Goal: Complete application form: Complete application form

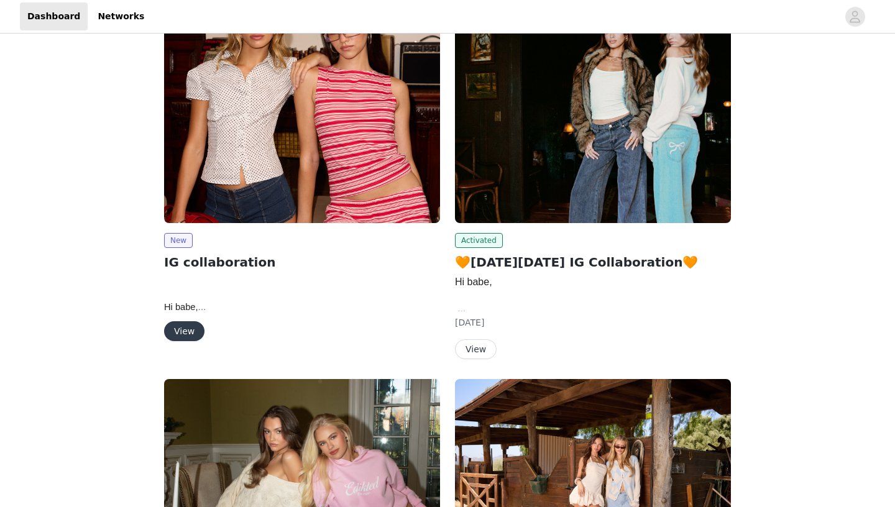
scroll to position [185, 0]
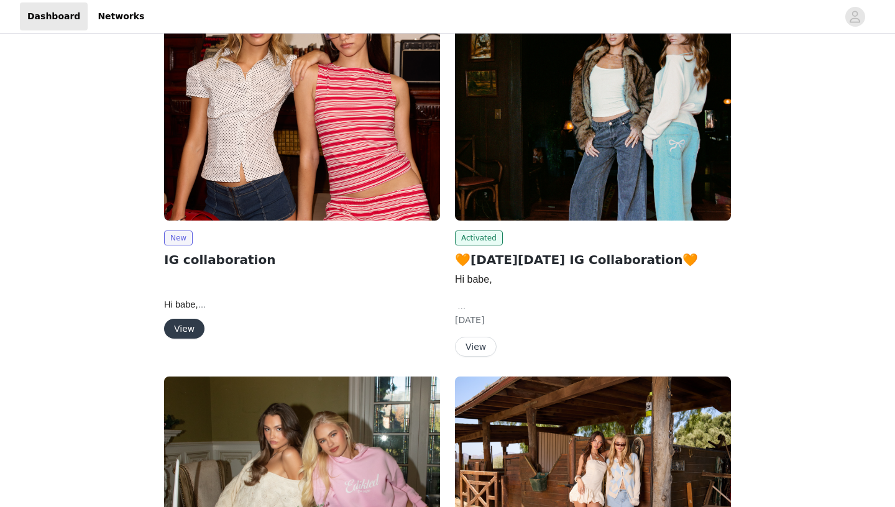
click at [182, 329] on button "View" at bounding box center [184, 329] width 40 height 20
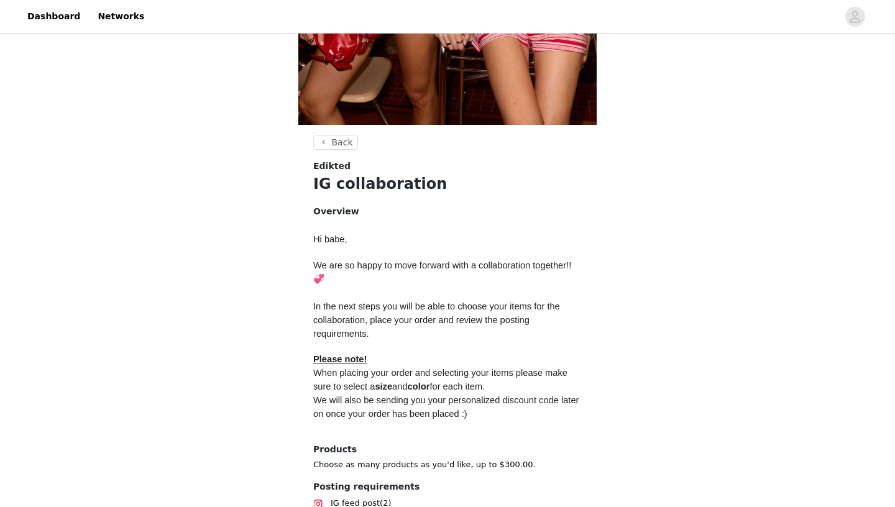
scroll to position [462, 0]
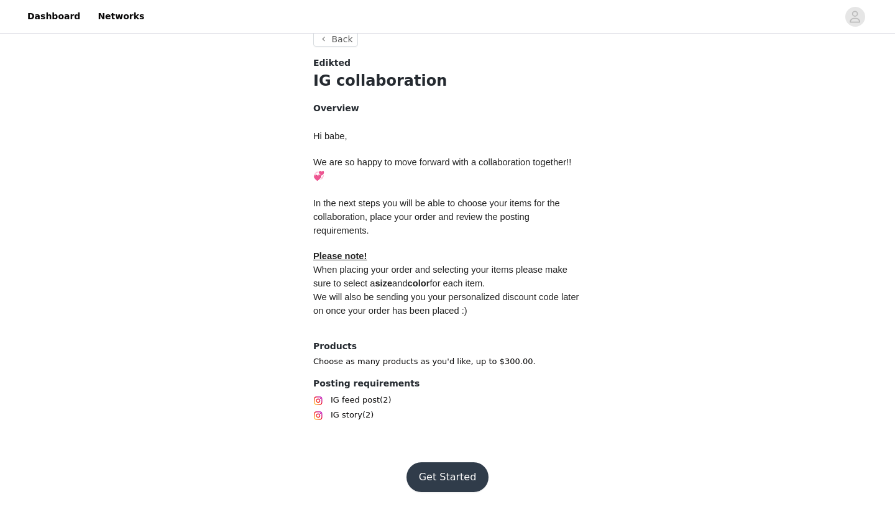
click at [446, 479] on button "Get Started" at bounding box center [447, 477] width 83 height 30
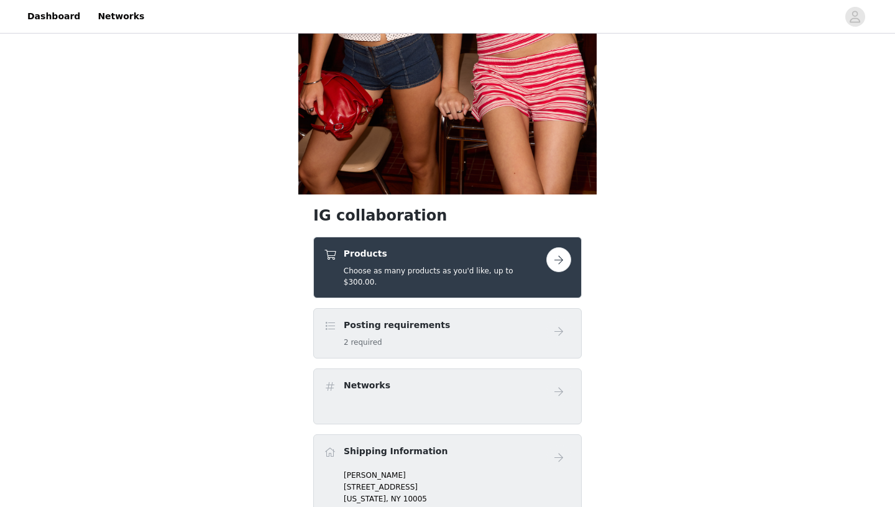
scroll to position [288, 0]
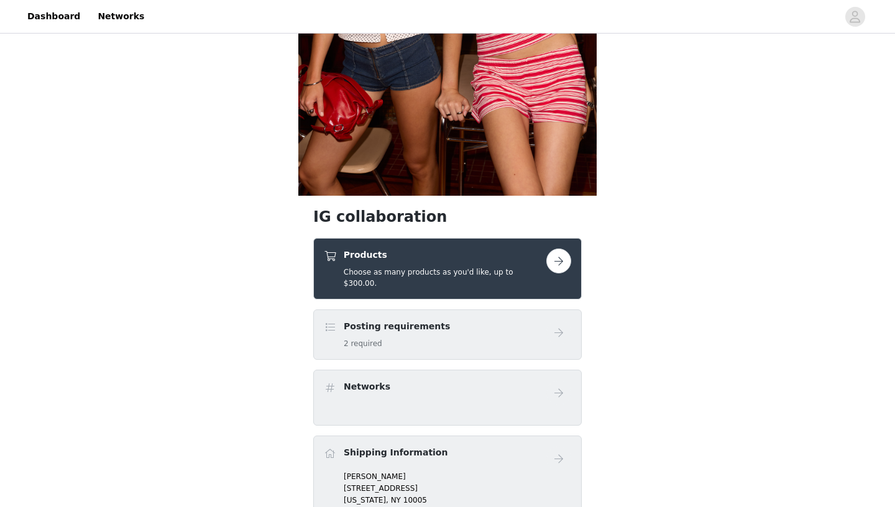
click at [561, 261] on button "button" at bounding box center [558, 261] width 25 height 25
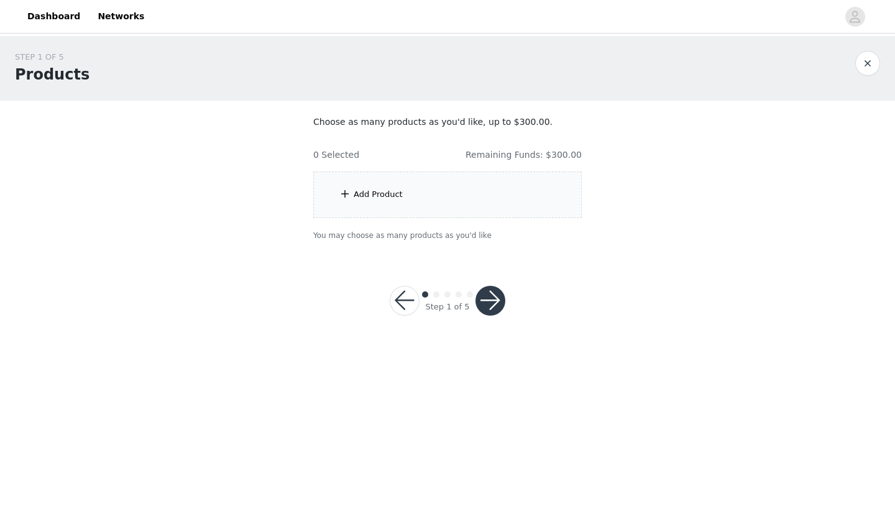
click at [445, 196] on div "Add Product" at bounding box center [447, 195] width 268 height 47
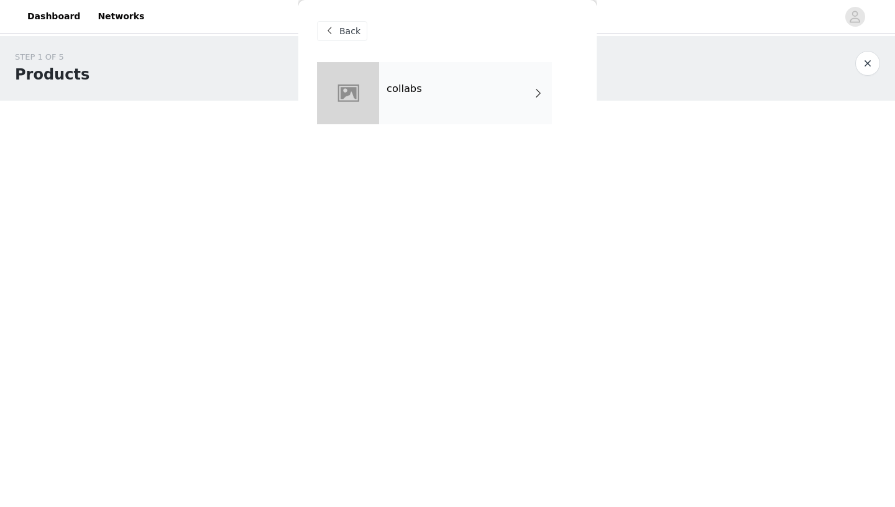
click at [456, 73] on div "collabs" at bounding box center [465, 93] width 173 height 62
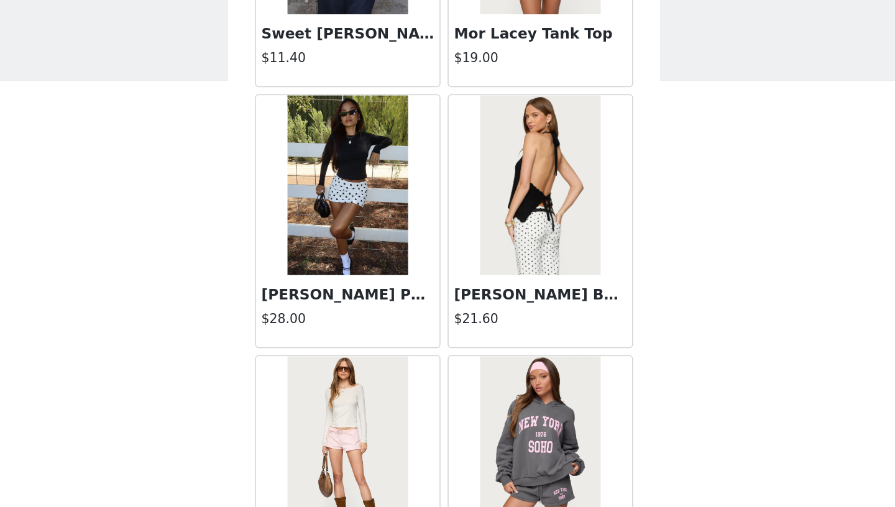
scroll to position [1394, 0]
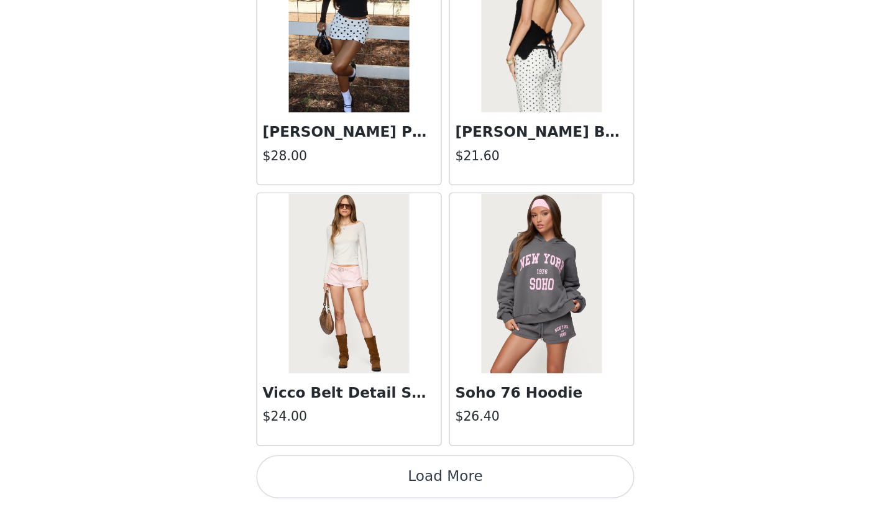
click at [406, 488] on button "Load More" at bounding box center [447, 486] width 261 height 30
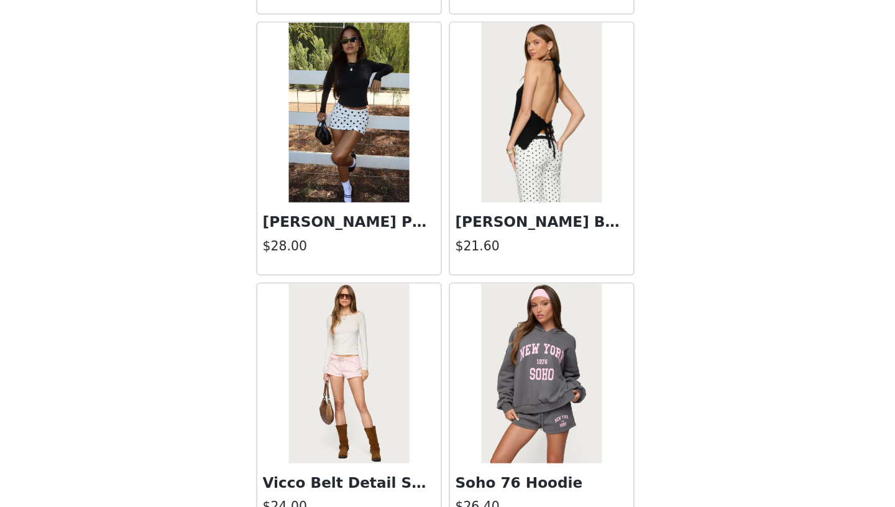
scroll to position [1332, 0]
click at [378, 267] on img at bounding box center [380, 235] width 83 height 124
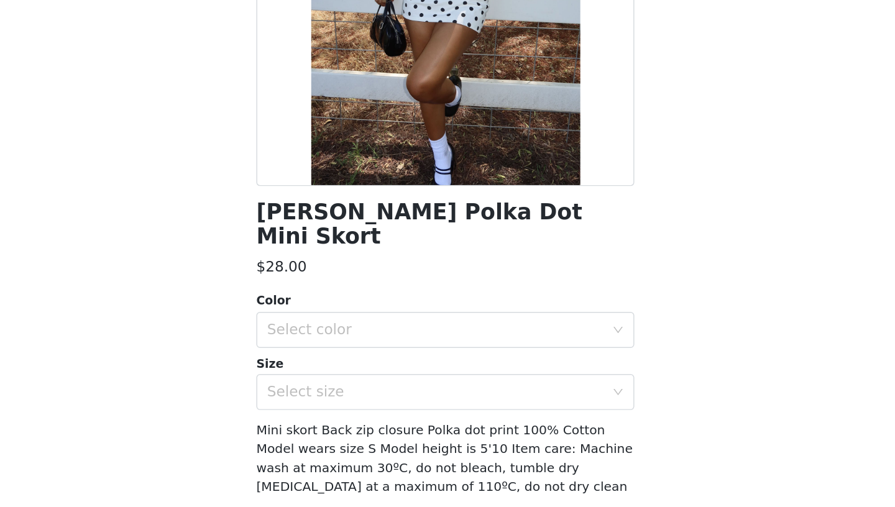
scroll to position [57, 0]
click at [409, 378] on div "Select color" at bounding box center [440, 384] width 232 height 12
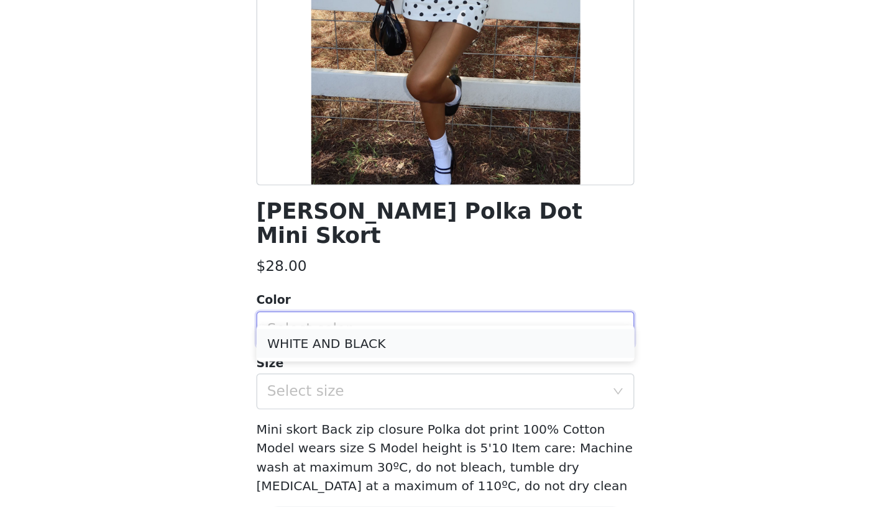
click at [398, 391] on li "WHITE AND BLACK" at bounding box center [447, 394] width 261 height 20
click at [397, 421] on div "Select size" at bounding box center [440, 427] width 232 height 12
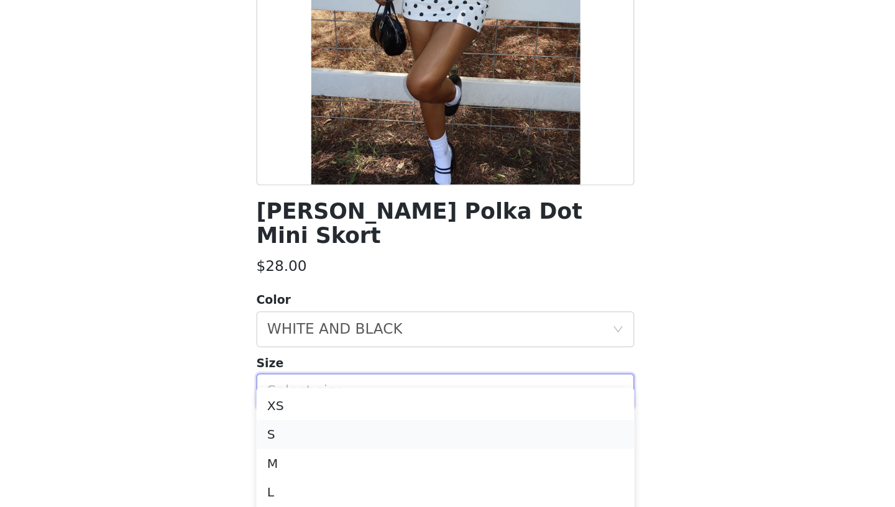
click at [373, 456] on li "S" at bounding box center [447, 457] width 261 height 20
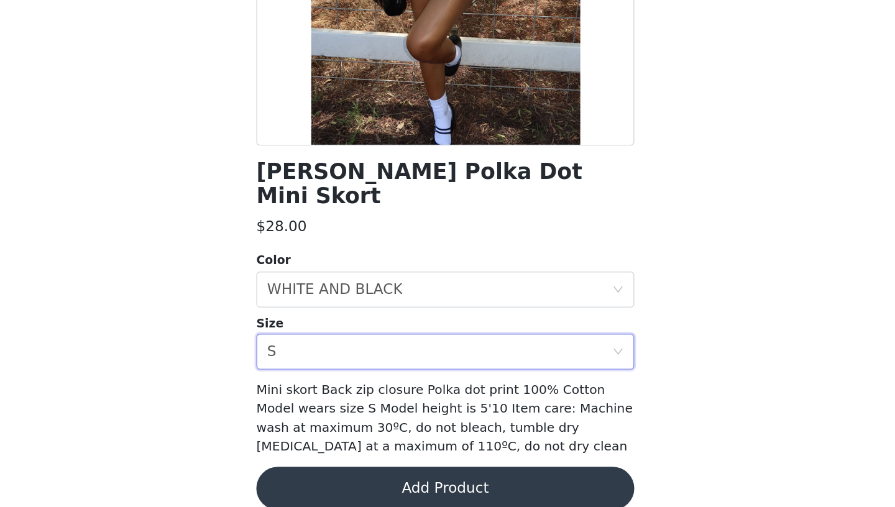
click at [390, 479] on button "Add Product" at bounding box center [447, 494] width 261 height 30
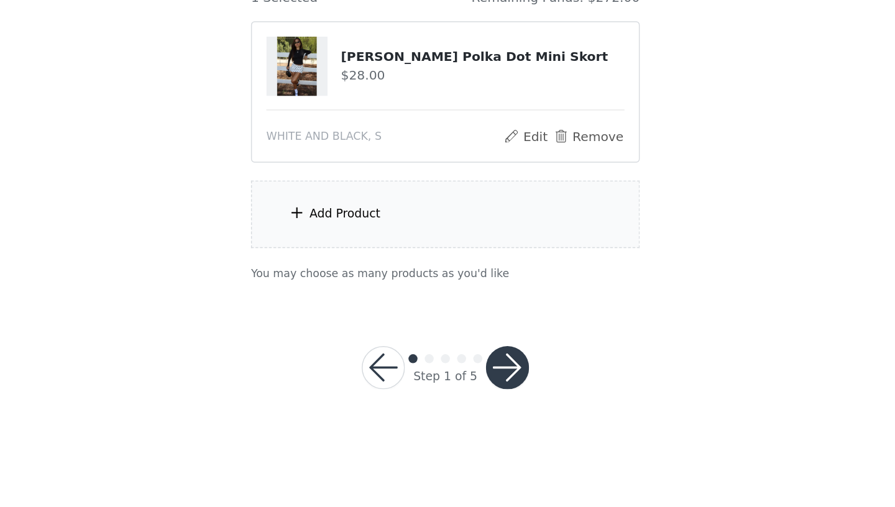
scroll to position [85, 0]
click at [424, 313] on div "Add Product" at bounding box center [447, 304] width 268 height 47
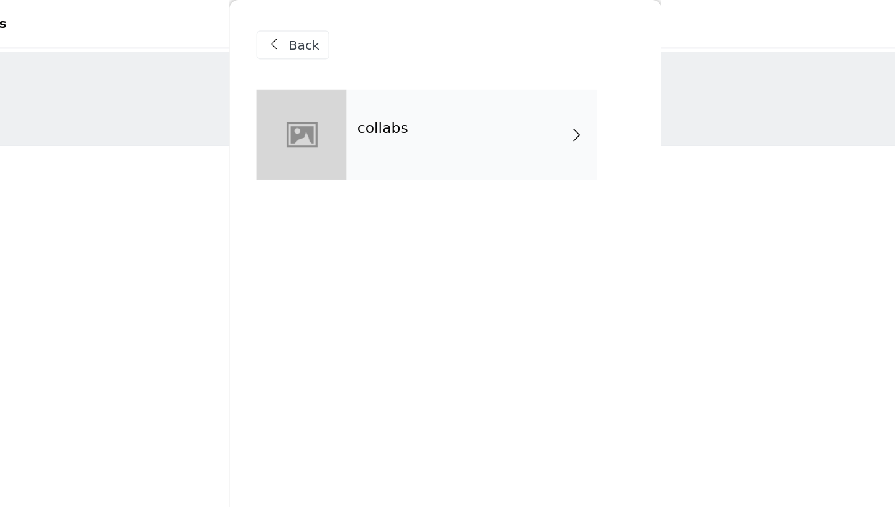
click at [412, 106] on div "collabs" at bounding box center [465, 93] width 173 height 62
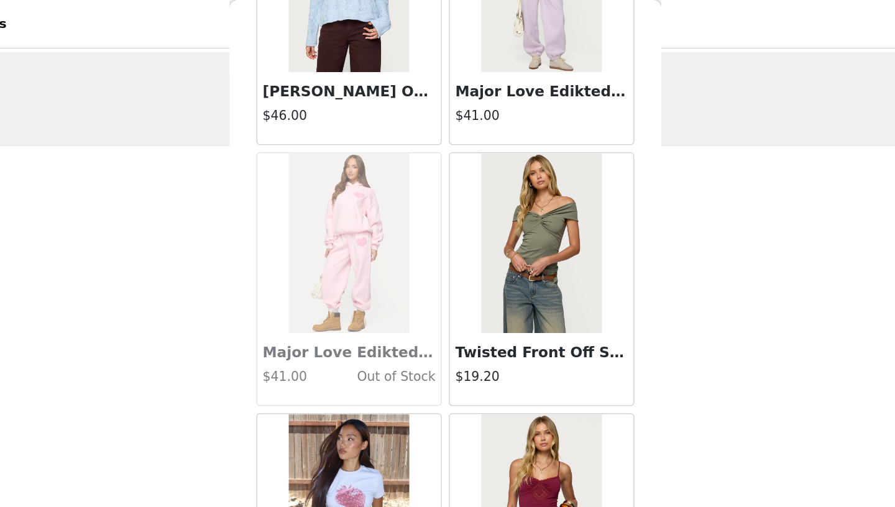
scroll to position [1394, 0]
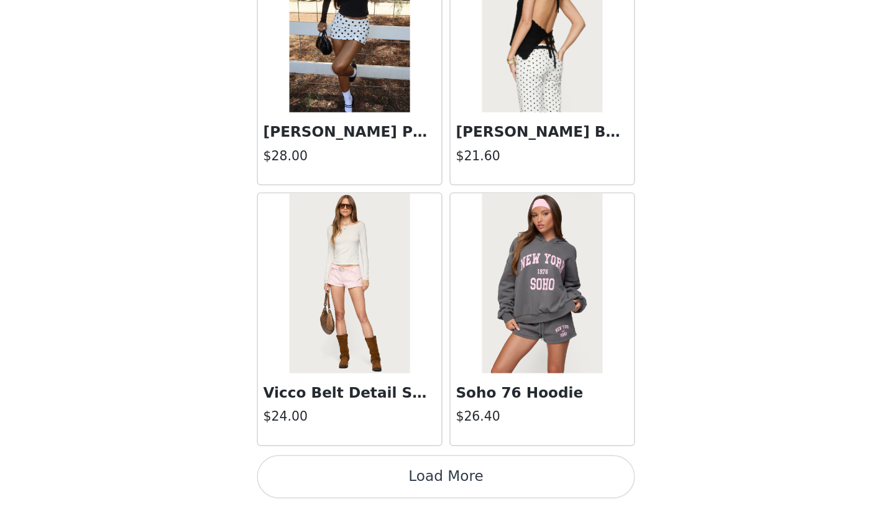
click at [428, 487] on button "Load More" at bounding box center [447, 486] width 261 height 30
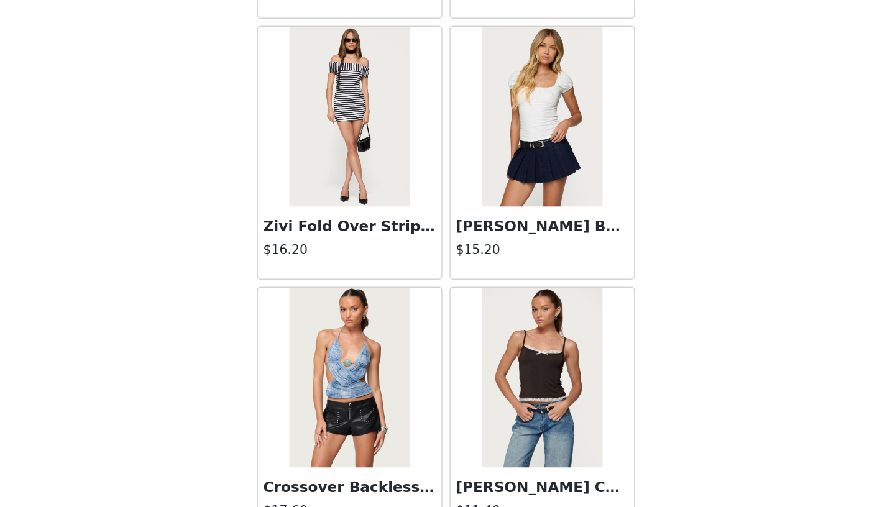
scroll to position [1694, 0]
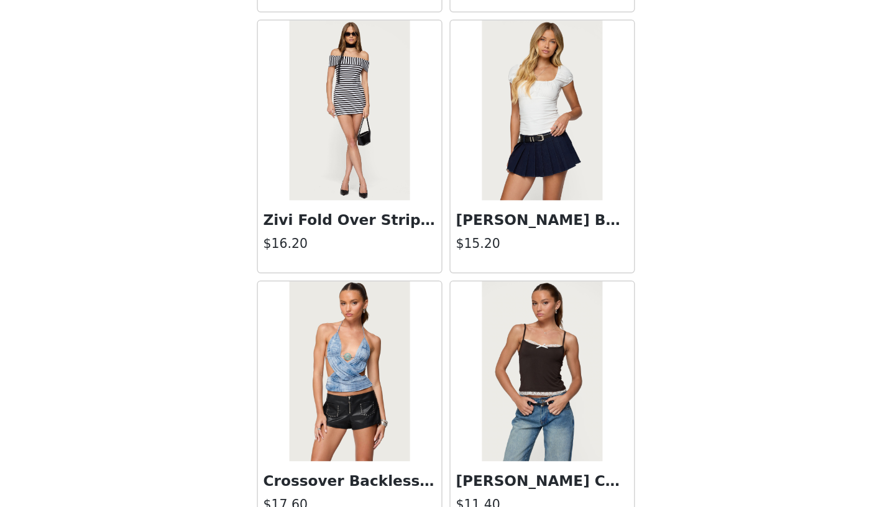
click at [516, 252] on img at bounding box center [513, 233] width 83 height 124
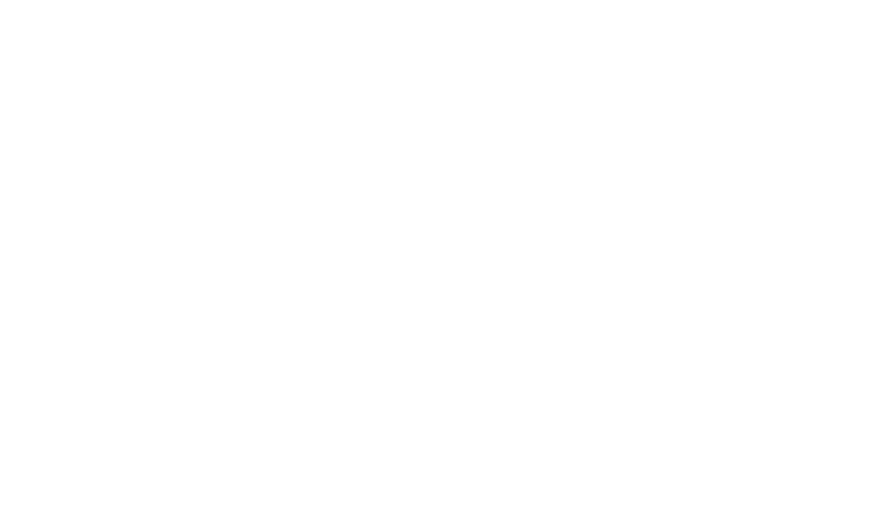
scroll to position [0, 0]
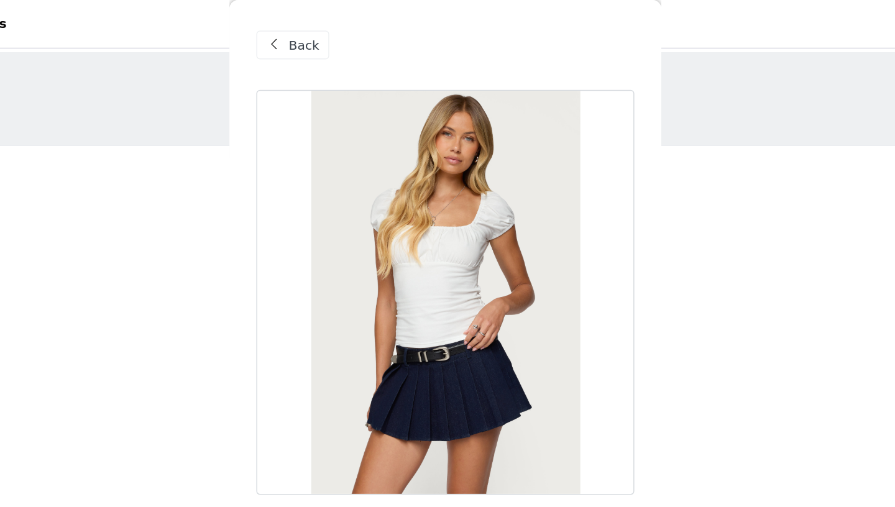
click at [334, 32] on span at bounding box center [329, 31] width 15 height 15
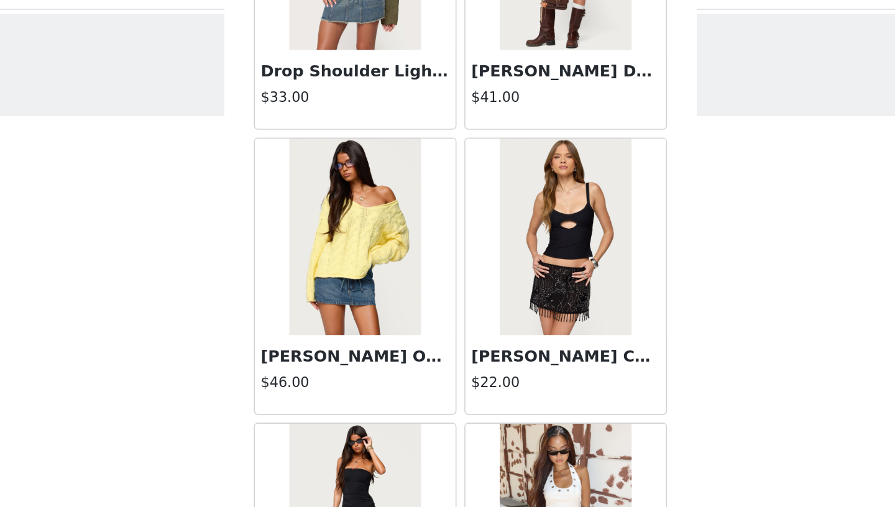
scroll to position [3196, 0]
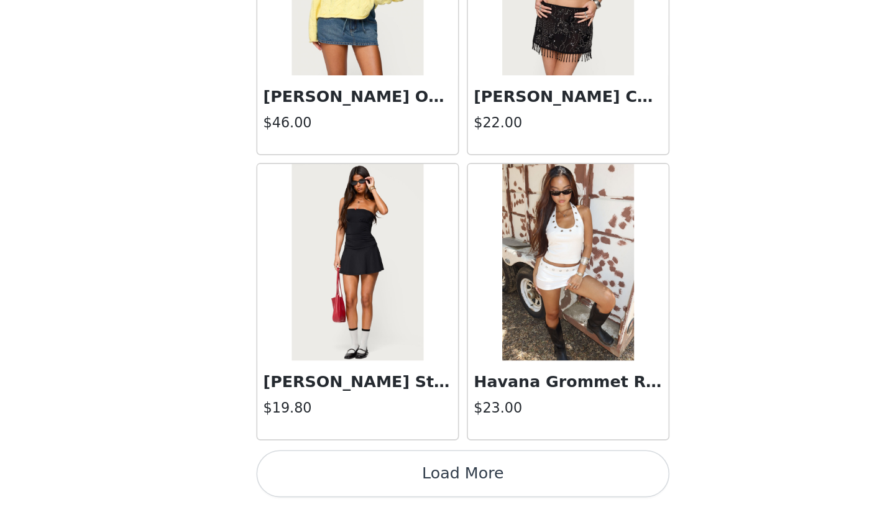
click at [429, 482] on button "Load More" at bounding box center [447, 486] width 261 height 30
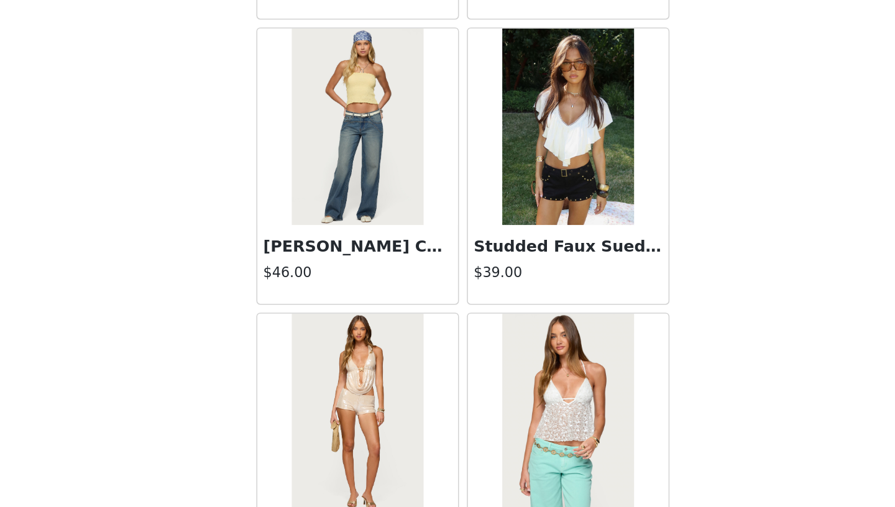
scroll to position [3653, 0]
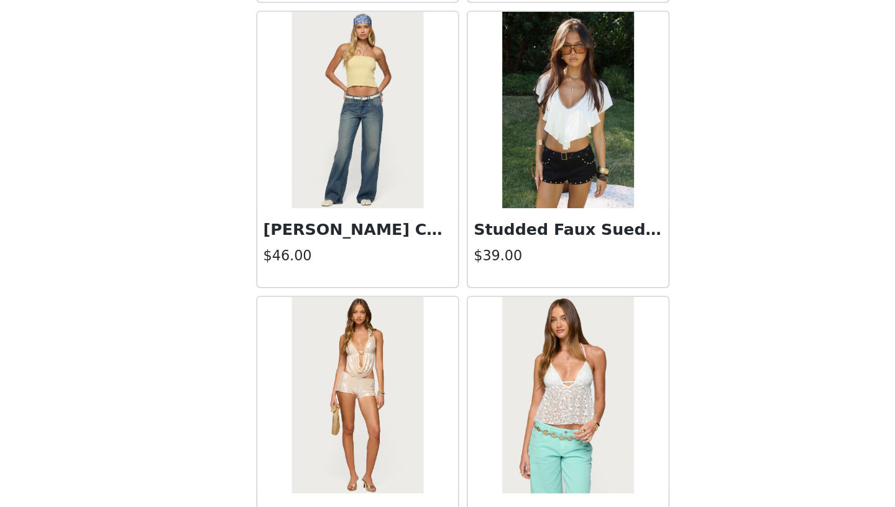
click at [487, 266] on img at bounding box center [513, 256] width 83 height 124
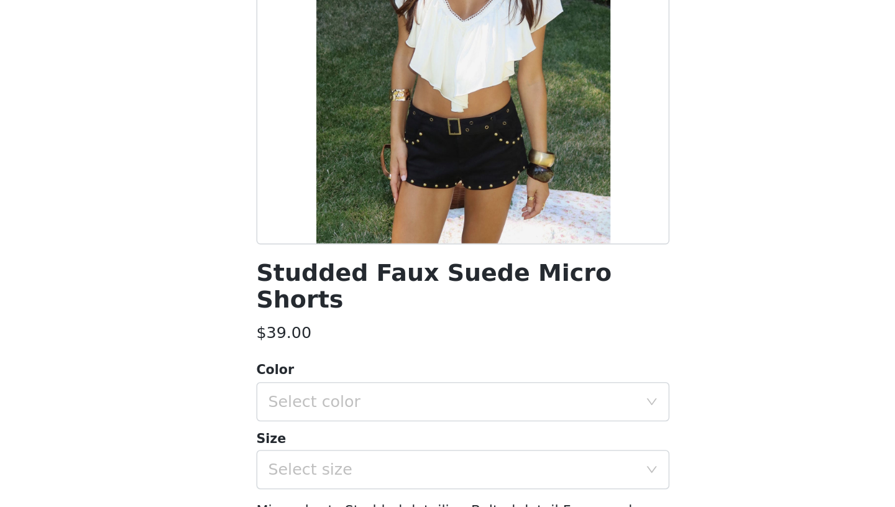
scroll to position [0, 0]
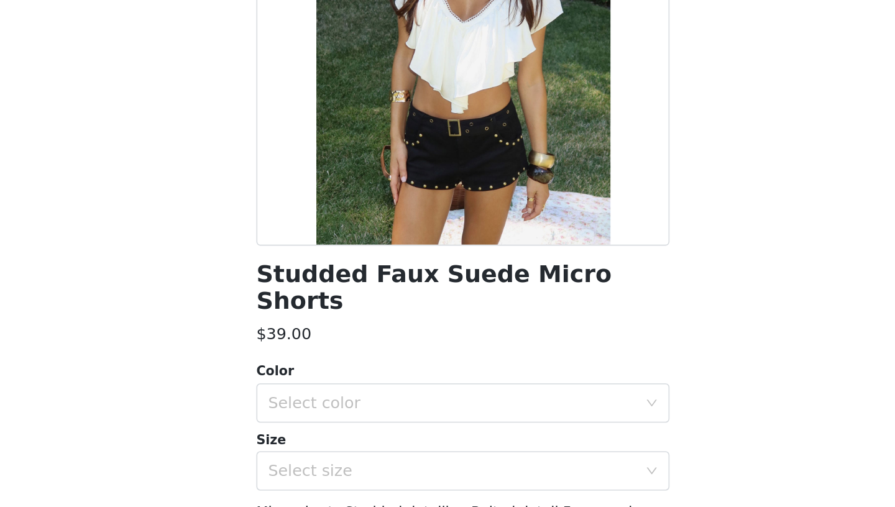
click at [446, 435] on div "Select color" at bounding box center [440, 441] width 232 height 12
click at [452, 454] on li "BLACK" at bounding box center [447, 452] width 261 height 20
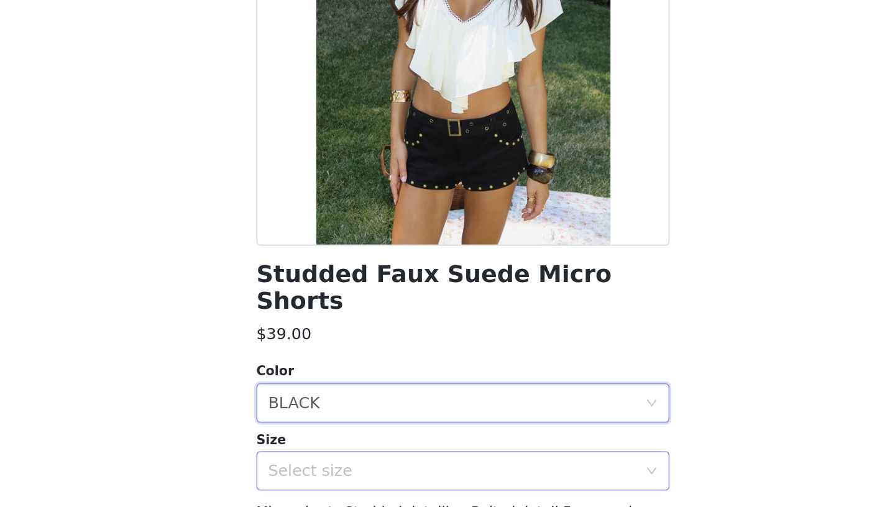
click at [446, 478] on div "Select size" at bounding box center [440, 484] width 232 height 12
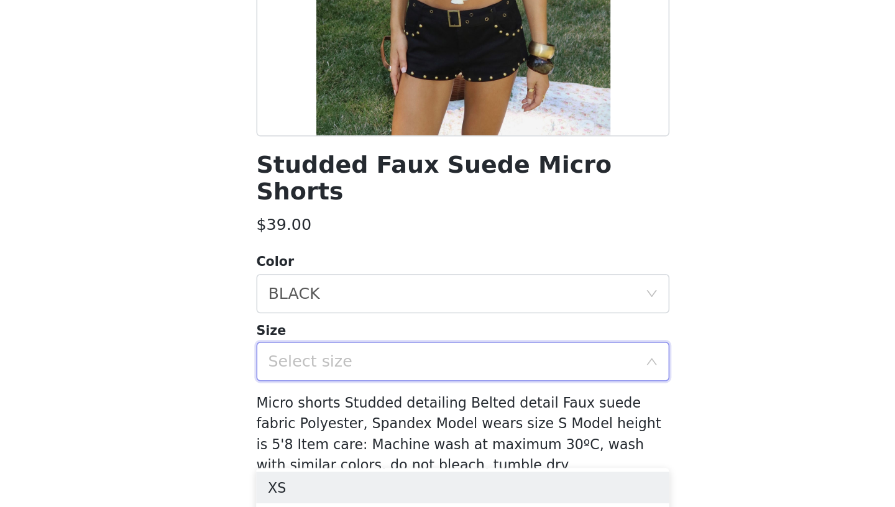
scroll to position [72, 0]
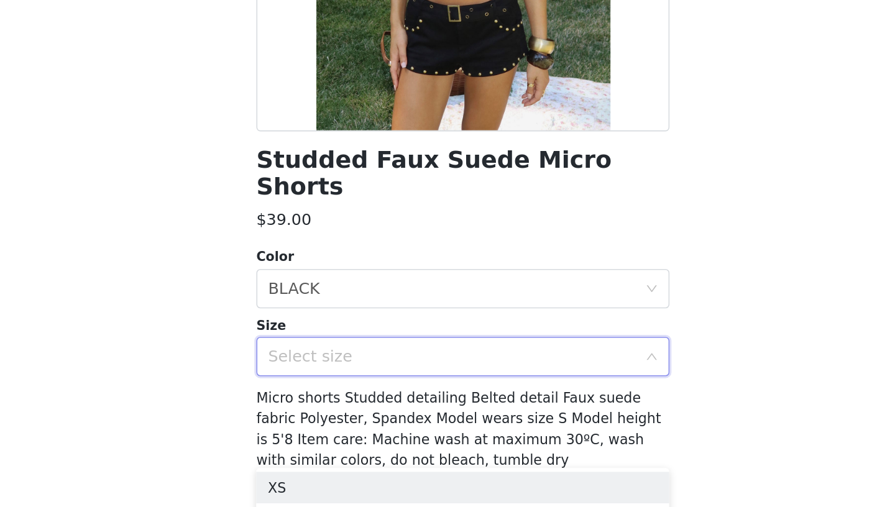
click at [470, 406] on div "Select size" at bounding box center [440, 412] width 232 height 12
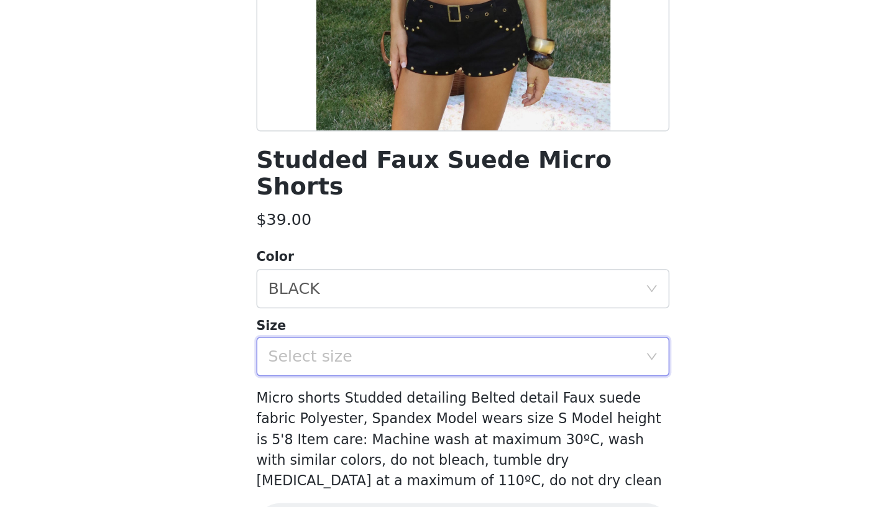
click at [456, 406] on div "Select size" at bounding box center [440, 412] width 232 height 12
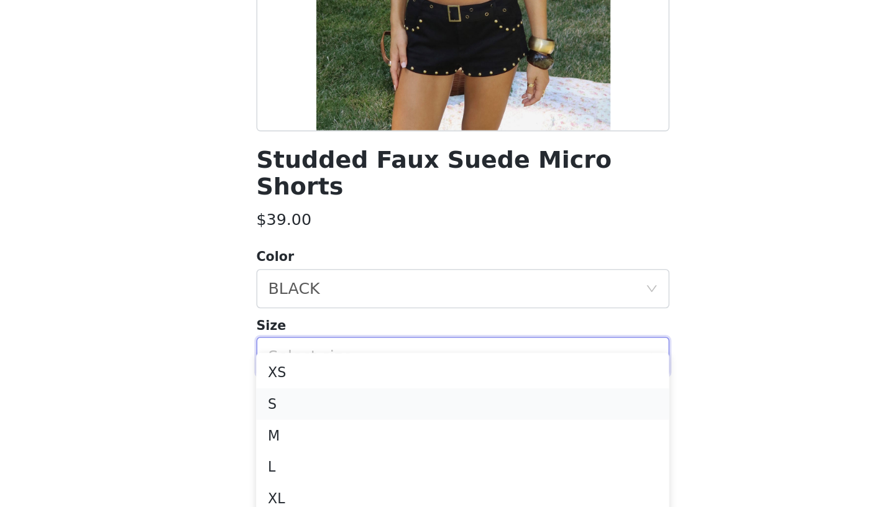
click at [429, 446] on li "S" at bounding box center [447, 442] width 261 height 20
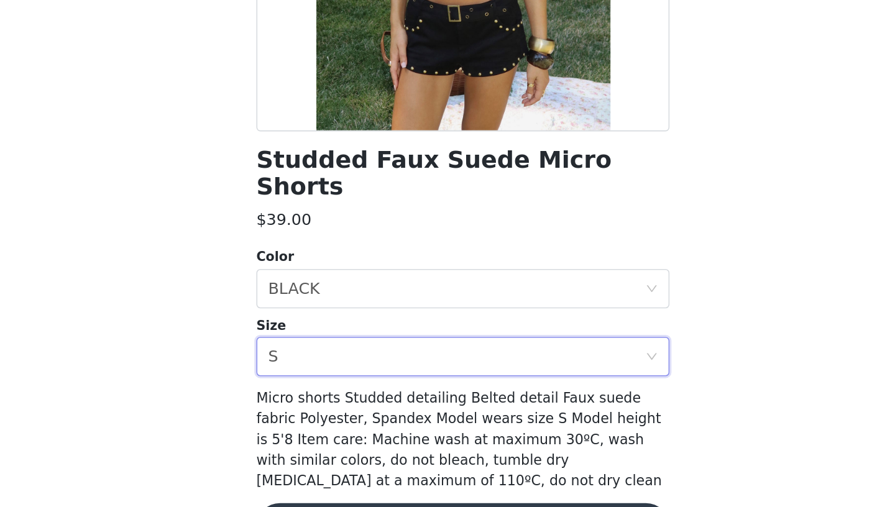
scroll to position [98, 0]
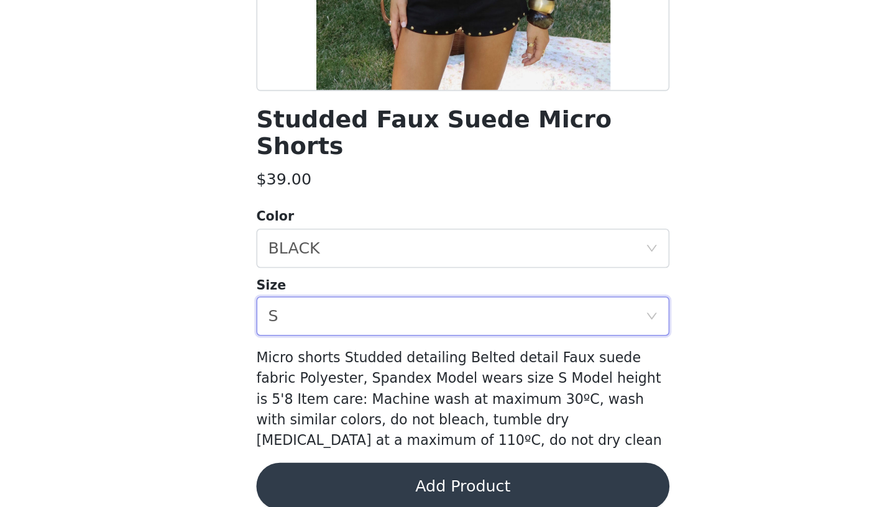
click at [426, 479] on button "Add Product" at bounding box center [447, 494] width 261 height 30
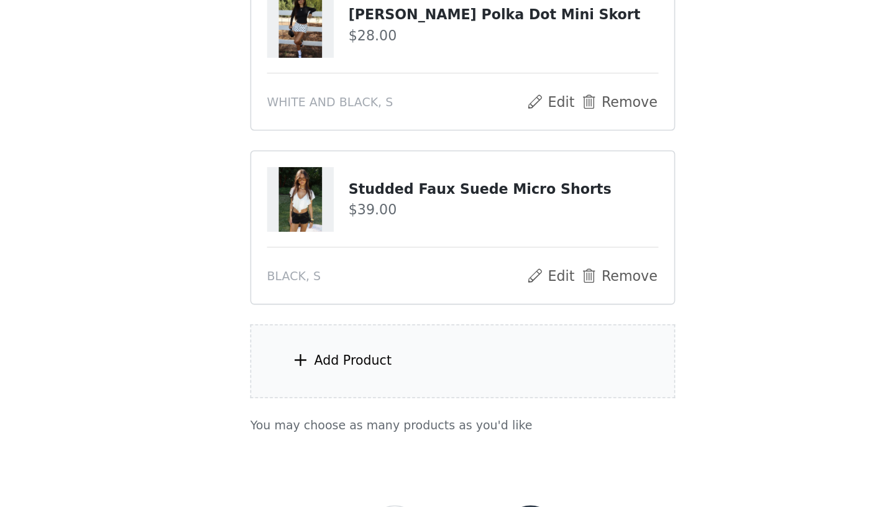
click at [437, 428] on div "Add Product" at bounding box center [447, 414] width 268 height 47
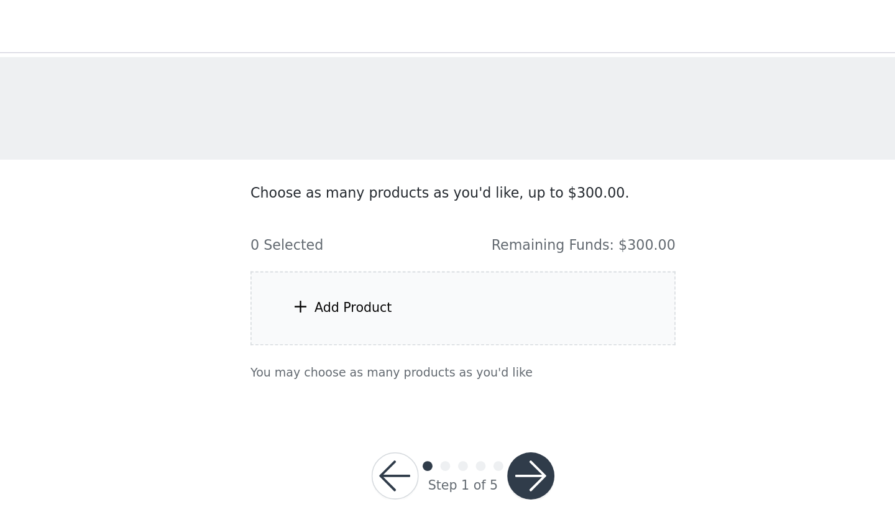
click at [463, 206] on div "Add Product" at bounding box center [447, 195] width 268 height 47
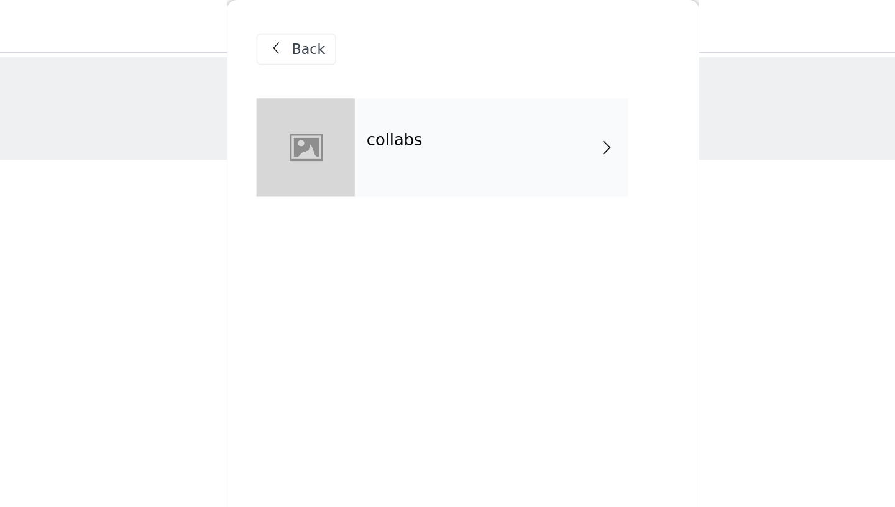
click at [439, 104] on div "collabs" at bounding box center [465, 93] width 173 height 62
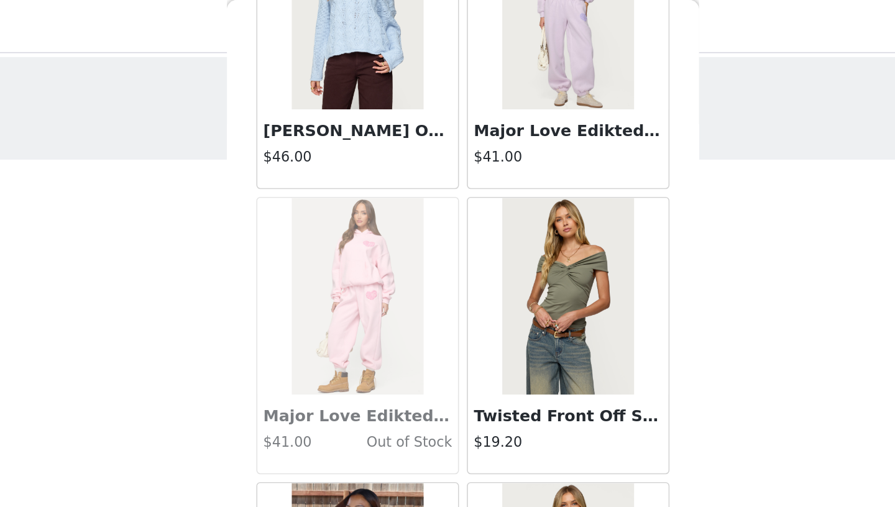
scroll to position [1394, 0]
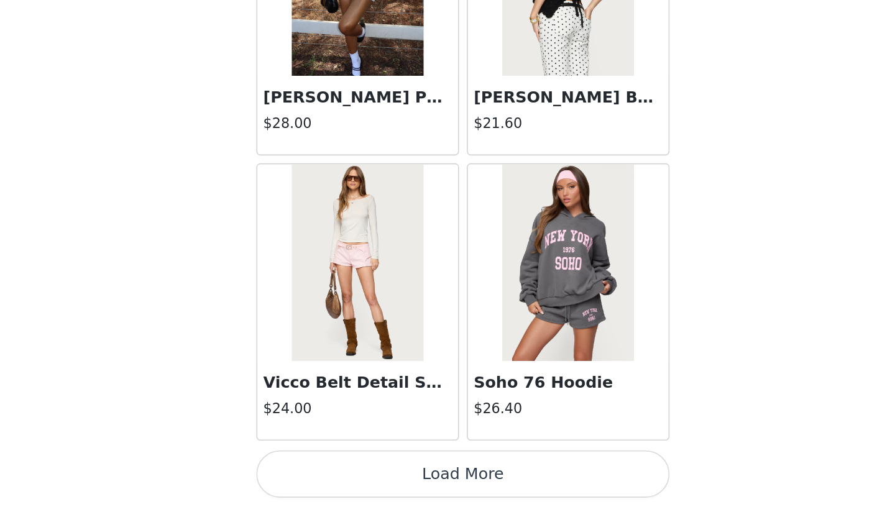
click at [420, 487] on button "Load More" at bounding box center [447, 486] width 261 height 30
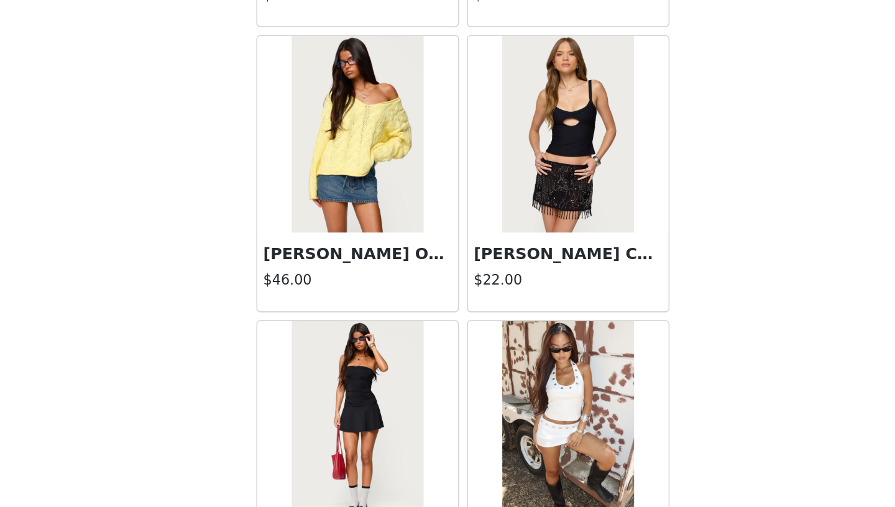
scroll to position [3196, 0]
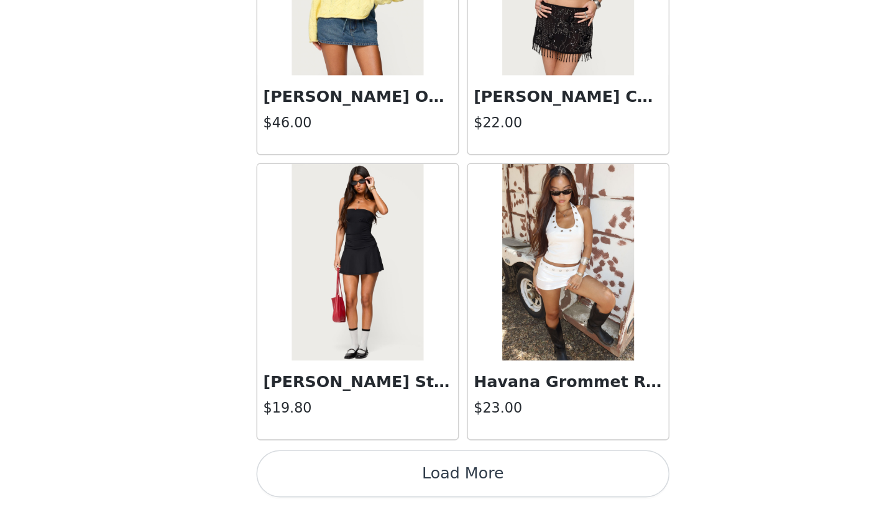
click at [433, 490] on button "Load More" at bounding box center [447, 486] width 261 height 30
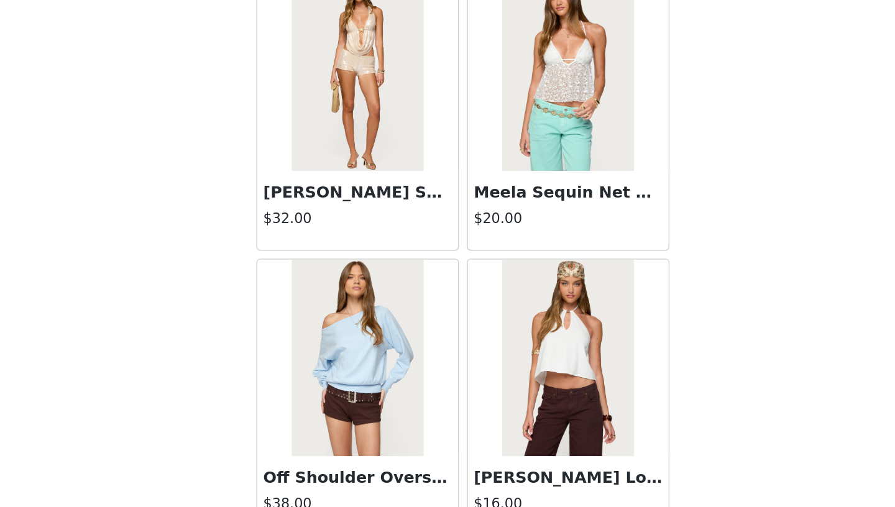
scroll to position [3687, 0]
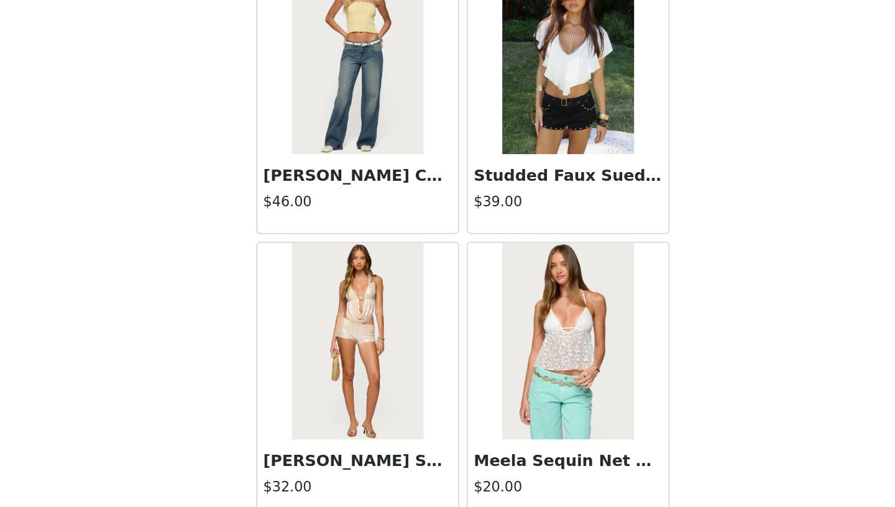
click at [513, 257] on img at bounding box center [513, 222] width 83 height 124
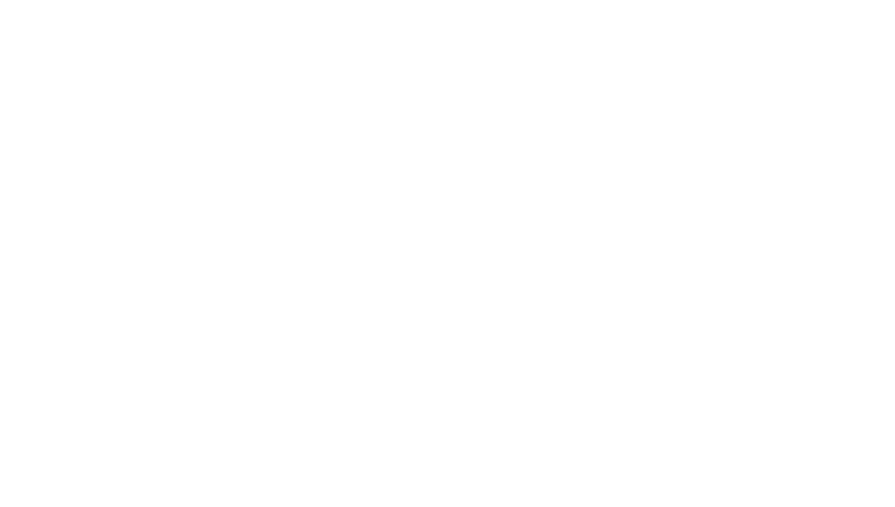
scroll to position [0, 0]
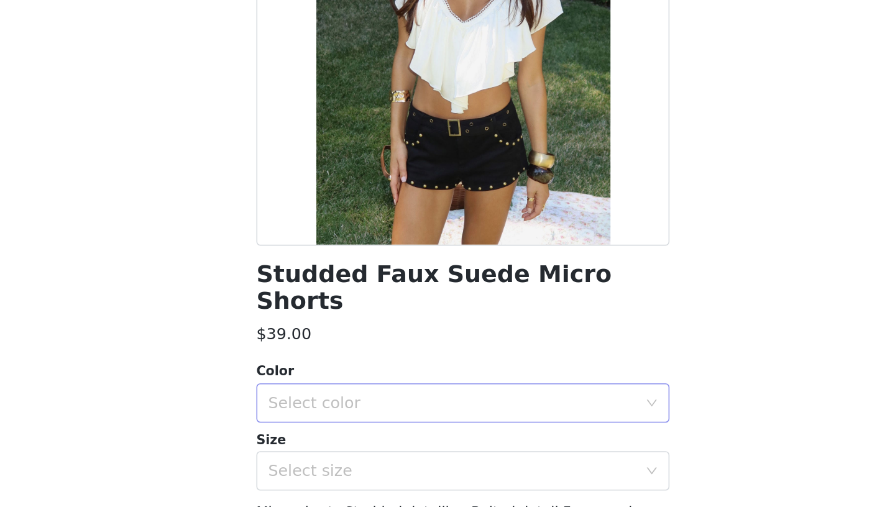
click at [424, 435] on div "Select color" at bounding box center [440, 441] width 232 height 12
click at [409, 445] on li "BLACK" at bounding box center [447, 452] width 261 height 20
click at [403, 478] on div "Select size" at bounding box center [440, 484] width 232 height 12
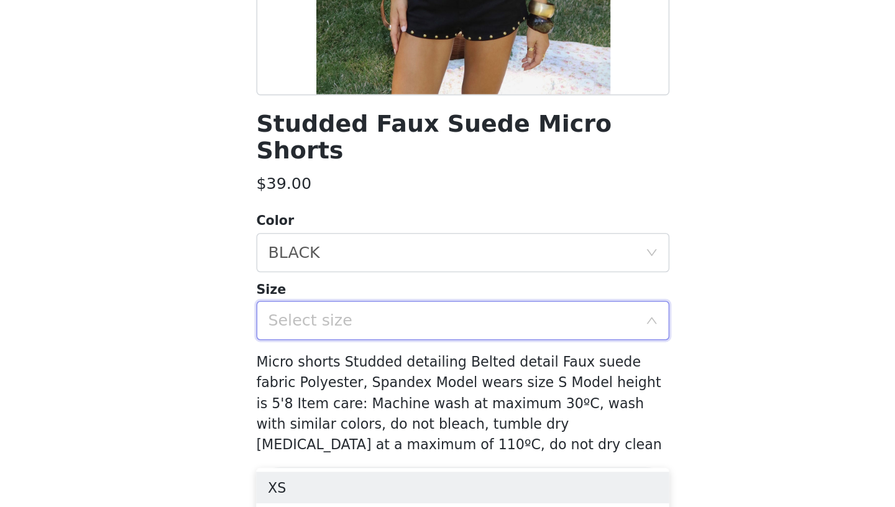
scroll to position [98, 0]
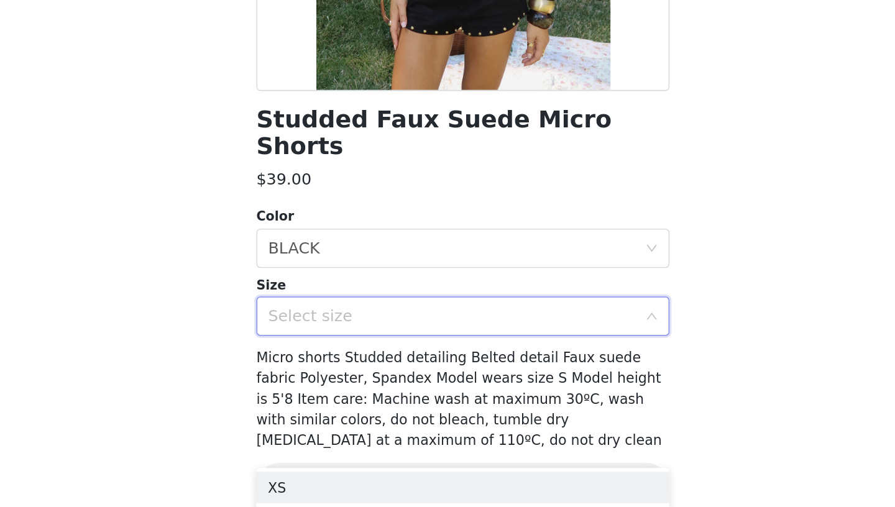
click at [399, 380] on div "Select size" at bounding box center [440, 386] width 232 height 12
click at [397, 380] on div "Select size" at bounding box center [440, 386] width 232 height 12
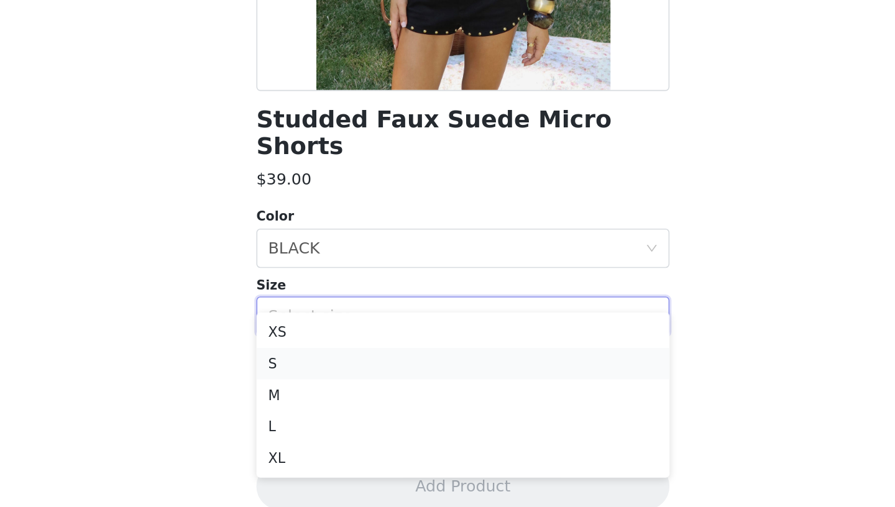
click at [366, 417] on li "S" at bounding box center [447, 416] width 261 height 20
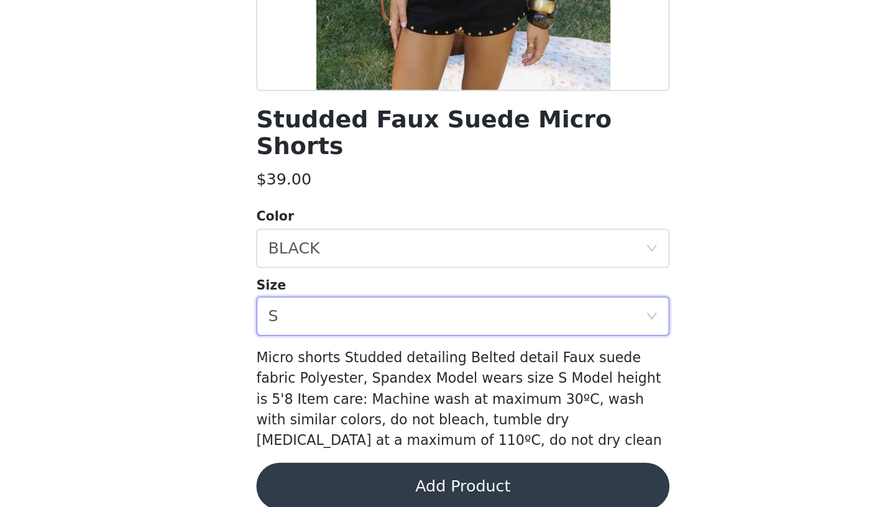
click at [410, 479] on button "Add Product" at bounding box center [447, 494] width 261 height 30
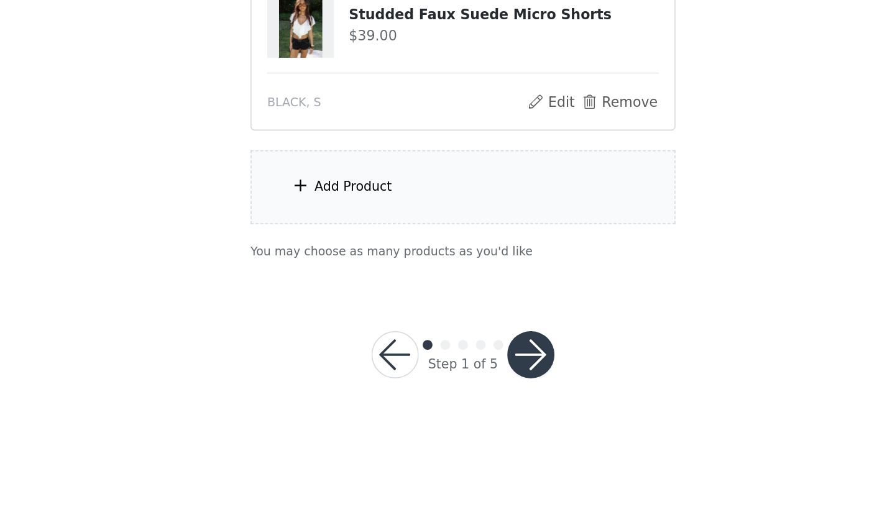
click at [436, 296] on div "Add Product" at bounding box center [447, 304] width 268 height 47
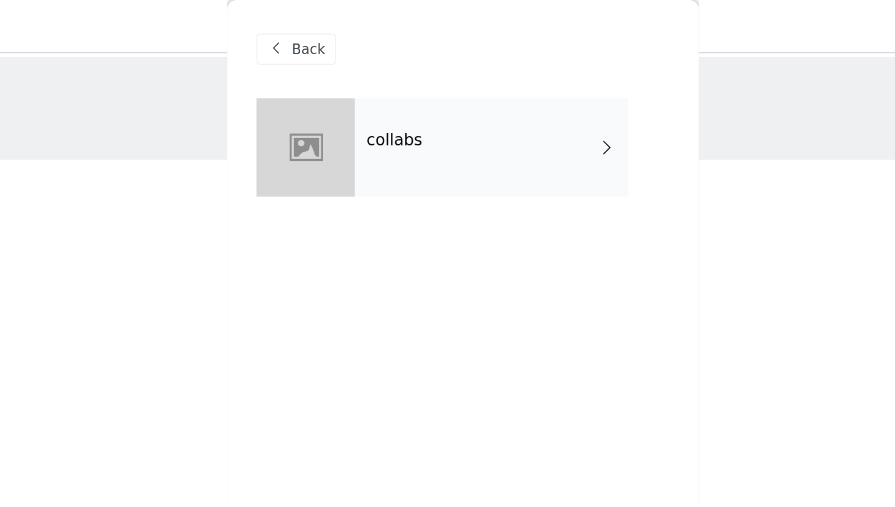
click at [444, 105] on div "collabs" at bounding box center [465, 93] width 173 height 62
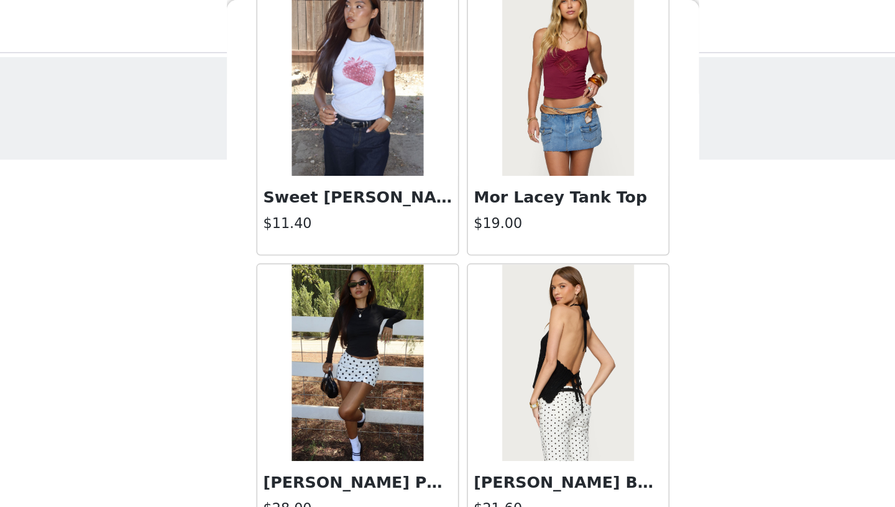
scroll to position [1394, 0]
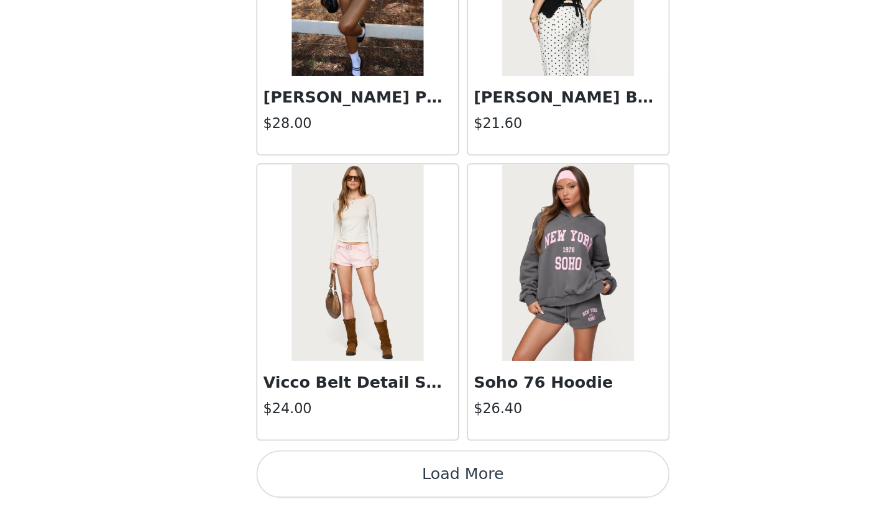
click at [429, 492] on button "Load More" at bounding box center [447, 486] width 261 height 30
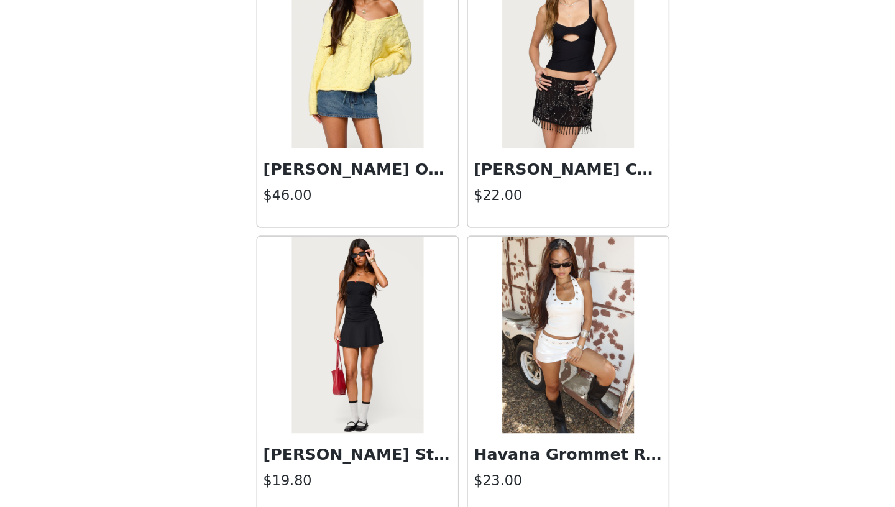
scroll to position [3196, 0]
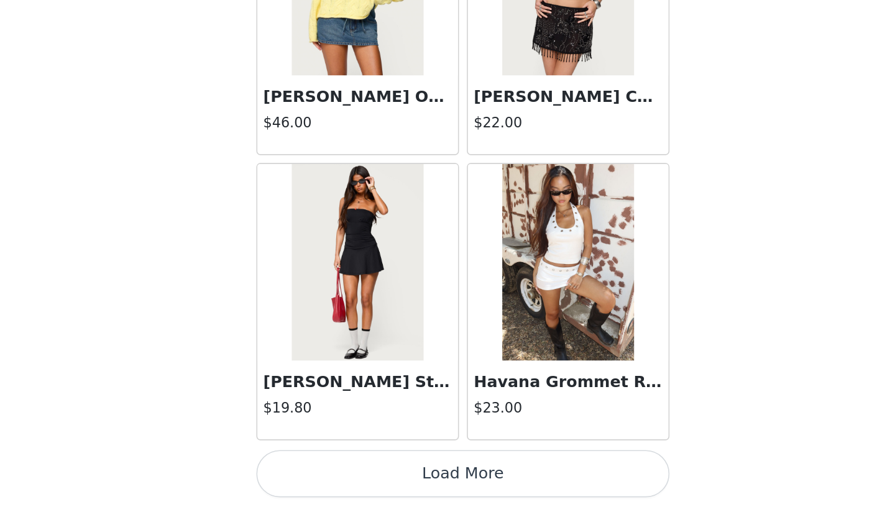
click at [452, 480] on button "Load More" at bounding box center [447, 486] width 261 height 30
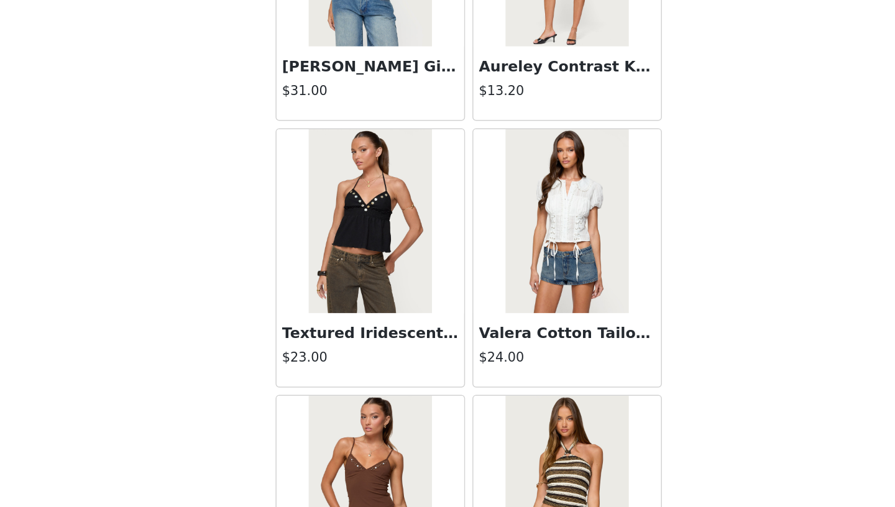
scroll to position [4998, 0]
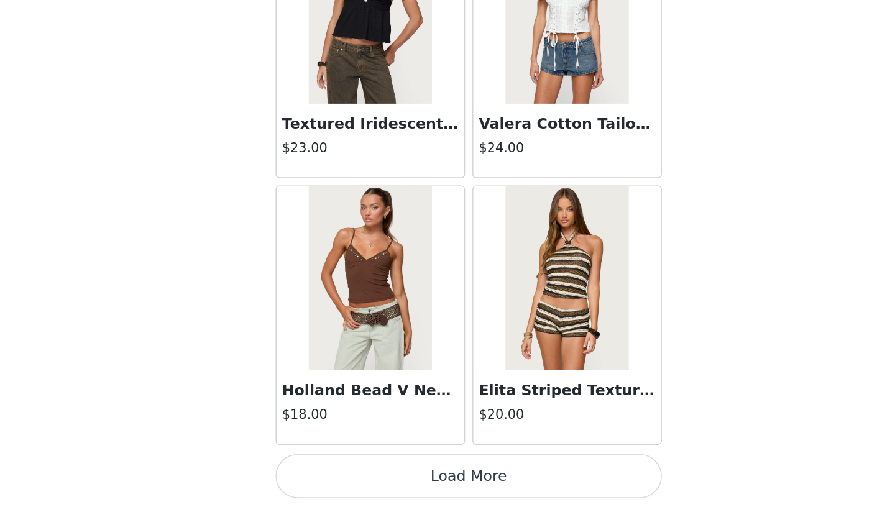
click at [462, 488] on button "Load More" at bounding box center [447, 486] width 261 height 30
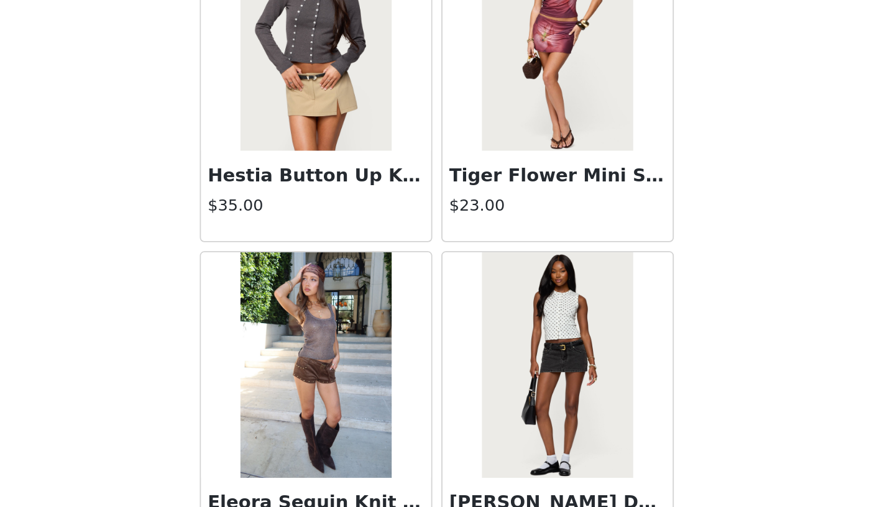
scroll to position [6800, 0]
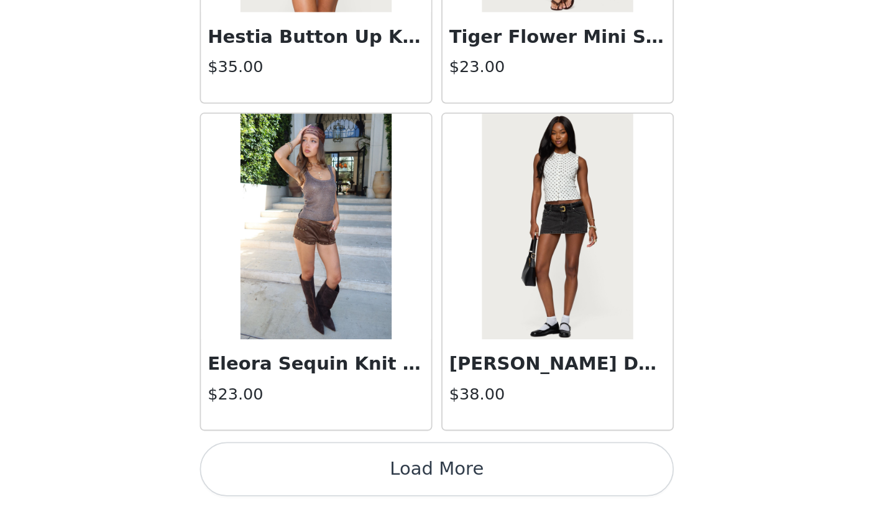
click at [420, 488] on button "Load More" at bounding box center [447, 486] width 261 height 30
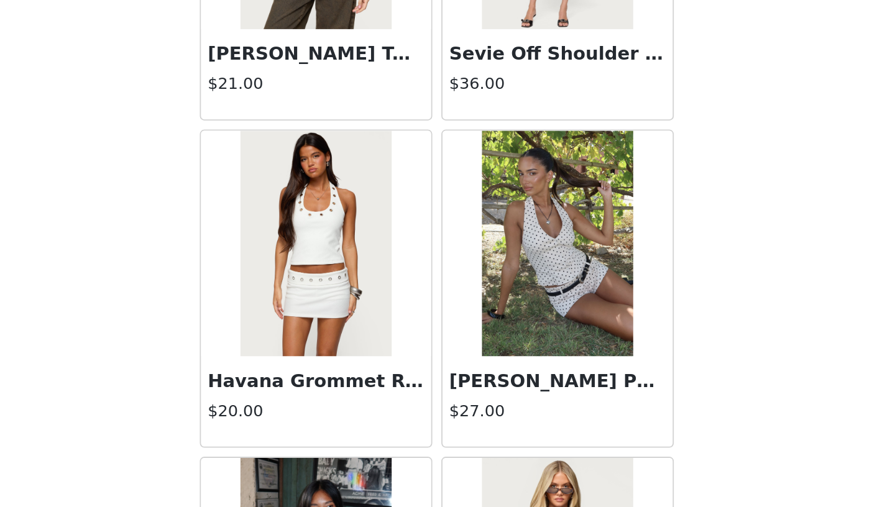
scroll to position [7153, 0]
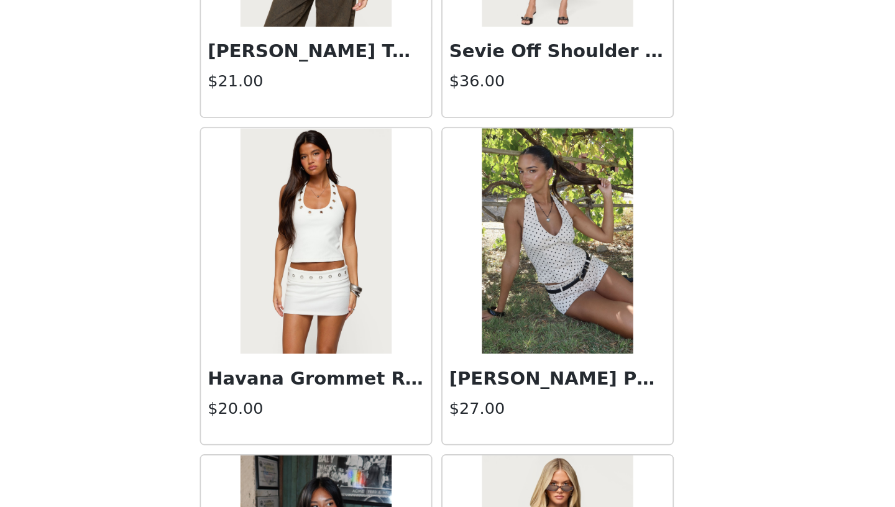
click at [518, 380] on img at bounding box center [513, 360] width 83 height 124
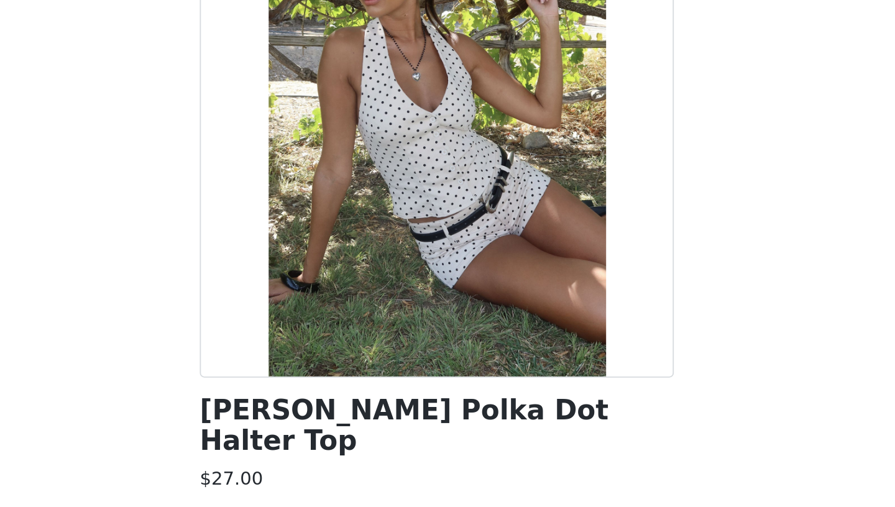
scroll to position [98, 0]
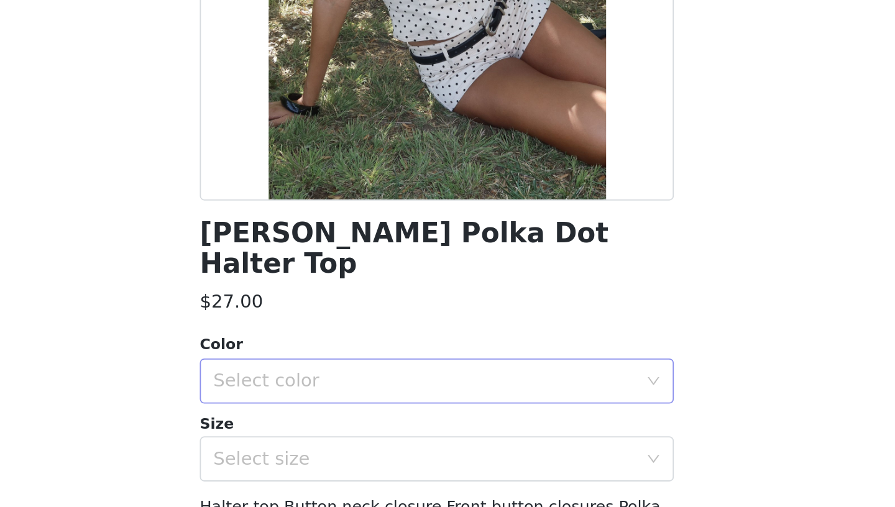
click at [452, 337] on div "Select color" at bounding box center [440, 343] width 232 height 12
click at [430, 355] on li "CREAM" at bounding box center [447, 354] width 261 height 20
click at [425, 380] on div "Select size" at bounding box center [440, 386] width 232 height 12
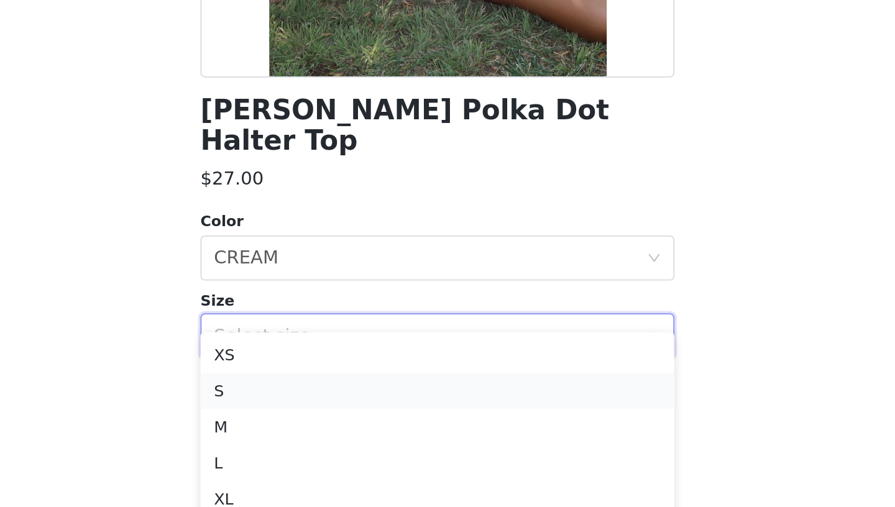
click at [424, 418] on li "S" at bounding box center [447, 417] width 261 height 20
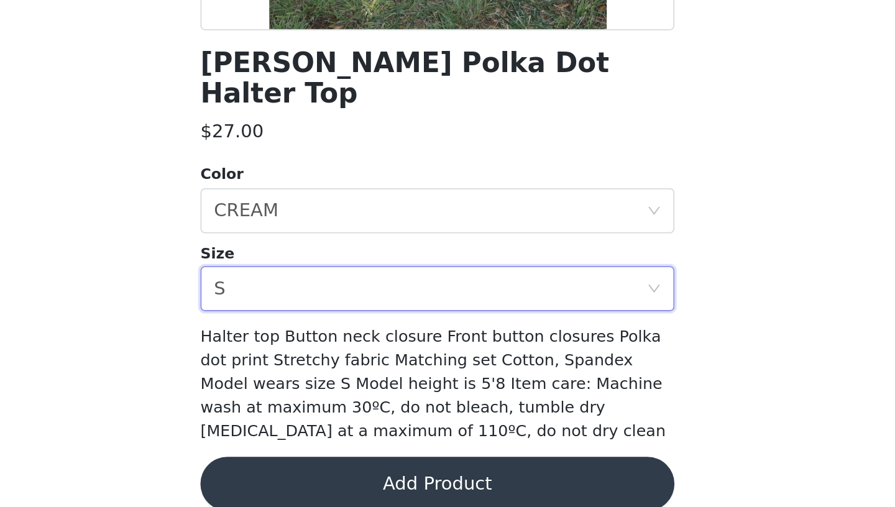
click at [425, 480] on button "Add Product" at bounding box center [447, 494] width 261 height 30
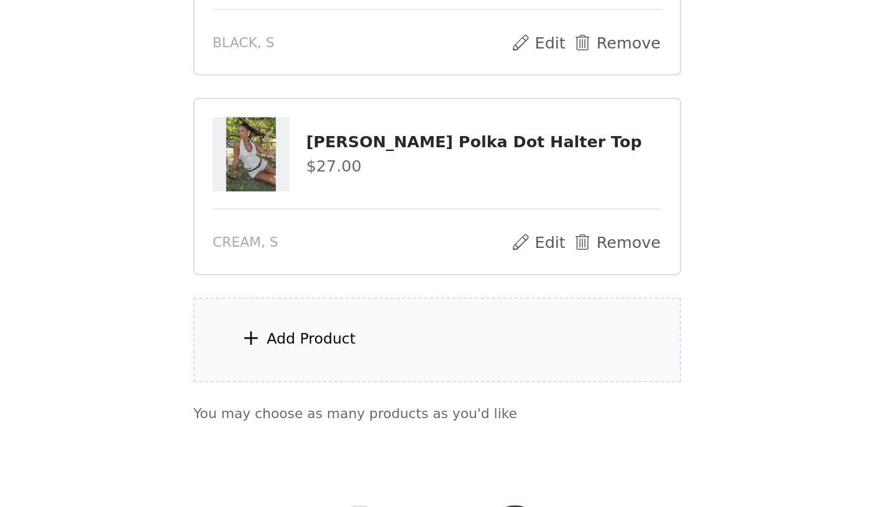
click at [445, 424] on div "Add Product" at bounding box center [447, 414] width 268 height 47
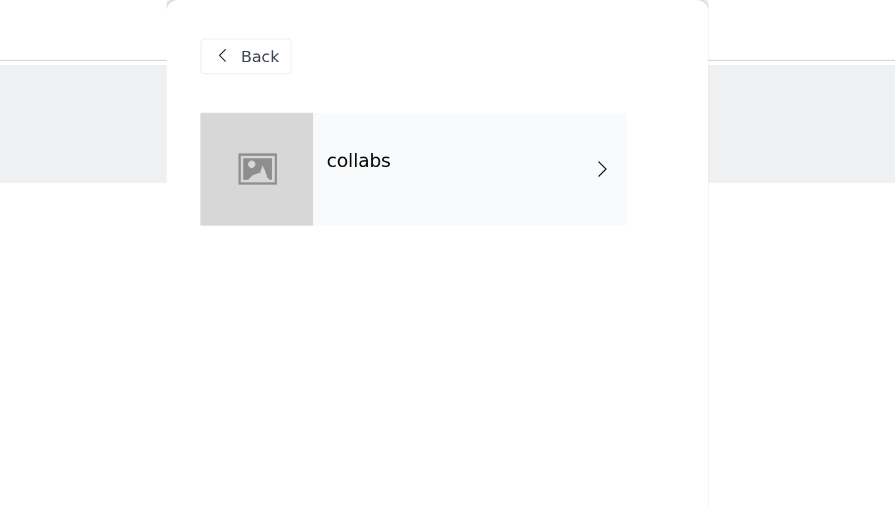
click at [443, 97] on div "collabs" at bounding box center [465, 93] width 173 height 62
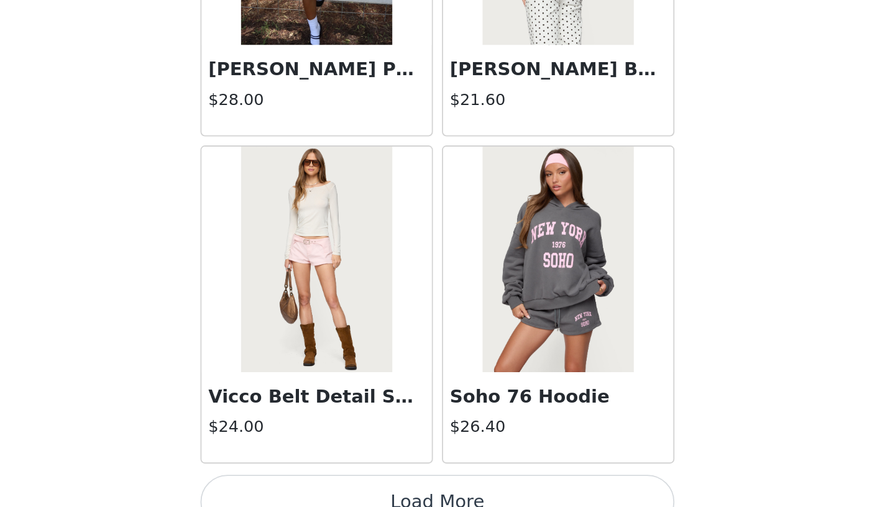
scroll to position [58, 0]
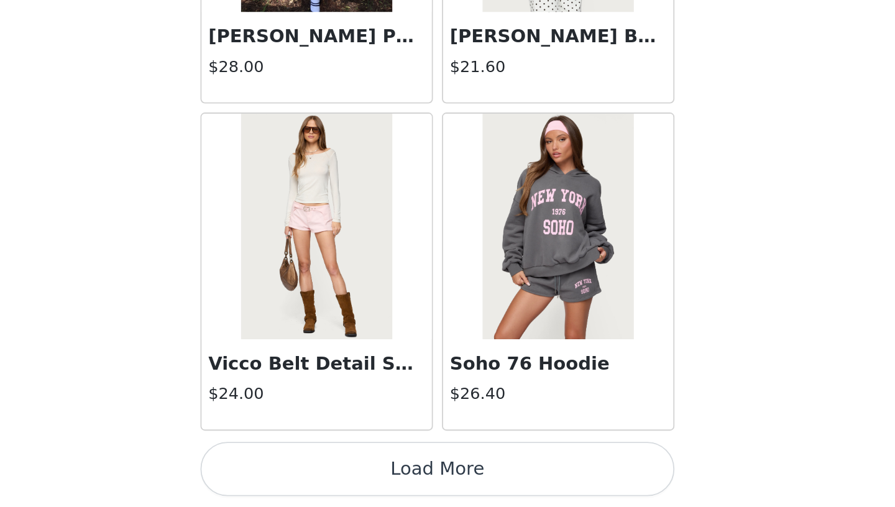
click at [479, 490] on button "Load More" at bounding box center [447, 486] width 261 height 30
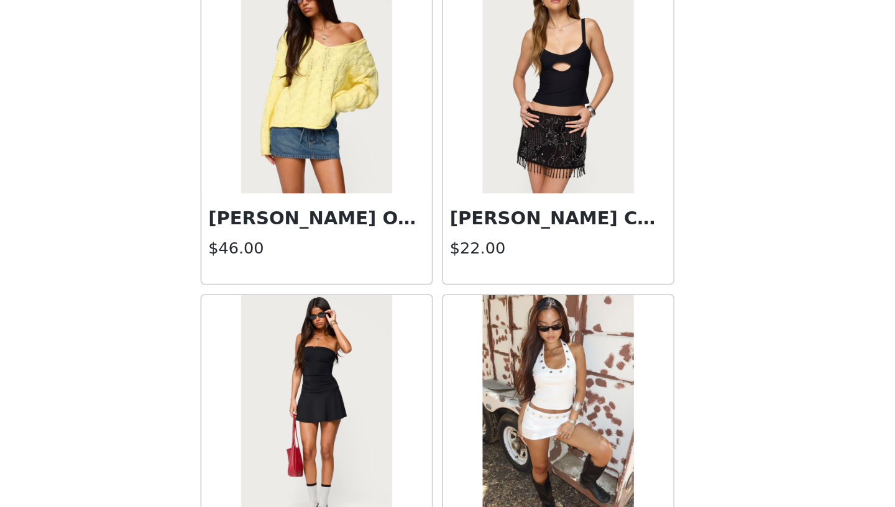
scroll to position [3196, 0]
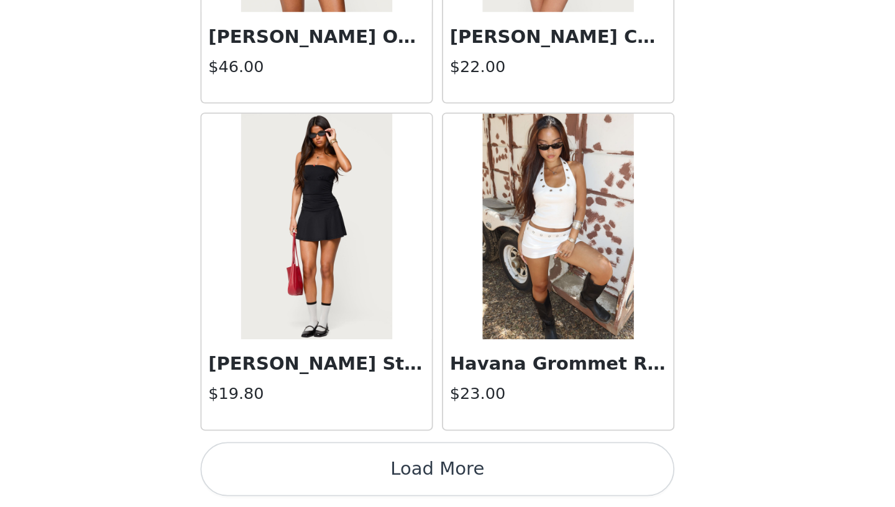
click at [476, 484] on button "Load More" at bounding box center [447, 486] width 261 height 30
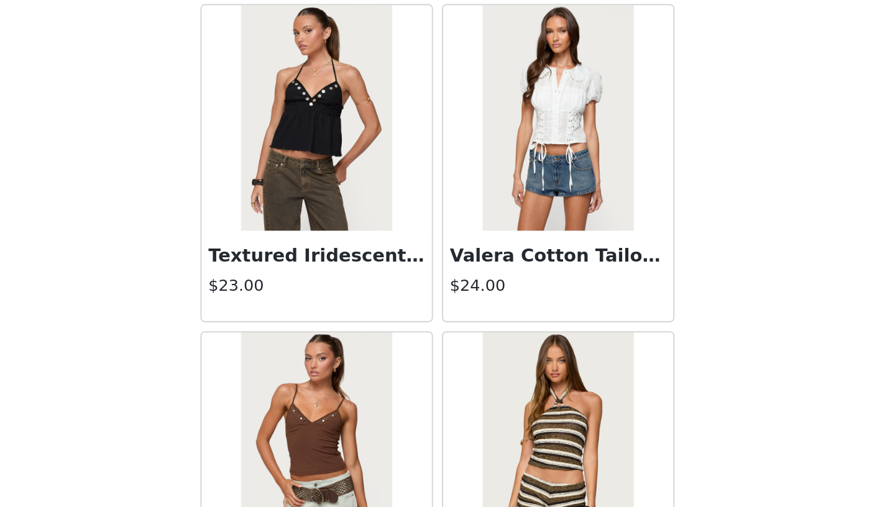
scroll to position [4998, 0]
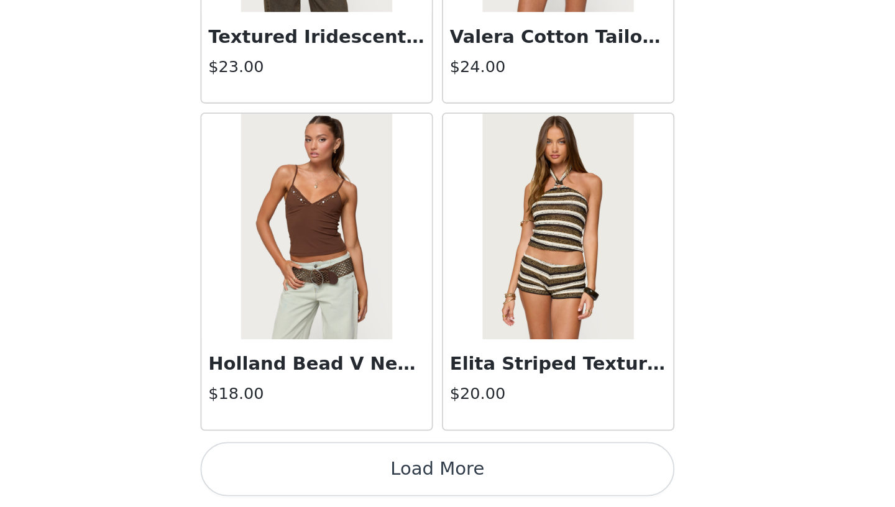
click at [473, 485] on button "Load More" at bounding box center [447, 486] width 261 height 30
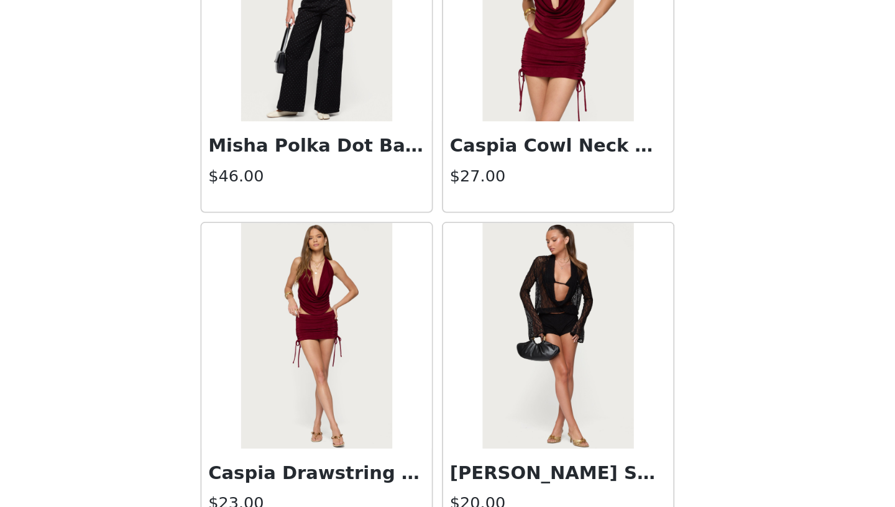
scroll to position [5594, 0]
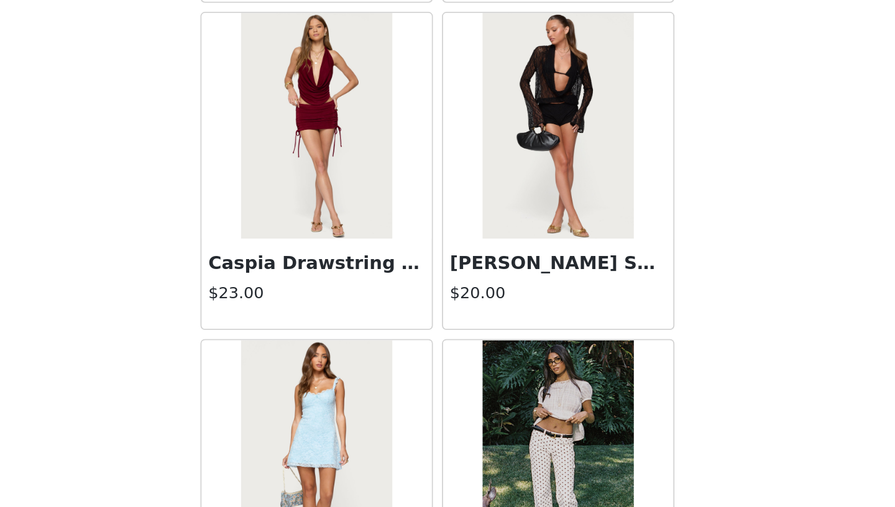
click at [503, 316] on img at bounding box center [513, 297] width 83 height 124
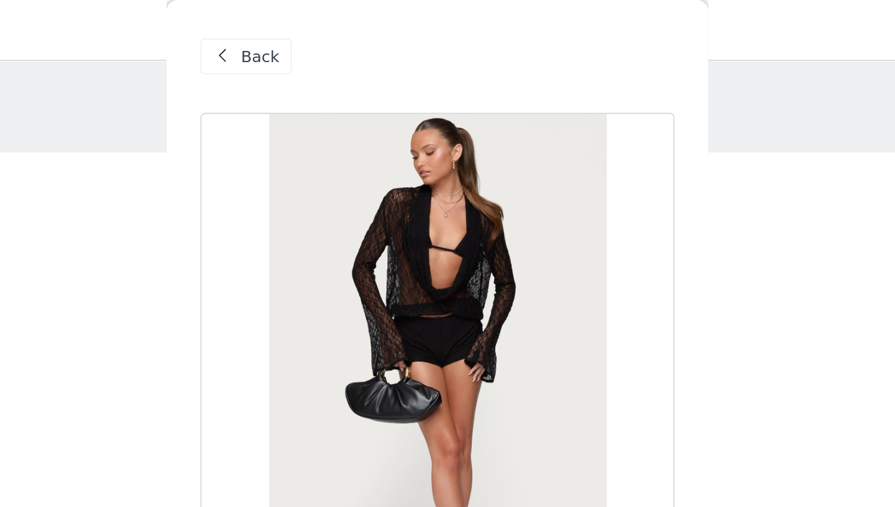
scroll to position [0, 0]
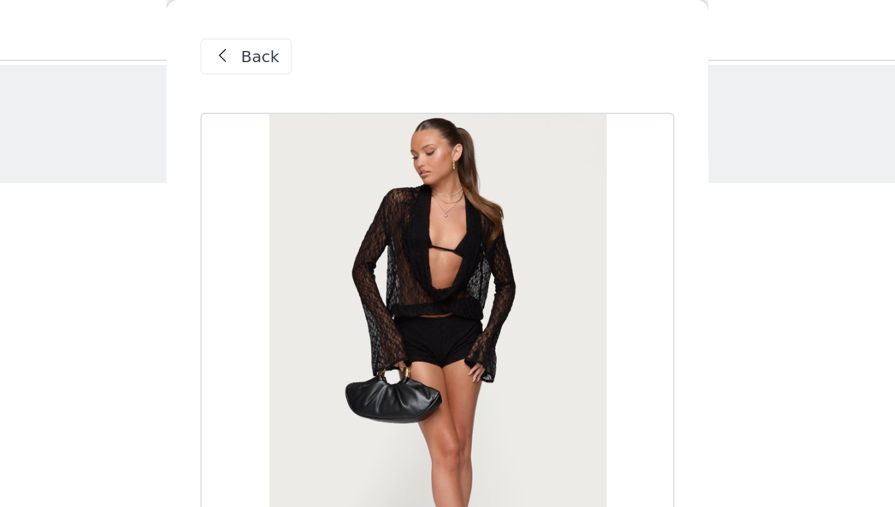
click at [335, 32] on span at bounding box center [329, 31] width 15 height 15
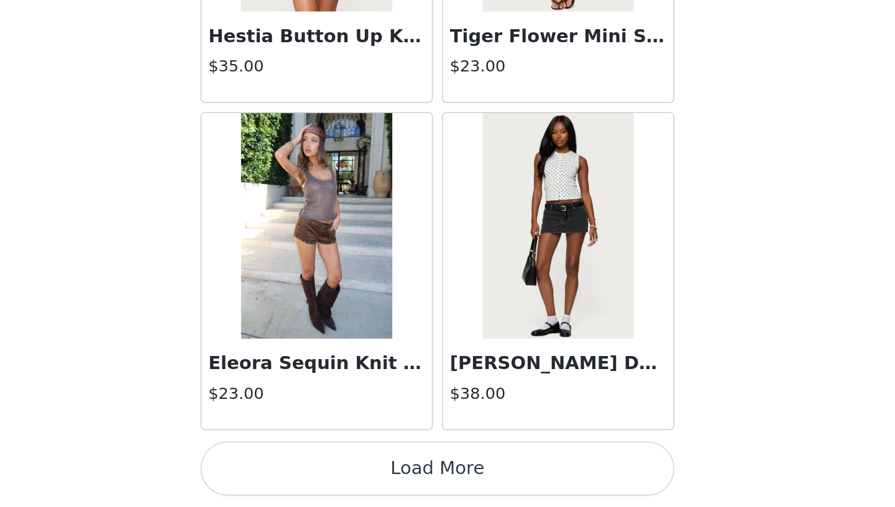
scroll to position [58, 0]
click at [476, 487] on button "Load More" at bounding box center [447, 486] width 261 height 30
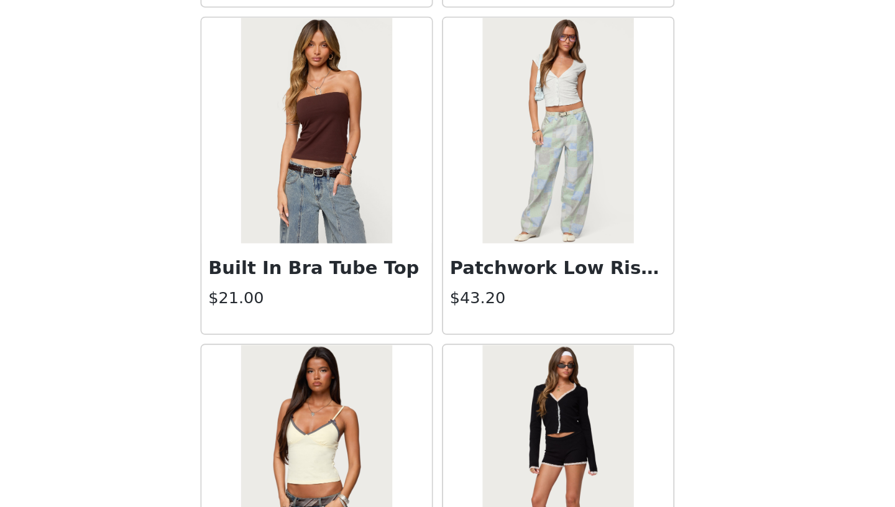
scroll to position [8602, 0]
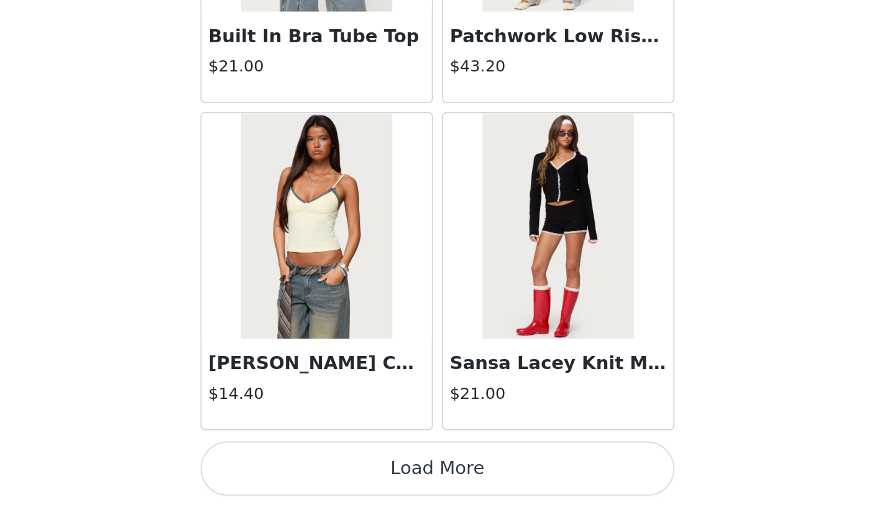
click at [472, 484] on button "Load More" at bounding box center [447, 486] width 261 height 30
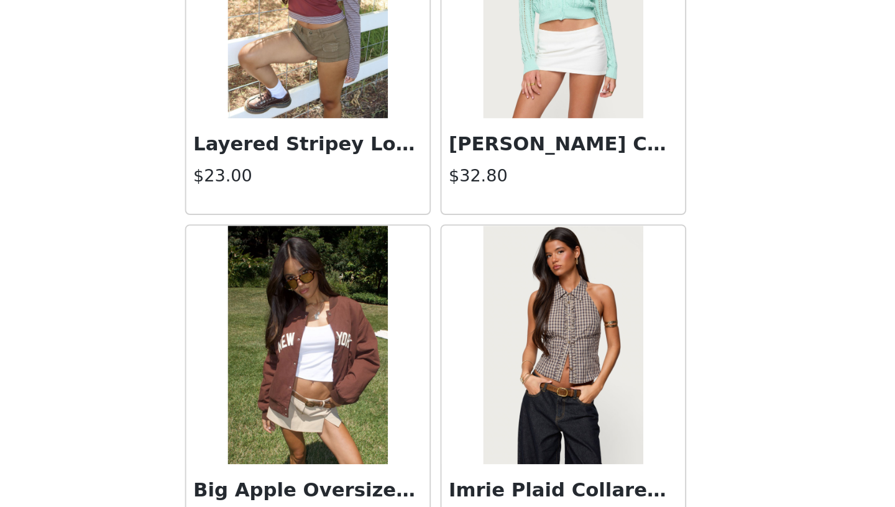
scroll to position [10404, 0]
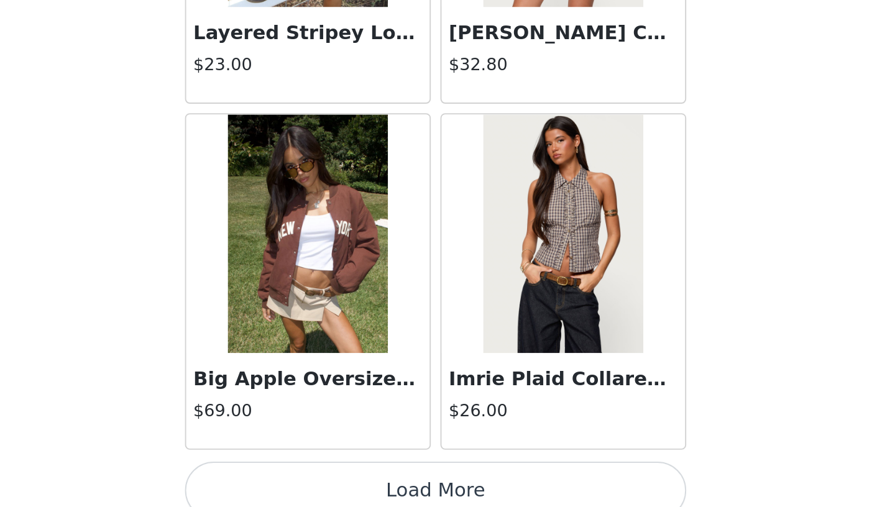
click at [475, 481] on button "Load More" at bounding box center [447, 486] width 261 height 30
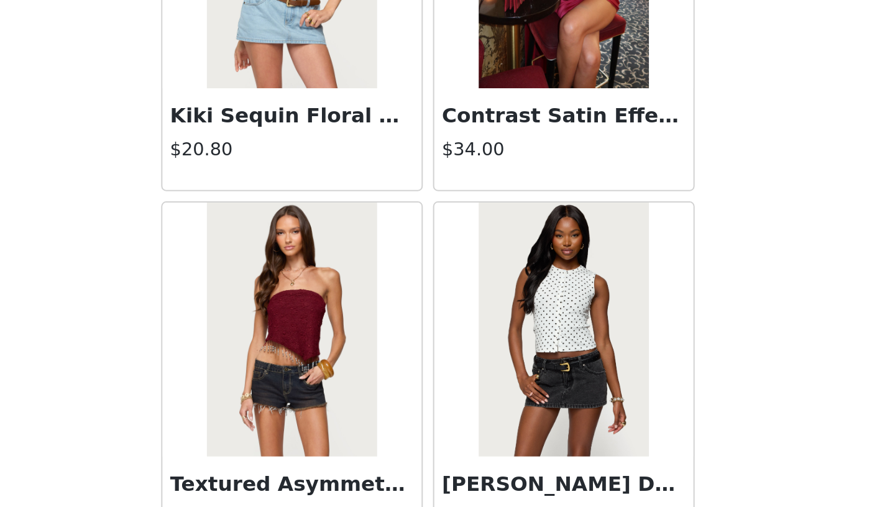
scroll to position [12206, 0]
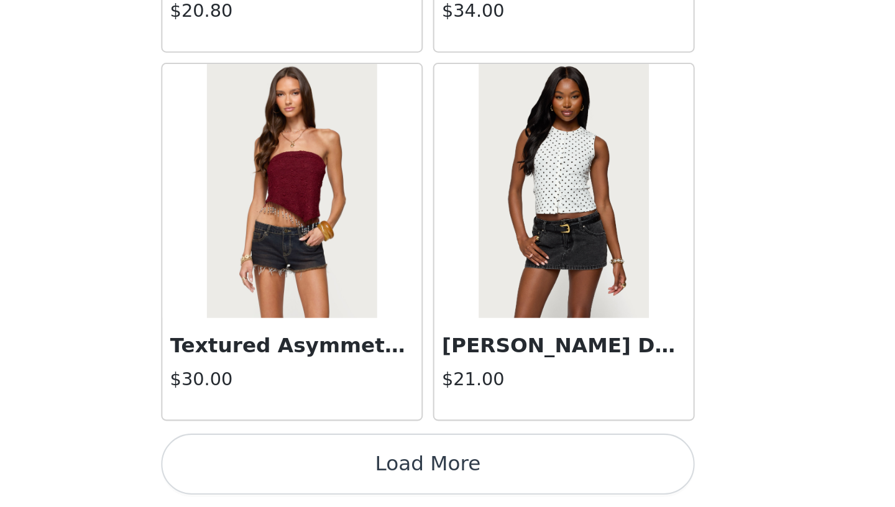
click at [484, 488] on button "Load More" at bounding box center [447, 486] width 261 height 30
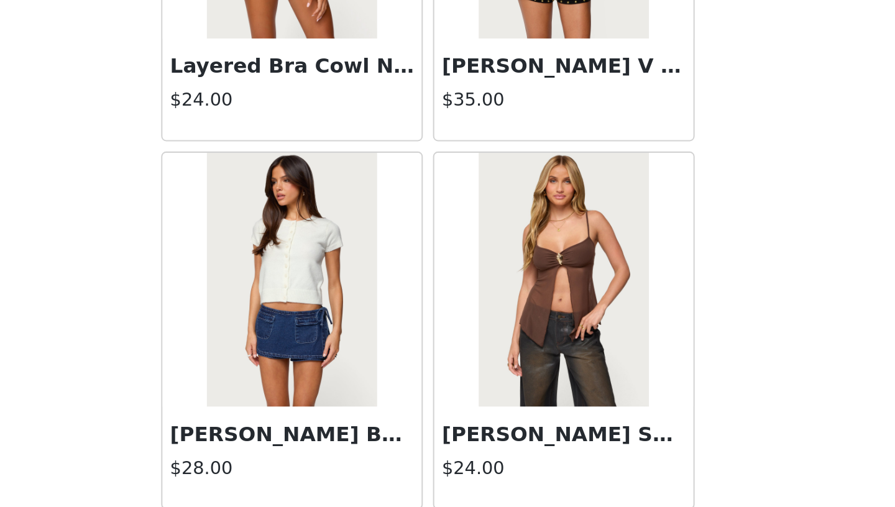
scroll to position [14008, 0]
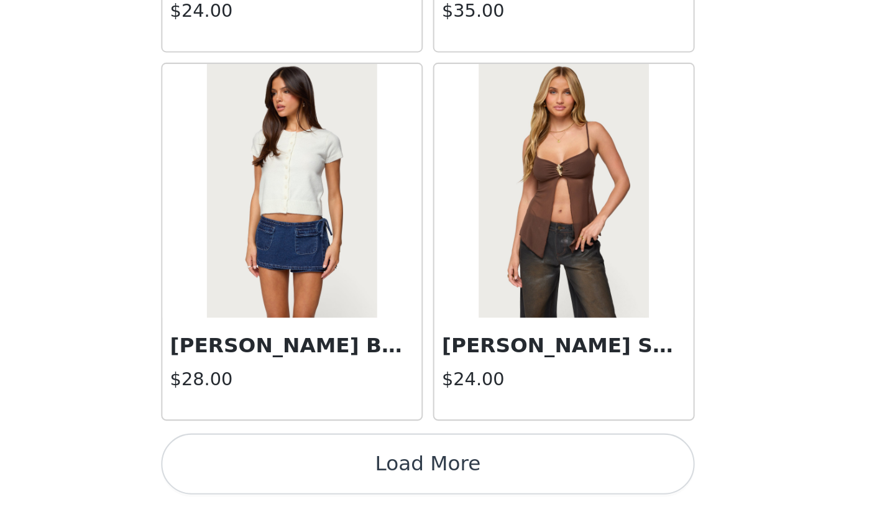
click at [460, 496] on button "Load More" at bounding box center [447, 486] width 261 height 30
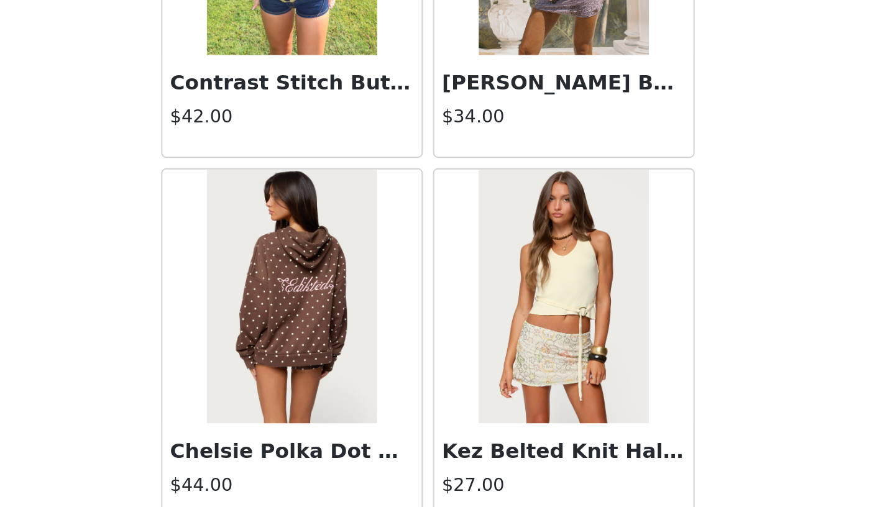
scroll to position [15810, 0]
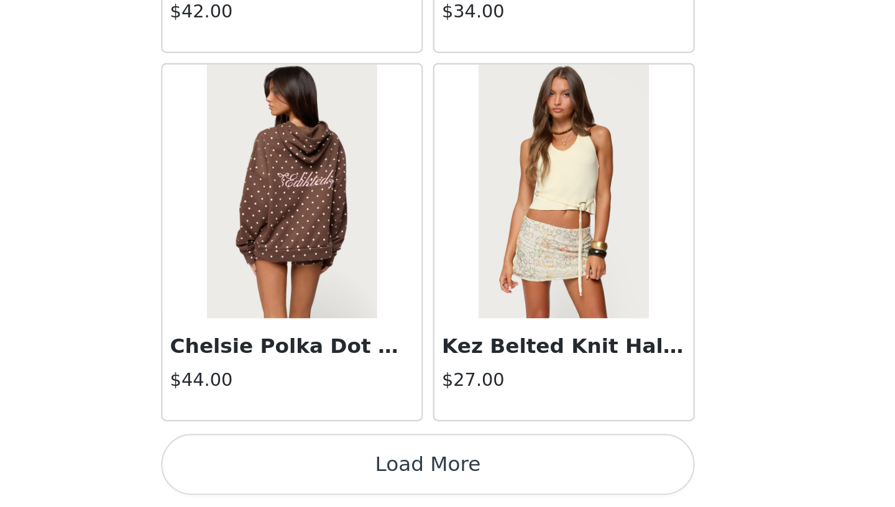
click at [414, 486] on button "Load More" at bounding box center [447, 486] width 261 height 30
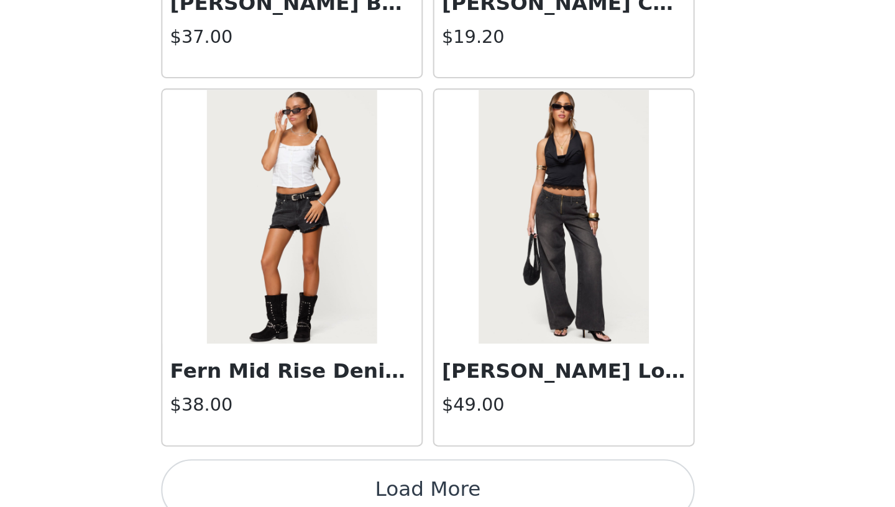
scroll to position [17612, 0]
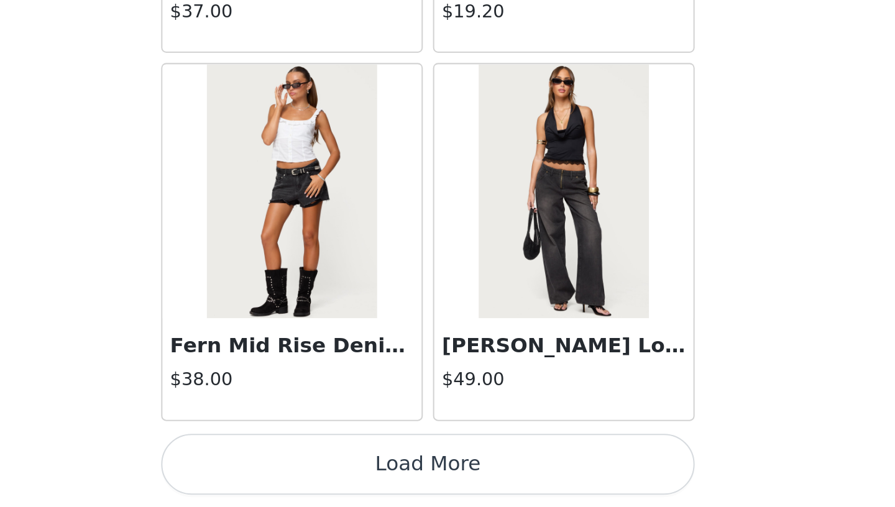
click at [432, 488] on button "Load More" at bounding box center [447, 486] width 261 height 30
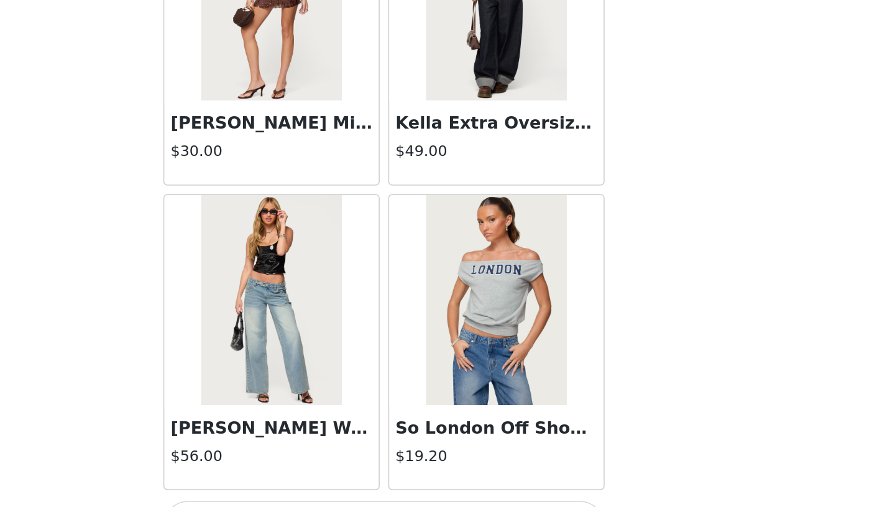
scroll to position [19414, 0]
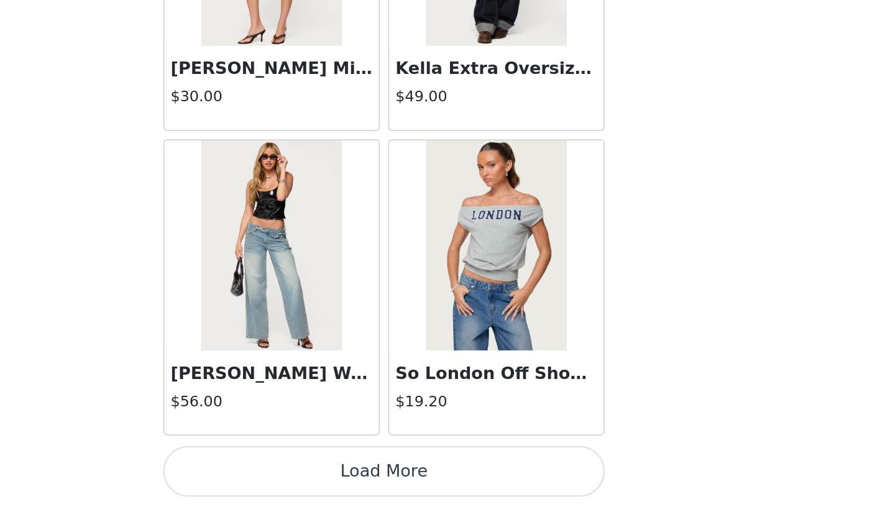
click at [403, 489] on button "Load More" at bounding box center [447, 486] width 261 height 30
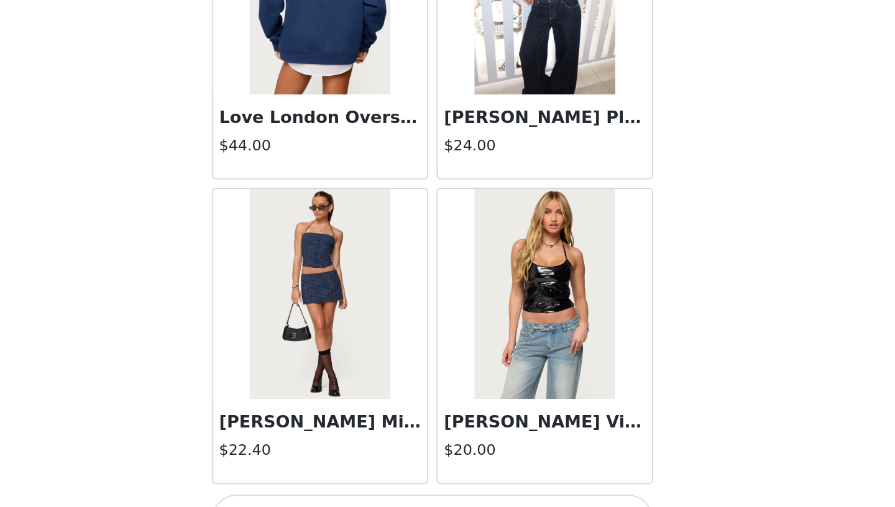
scroll to position [21216, 0]
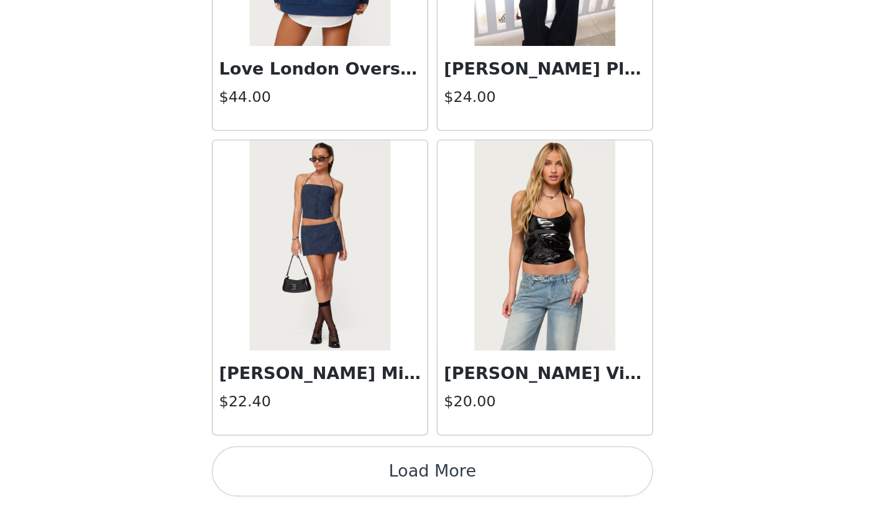
click at [452, 488] on button "Load More" at bounding box center [447, 486] width 261 height 30
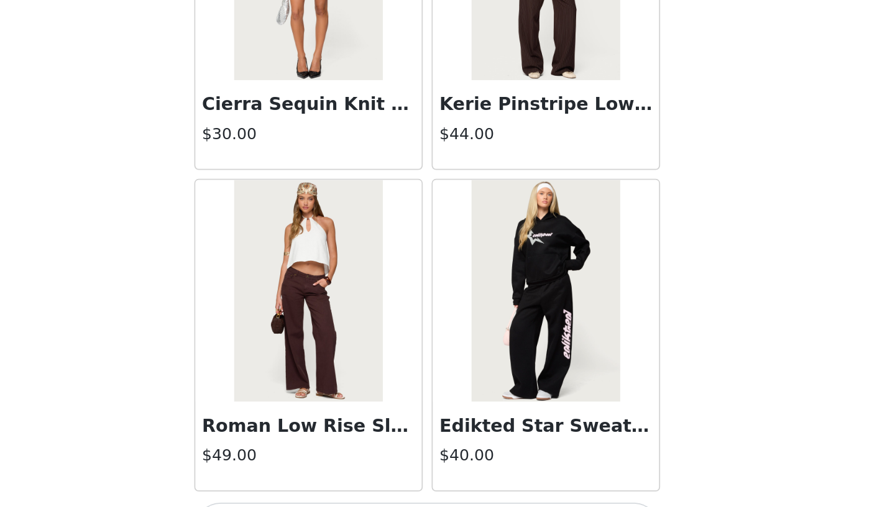
scroll to position [23019, 0]
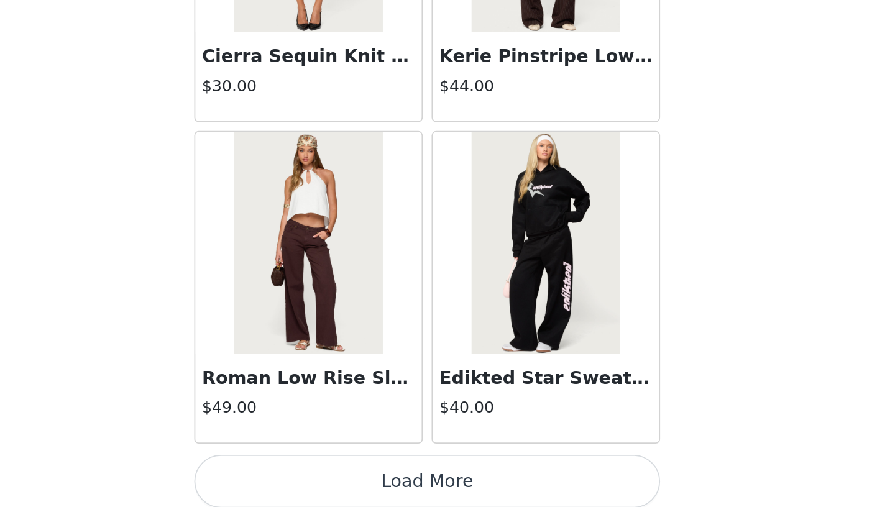
click at [473, 482] on button "Load More" at bounding box center [447, 486] width 261 height 30
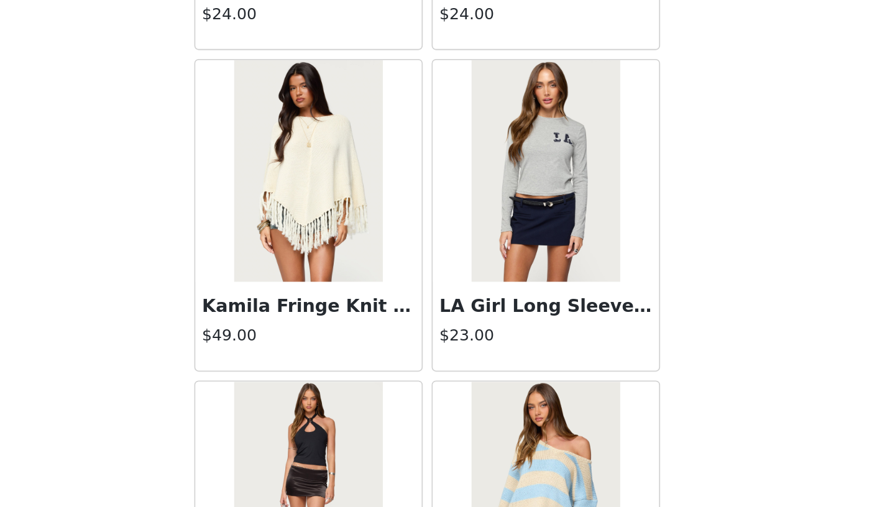
scroll to position [24821, 0]
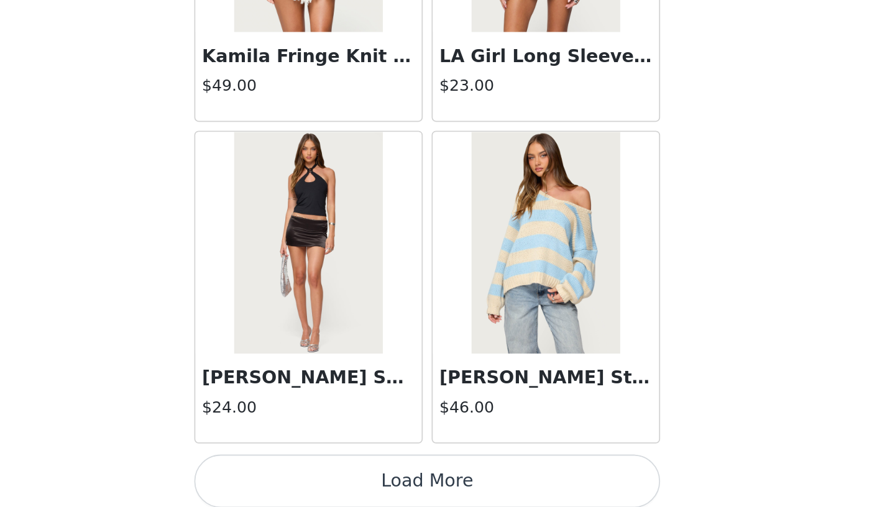
click at [470, 482] on button "Load More" at bounding box center [447, 486] width 261 height 30
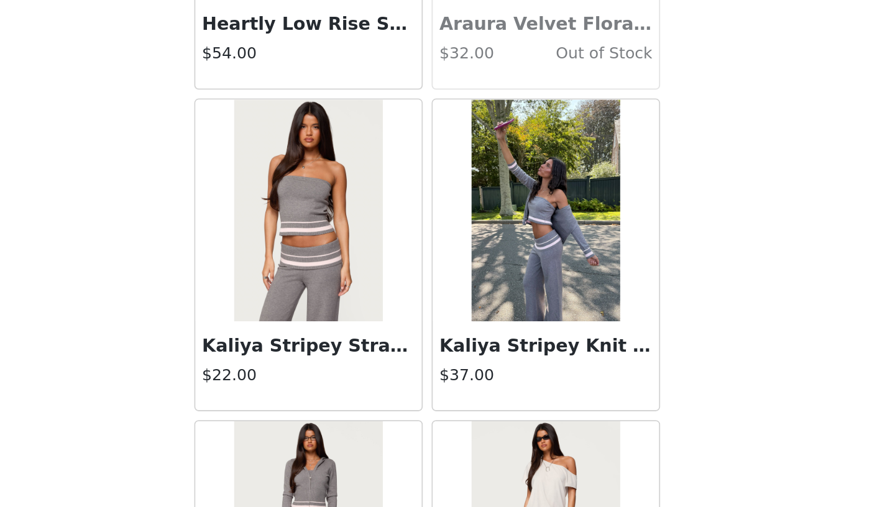
scroll to position [26623, 0]
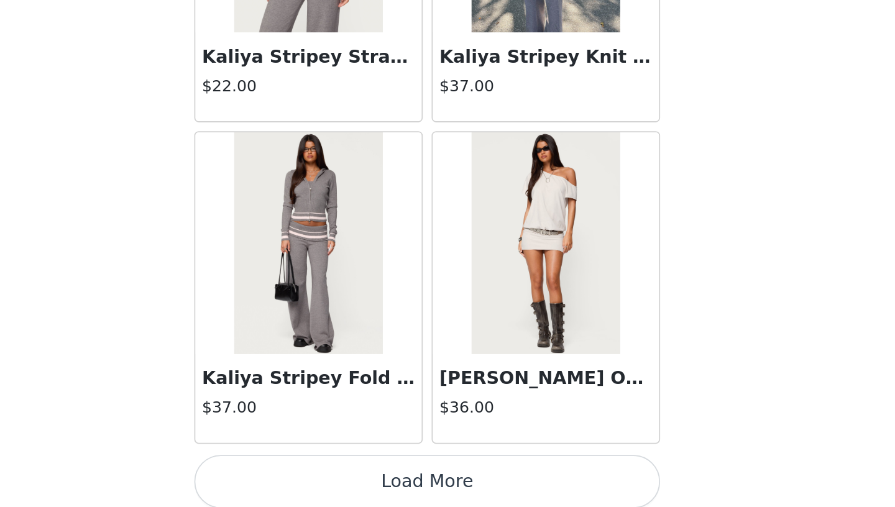
click at [467, 484] on button "Load More" at bounding box center [447, 486] width 261 height 30
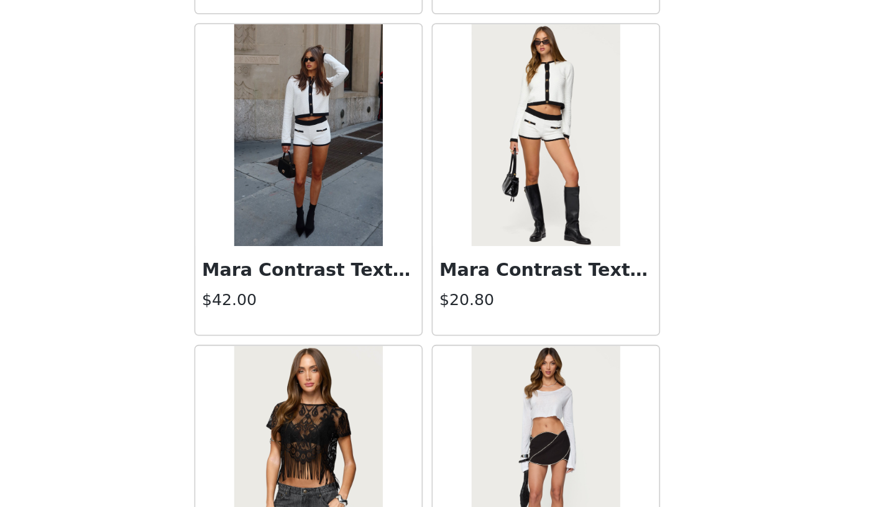
scroll to position [28425, 0]
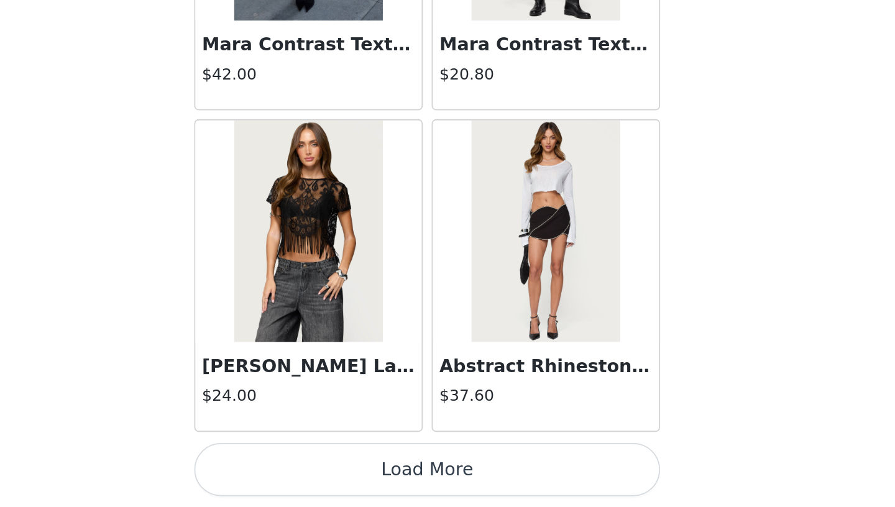
click at [489, 487] on button "Load More" at bounding box center [447, 486] width 261 height 30
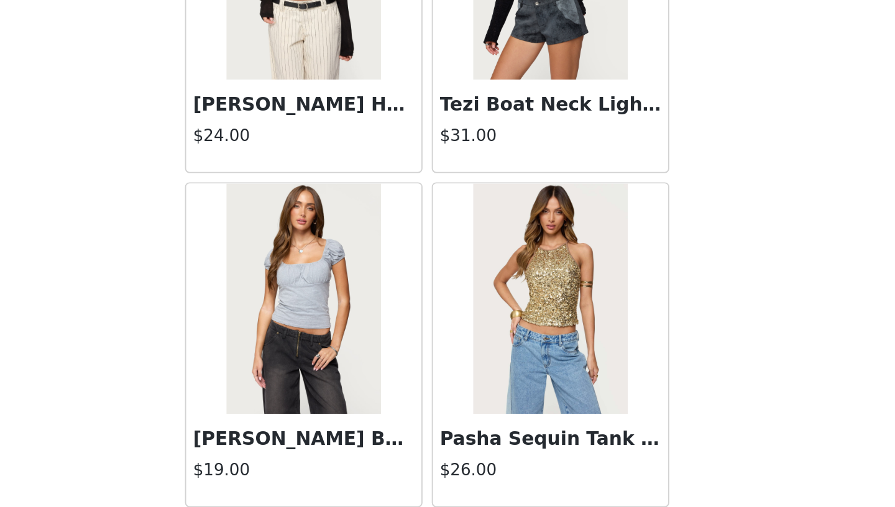
scroll to position [30227, 0]
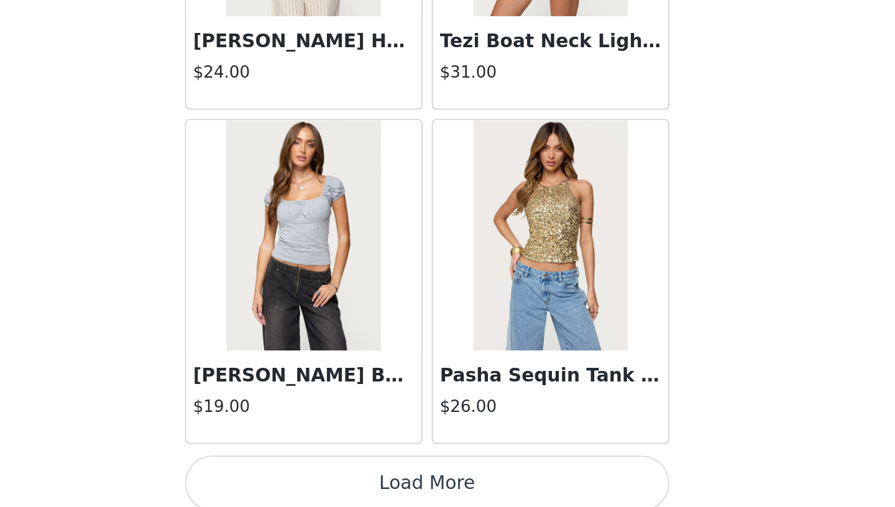
click at [486, 475] on button "Load More" at bounding box center [447, 486] width 261 height 30
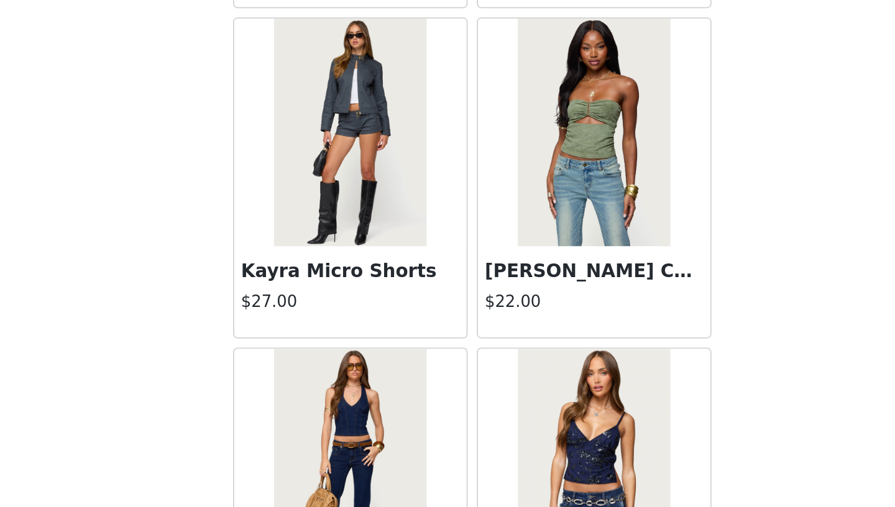
scroll to position [31056, 0]
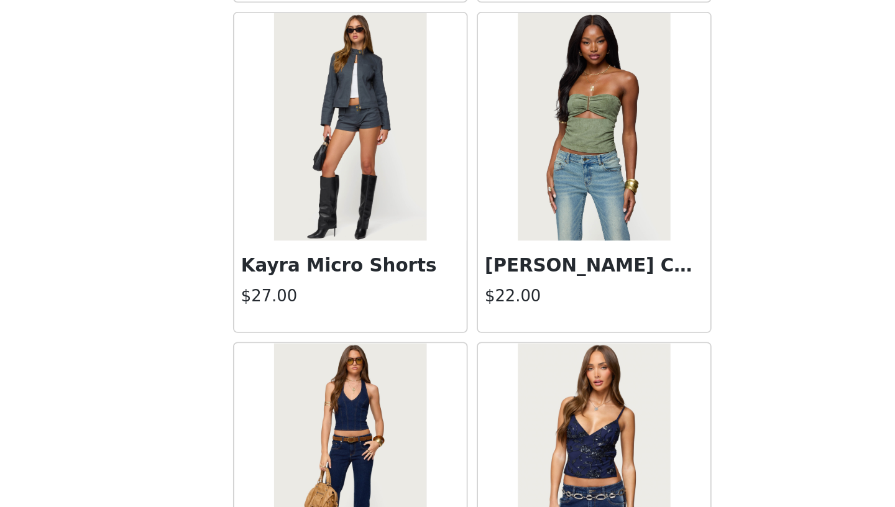
click at [380, 267] on img at bounding box center [380, 243] width 83 height 124
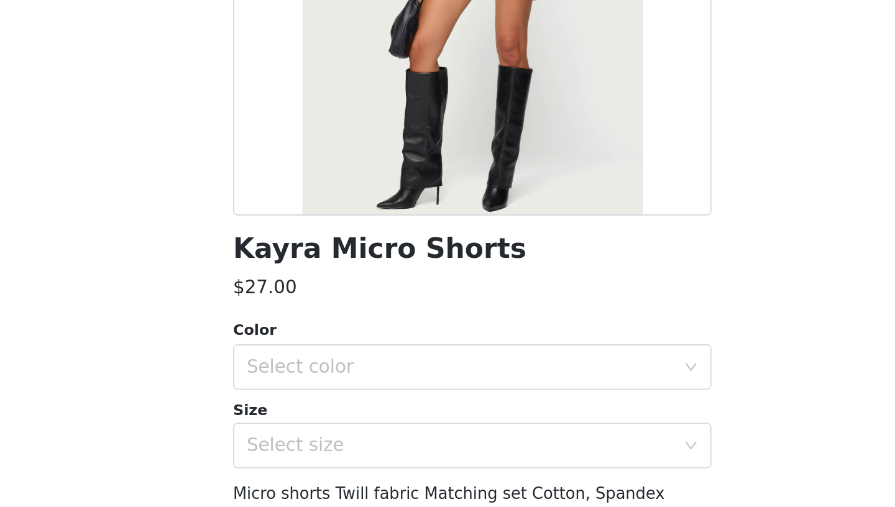
scroll to position [57, 0]
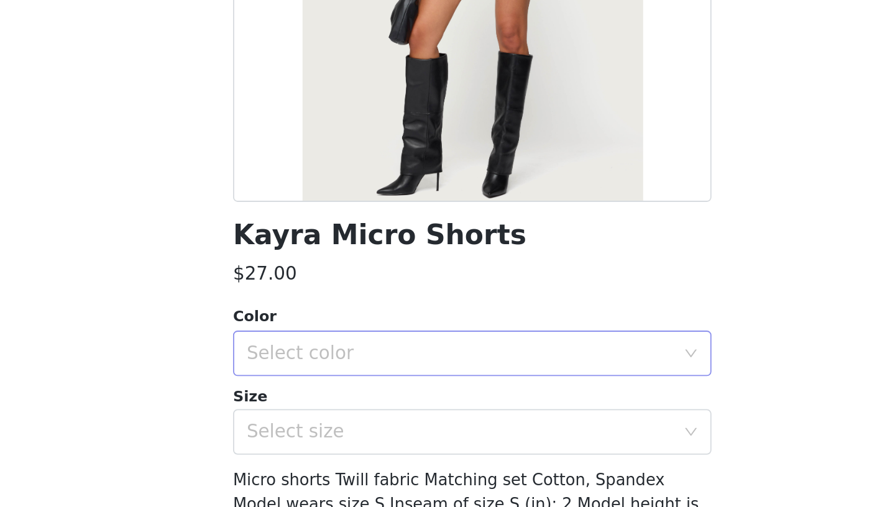
click at [395, 364] on div "Select color" at bounding box center [440, 367] width 232 height 12
click at [381, 391] on li "DARK-GRAY" at bounding box center [447, 394] width 261 height 20
click at [380, 410] on div "Select size" at bounding box center [440, 410] width 232 height 12
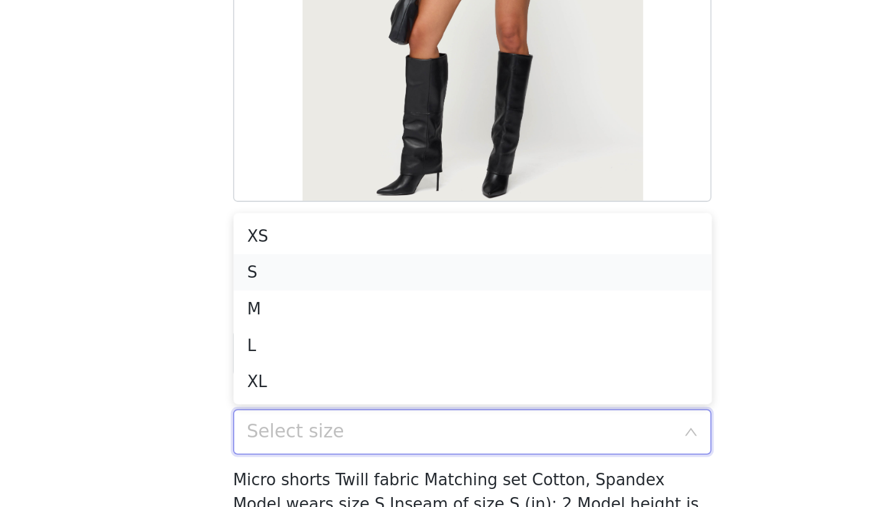
click at [376, 324] on li "S" at bounding box center [447, 323] width 261 height 20
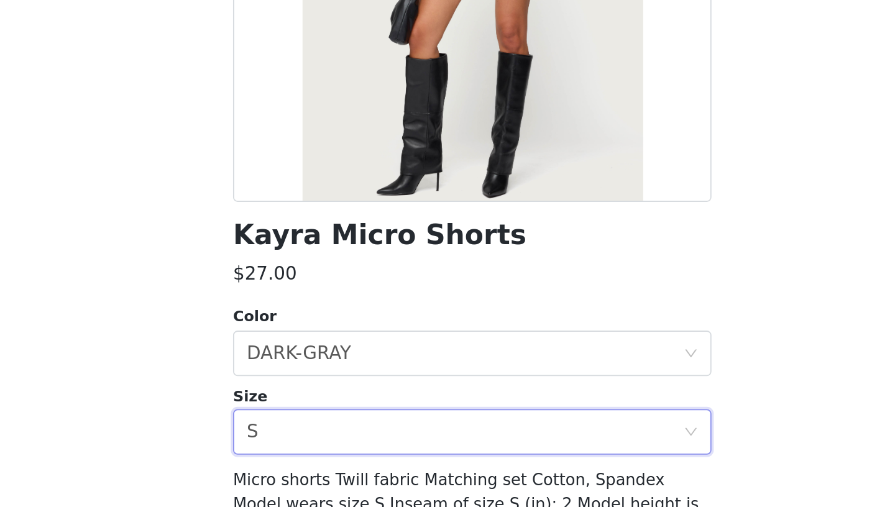
scroll to position [85, 0]
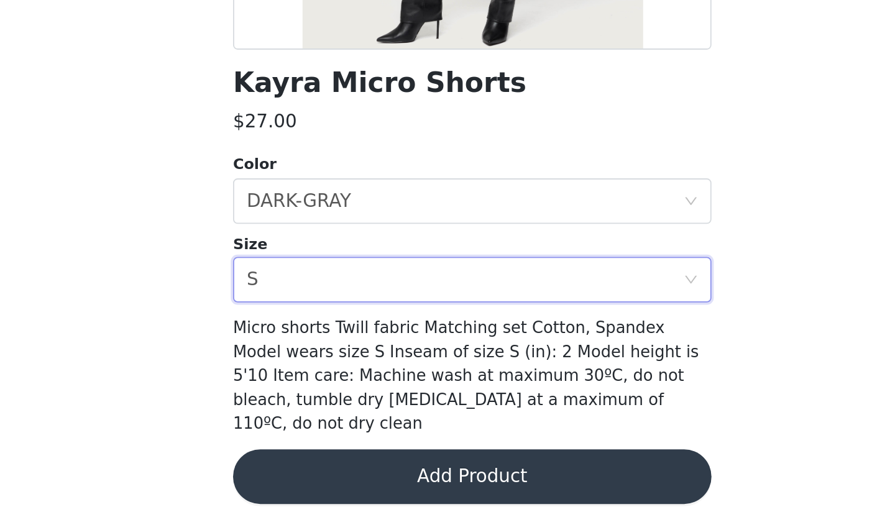
click at [431, 482] on button "Add Product" at bounding box center [447, 490] width 261 height 30
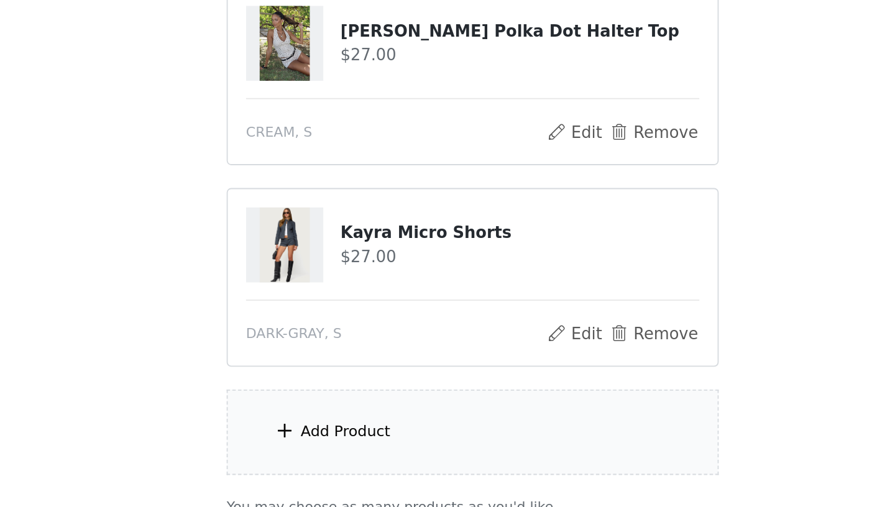
click at [405, 473] on div "Add Product" at bounding box center [447, 466] width 268 height 47
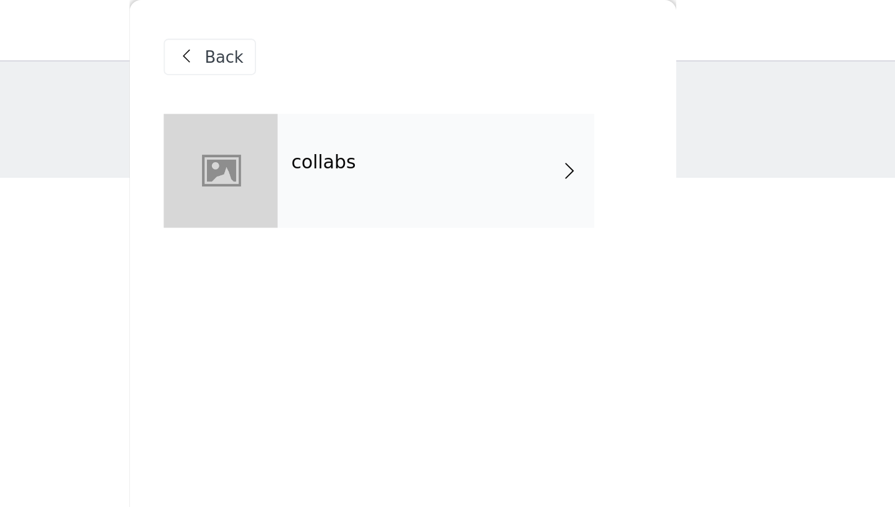
scroll to position [0, 0]
click at [443, 99] on div "collabs" at bounding box center [465, 93] width 173 height 62
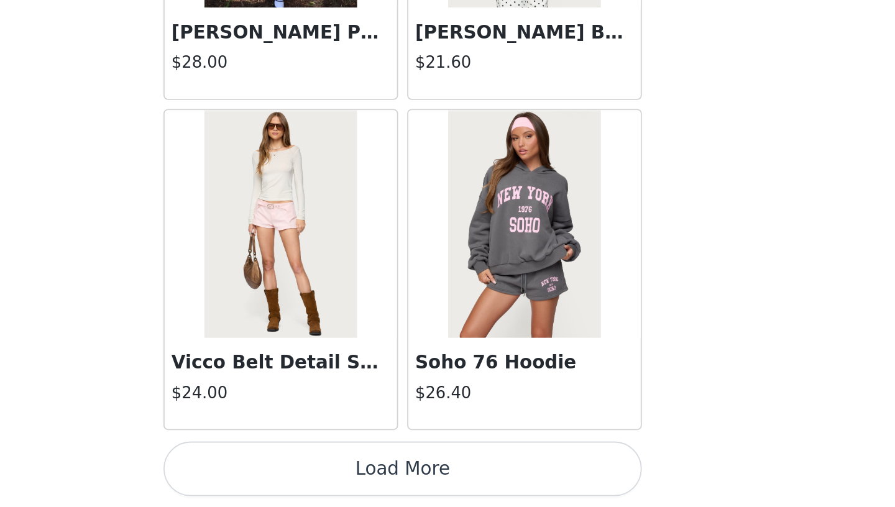
scroll to position [168, 0]
click at [449, 489] on button "Load More" at bounding box center [447, 486] width 261 height 30
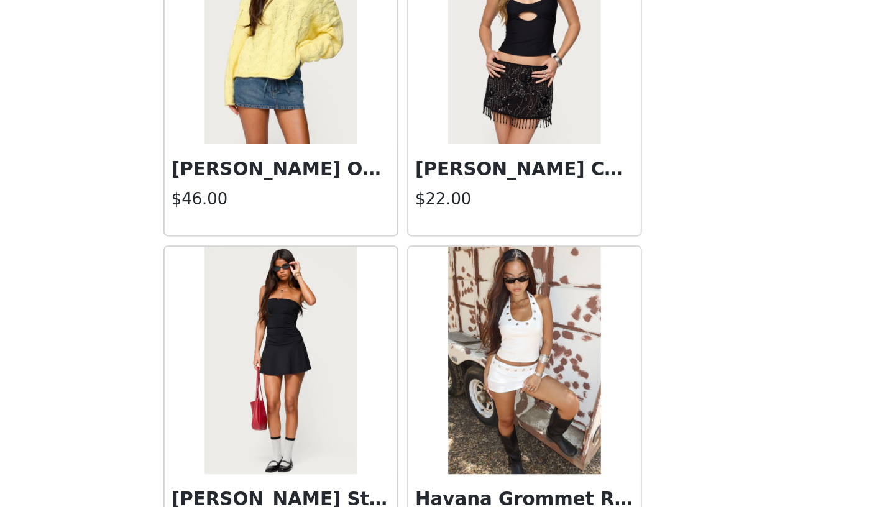
scroll to position [3196, 0]
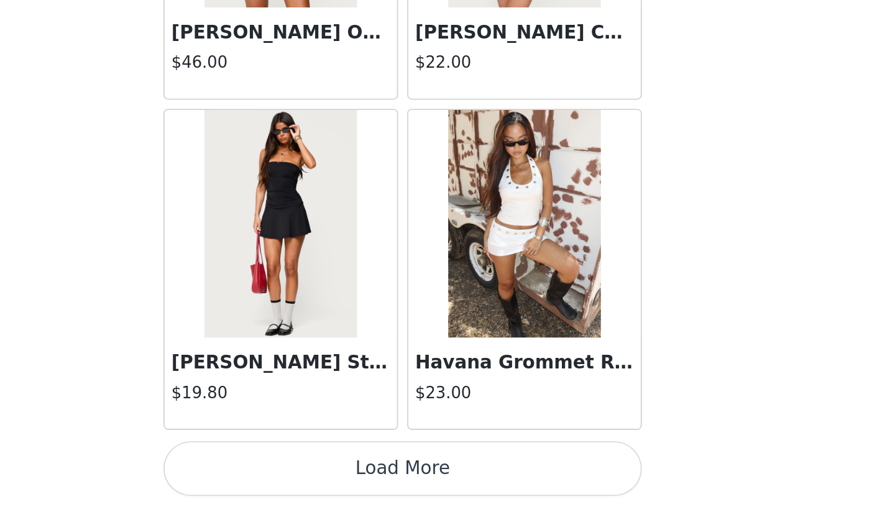
click at [473, 480] on button "Load More" at bounding box center [447, 486] width 261 height 30
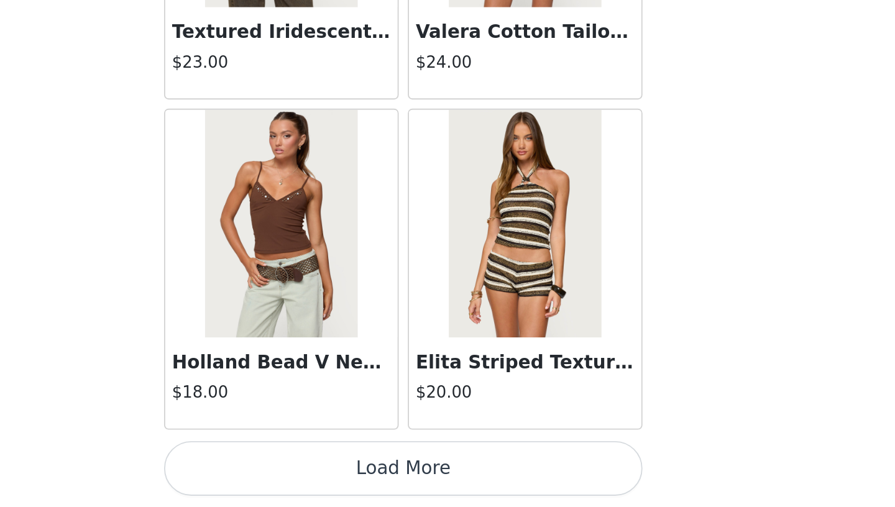
scroll to position [168, 0]
click at [471, 489] on button "Load More" at bounding box center [447, 486] width 261 height 30
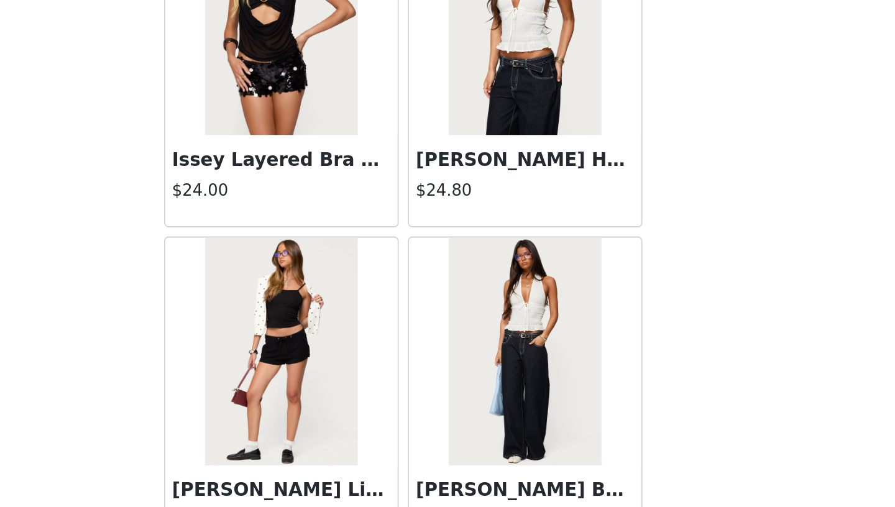
scroll to position [6800, 0]
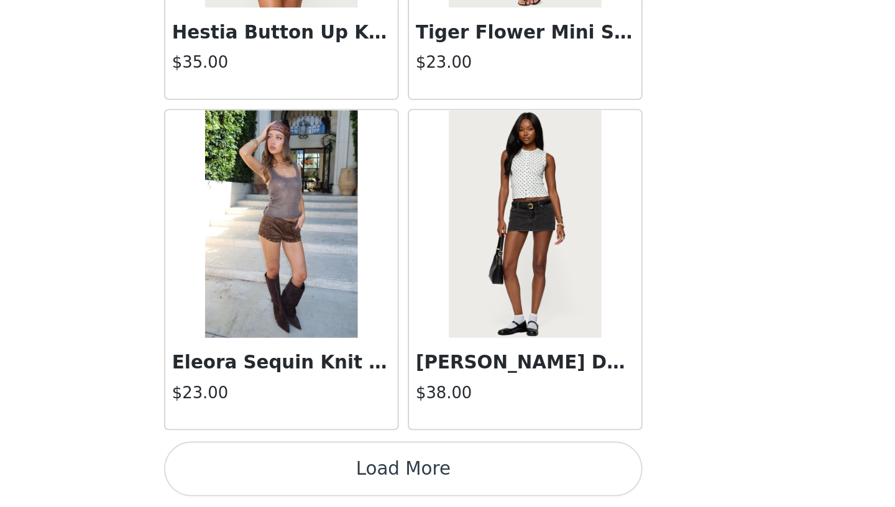
click at [500, 490] on button "Load More" at bounding box center [447, 486] width 261 height 30
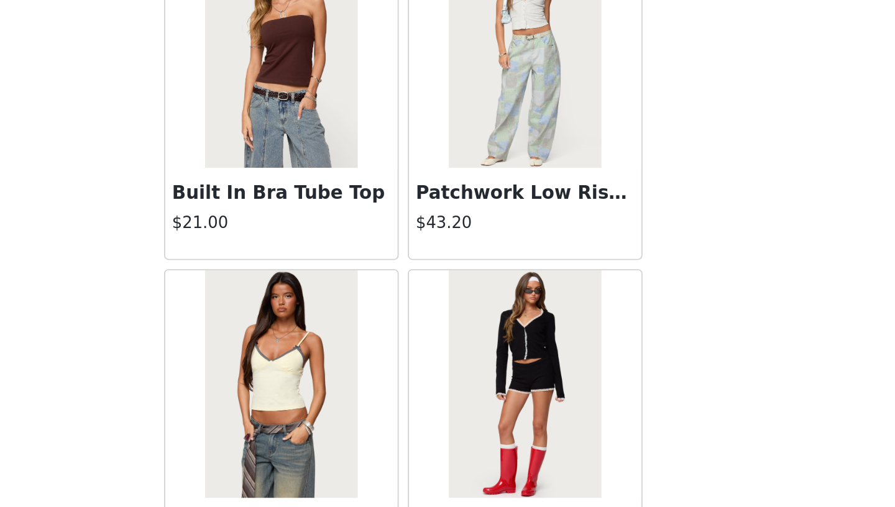
scroll to position [8602, 0]
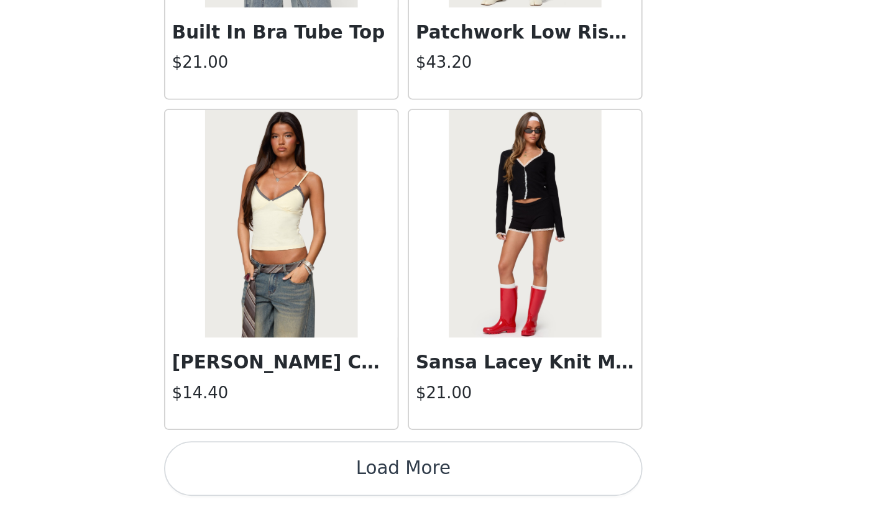
click at [497, 483] on button "Load More" at bounding box center [447, 486] width 261 height 30
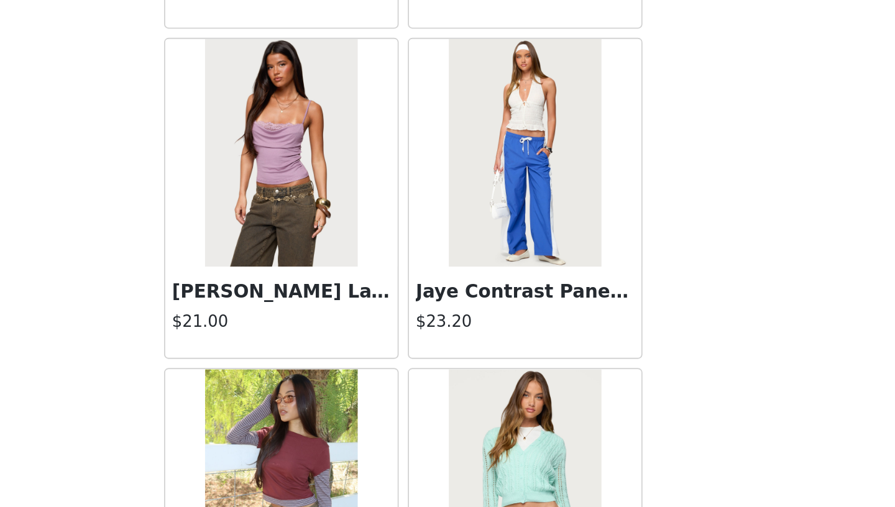
scroll to position [10404, 0]
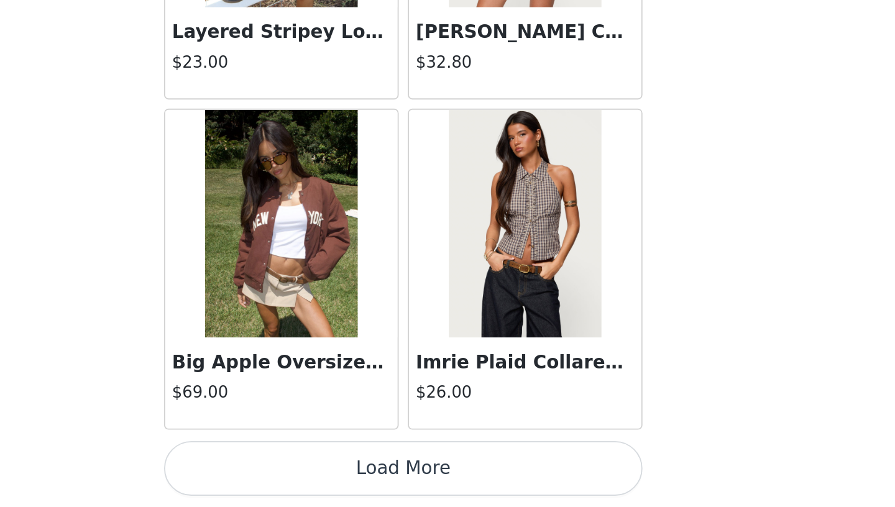
click at [497, 484] on button "Load More" at bounding box center [447, 486] width 261 height 30
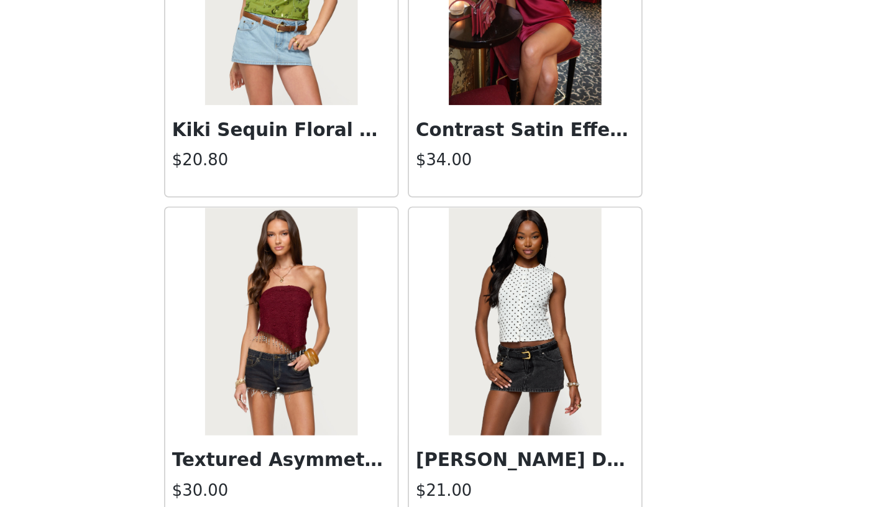
scroll to position [12206, 0]
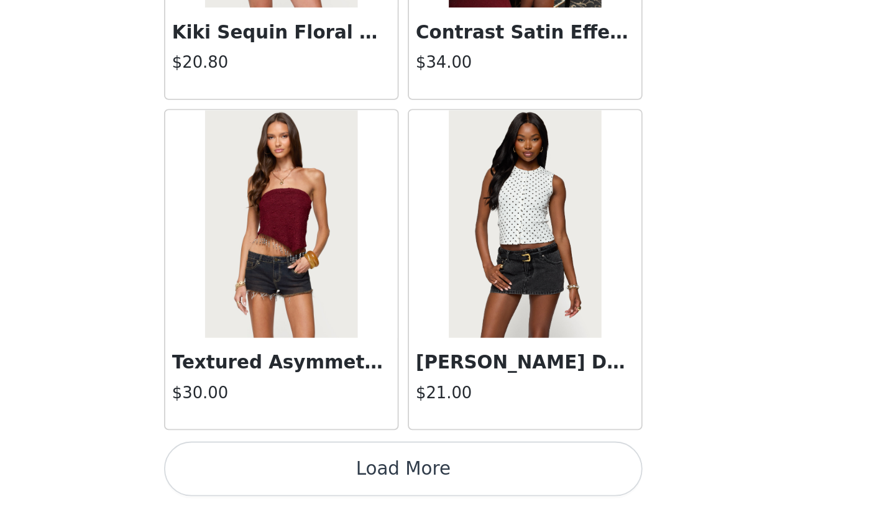
click at [496, 488] on button "Load More" at bounding box center [447, 486] width 261 height 30
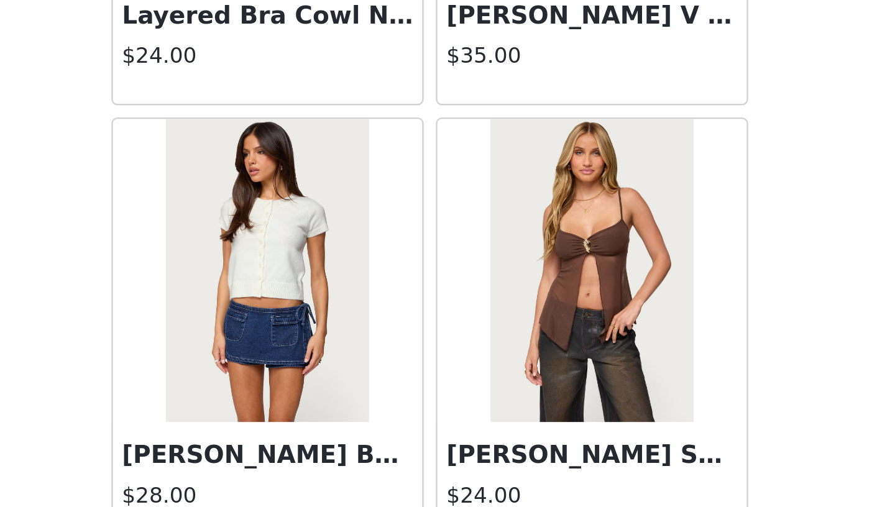
scroll to position [168, 0]
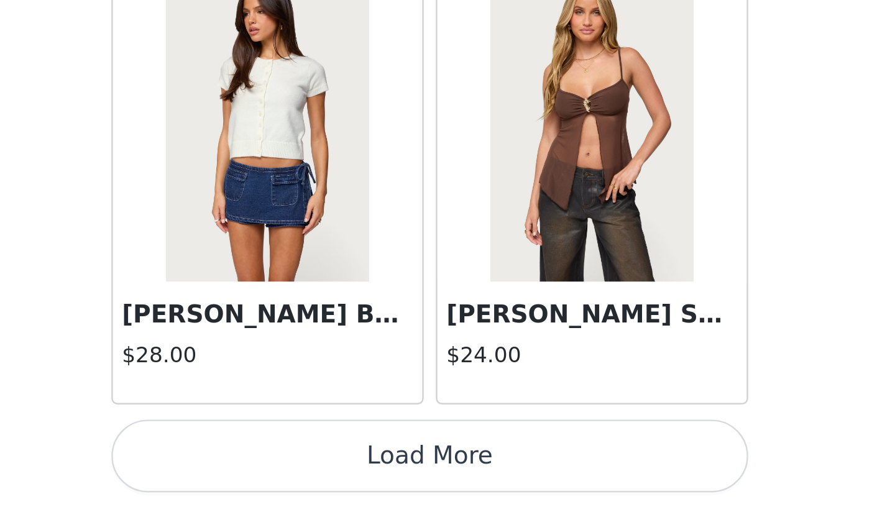
click at [415, 495] on button "Load More" at bounding box center [447, 486] width 261 height 30
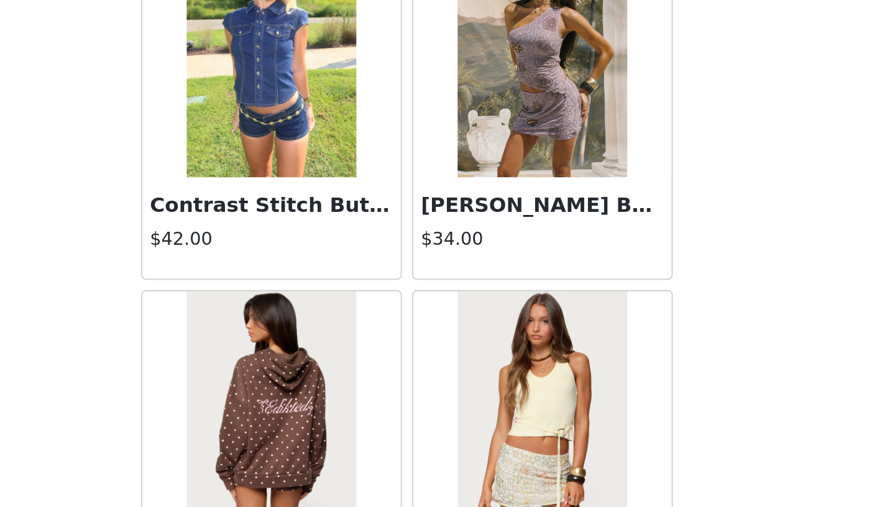
scroll to position [15810, 0]
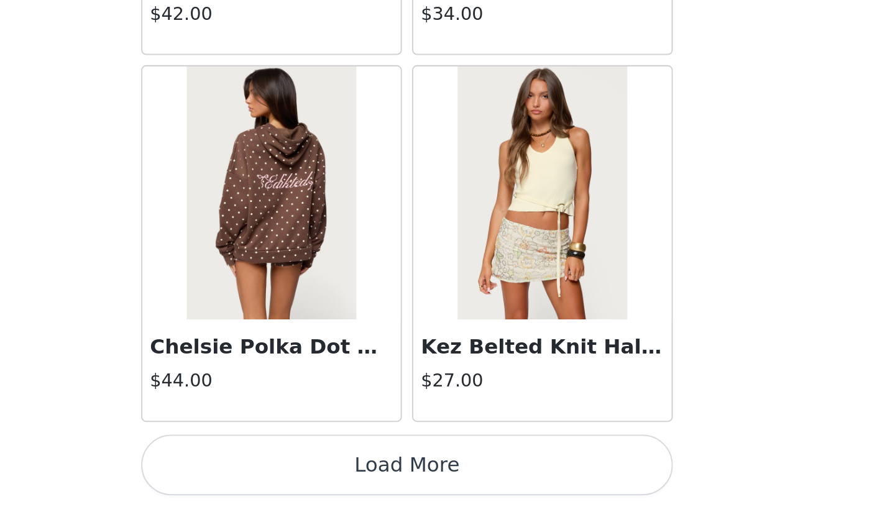
click at [439, 486] on button "Load More" at bounding box center [447, 486] width 261 height 30
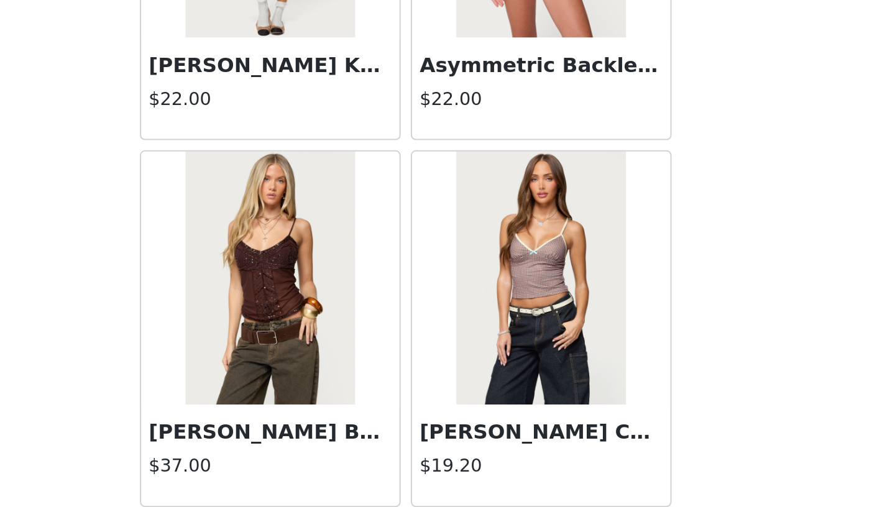
scroll to position [17612, 0]
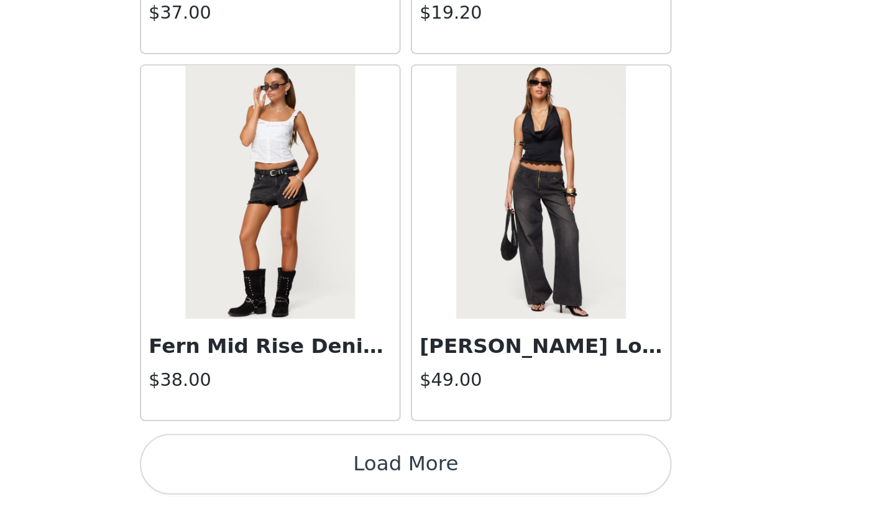
click at [443, 483] on button "Load More" at bounding box center [447, 486] width 261 height 30
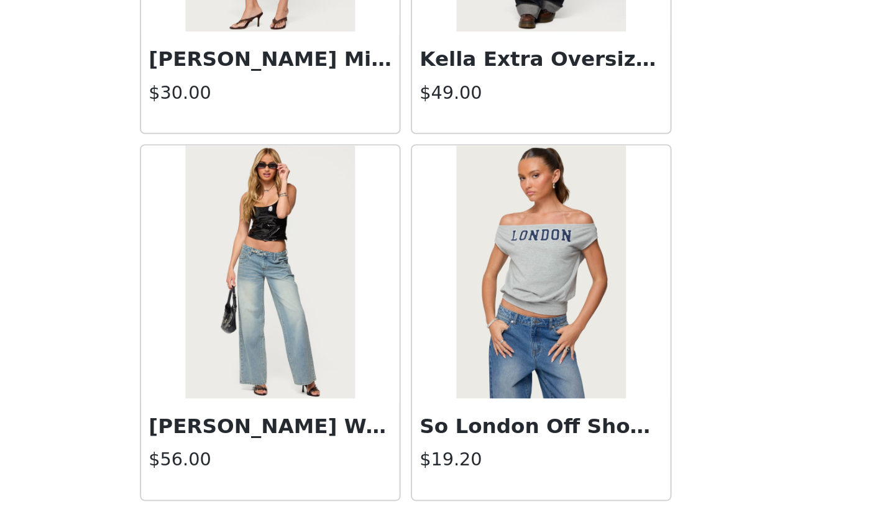
scroll to position [19414, 0]
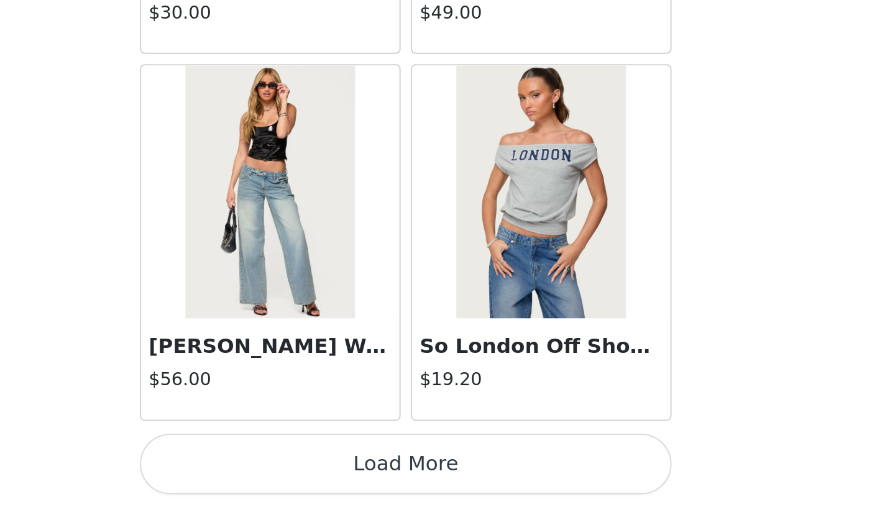
click at [451, 489] on button "Load More" at bounding box center [447, 486] width 261 height 30
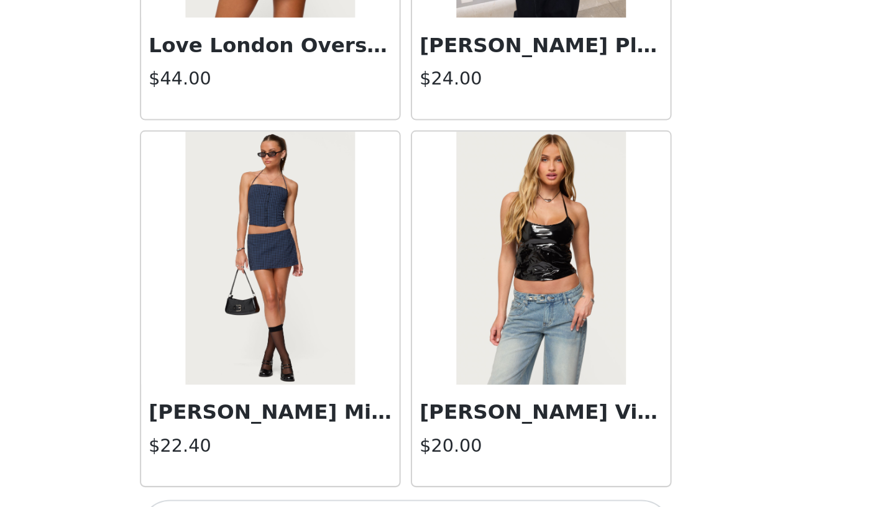
scroll to position [21216, 0]
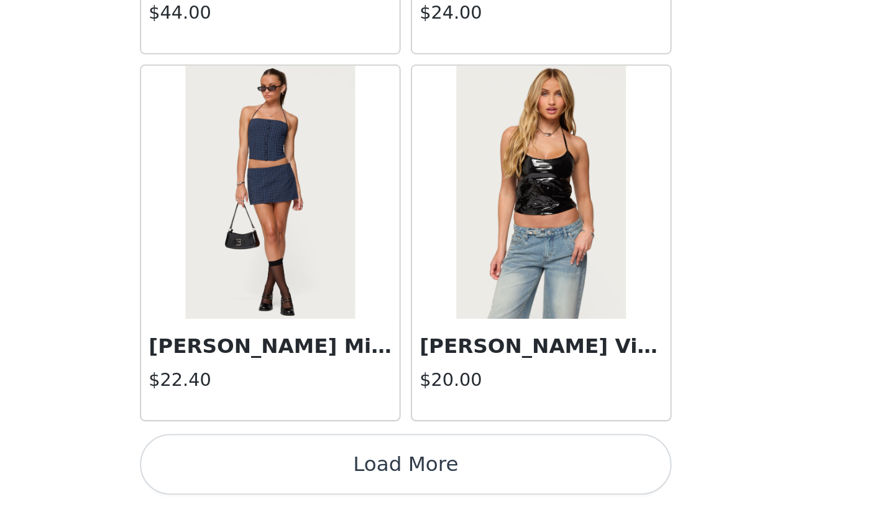
click at [449, 493] on button "Load More" at bounding box center [447, 486] width 261 height 30
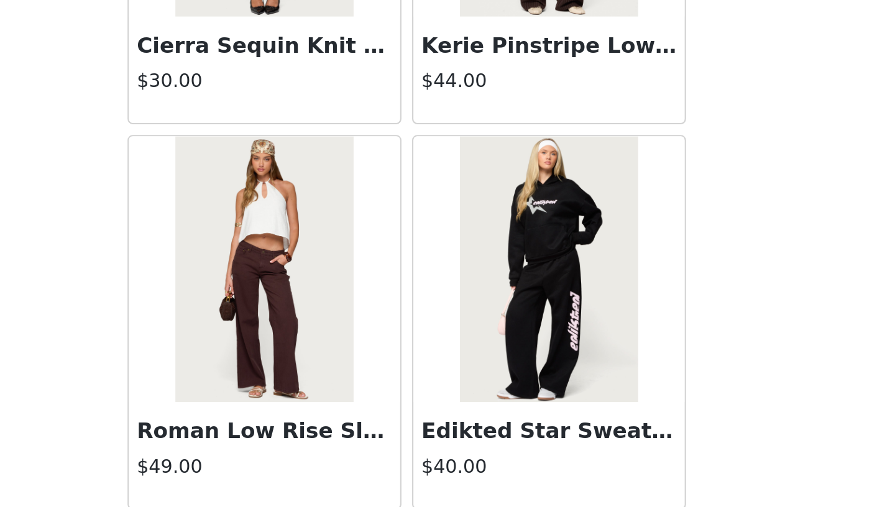
scroll to position [23019, 0]
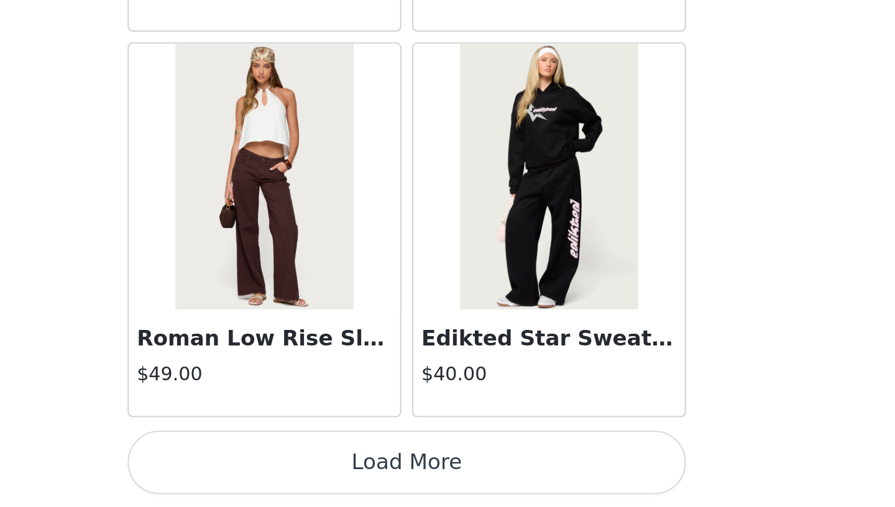
click at [466, 474] on button "Load More" at bounding box center [447, 486] width 261 height 30
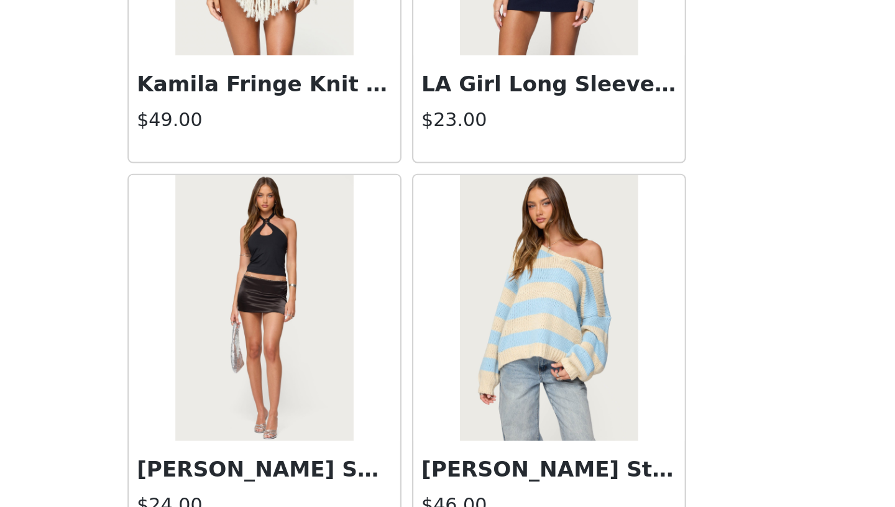
scroll to position [24821, 0]
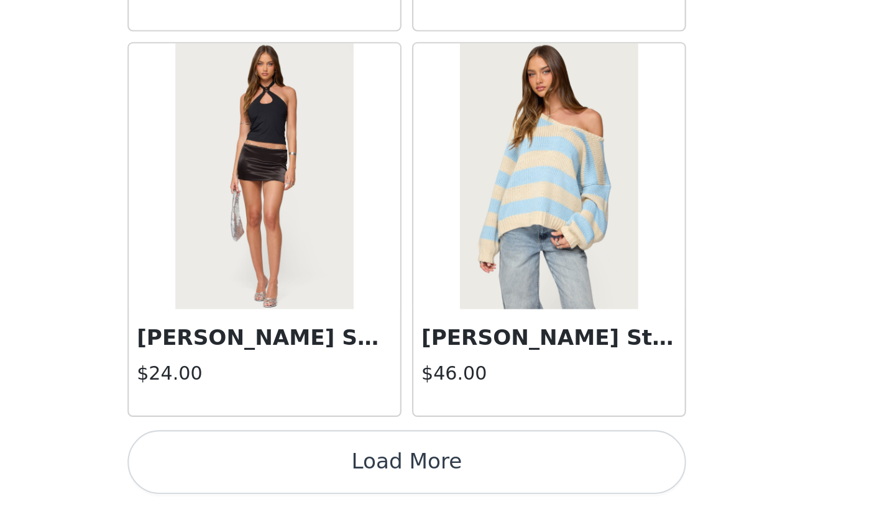
click at [472, 487] on button "Load More" at bounding box center [447, 486] width 261 height 30
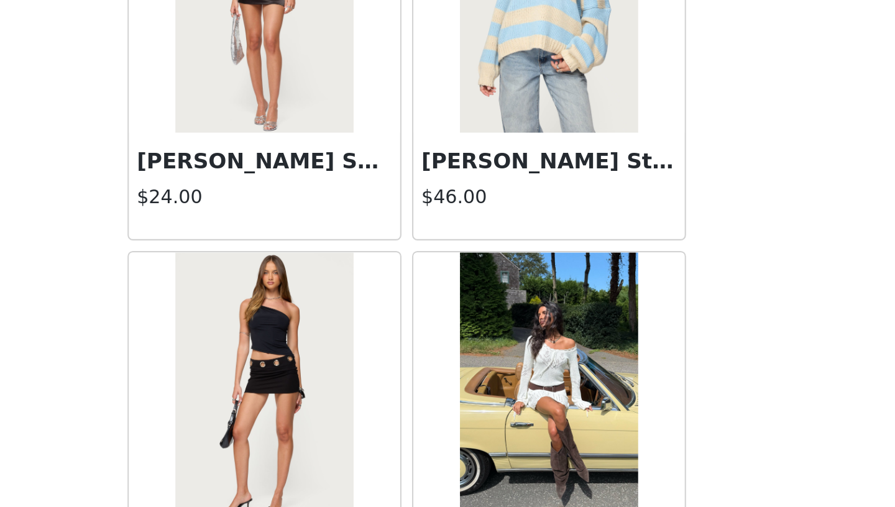
scroll to position [25010, 0]
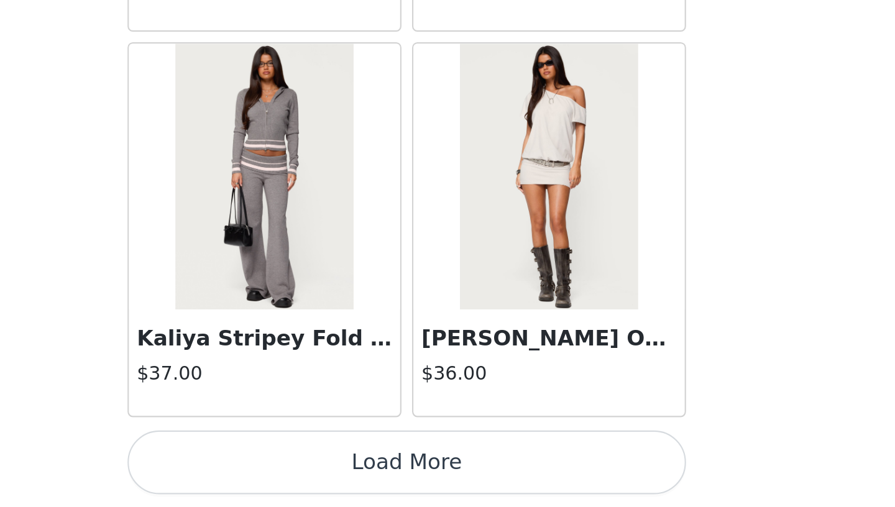
click at [478, 477] on button "Load More" at bounding box center [447, 486] width 261 height 30
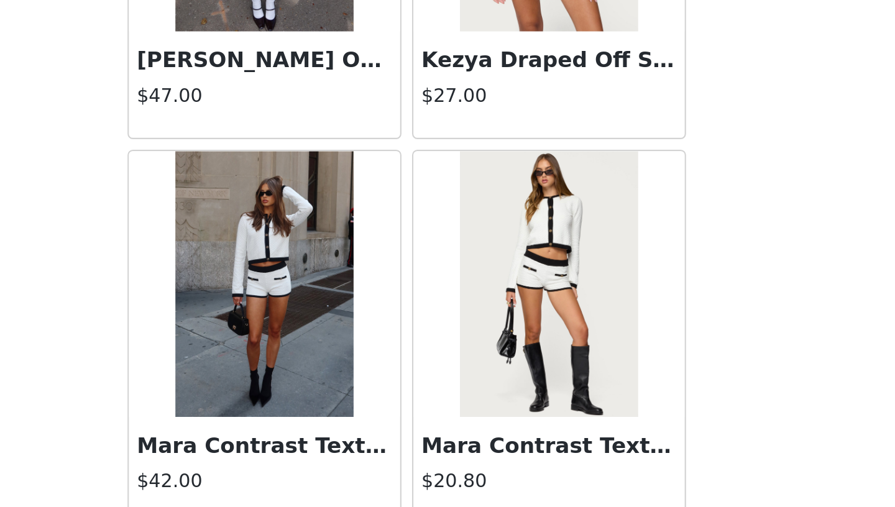
scroll to position [28425, 0]
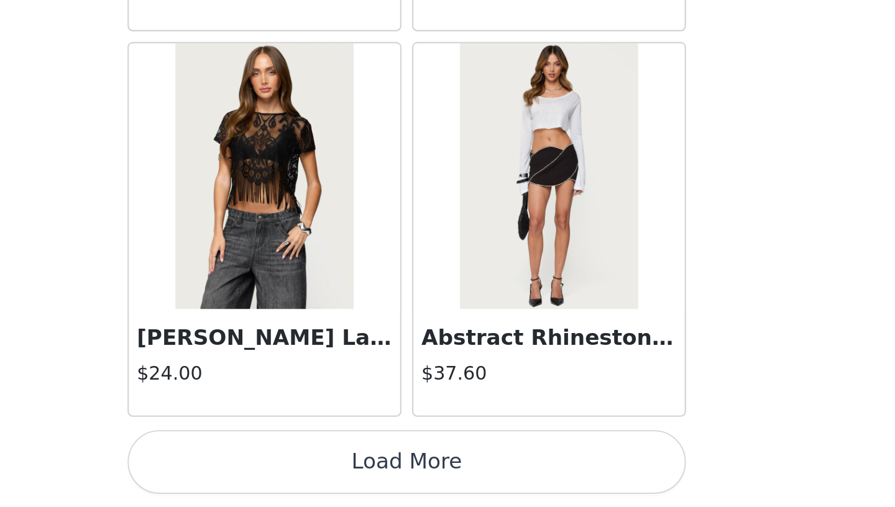
click at [478, 478] on button "Load More" at bounding box center [447, 486] width 261 height 30
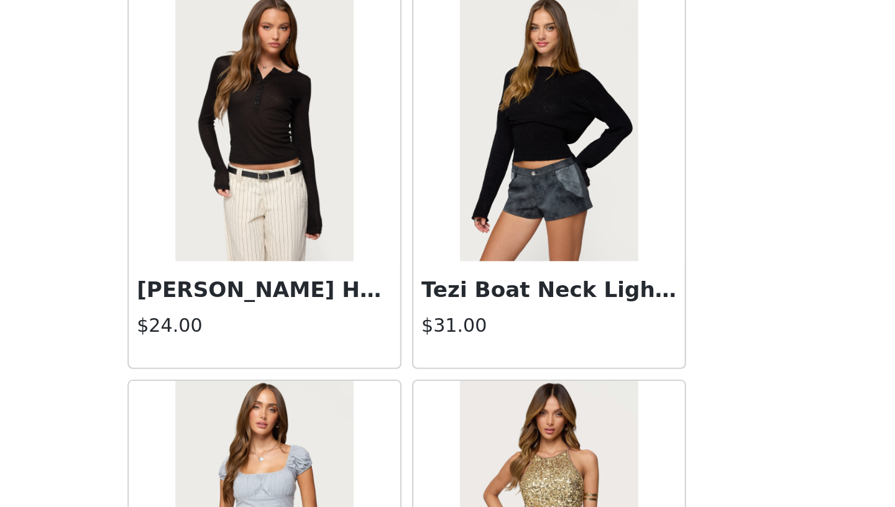
scroll to position [30227, 0]
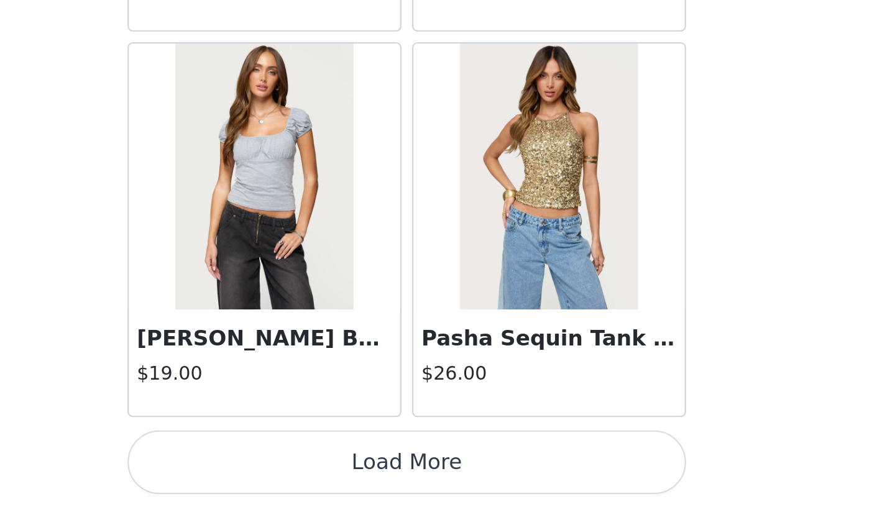
click at [467, 482] on button "Load More" at bounding box center [447, 486] width 261 height 30
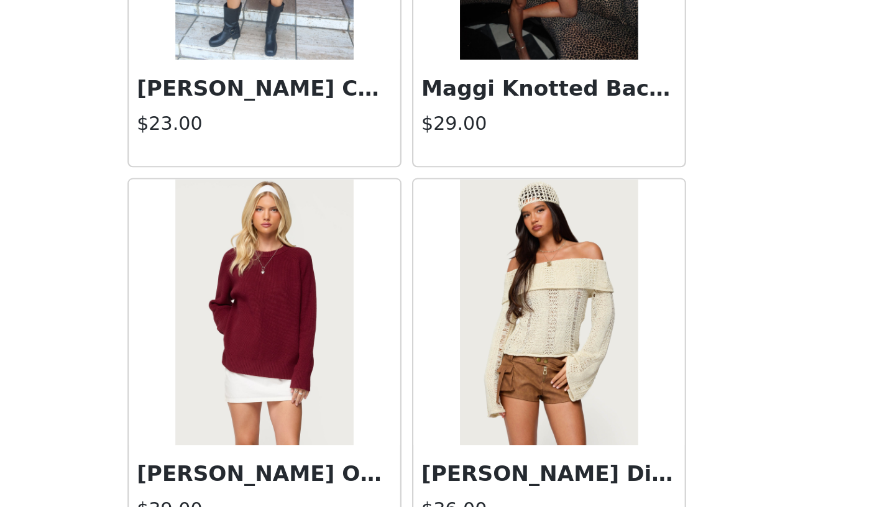
scroll to position [32029, 0]
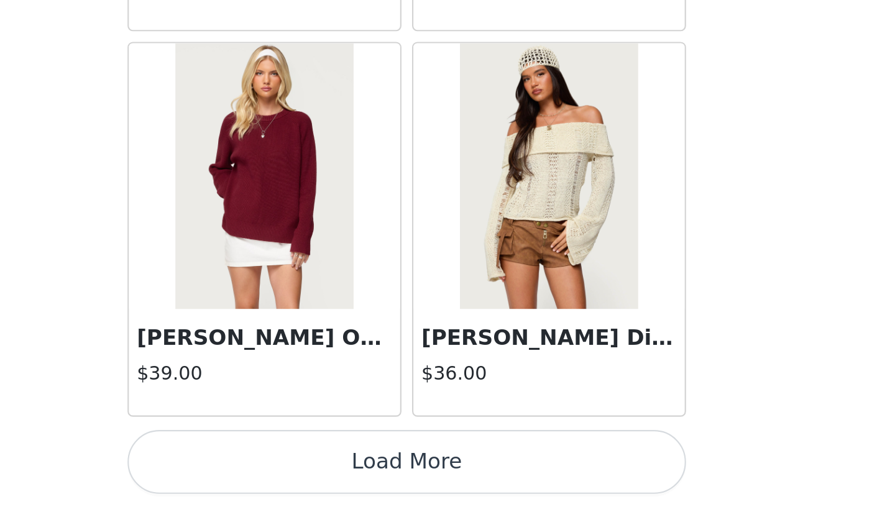
click at [437, 478] on button "Load More" at bounding box center [447, 486] width 261 height 30
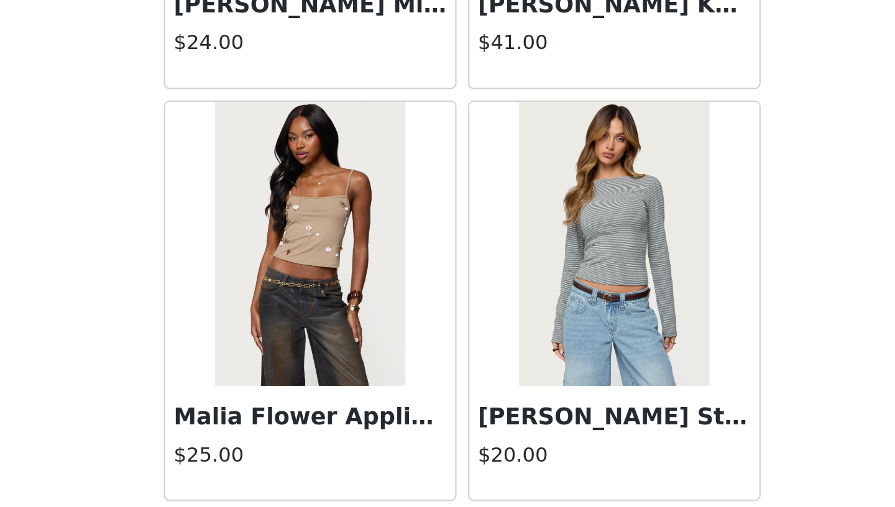
scroll to position [168, 0]
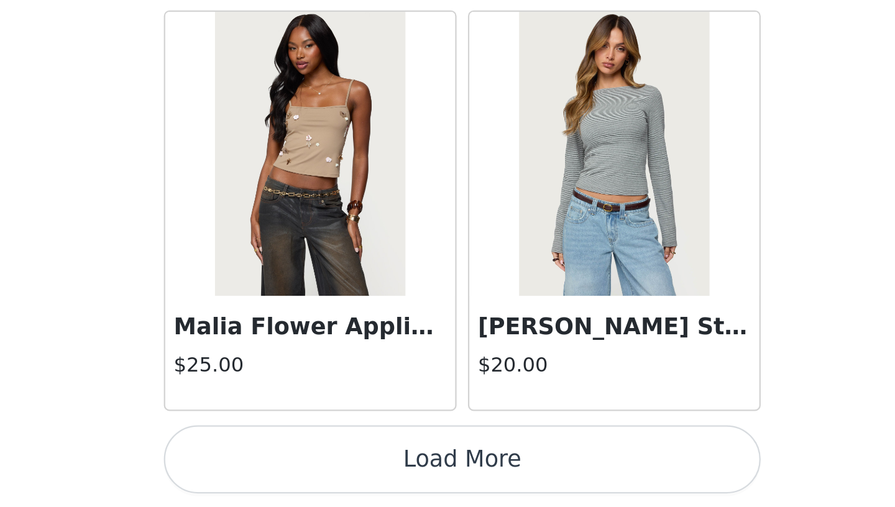
click at [455, 492] on button "Load More" at bounding box center [447, 486] width 261 height 30
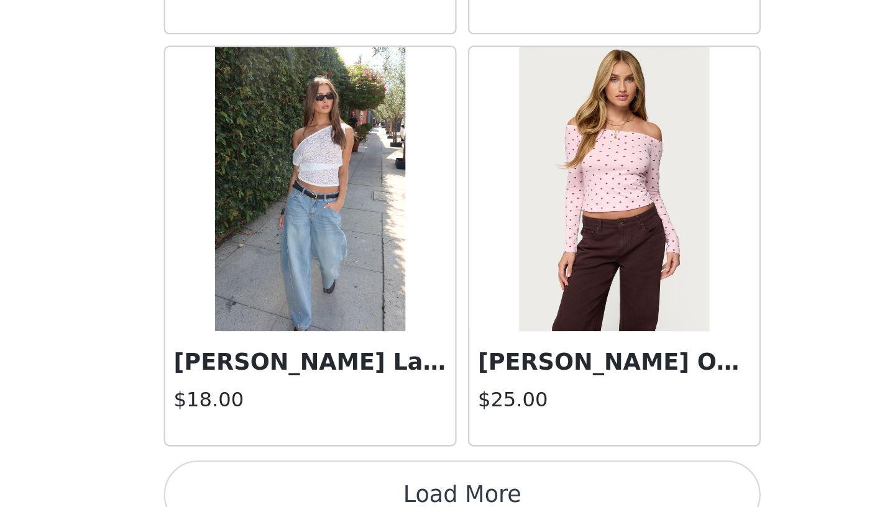
scroll to position [35633, 0]
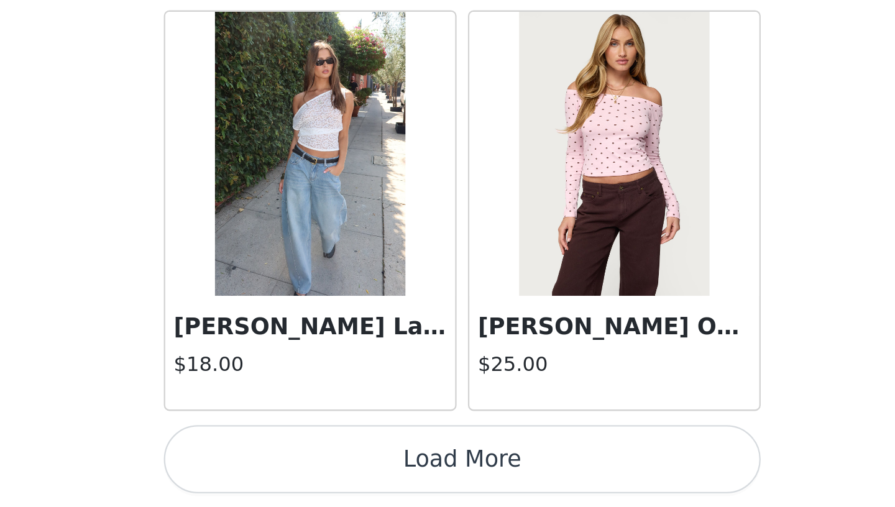
click at [470, 489] on button "Load More" at bounding box center [447, 486] width 261 height 30
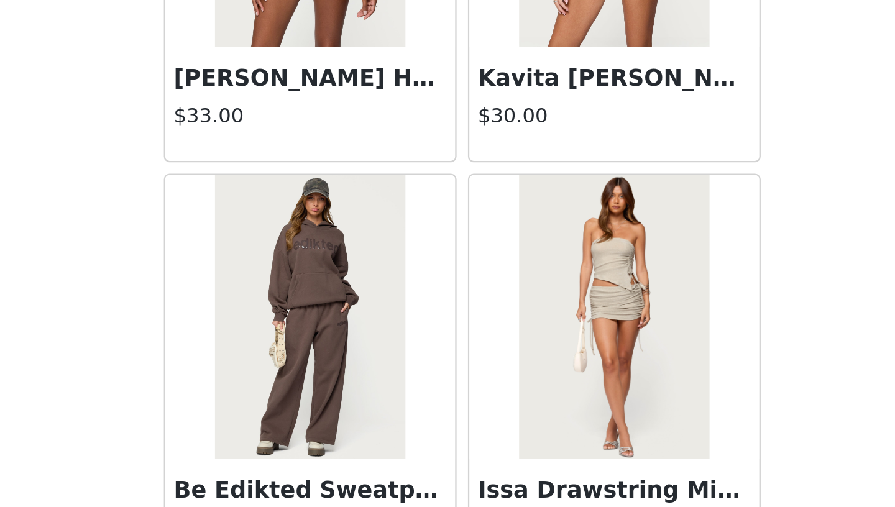
scroll to position [37435, 0]
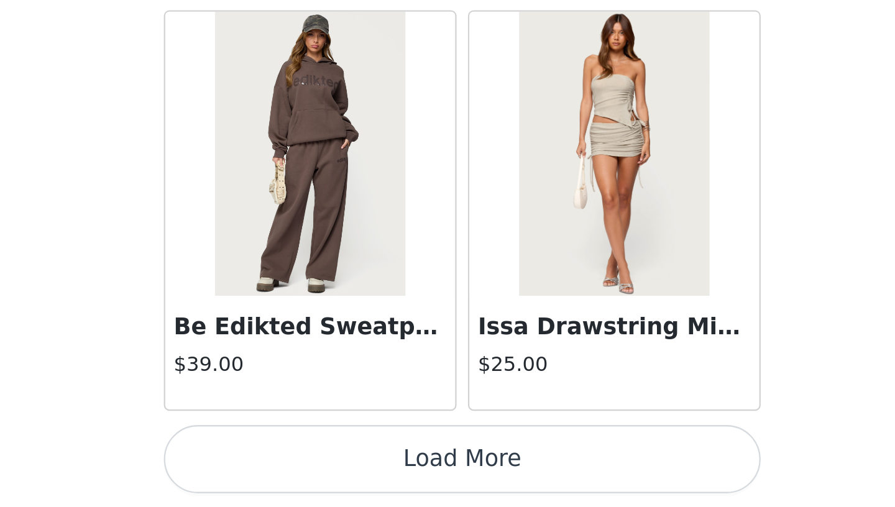
click at [469, 483] on button "Load More" at bounding box center [447, 486] width 261 height 30
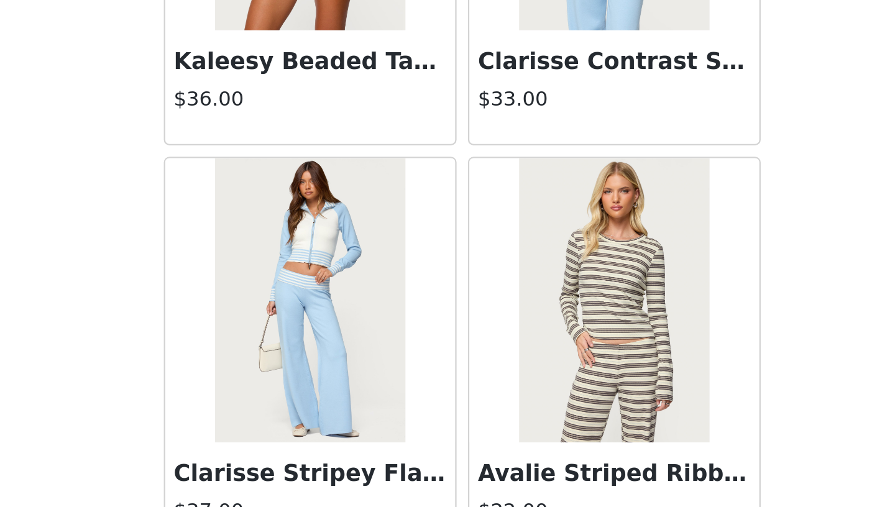
scroll to position [39237, 0]
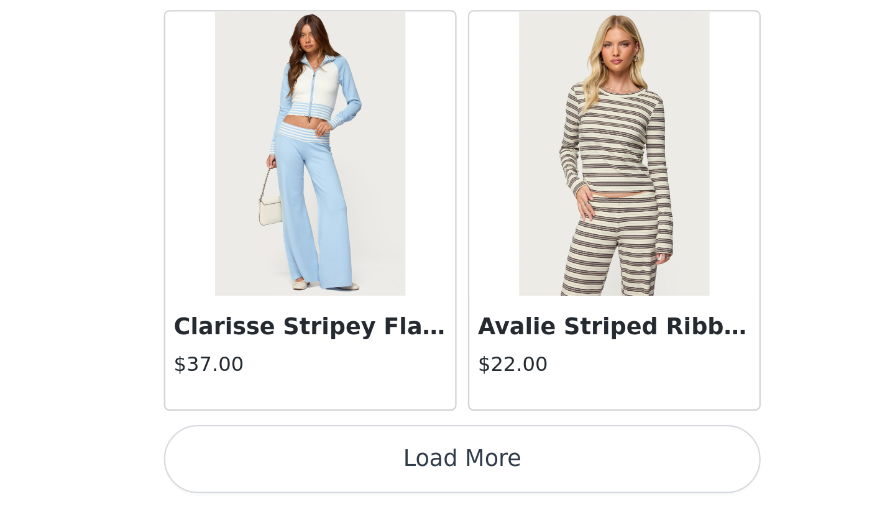
click at [467, 489] on button "Load More" at bounding box center [447, 486] width 261 height 30
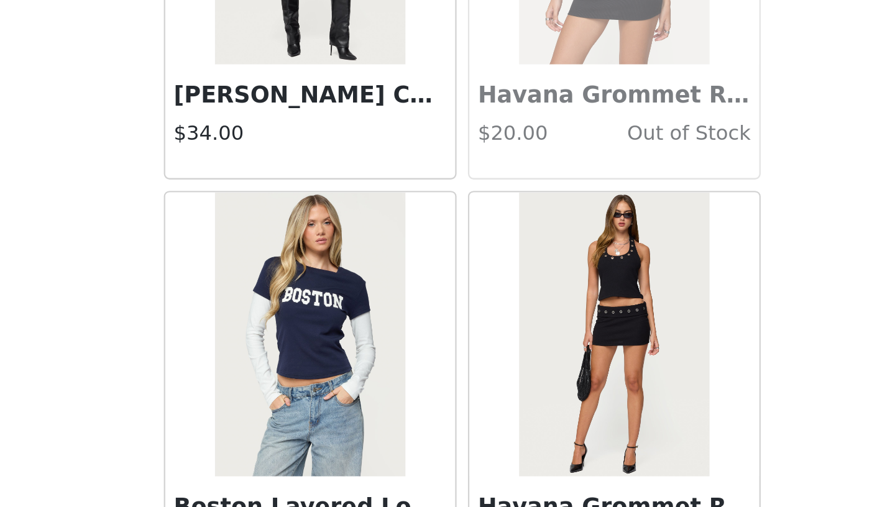
scroll to position [41039, 0]
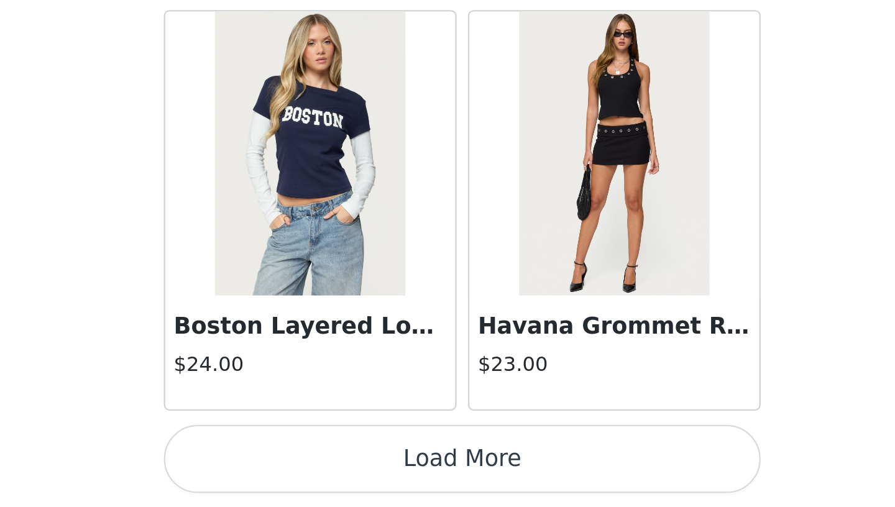
click at [445, 490] on button "Load More" at bounding box center [447, 486] width 261 height 30
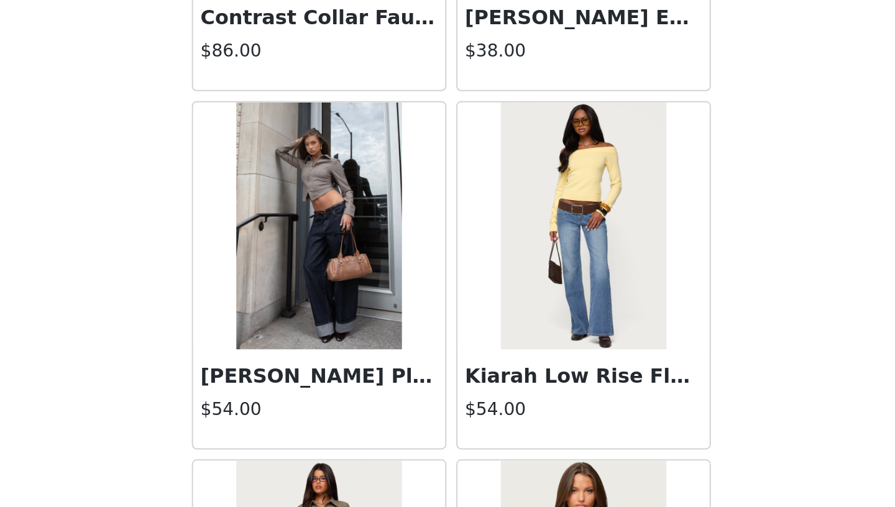
scroll to position [42287, 0]
click at [374, 400] on img at bounding box center [380, 365] width 83 height 124
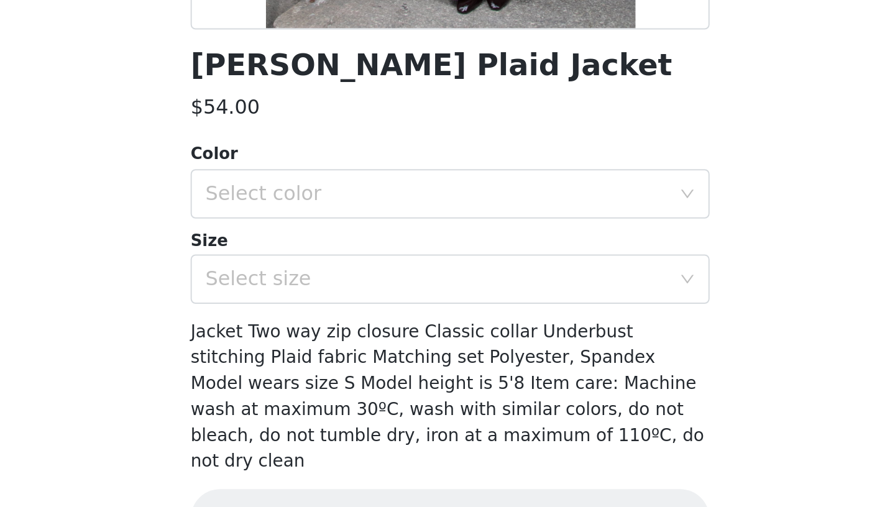
scroll to position [168, 0]
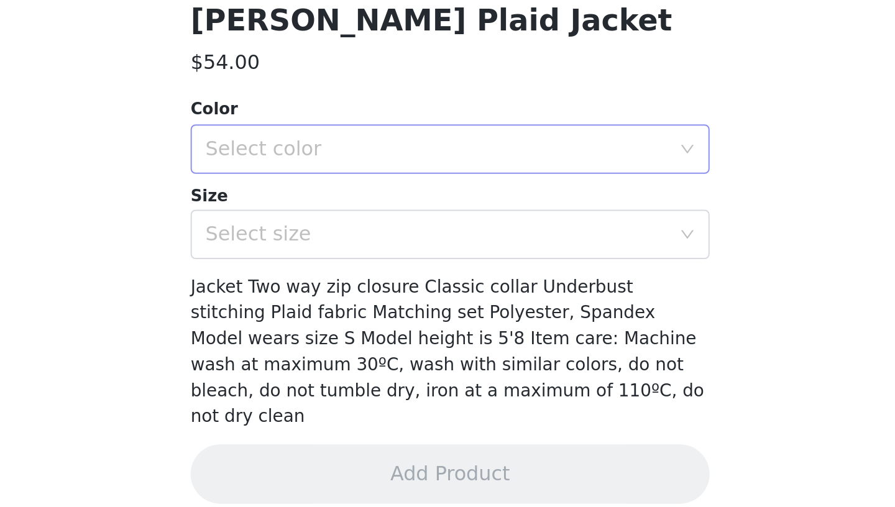
click at [407, 334] on div "Select color" at bounding box center [443, 327] width 238 height 24
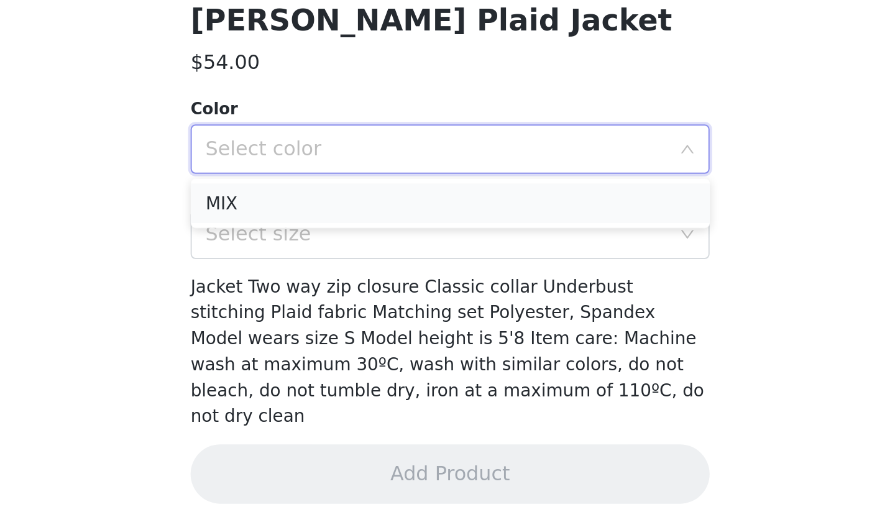
click at [397, 357] on li "MIX" at bounding box center [447, 354] width 261 height 20
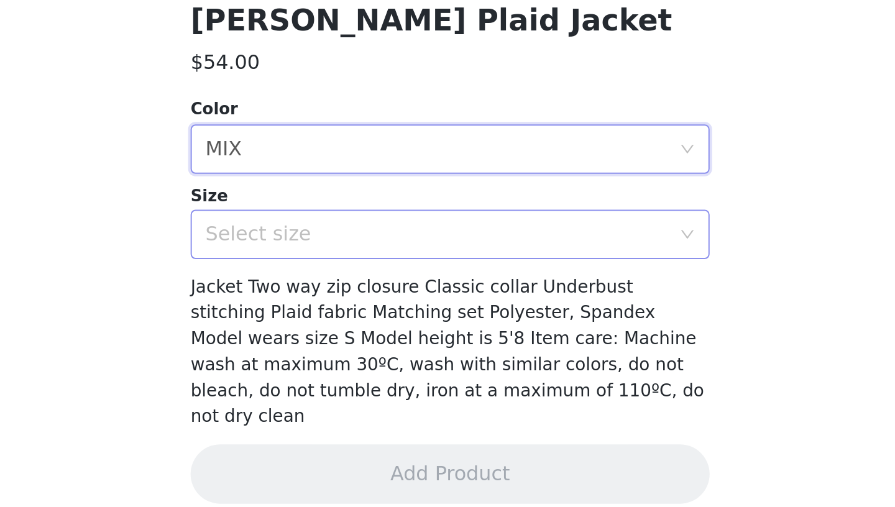
click at [397, 370] on div "Select size" at bounding box center [440, 370] width 232 height 12
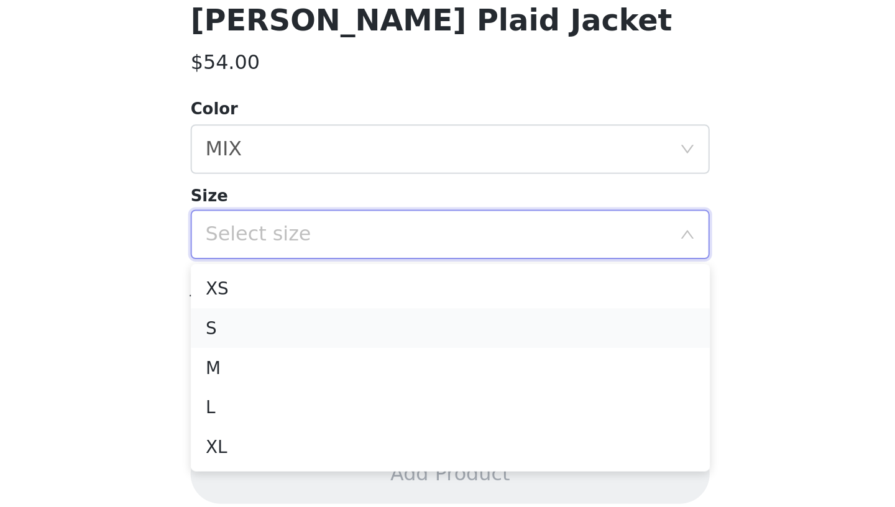
click at [390, 420] on li "S" at bounding box center [447, 417] width 261 height 20
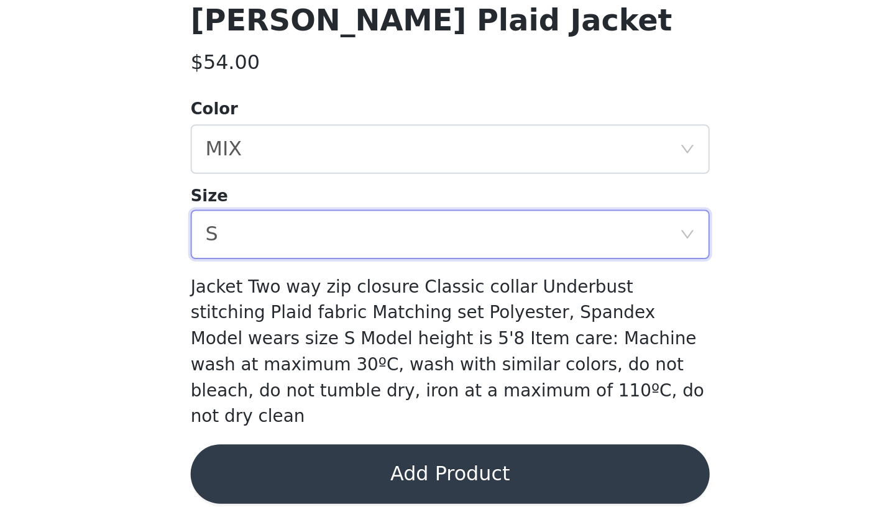
click at [400, 477] on button "Add Product" at bounding box center [447, 490] width 261 height 30
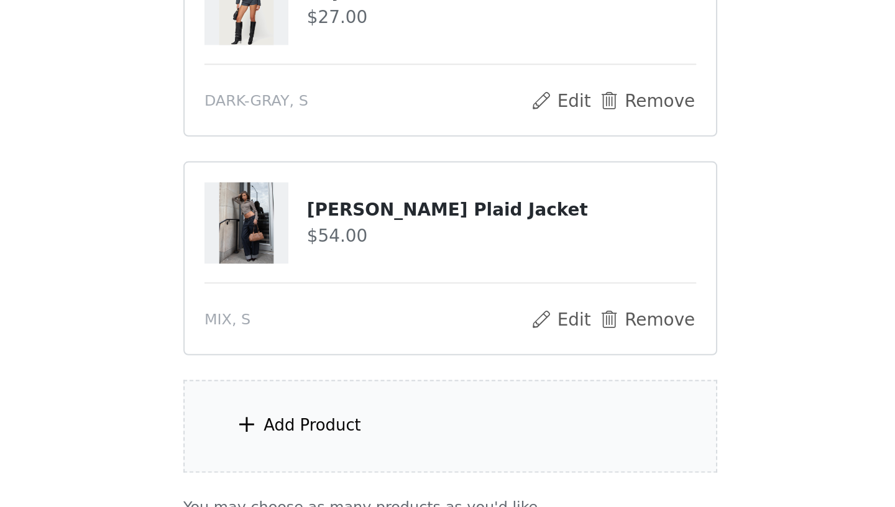
click at [400, 475] on div "Add Product" at bounding box center [447, 466] width 268 height 47
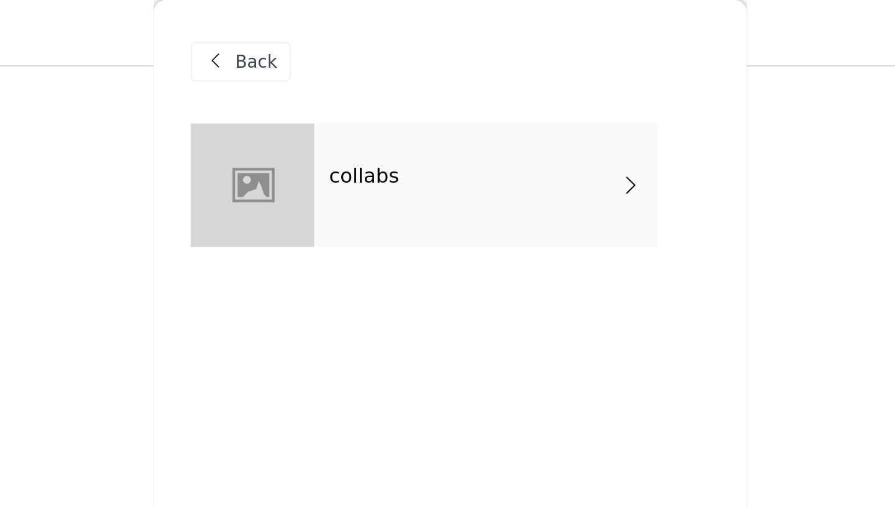
scroll to position [0, 0]
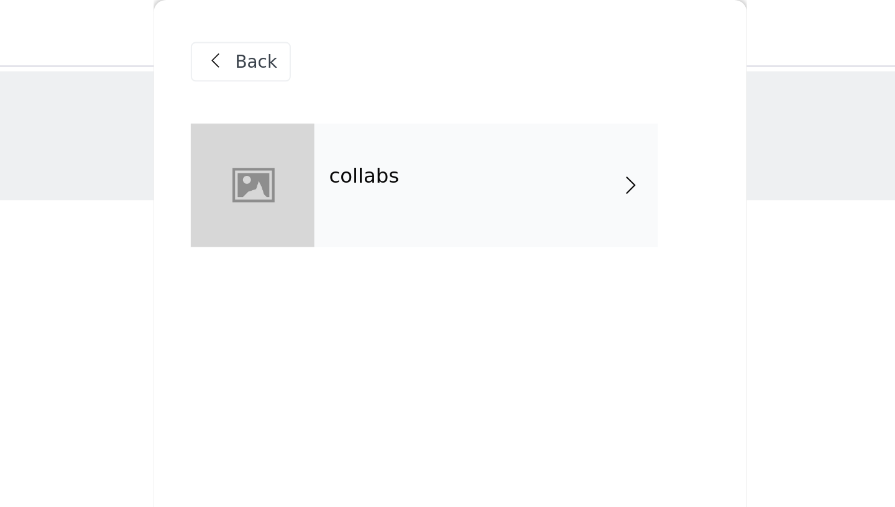
click at [423, 81] on div "collabs" at bounding box center [465, 93] width 173 height 62
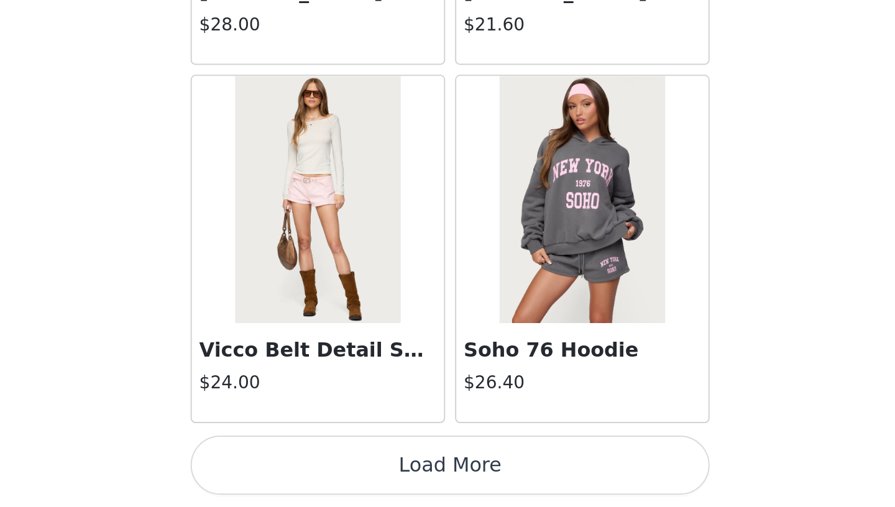
scroll to position [28, 0]
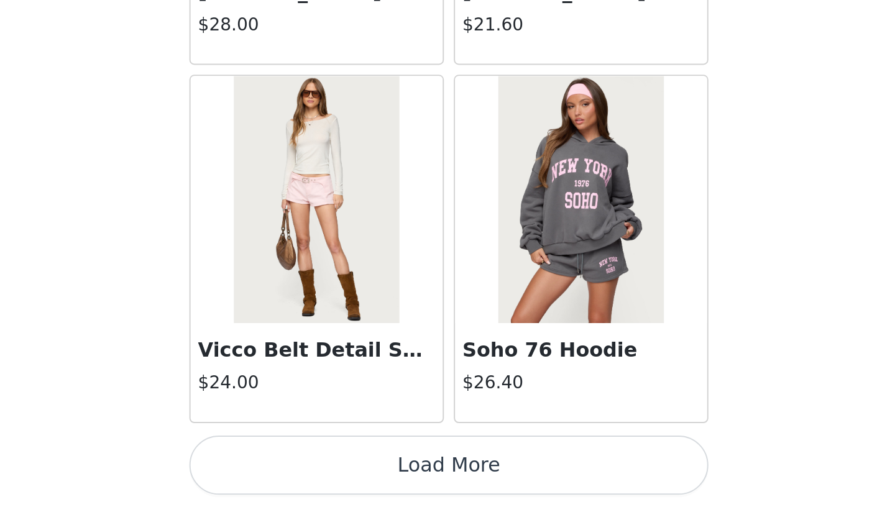
click at [446, 478] on button "Load More" at bounding box center [447, 486] width 261 height 30
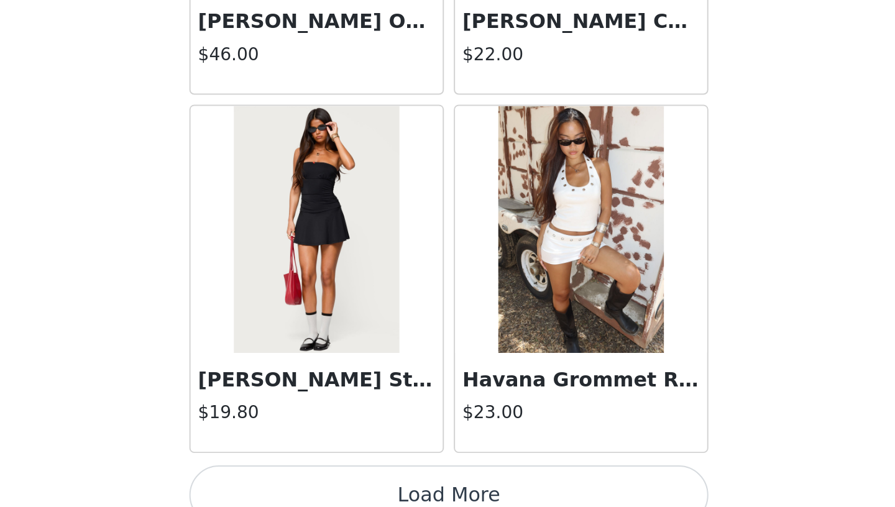
scroll to position [3196, 0]
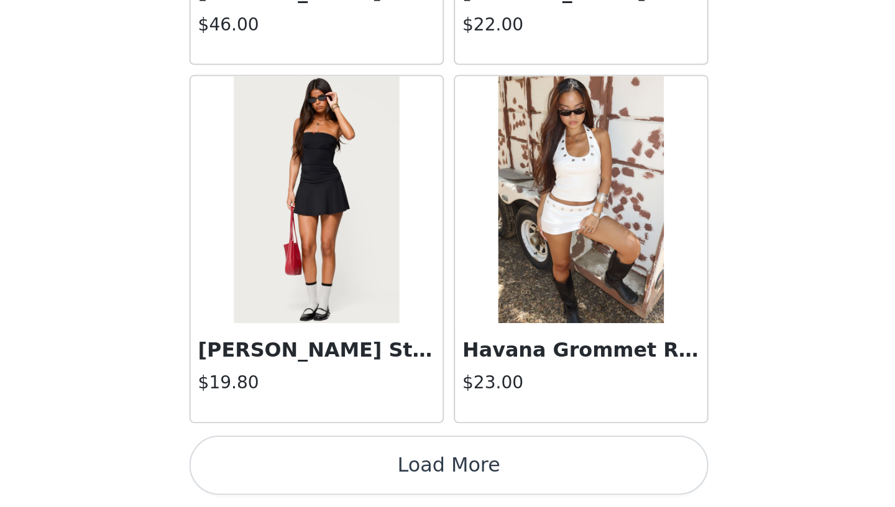
click at [455, 485] on button "Load More" at bounding box center [447, 486] width 261 height 30
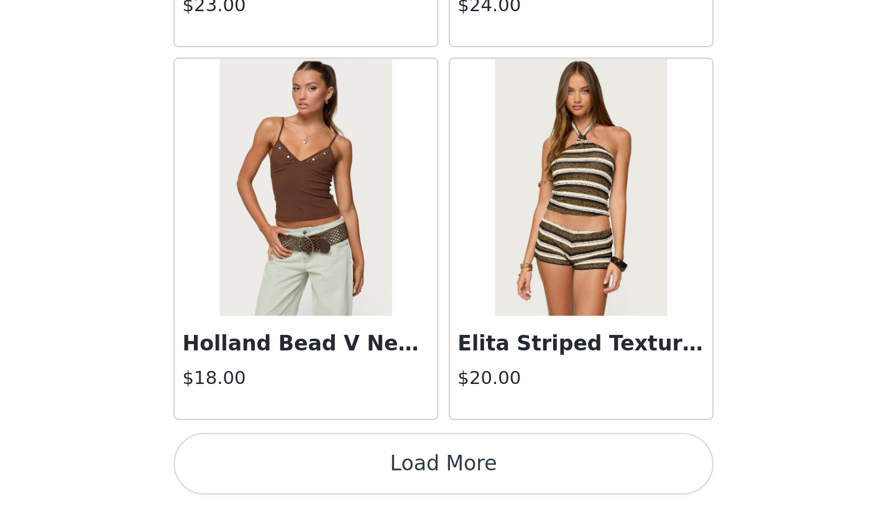
scroll to position [121, 0]
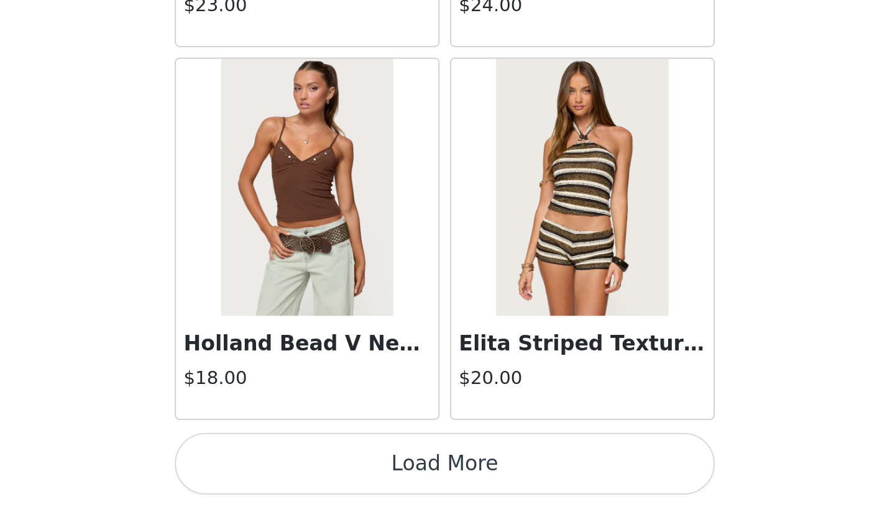
click at [491, 490] on button "Load More" at bounding box center [447, 486] width 261 height 30
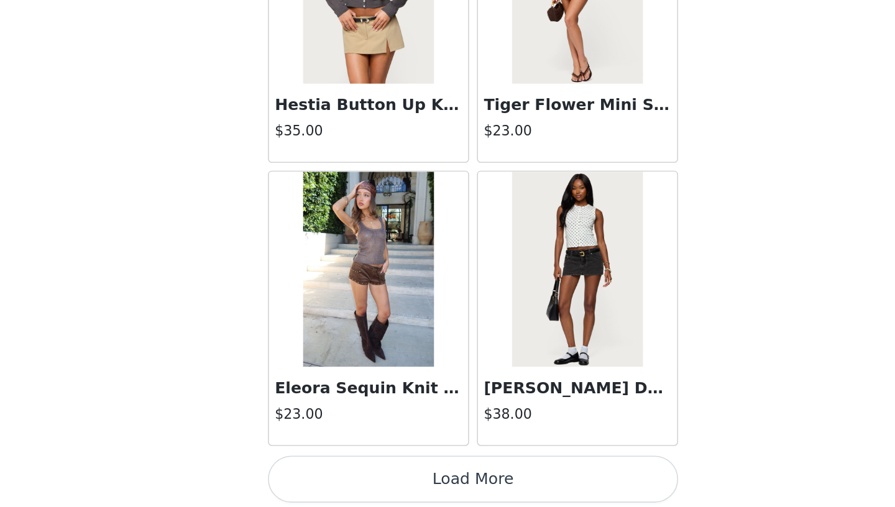
scroll to position [6800, 0]
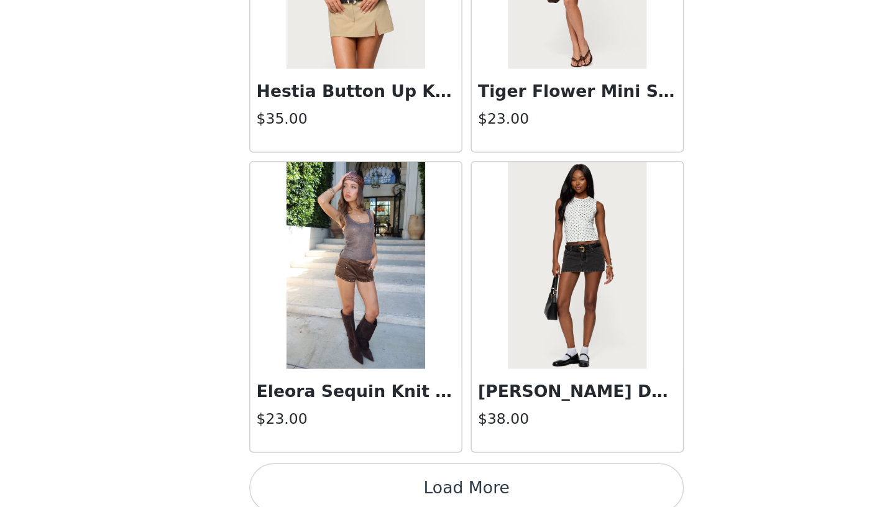
click at [470, 475] on button "Load More" at bounding box center [447, 486] width 261 height 30
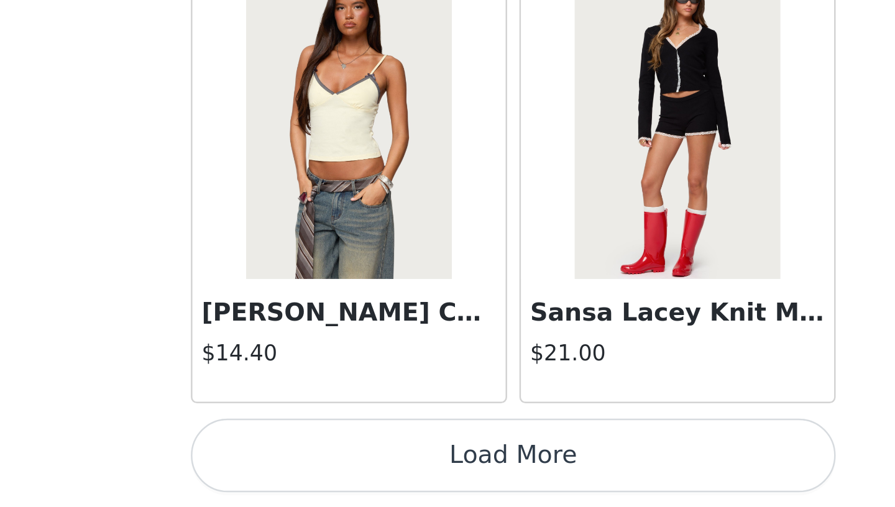
scroll to position [145, 0]
click at [411, 492] on button "Load More" at bounding box center [447, 486] width 261 height 30
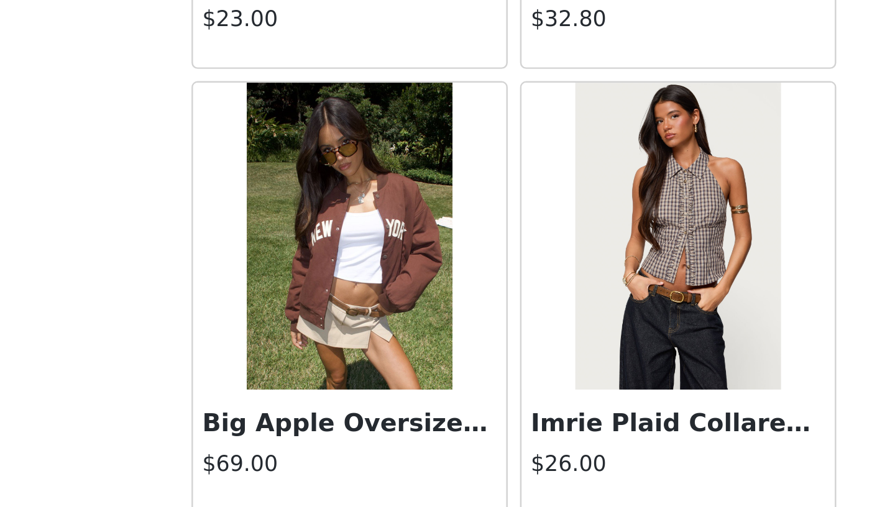
scroll to position [10404, 0]
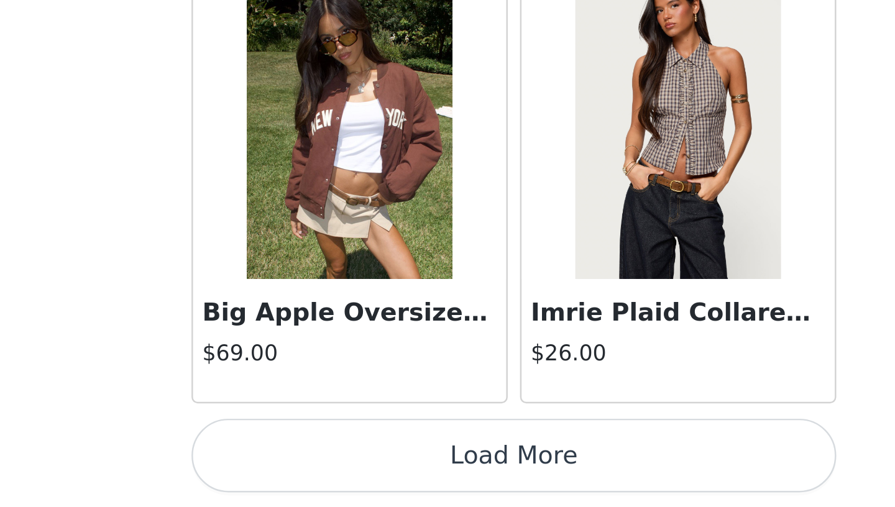
click at [433, 481] on button "Load More" at bounding box center [447, 486] width 261 height 30
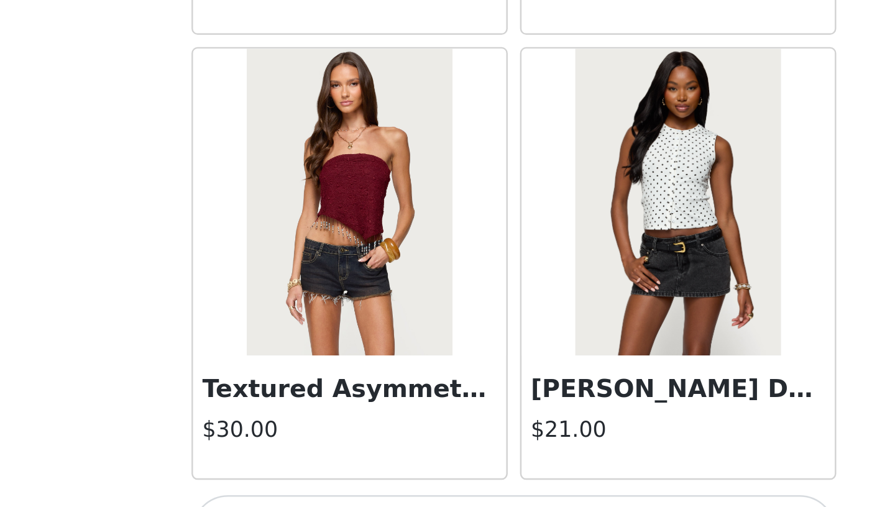
scroll to position [12206, 0]
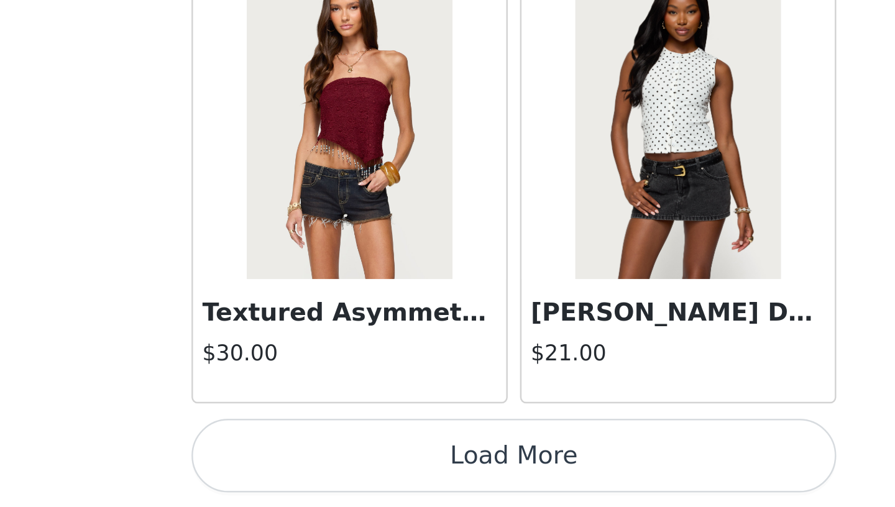
click at [473, 490] on button "Load More" at bounding box center [447, 486] width 261 height 30
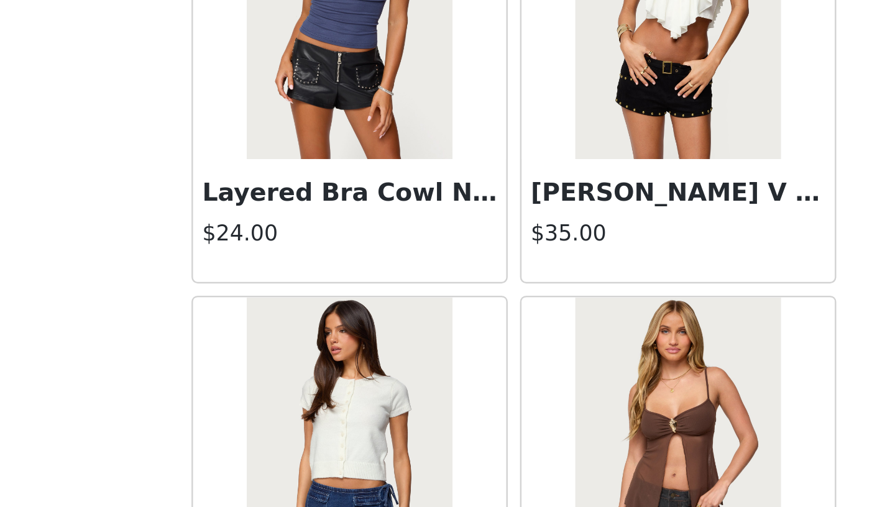
scroll to position [14008, 0]
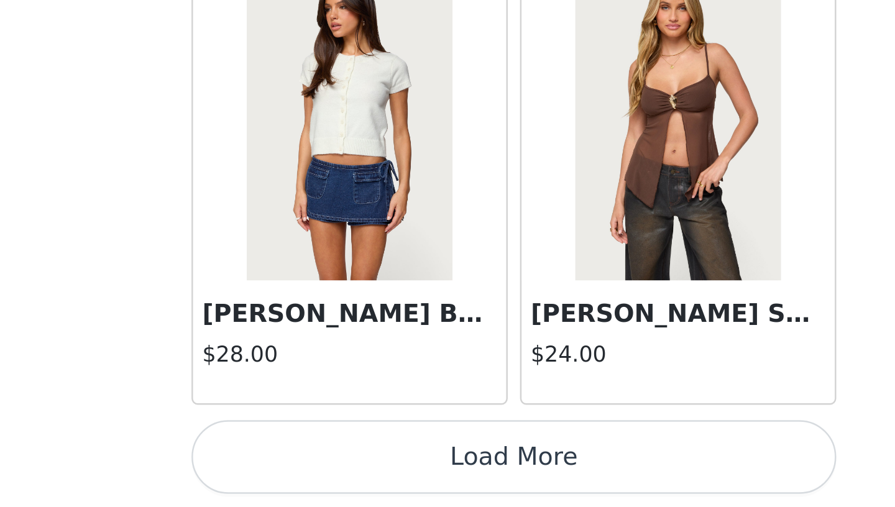
click at [461, 492] on button "Load More" at bounding box center [447, 487] width 261 height 30
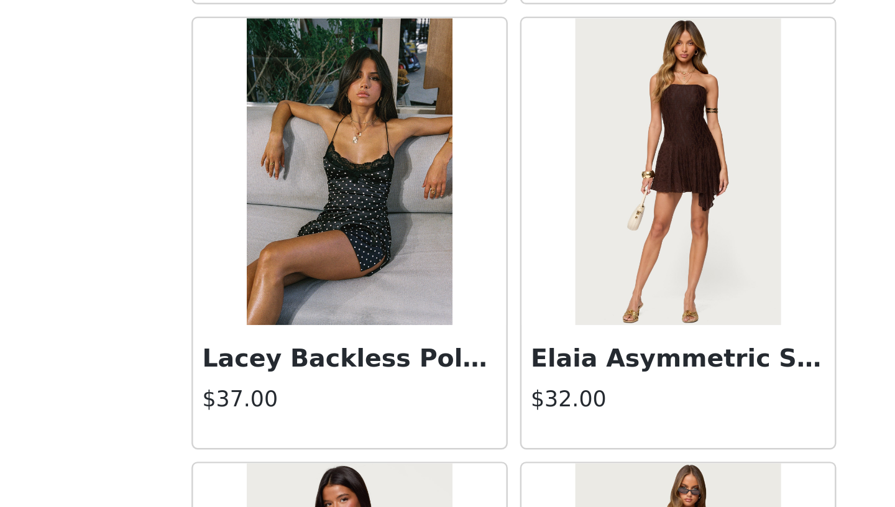
scroll to position [15071, 0]
click at [383, 394] on img at bounding box center [380, 371] width 83 height 124
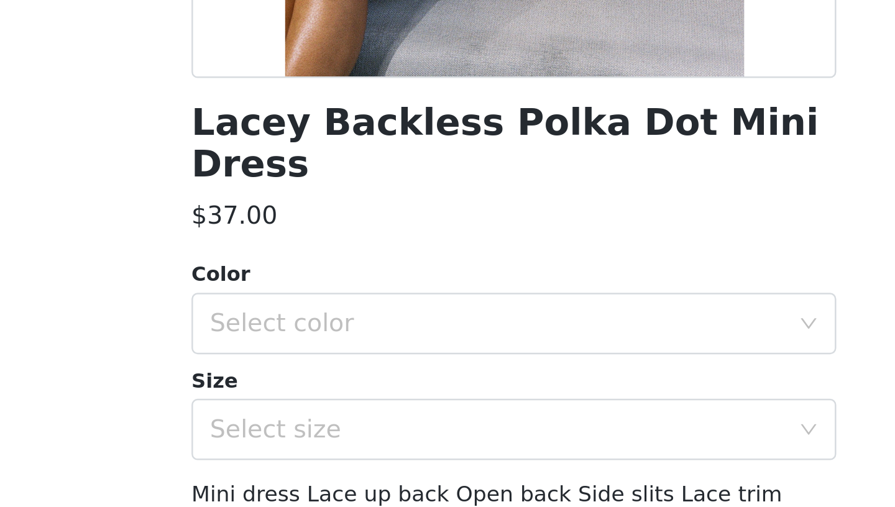
scroll to position [7, 0]
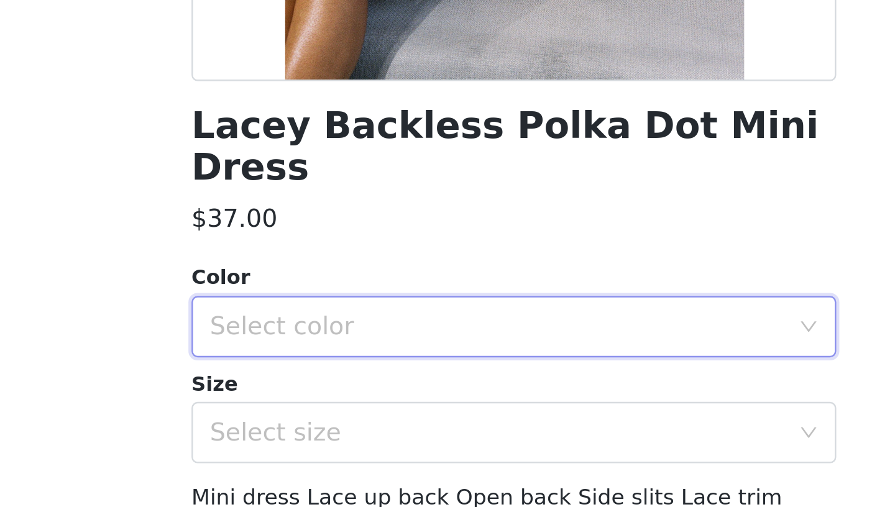
click at [387, 422] on div "Select color" at bounding box center [443, 434] width 238 height 24
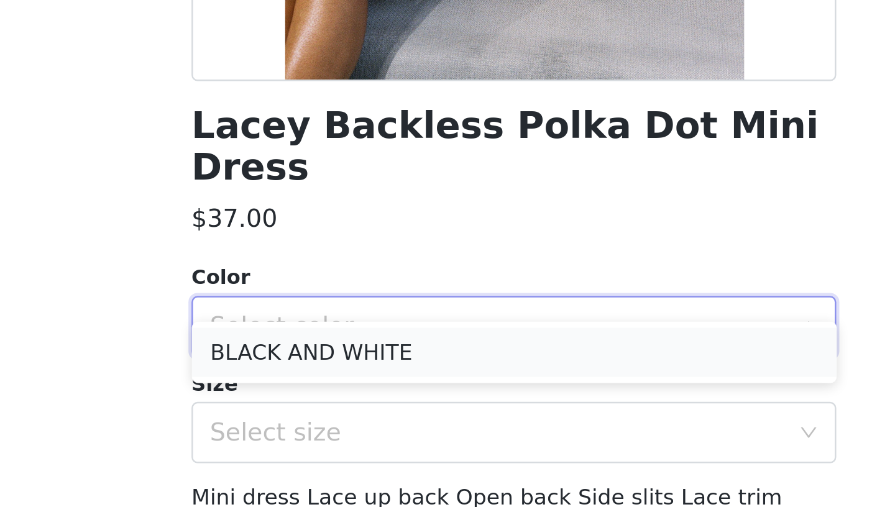
click at [388, 448] on li "BLACK AND WHITE" at bounding box center [447, 444] width 261 height 20
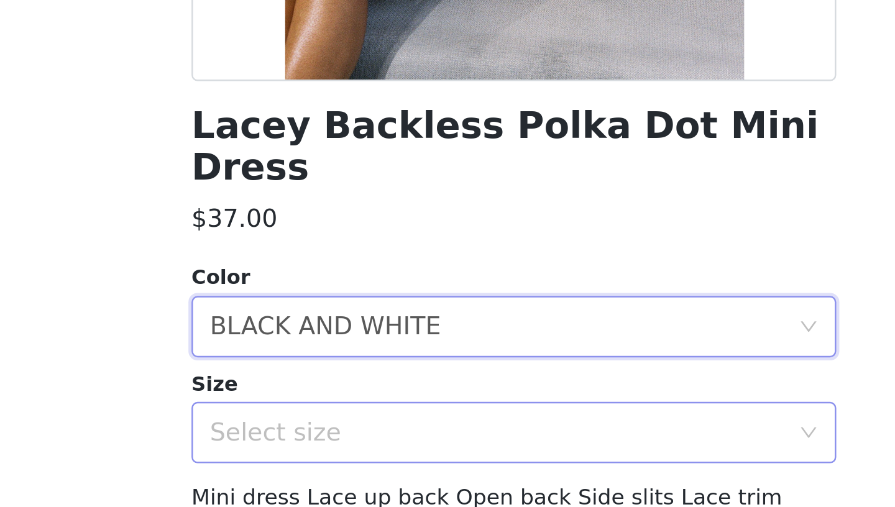
click at [389, 470] on div "Select size" at bounding box center [440, 476] width 232 height 12
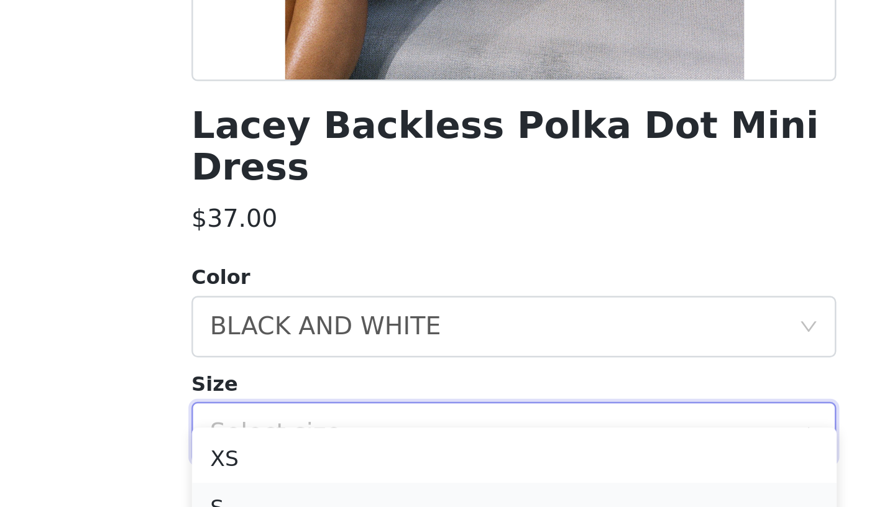
click at [387, 501] on li "S" at bounding box center [447, 507] width 261 height 20
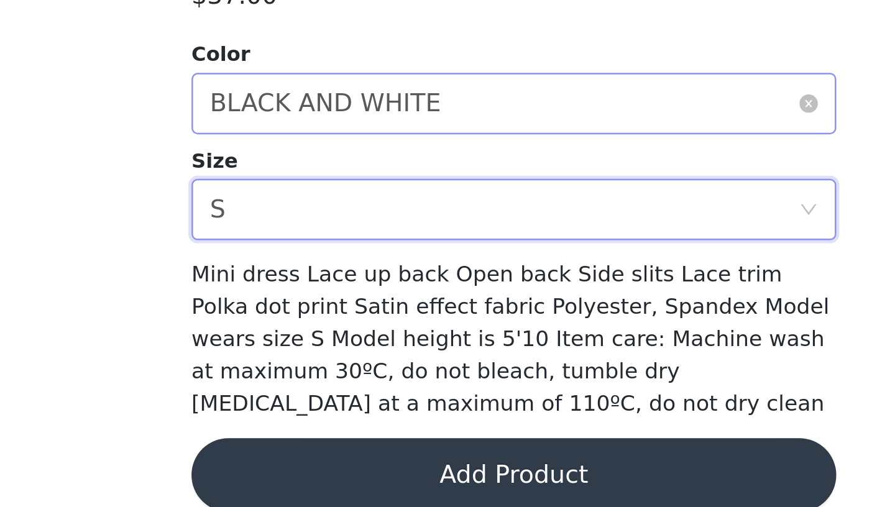
scroll to position [278, 0]
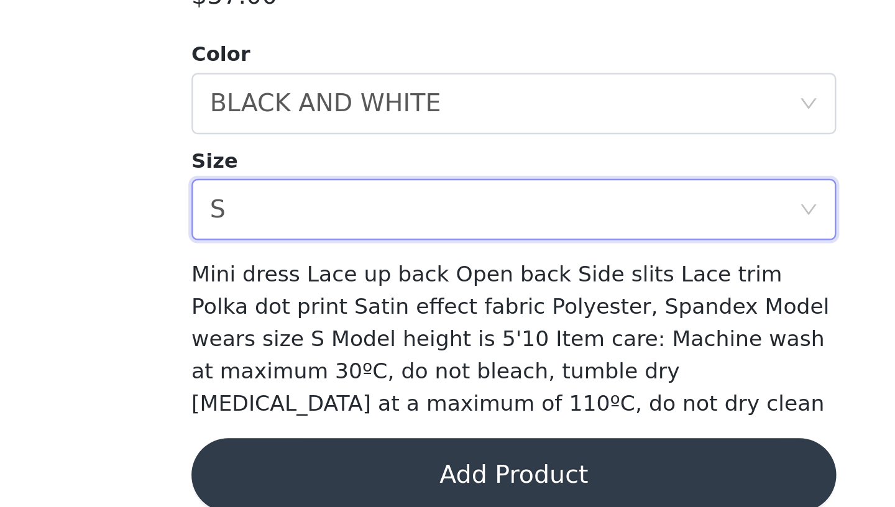
click at [423, 479] on button "Add Product" at bounding box center [447, 494] width 261 height 30
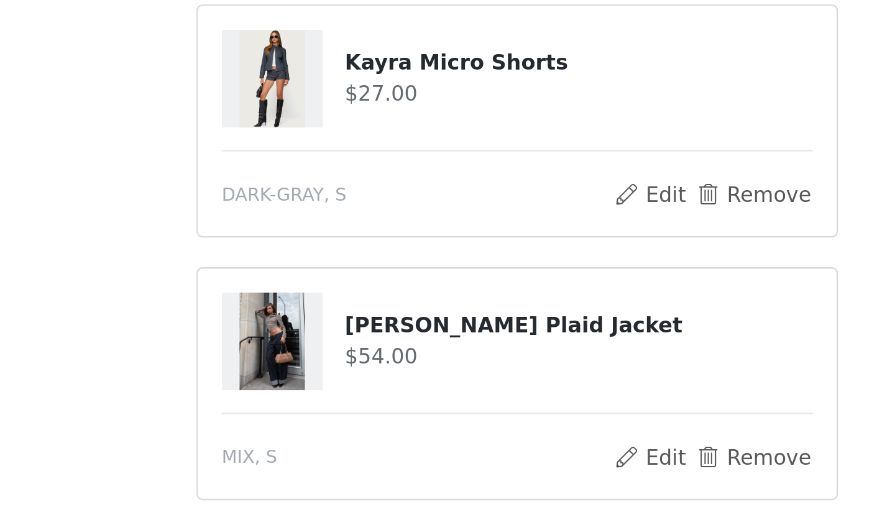
scroll to position [246, 0]
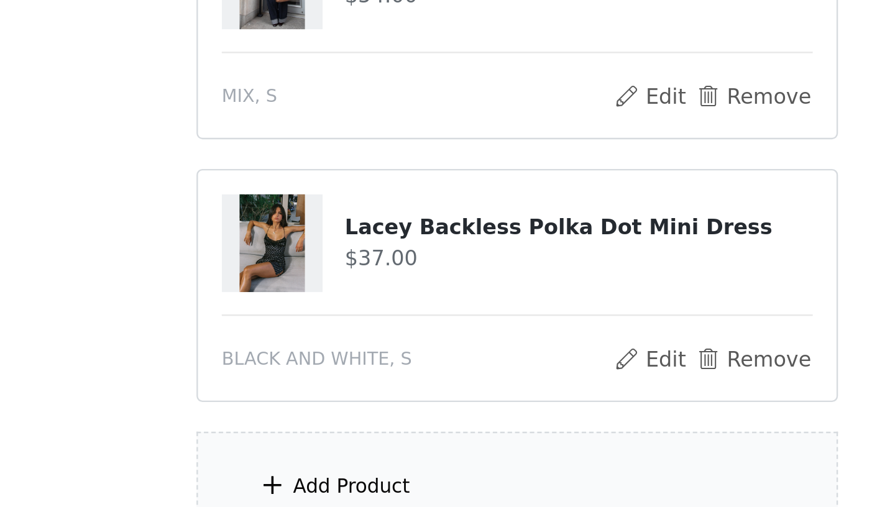
click at [381, 492] on div "Add Product" at bounding box center [378, 498] width 49 height 12
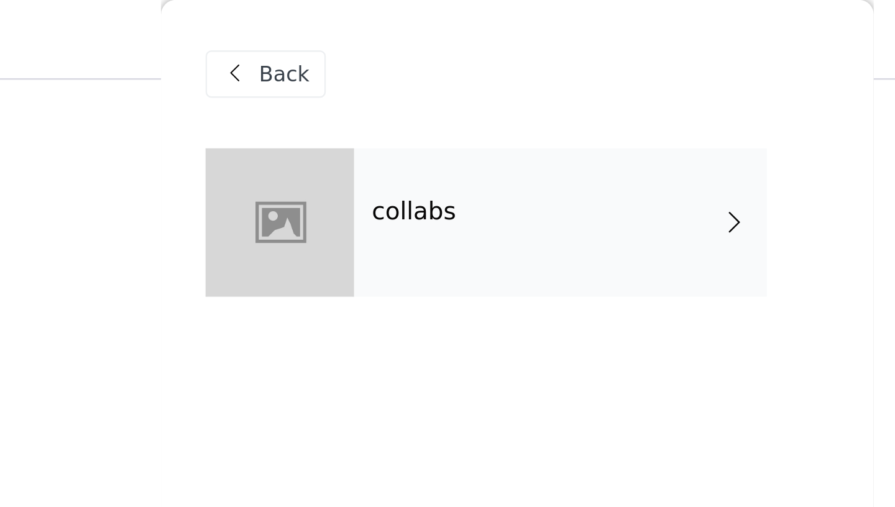
scroll to position [196, 0]
click at [410, 100] on div "collabs" at bounding box center [465, 93] width 173 height 62
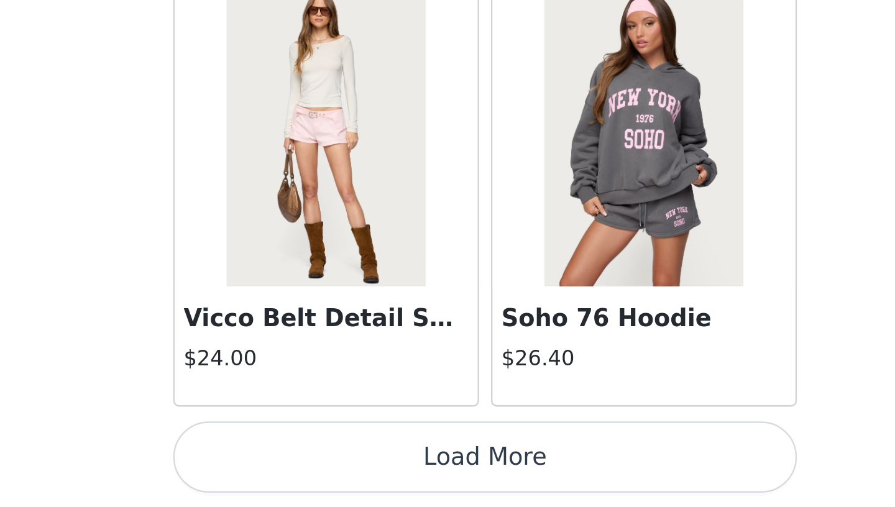
scroll to position [213, 0]
click at [439, 473] on button "Load More" at bounding box center [447, 486] width 261 height 30
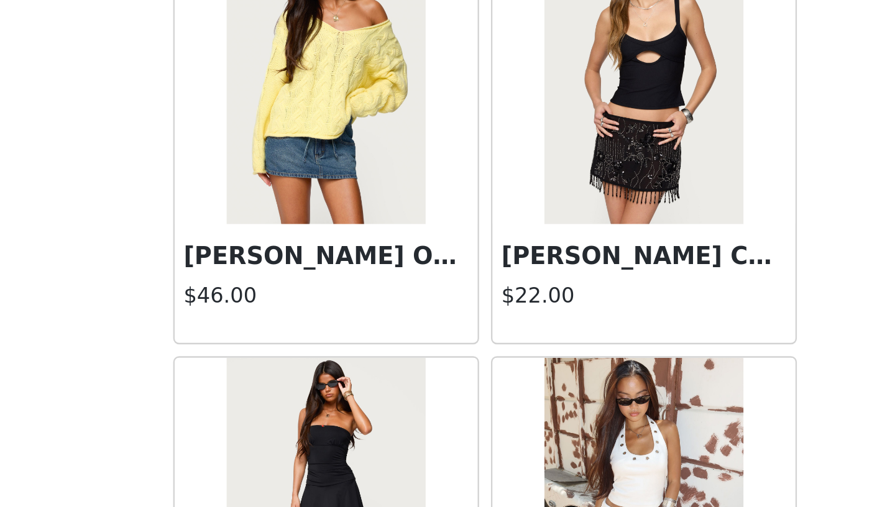
scroll to position [3196, 0]
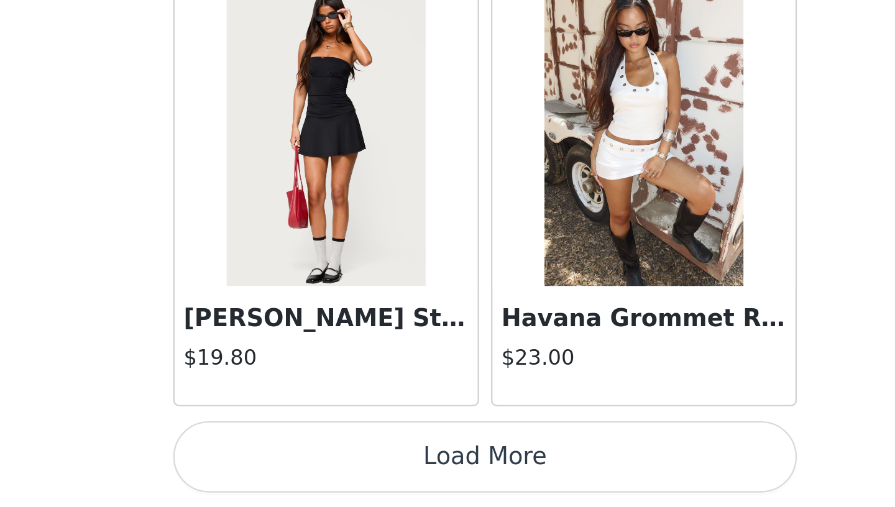
click at [433, 483] on button "Load More" at bounding box center [447, 486] width 261 height 30
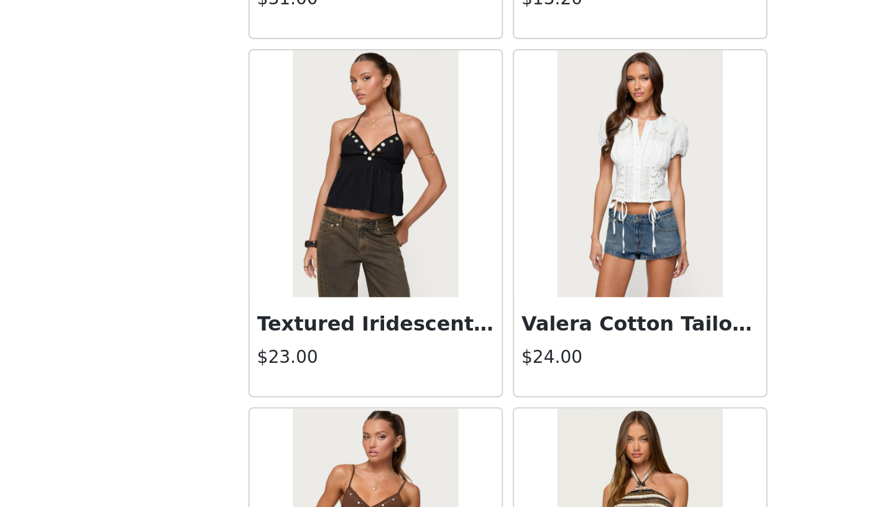
scroll to position [4998, 0]
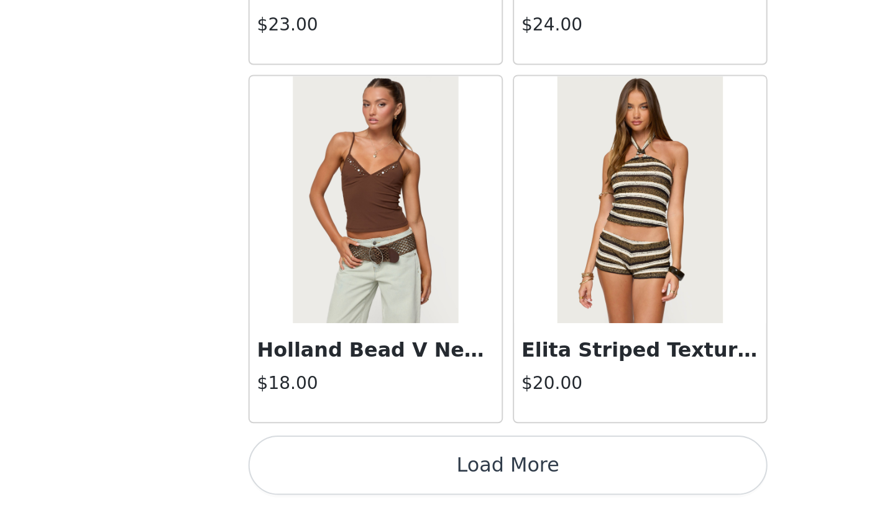
click at [476, 477] on button "Load More" at bounding box center [447, 486] width 261 height 30
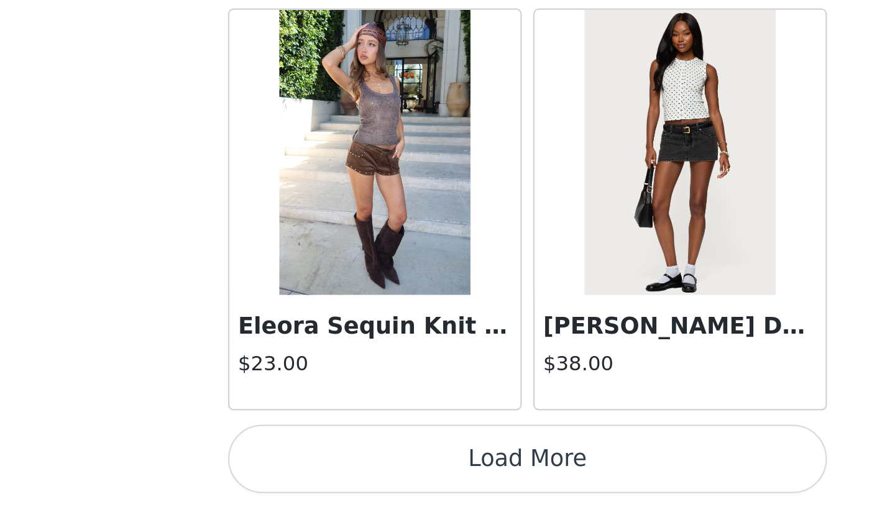
scroll to position [382, 0]
click at [463, 490] on button "Load More" at bounding box center [447, 486] width 261 height 30
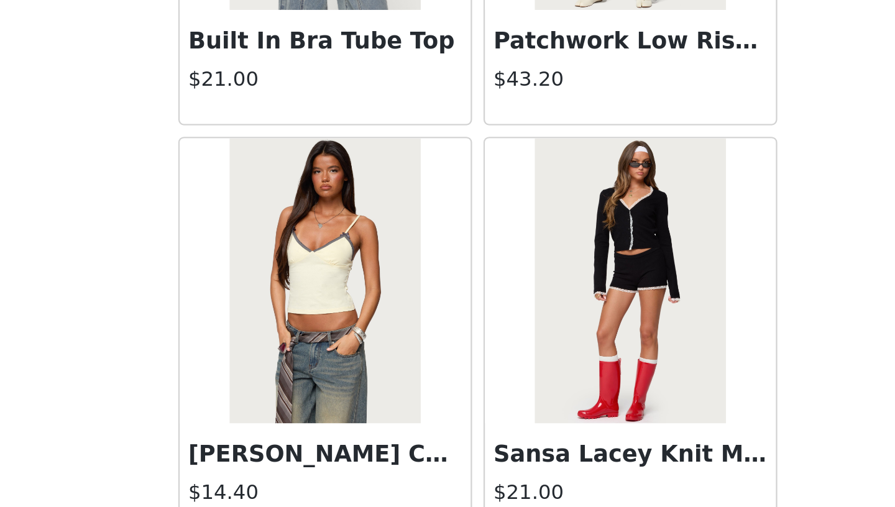
scroll to position [8602, 0]
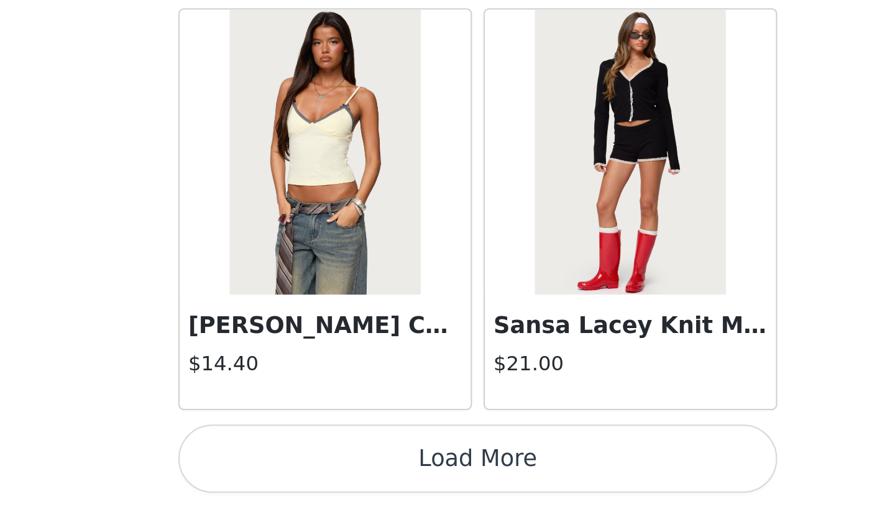
click at [496, 487] on button "Load More" at bounding box center [447, 486] width 261 height 30
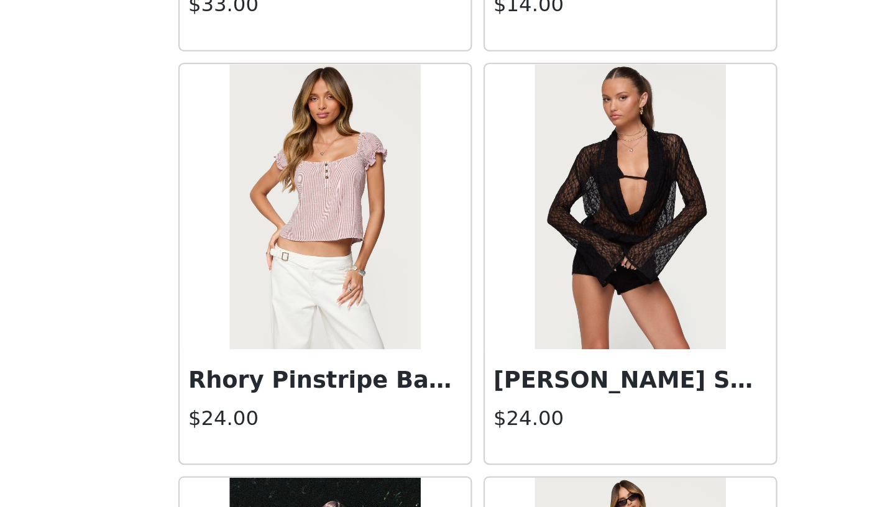
scroll to position [8939, 0]
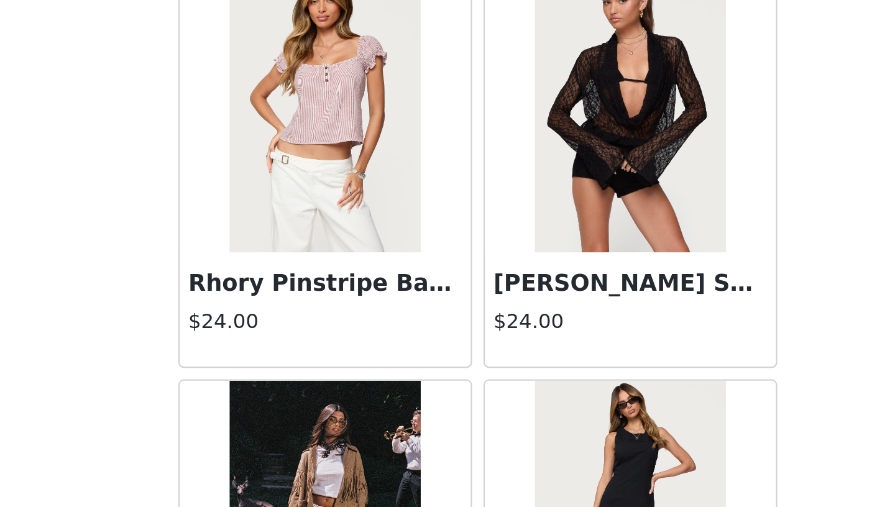
click at [518, 350] on img at bounding box center [513, 334] width 83 height 124
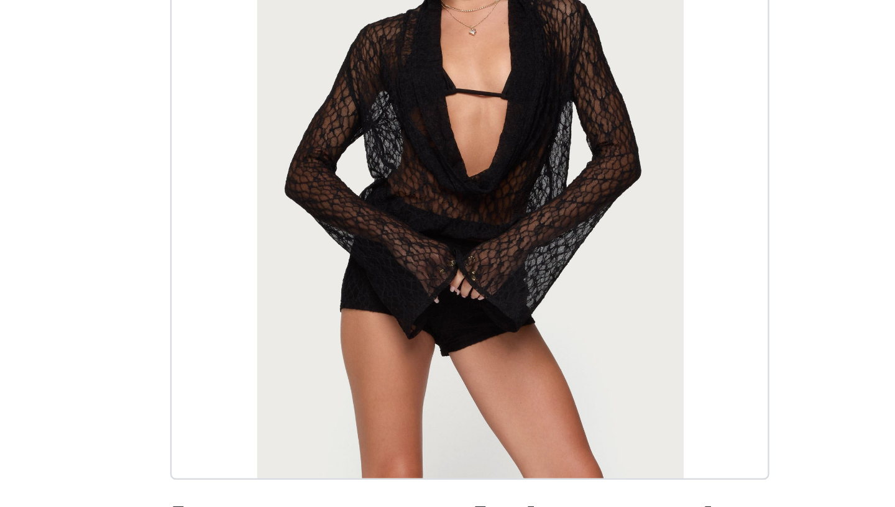
scroll to position [98, 0]
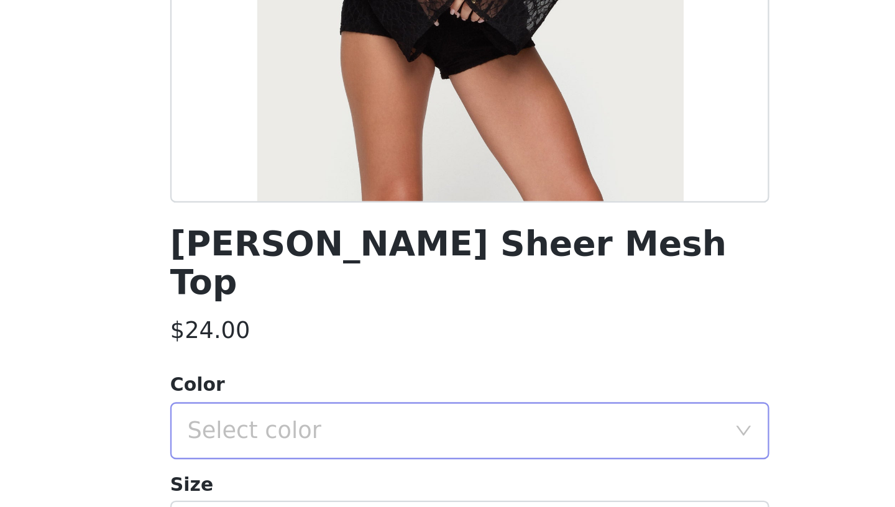
click at [450, 337] on div "Select color" at bounding box center [440, 343] width 232 height 12
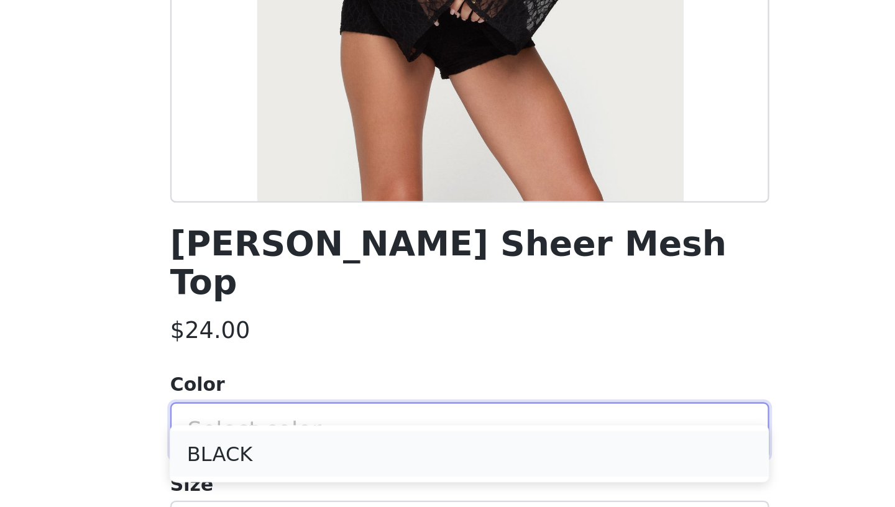
click at [433, 355] on li "BLACK" at bounding box center [447, 354] width 261 height 20
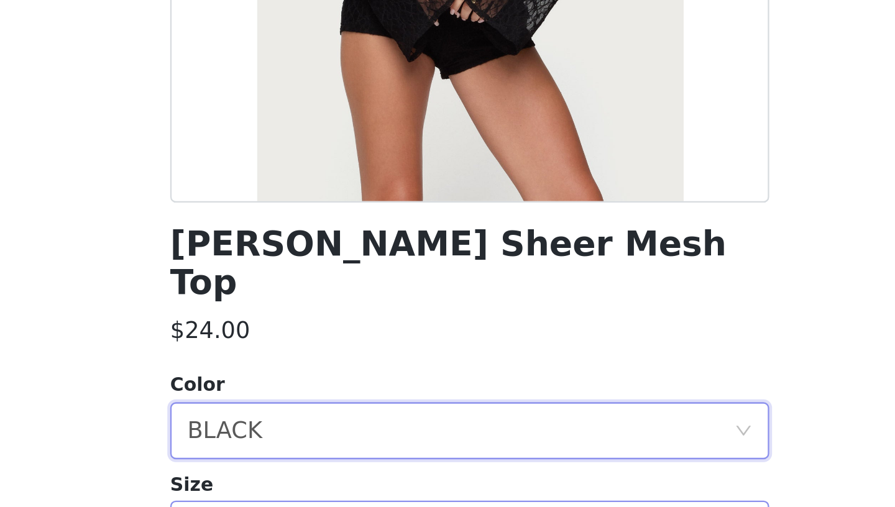
click at [429, 380] on div "Select size" at bounding box center [440, 386] width 232 height 12
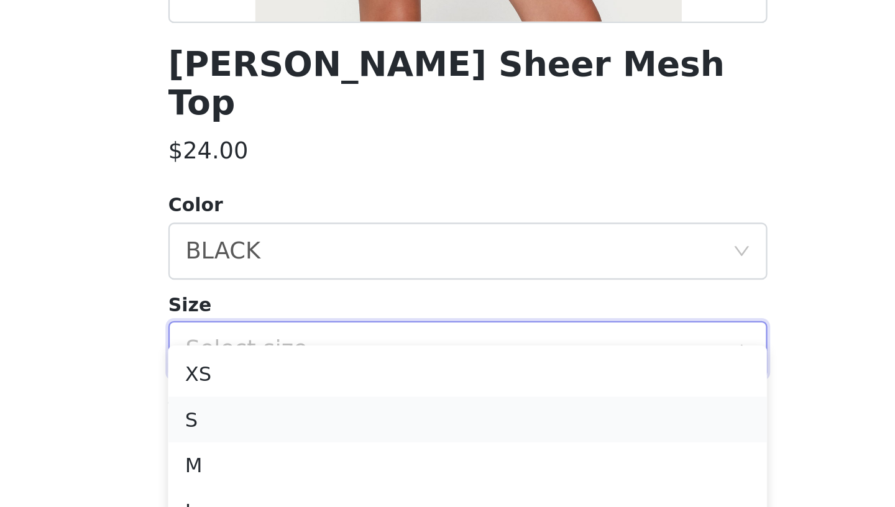
click at [416, 415] on li "S" at bounding box center [447, 417] width 261 height 20
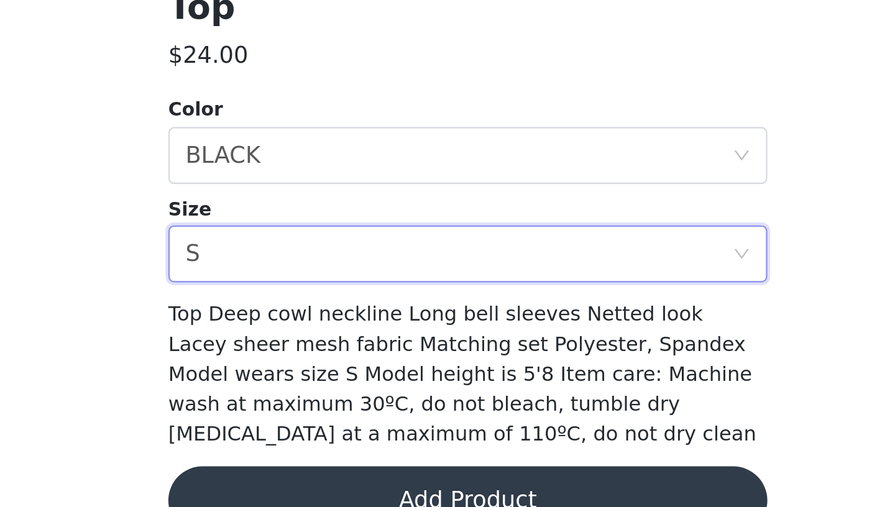
scroll to position [388, 0]
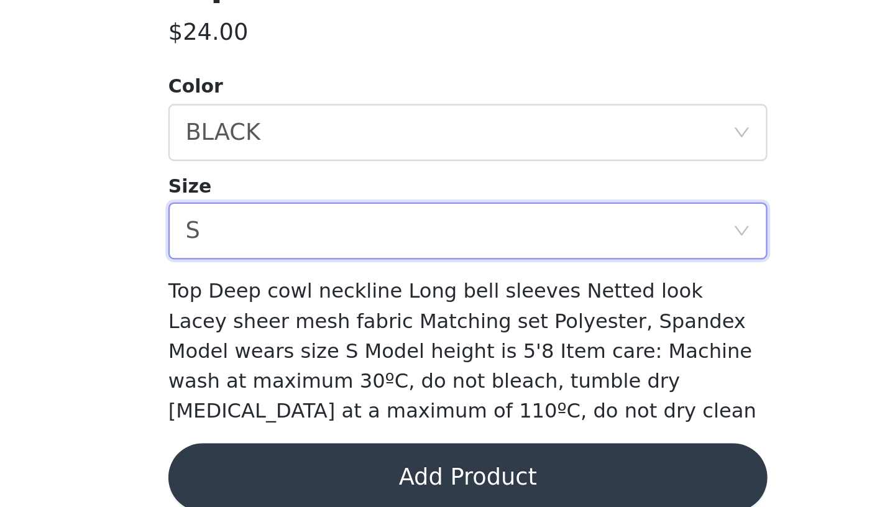
click at [415, 479] on button "Add Product" at bounding box center [447, 494] width 261 height 30
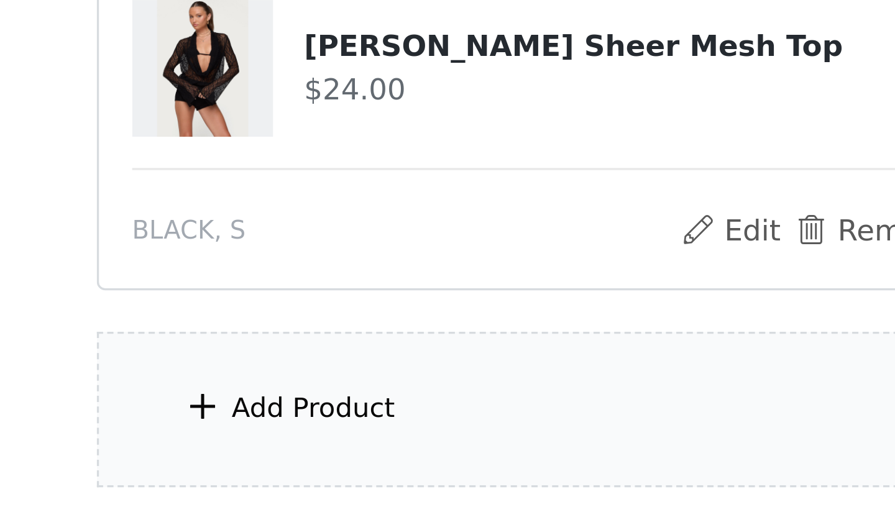
scroll to position [418, 0]
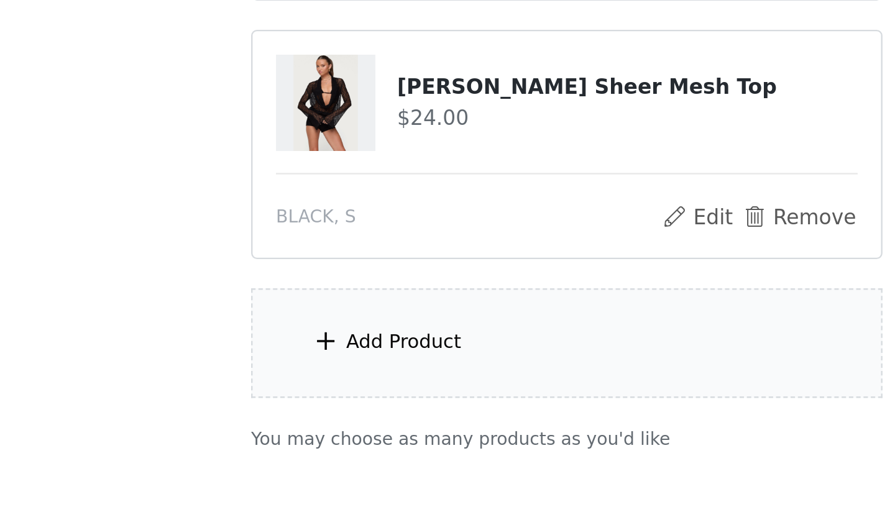
click at [435, 427] on div "Add Product" at bounding box center [447, 437] width 268 height 47
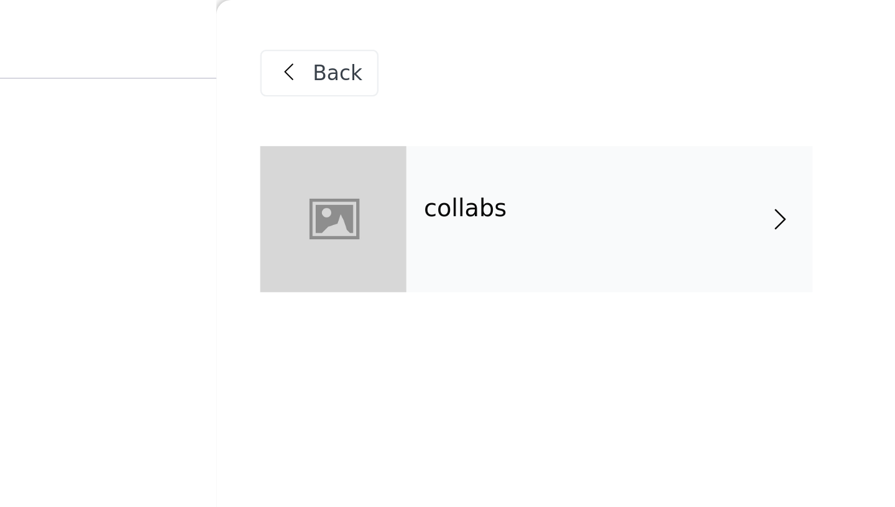
scroll to position [295, 0]
click at [444, 92] on div "collabs" at bounding box center [465, 93] width 173 height 62
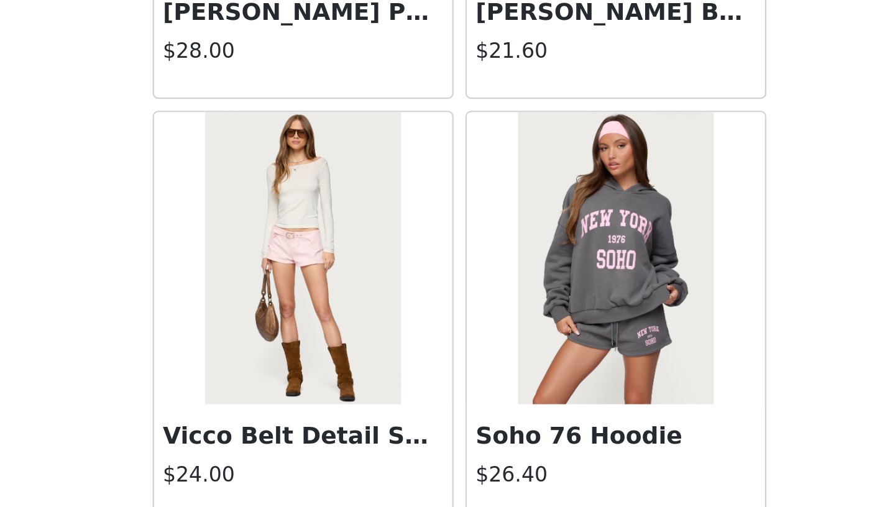
scroll to position [462, 0]
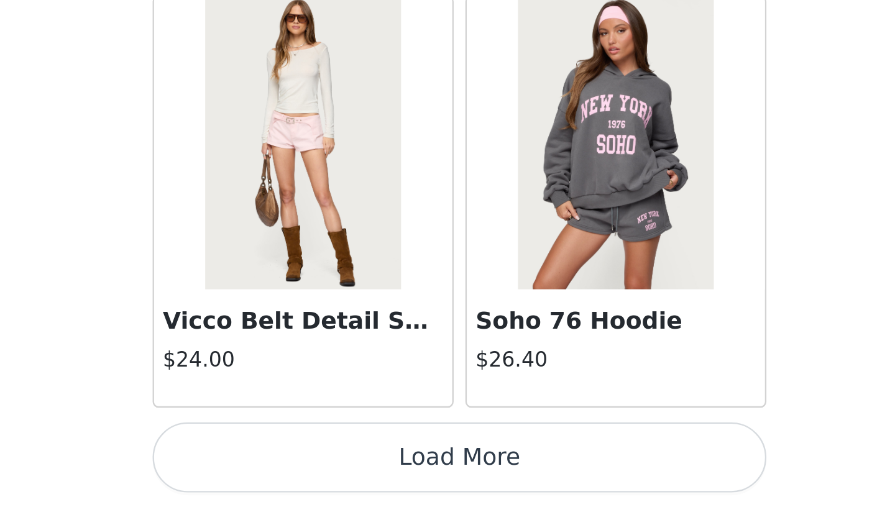
click at [478, 479] on button "Load More" at bounding box center [447, 486] width 261 height 30
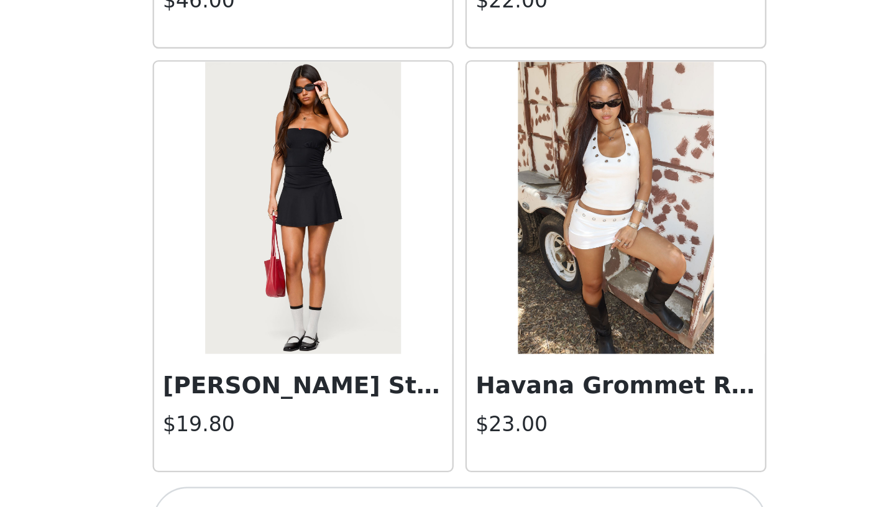
scroll to position [3196, 0]
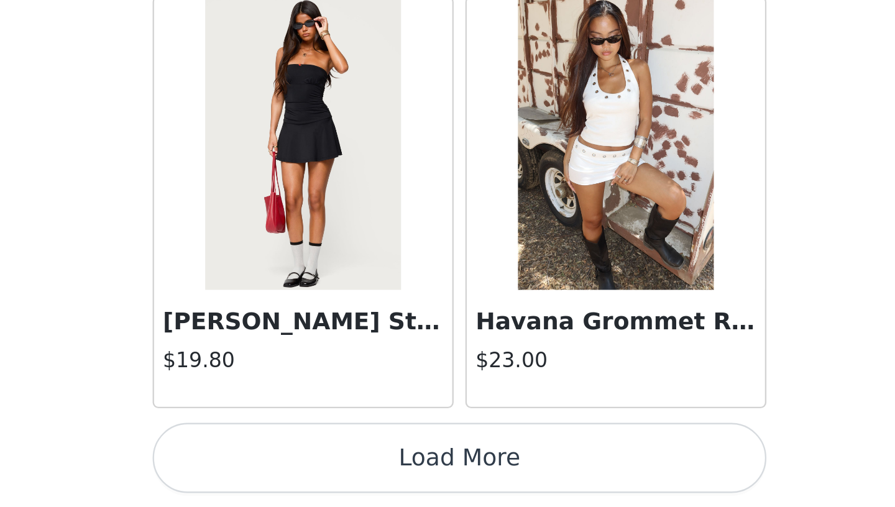
click at [474, 493] on button "Load More" at bounding box center [447, 486] width 261 height 30
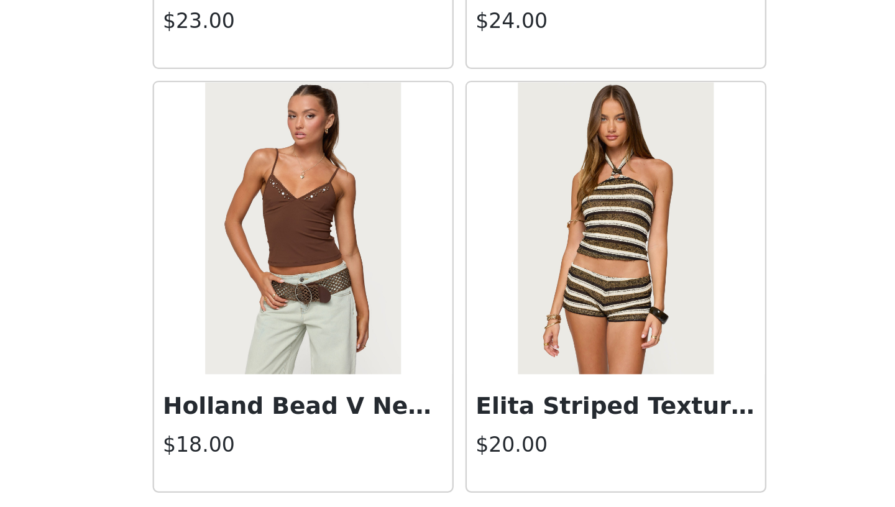
scroll to position [4998, 0]
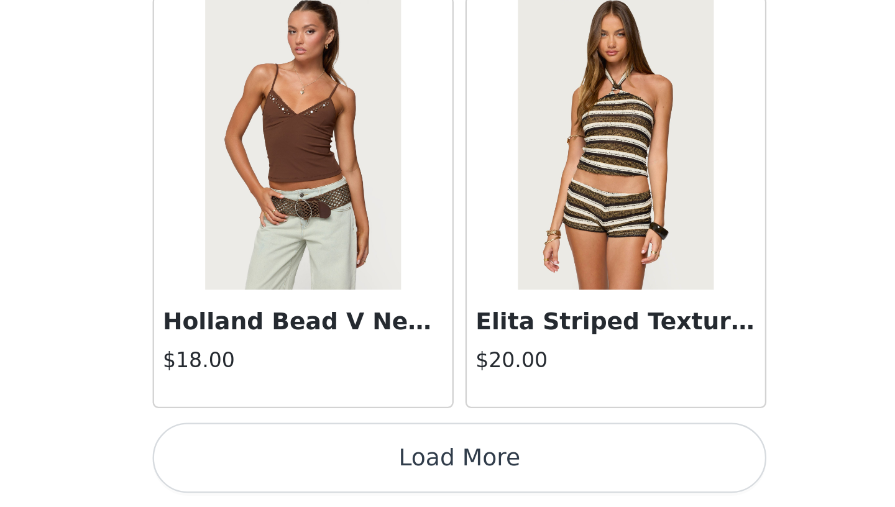
click at [458, 480] on button "Load More" at bounding box center [447, 486] width 261 height 30
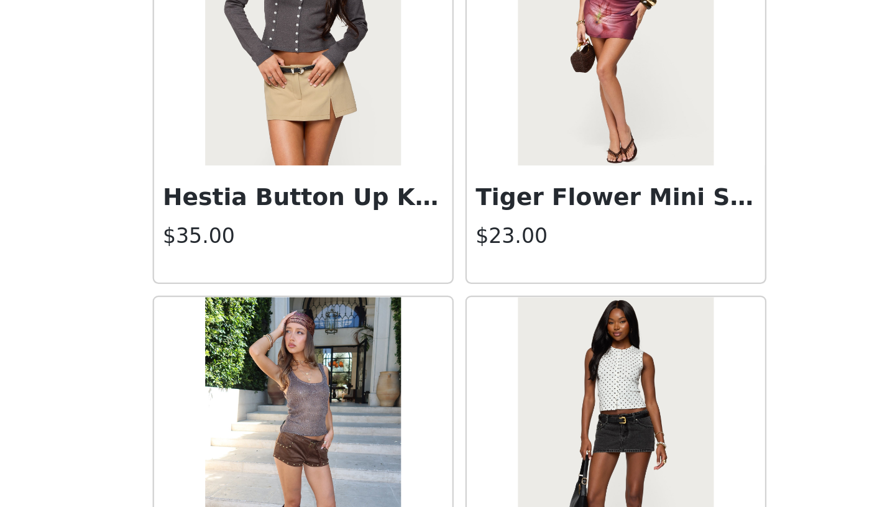
scroll to position [6800, 0]
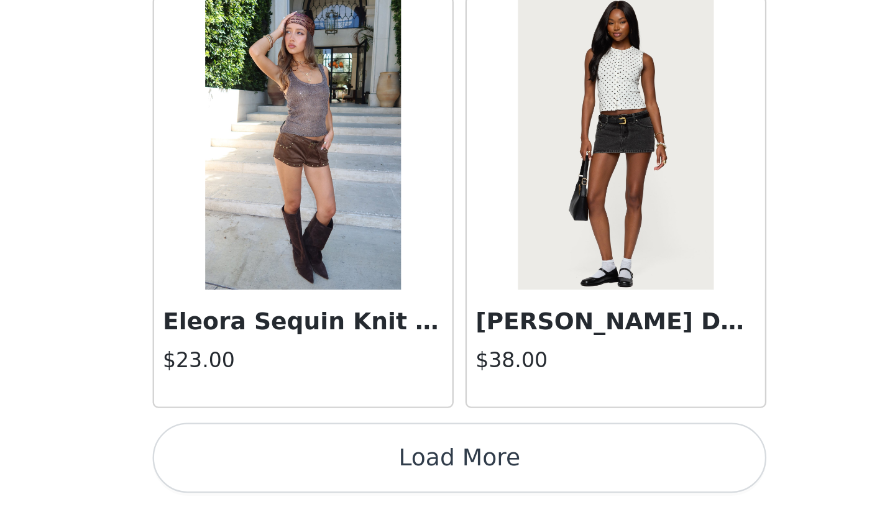
click at [495, 488] on button "Load More" at bounding box center [447, 486] width 261 height 30
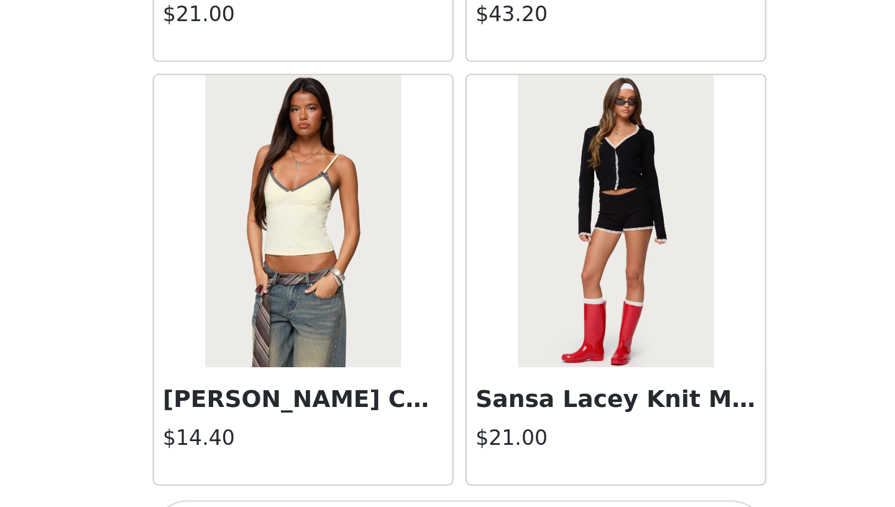
scroll to position [8602, 0]
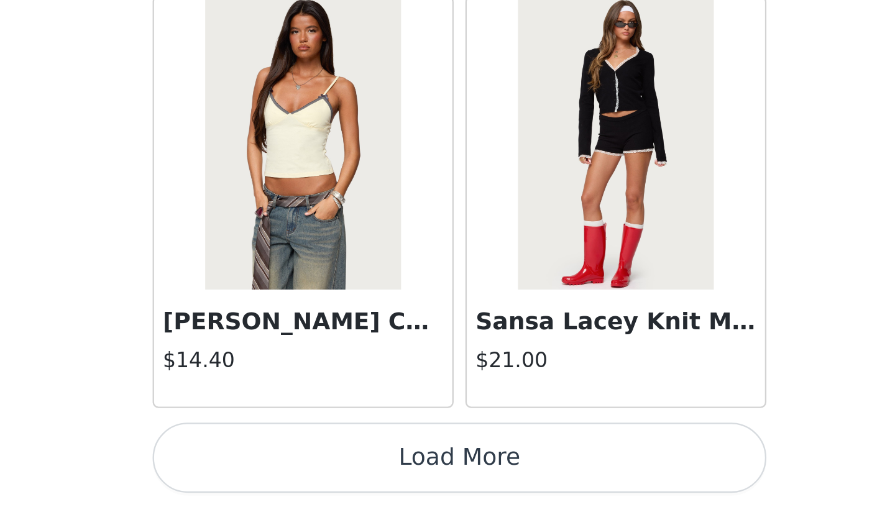
click at [480, 479] on button "Load More" at bounding box center [447, 486] width 261 height 30
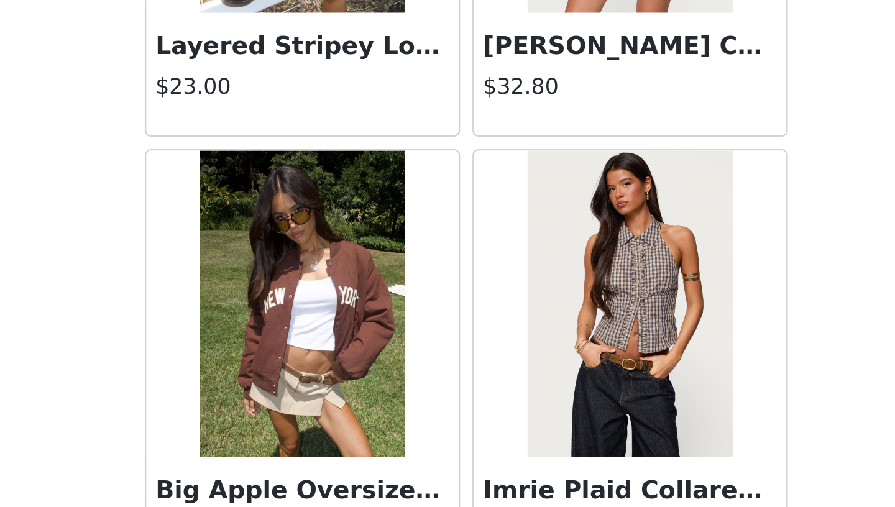
scroll to position [10404, 0]
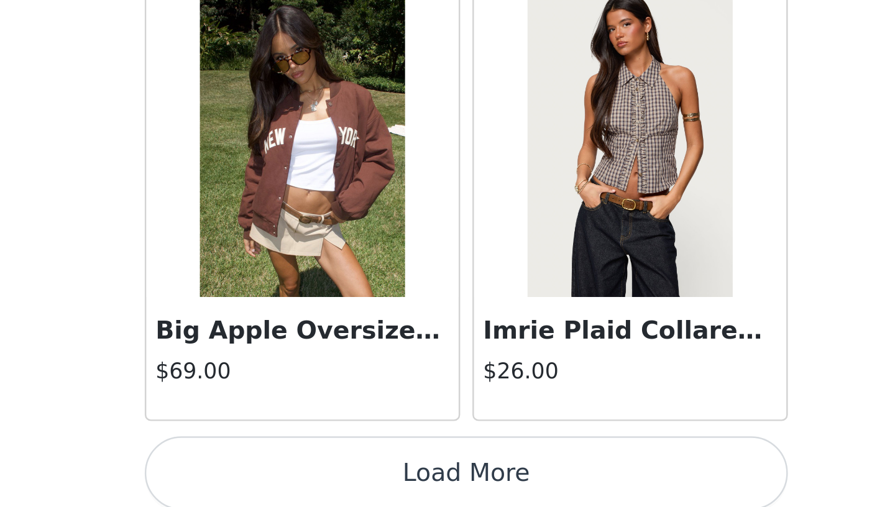
click at [445, 481] on button "Load More" at bounding box center [447, 486] width 261 height 30
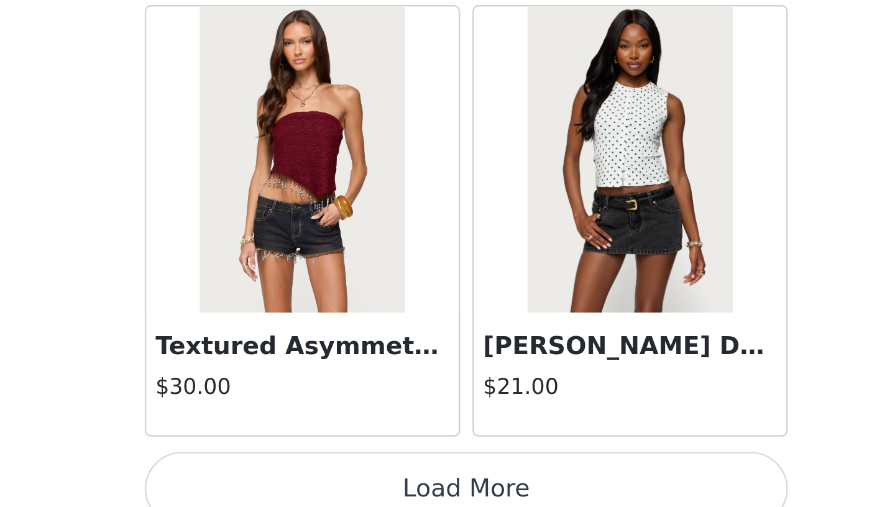
scroll to position [12206, 0]
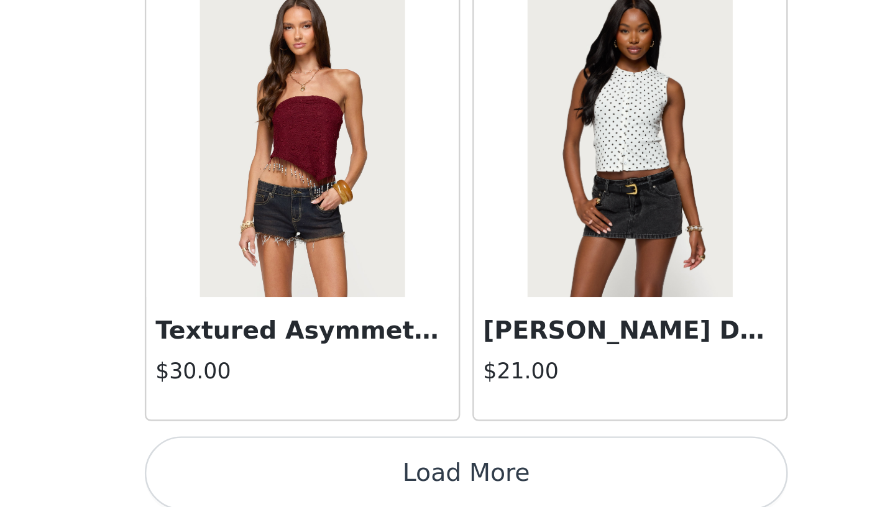
click at [455, 484] on button "Load More" at bounding box center [447, 486] width 261 height 30
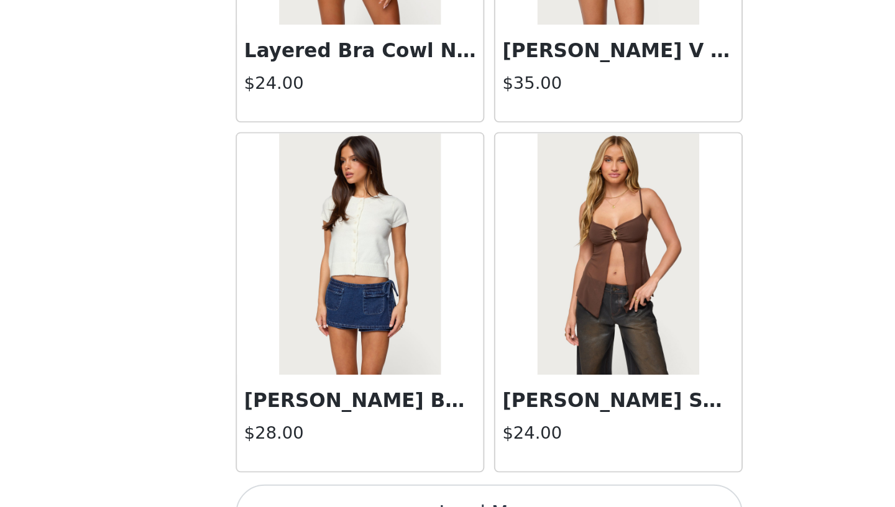
scroll to position [14008, 0]
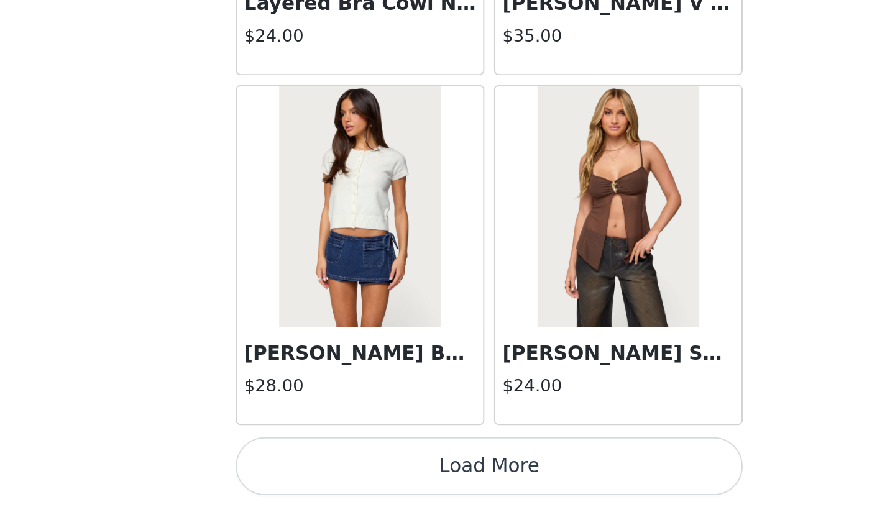
click at [462, 486] on button "Load More" at bounding box center [447, 486] width 261 height 30
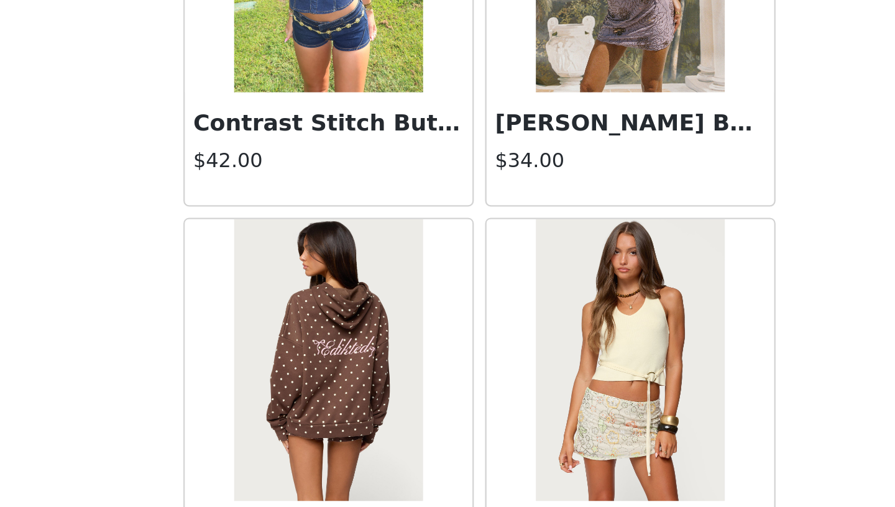
scroll to position [15810, 0]
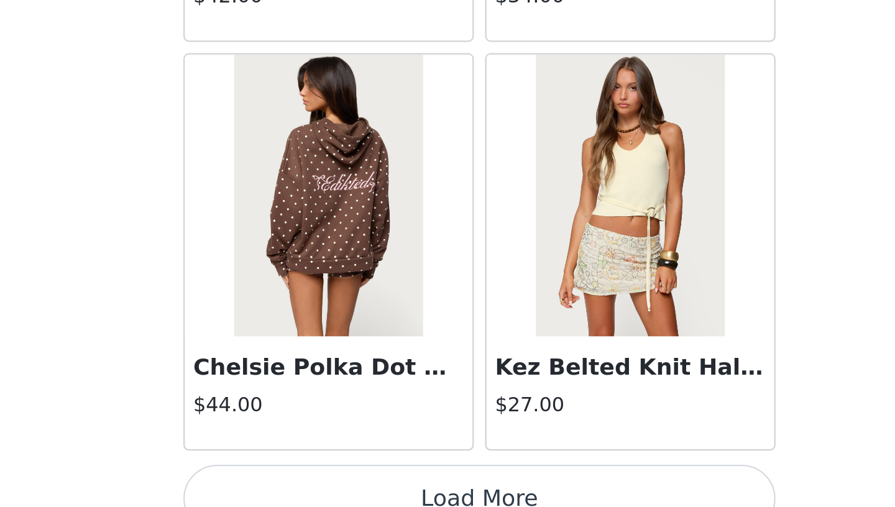
click at [434, 482] on button "Load More" at bounding box center [447, 486] width 261 height 30
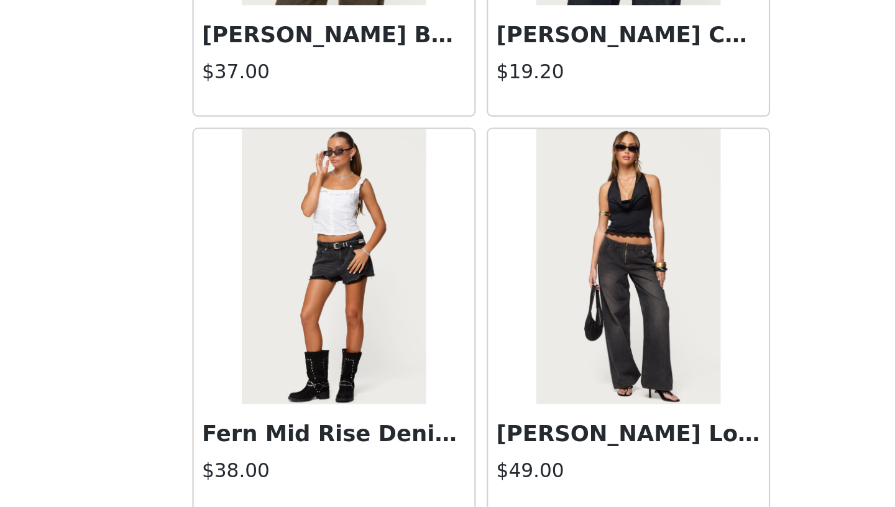
scroll to position [498, 0]
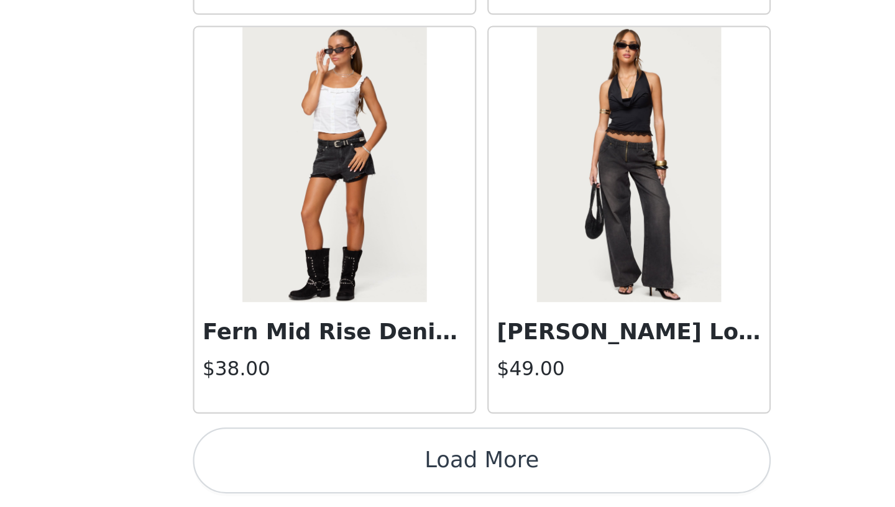
click at [460, 492] on button "Load More" at bounding box center [447, 486] width 261 height 30
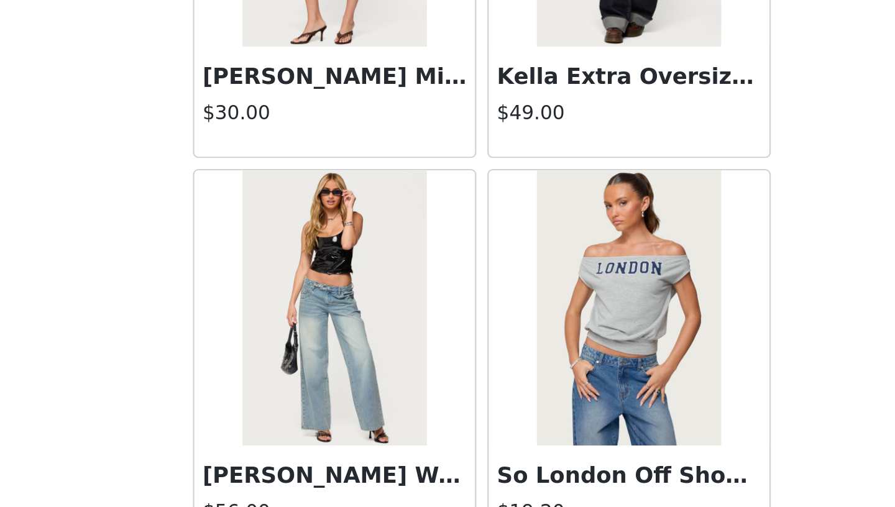
scroll to position [19414, 0]
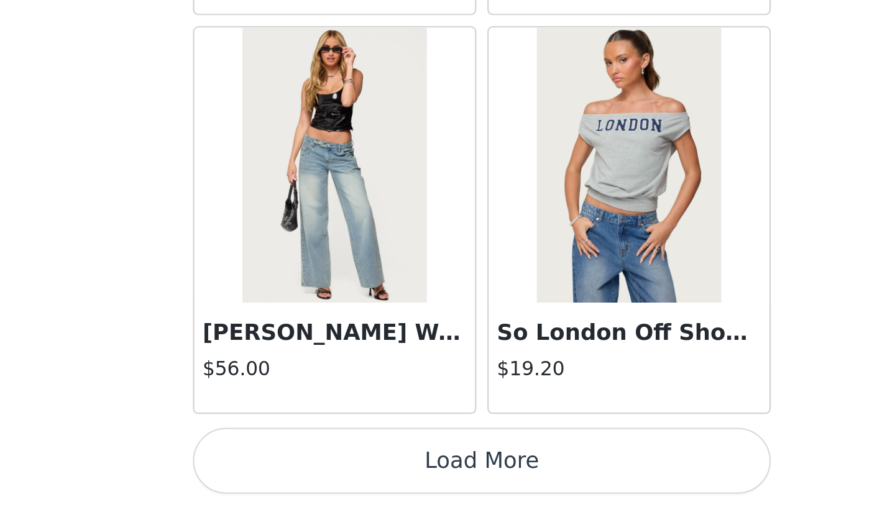
click at [473, 476] on button "Load More" at bounding box center [447, 486] width 261 height 30
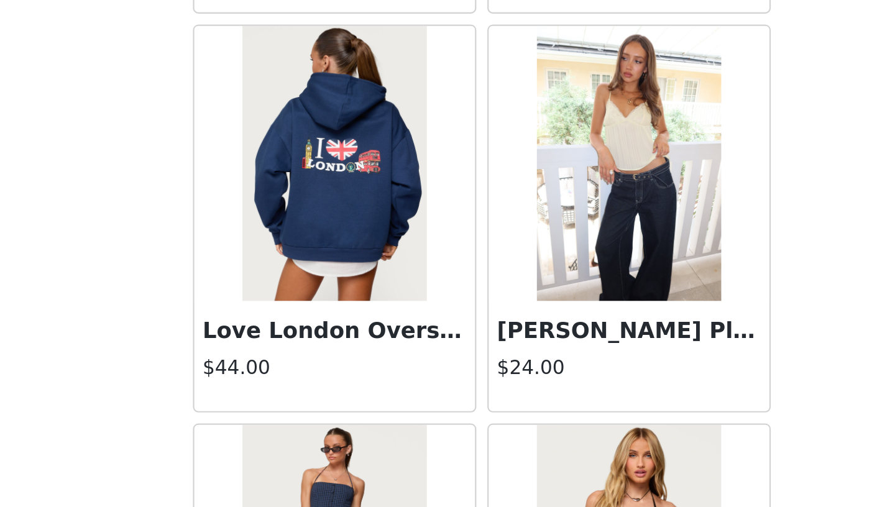
scroll to position [21037, 0]
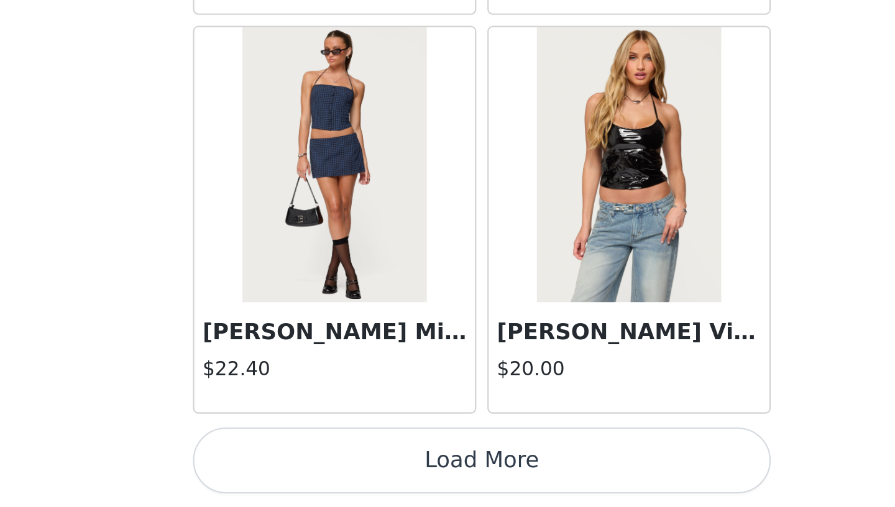
click at [473, 482] on button "Load More" at bounding box center [447, 486] width 261 height 30
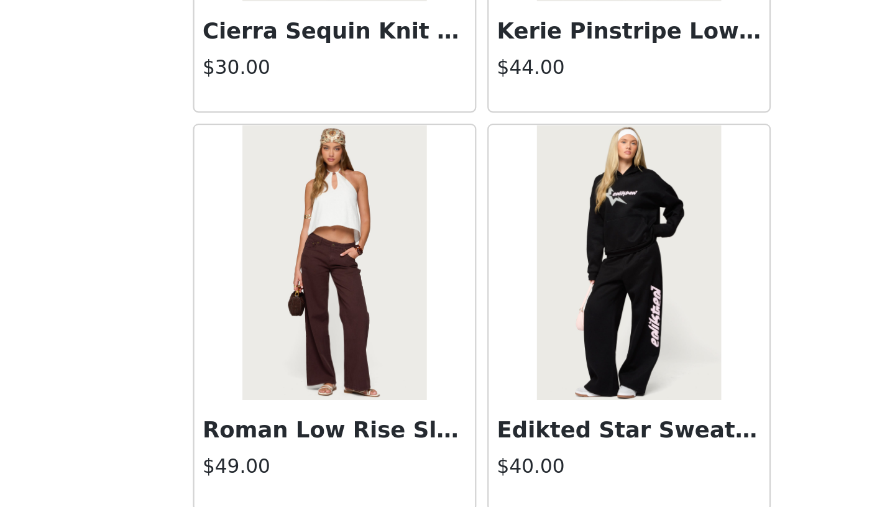
scroll to position [23019, 0]
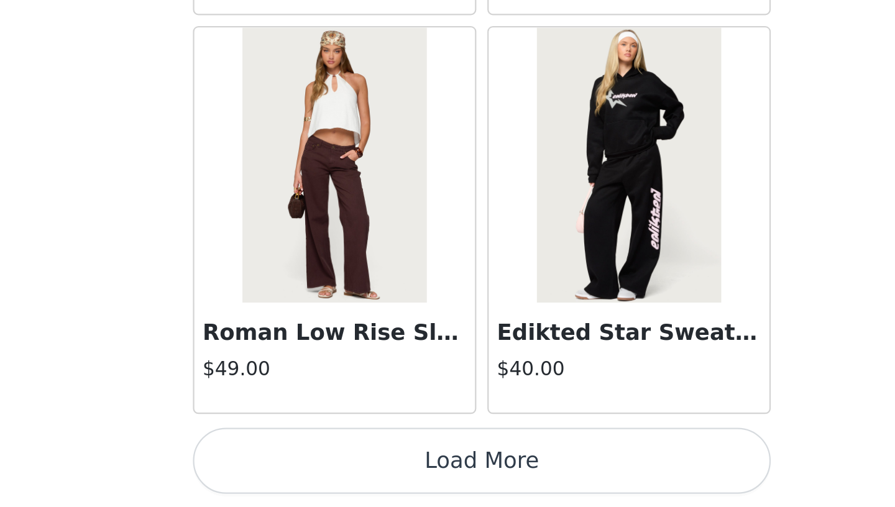
click at [464, 490] on button "Load More" at bounding box center [447, 486] width 261 height 30
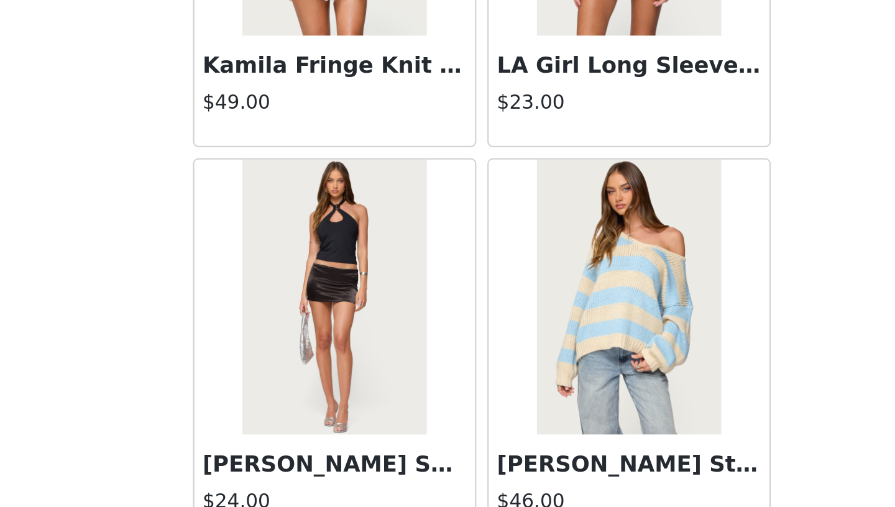
scroll to position [24821, 0]
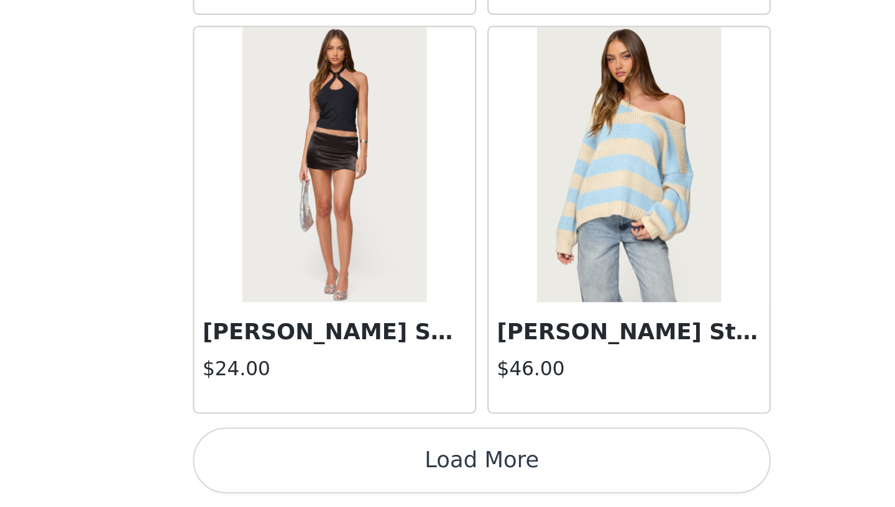
click at [478, 483] on button "Load More" at bounding box center [447, 486] width 261 height 30
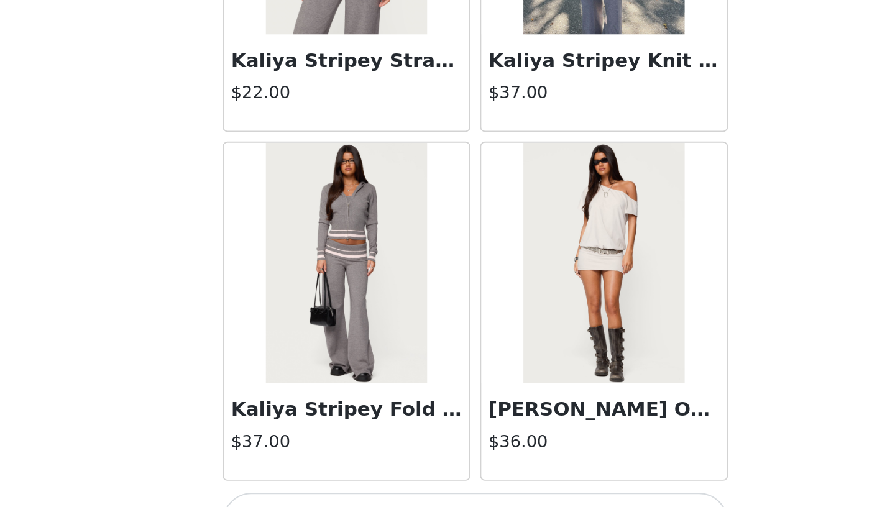
scroll to position [26623, 0]
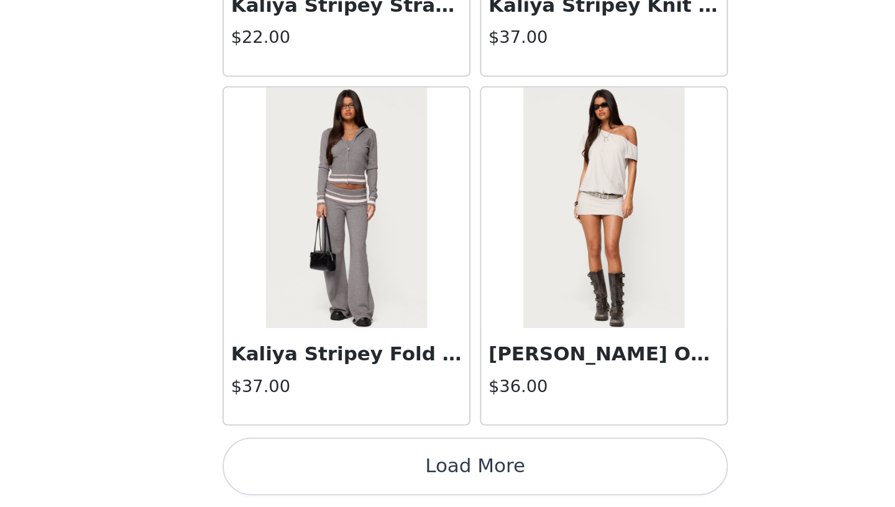
click at [482, 481] on button "Load More" at bounding box center [447, 486] width 261 height 30
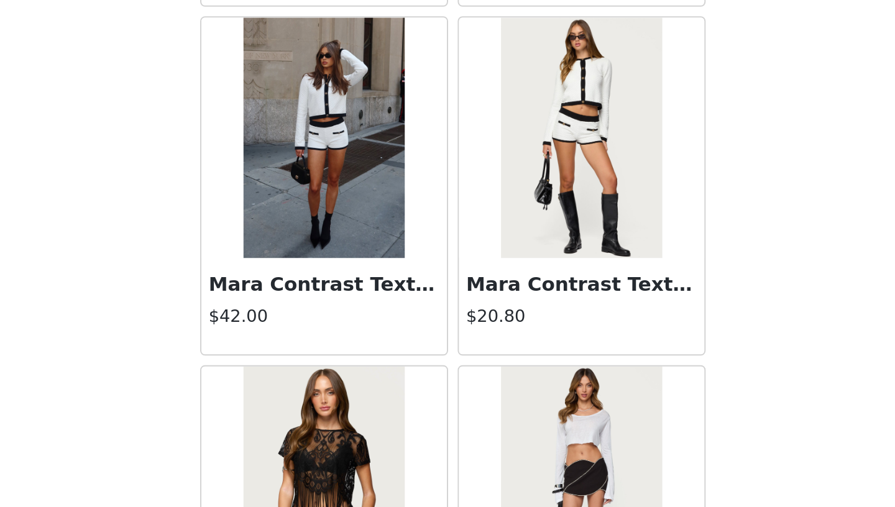
scroll to position [28425, 0]
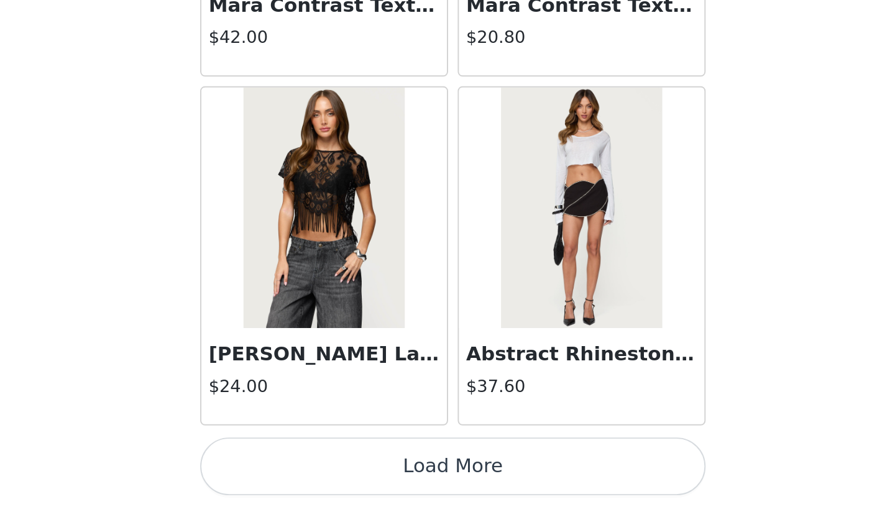
click at [489, 493] on button "Load More" at bounding box center [447, 486] width 261 height 30
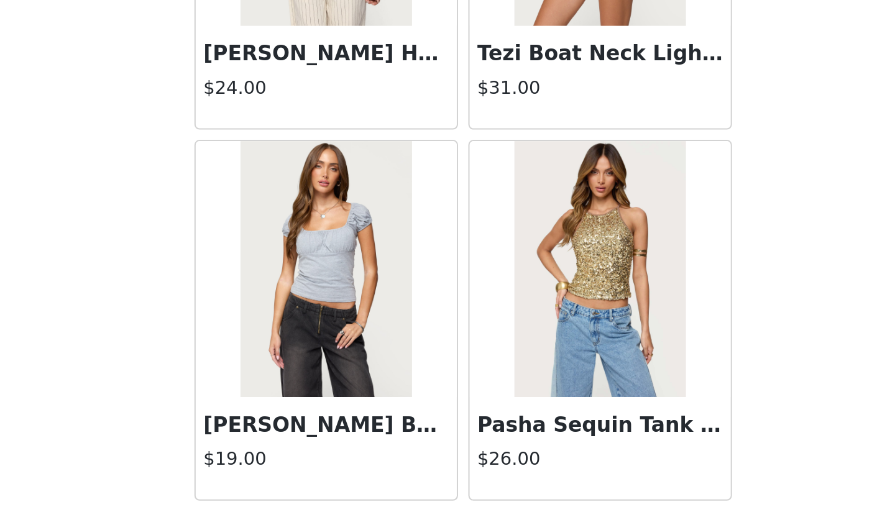
scroll to position [30227, 0]
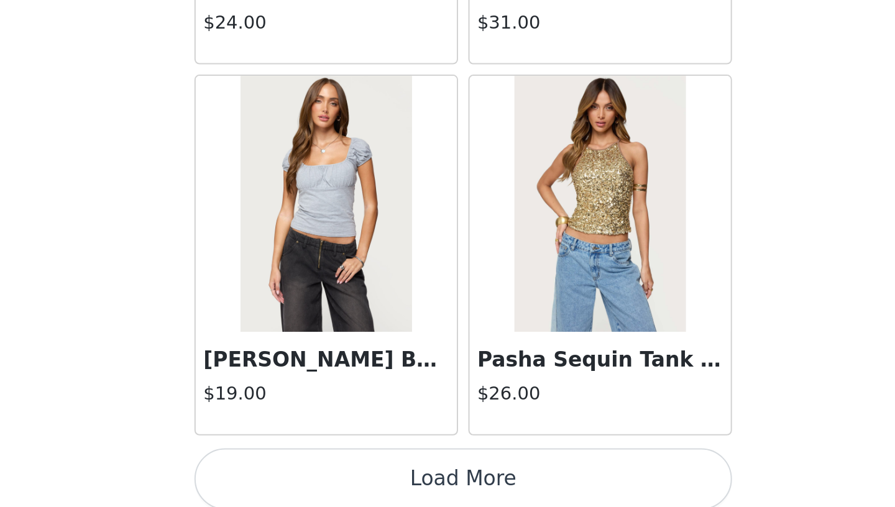
click at [437, 483] on button "Load More" at bounding box center [447, 486] width 261 height 30
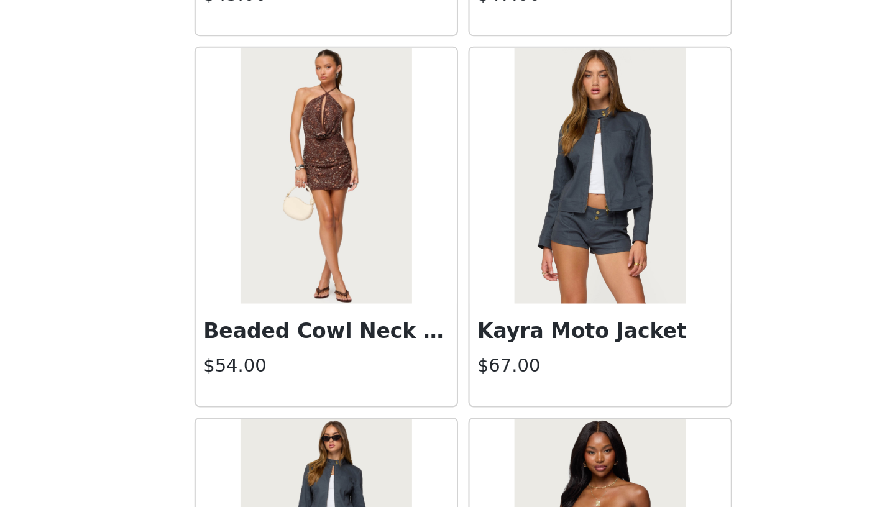
scroll to position [30773, 0]
click at [514, 378] on img at bounding box center [513, 346] width 83 height 124
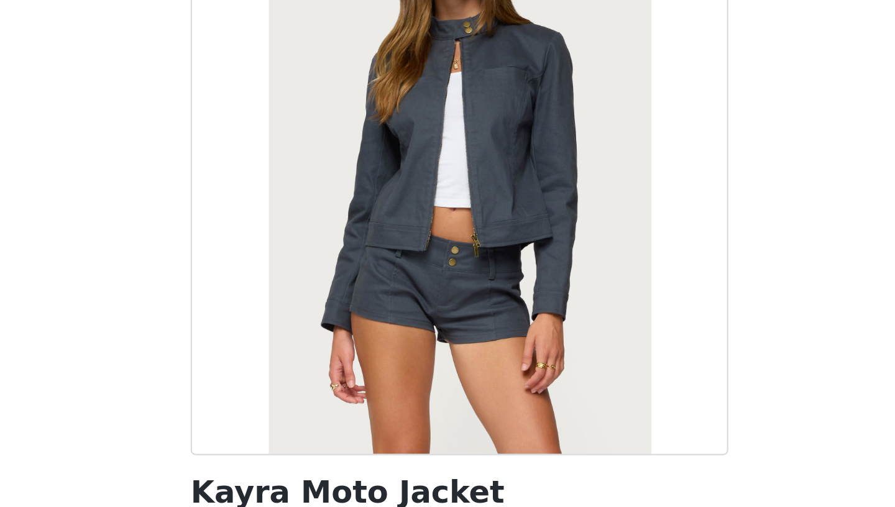
scroll to position [98, 0]
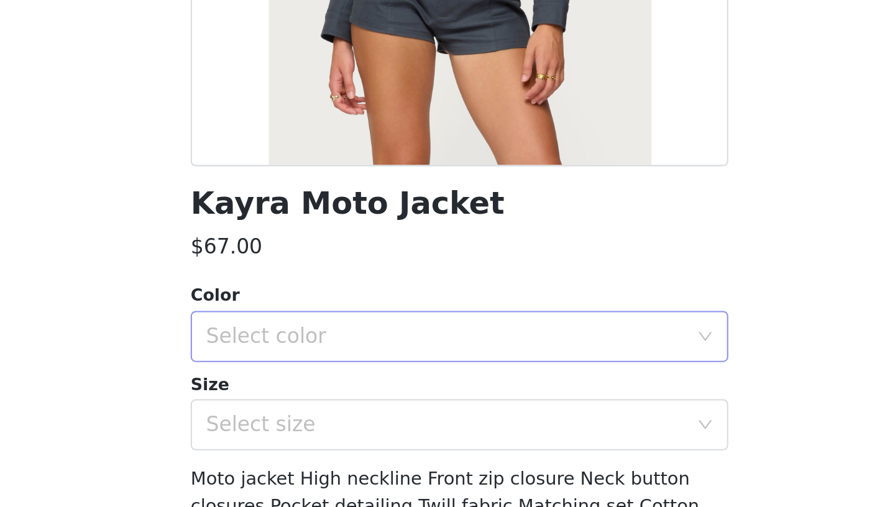
click at [445, 336] on div "Select color" at bounding box center [443, 327] width 238 height 24
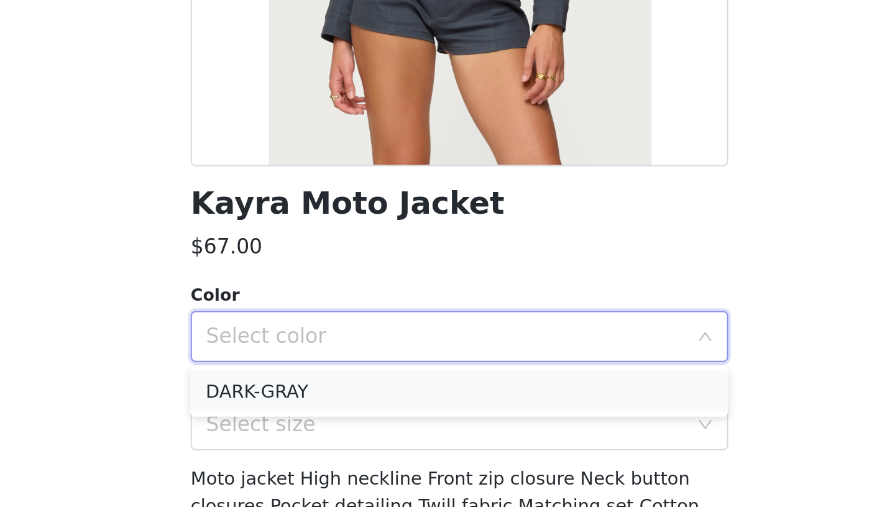
click at [431, 354] on li "DARK-GRAY" at bounding box center [447, 354] width 261 height 20
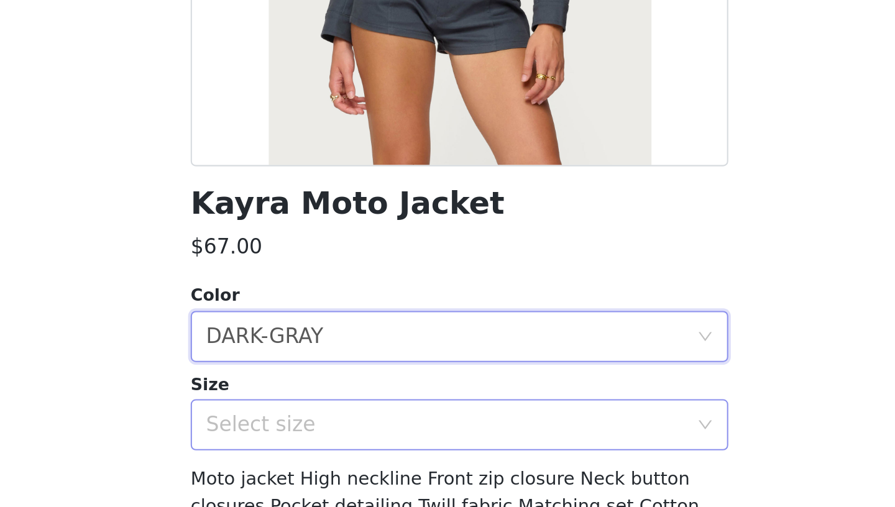
click at [424, 366] on div "Select size" at bounding box center [440, 370] width 232 height 12
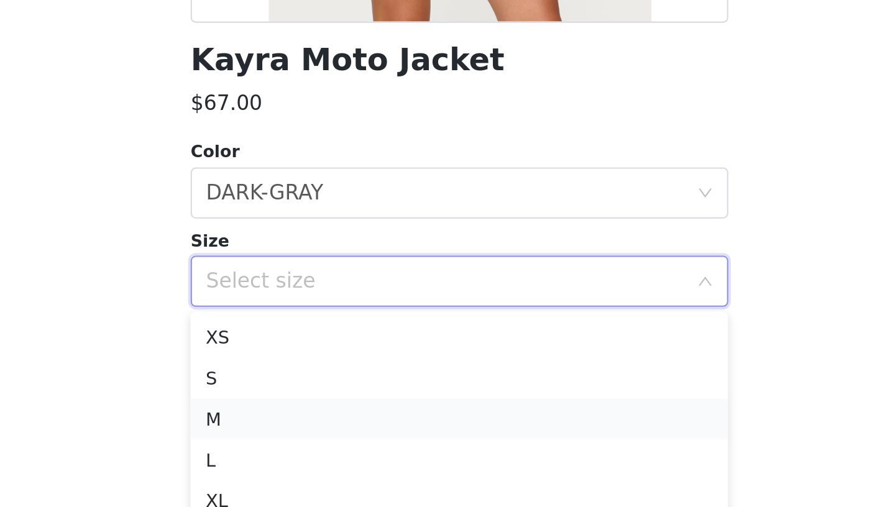
click at [424, 439] on li "M" at bounding box center [447, 437] width 261 height 20
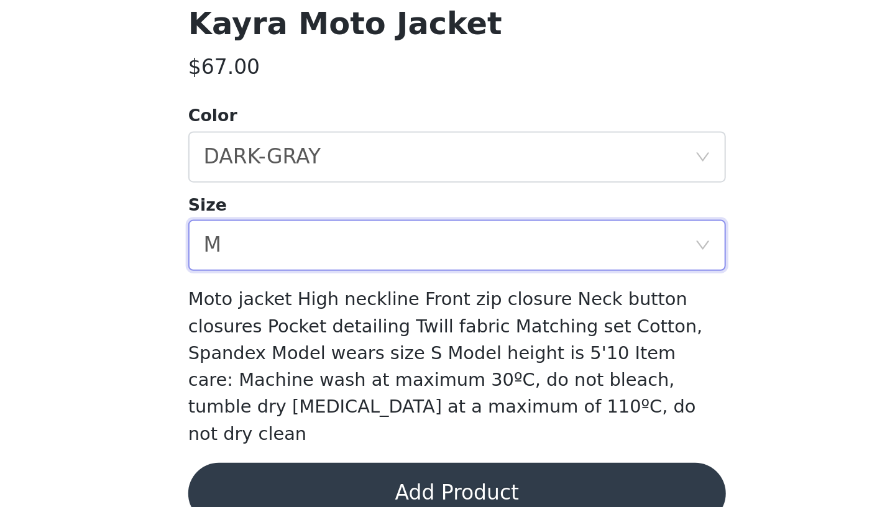
scroll to position [88, 0]
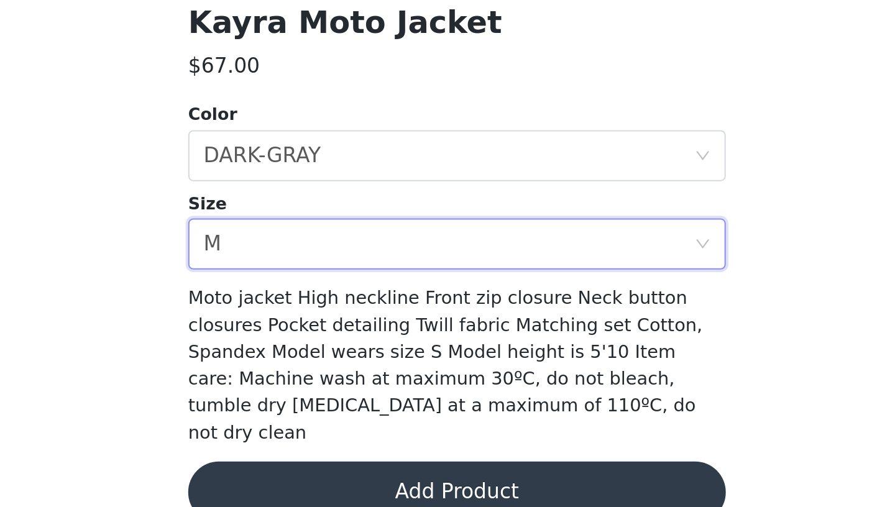
click at [432, 486] on button "Add Product" at bounding box center [447, 500] width 261 height 30
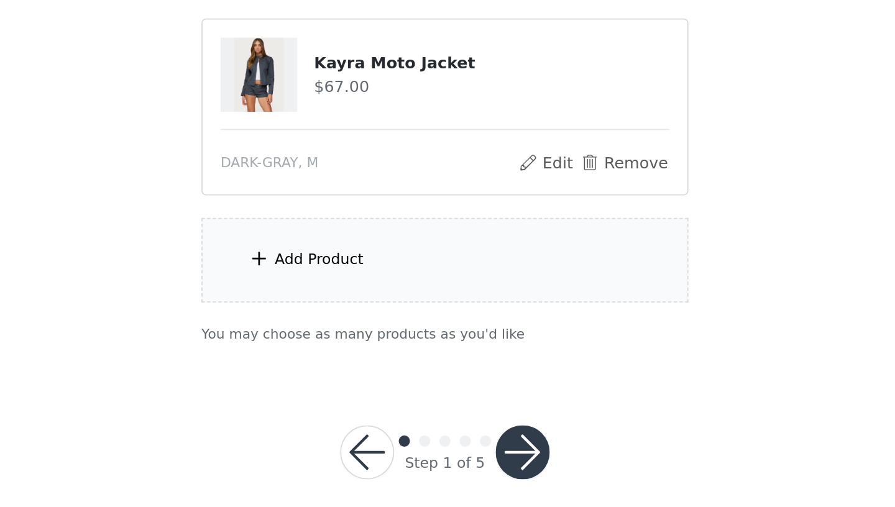
scroll to position [598, 0]
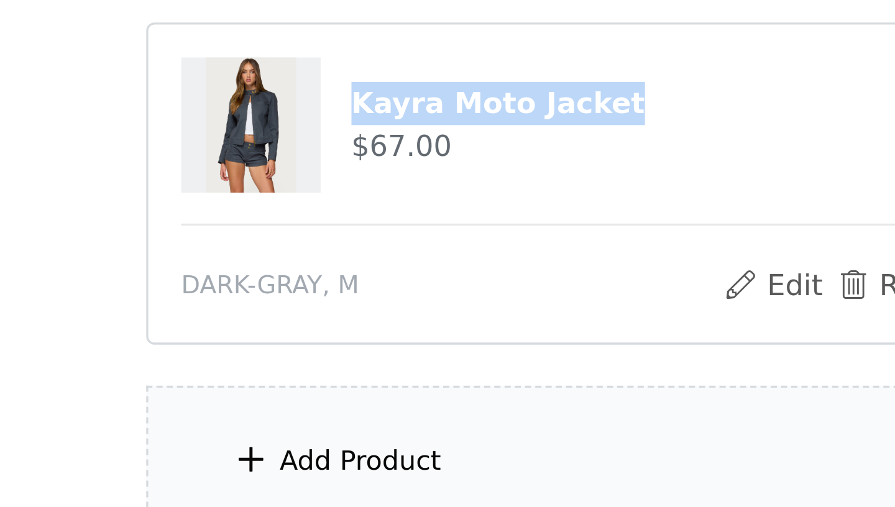
drag, startPoint x: 467, startPoint y: 261, endPoint x: 371, endPoint y: 253, distance: 96.0
click at [371, 253] on div "Kayra Moto Jacket $67.00" at bounding box center [447, 264] width 247 height 41
copy div "Kayra Moto Jacket"
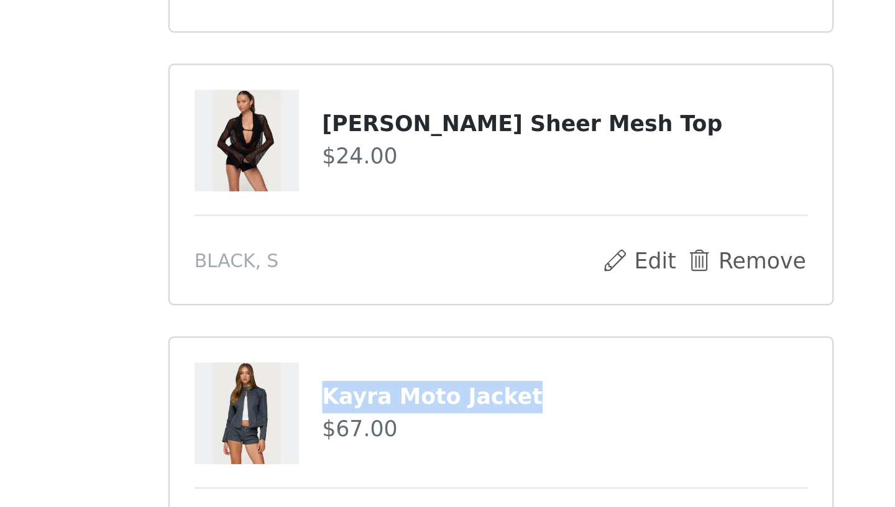
scroll to position [395, 0]
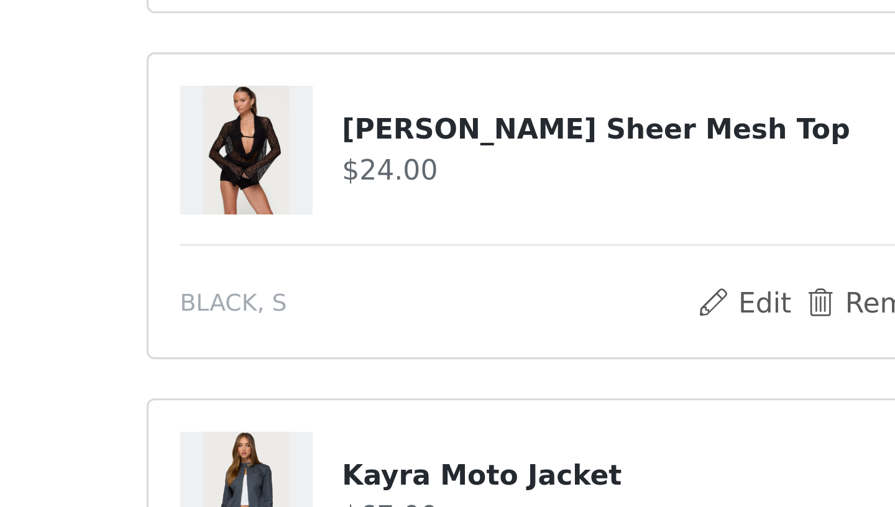
click at [368, 381] on article "[PERSON_NAME] Sheer Mesh Top $24.00 BLACK, S Edit Remove" at bounding box center [447, 375] width 268 height 98
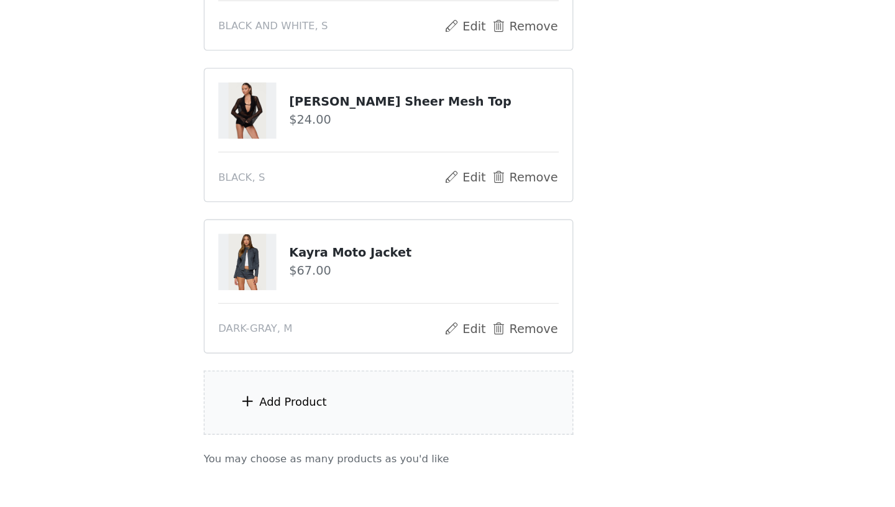
scroll to position [534, 0]
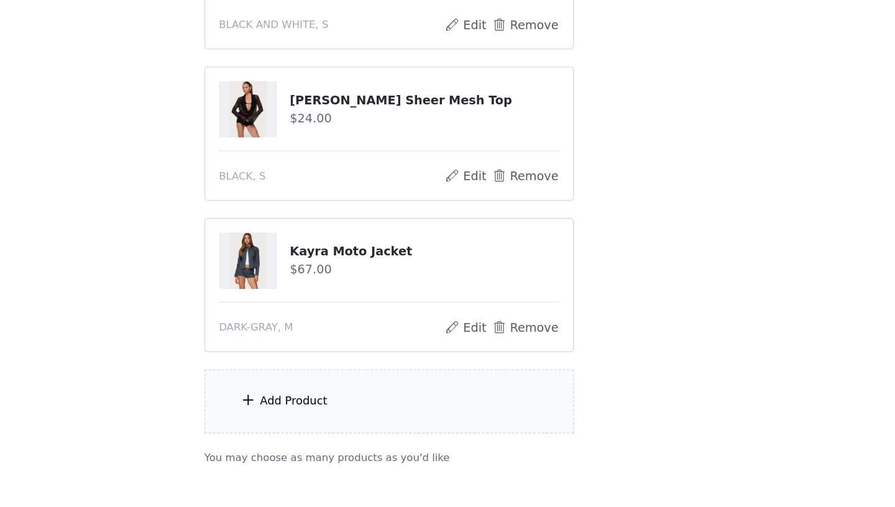
click at [370, 425] on div "Add Product" at bounding box center [378, 430] width 49 height 12
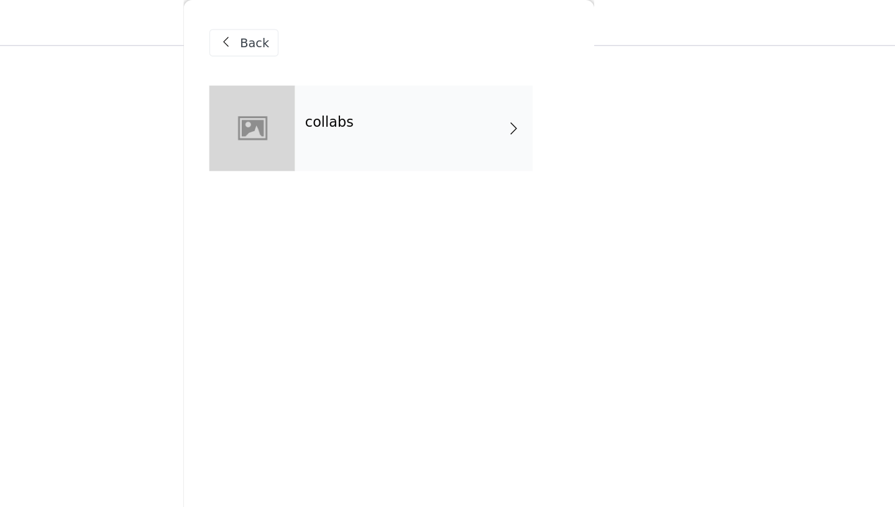
scroll to position [171, 0]
click at [461, 103] on div "collabs" at bounding box center [465, 93] width 173 height 62
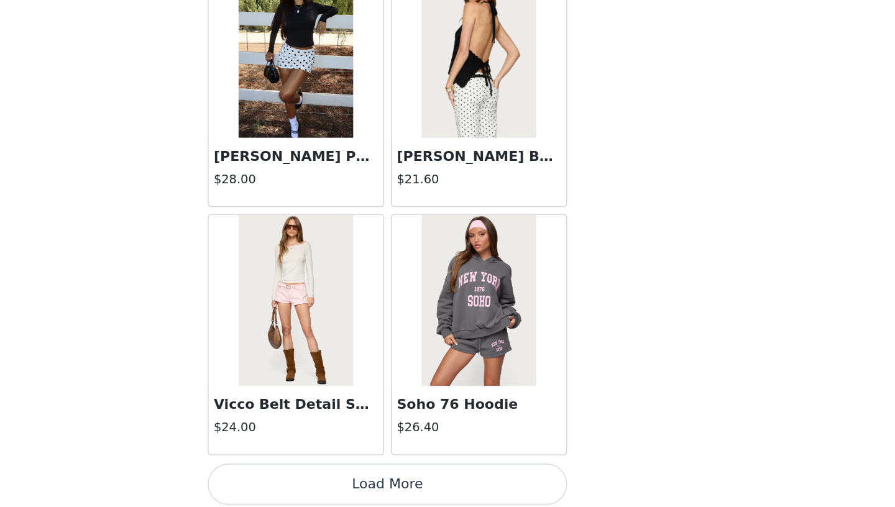
scroll to position [286, 0]
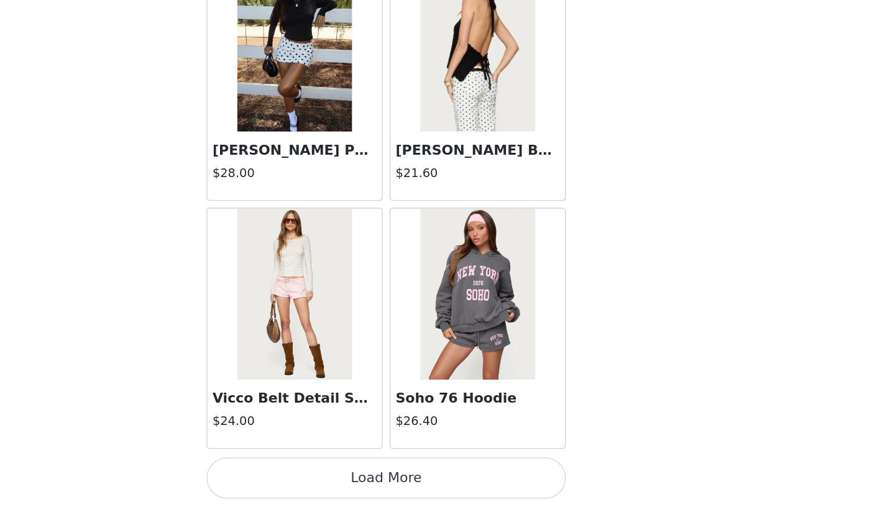
click at [464, 484] on button "Load More" at bounding box center [447, 486] width 261 height 30
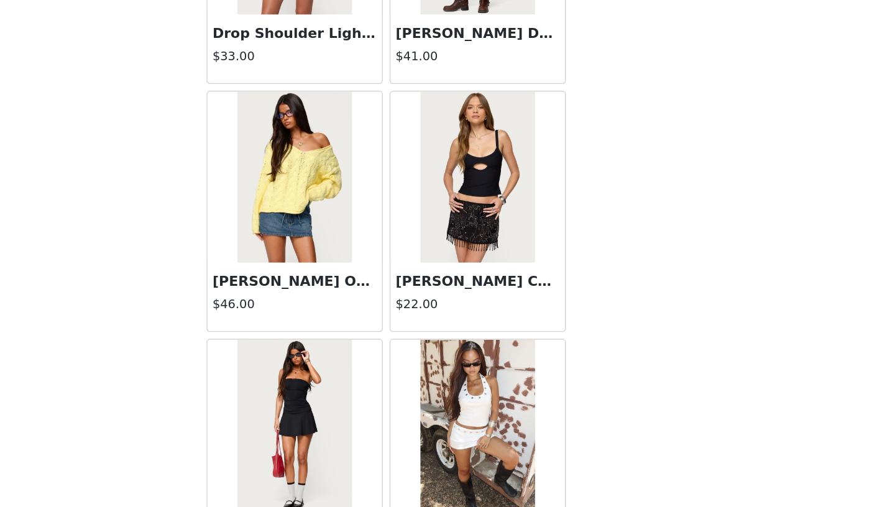
scroll to position [3196, 0]
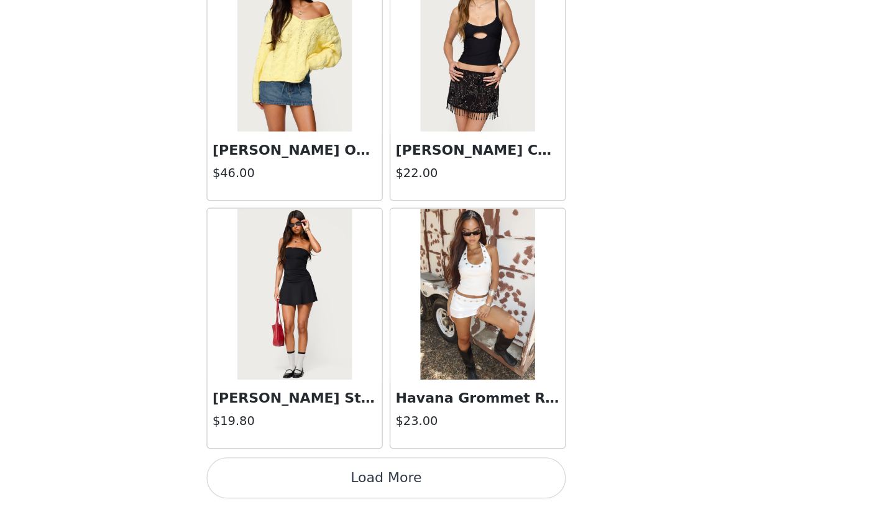
click at [487, 492] on button "Load More" at bounding box center [447, 486] width 261 height 30
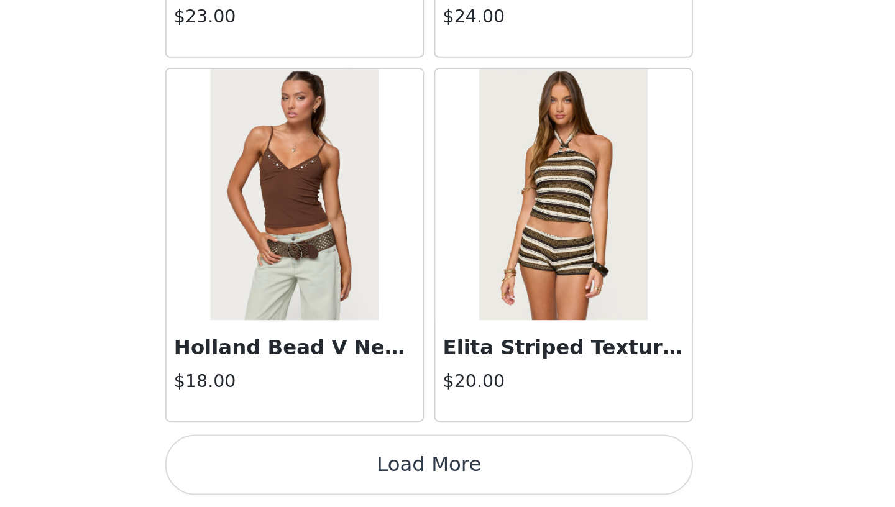
scroll to position [352, 0]
click at [459, 485] on button "Load More" at bounding box center [447, 486] width 261 height 30
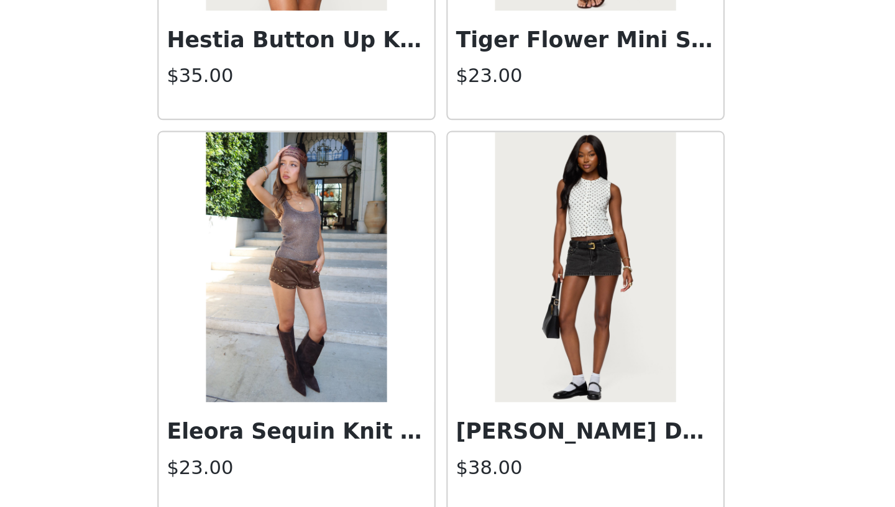
scroll to position [6800, 0]
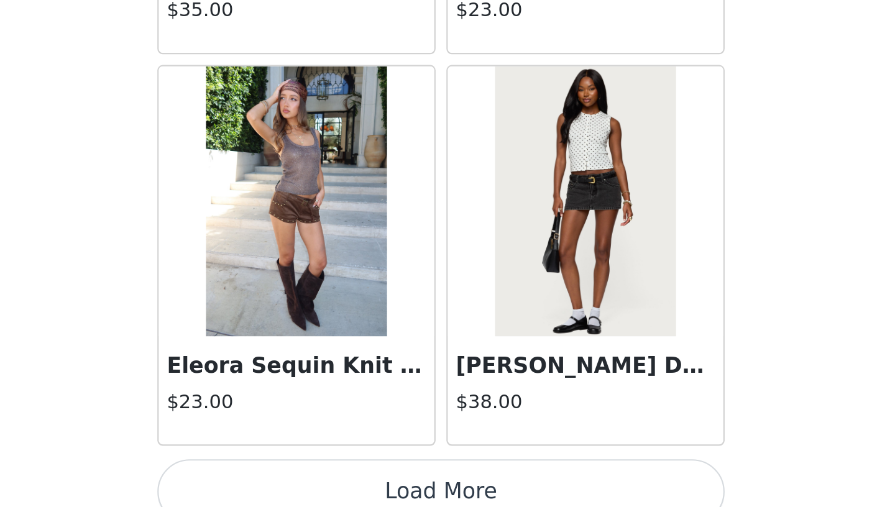
click at [459, 483] on button "Load More" at bounding box center [447, 486] width 261 height 30
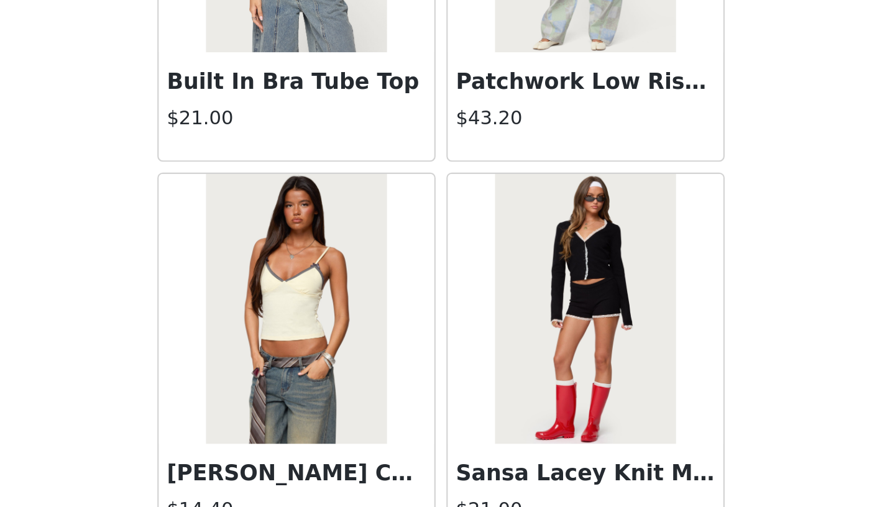
scroll to position [8602, 0]
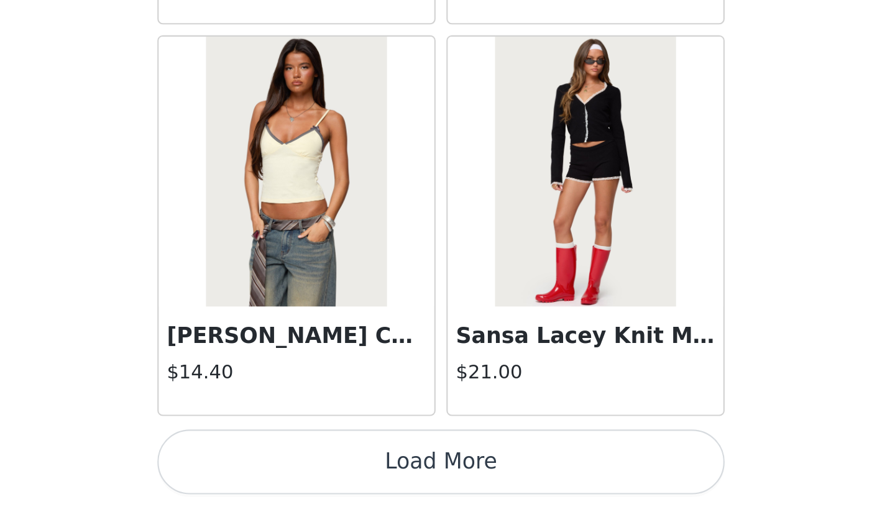
click at [454, 487] on button "Load More" at bounding box center [447, 486] width 261 height 30
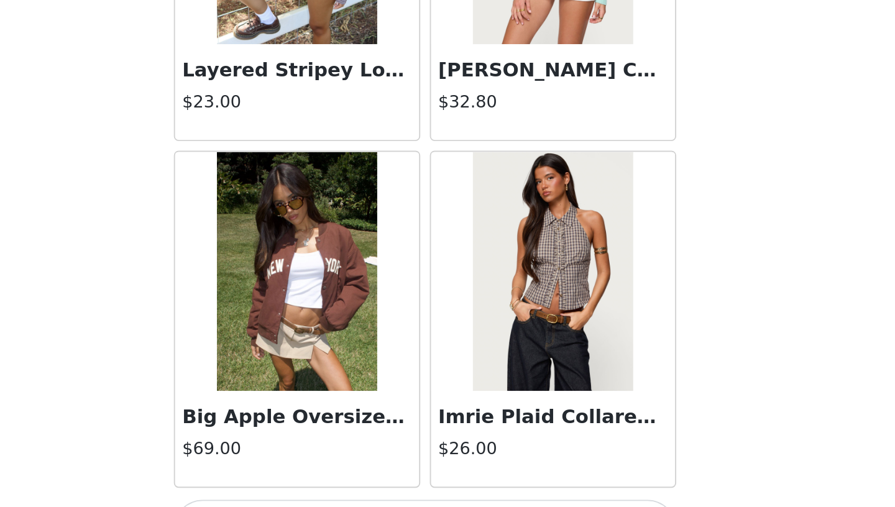
scroll to position [10404, 0]
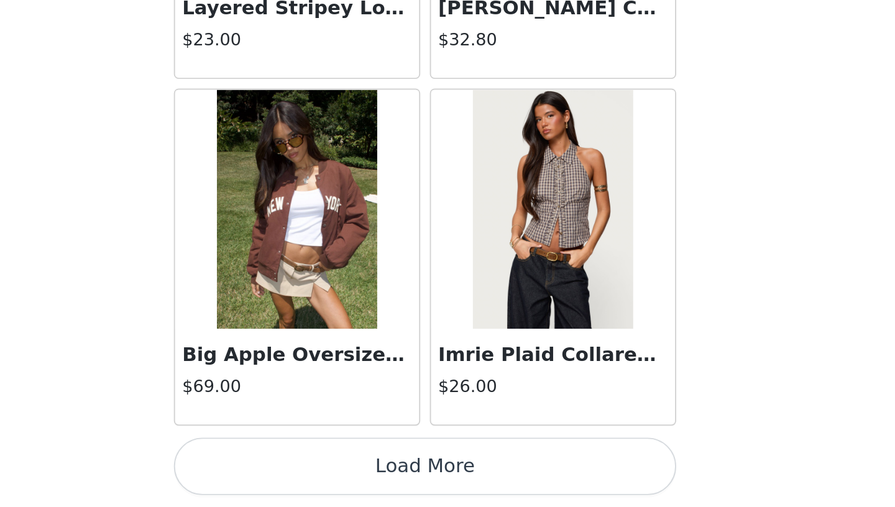
click at [397, 488] on button "Load More" at bounding box center [447, 486] width 261 height 30
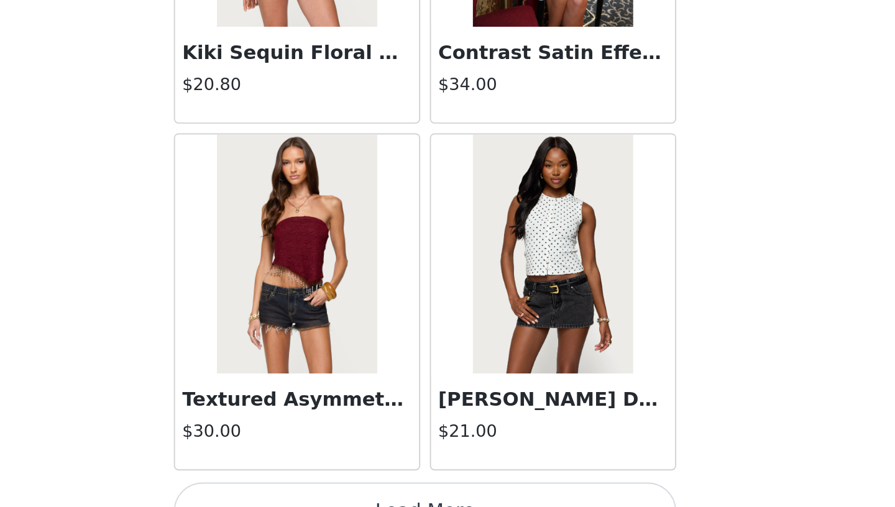
scroll to position [12206, 0]
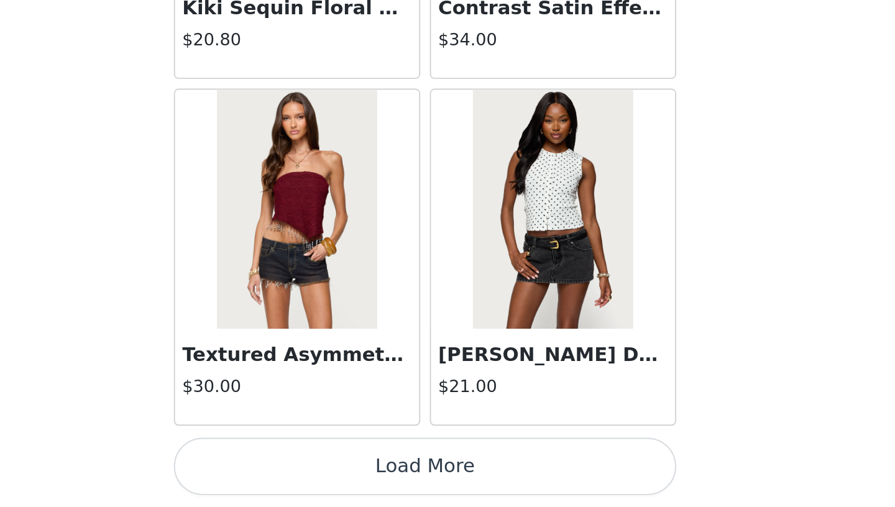
click at [437, 477] on button "Load More" at bounding box center [447, 486] width 261 height 30
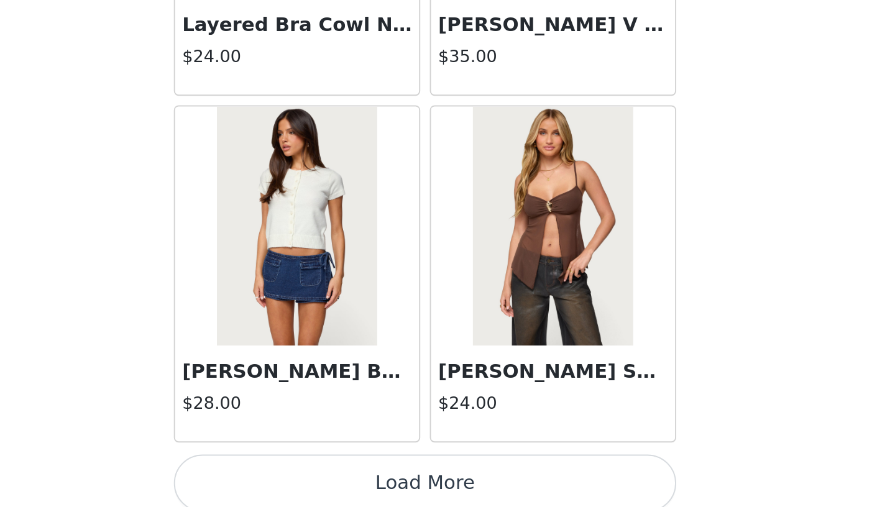
scroll to position [14003, 0]
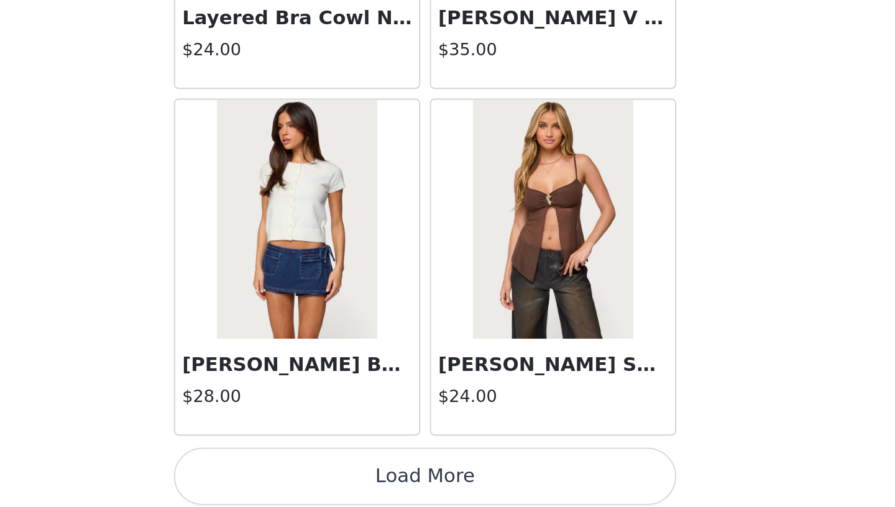
click at [510, 483] on button "Load More" at bounding box center [447, 491] width 261 height 30
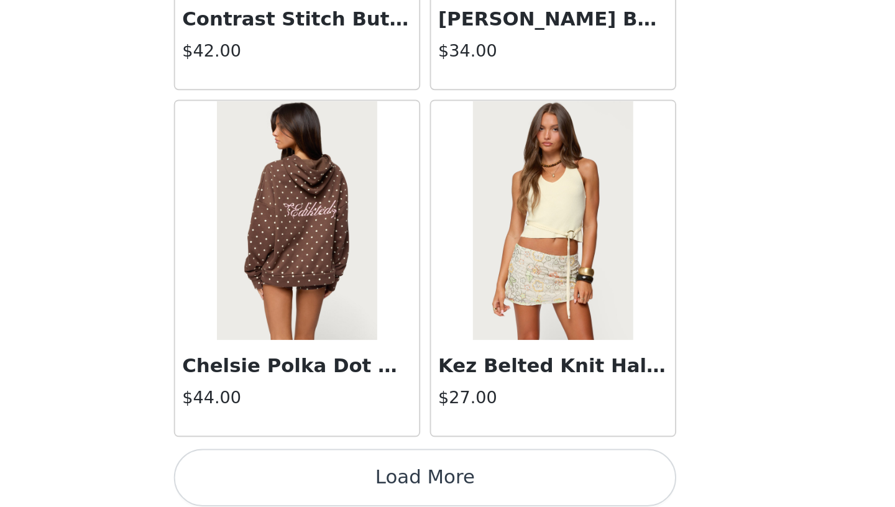
scroll to position [15810, 0]
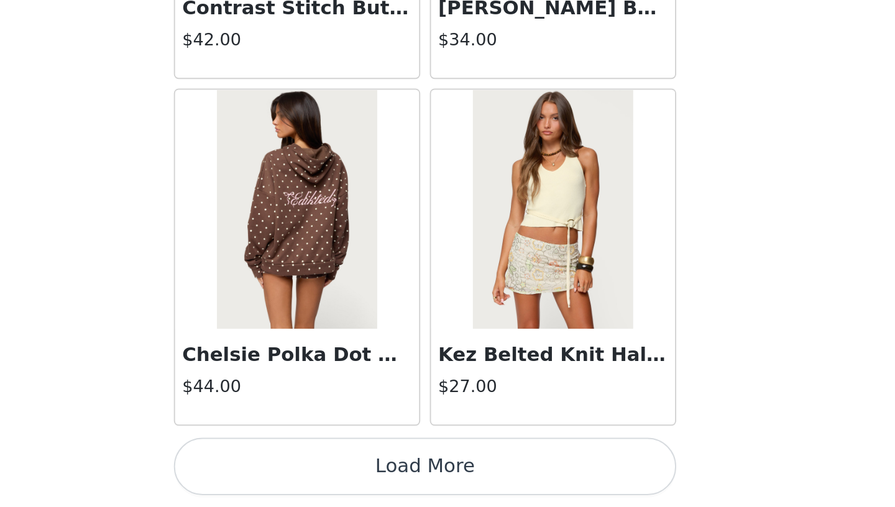
click at [489, 492] on button "Load More" at bounding box center [447, 486] width 261 height 30
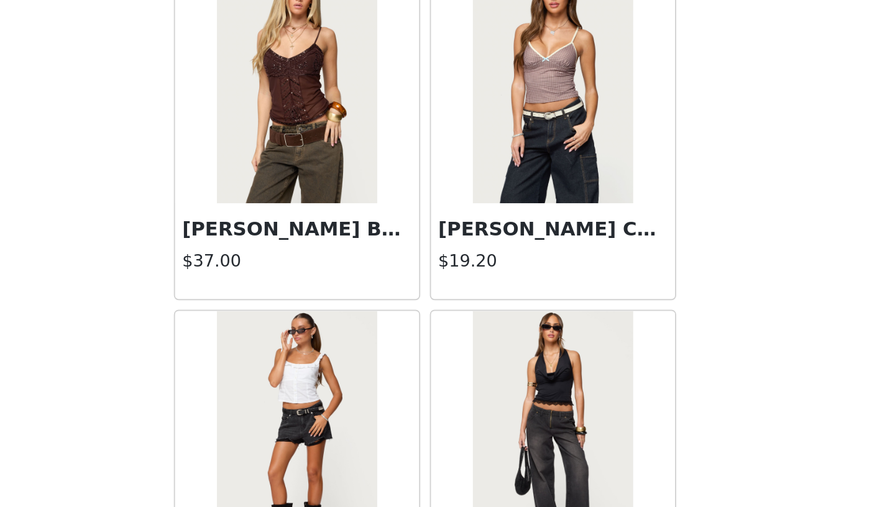
scroll to position [17612, 0]
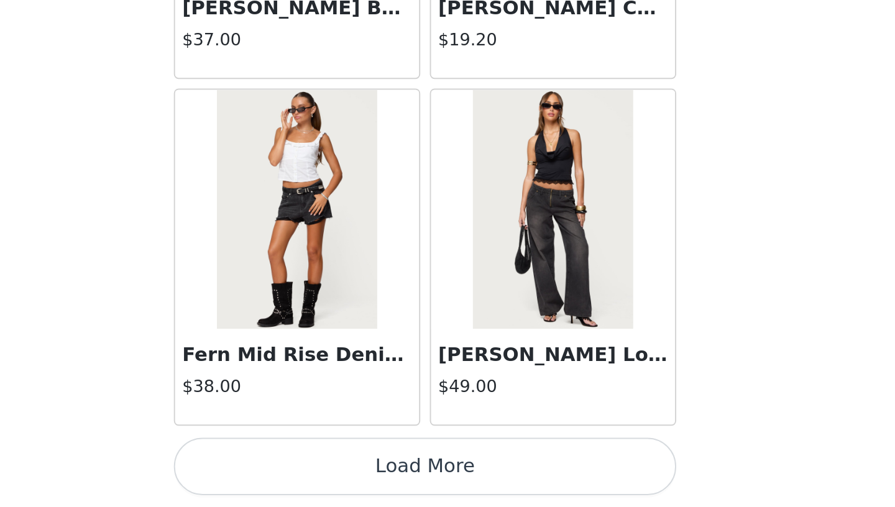
click at [447, 484] on button "Load More" at bounding box center [447, 486] width 261 height 30
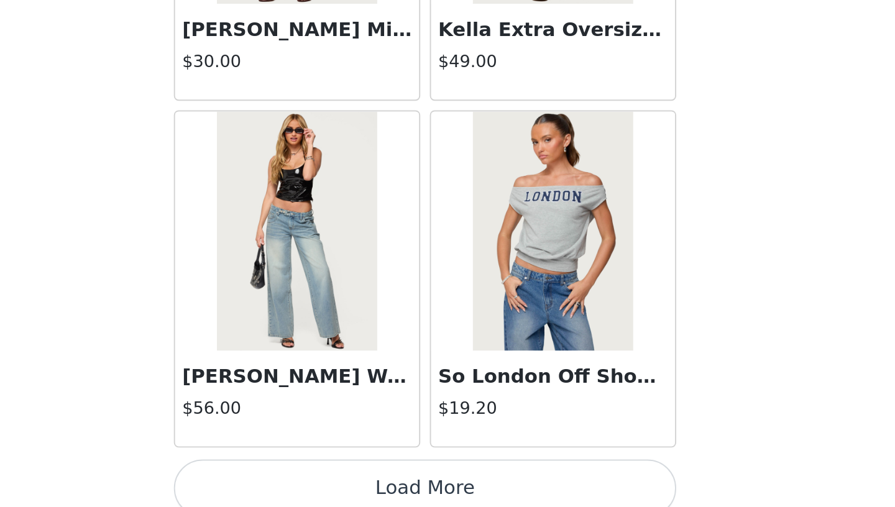
scroll to position [19414, 0]
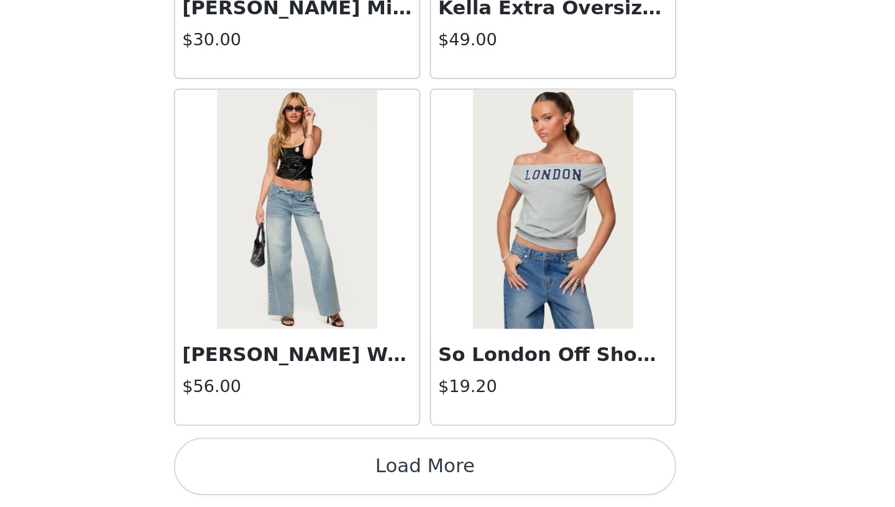
click at [465, 490] on button "Load More" at bounding box center [447, 486] width 261 height 30
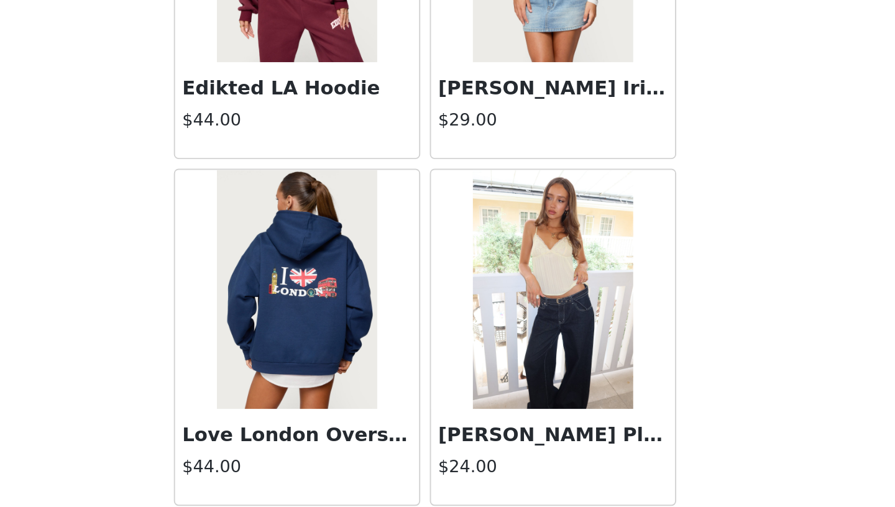
scroll to position [20993, 0]
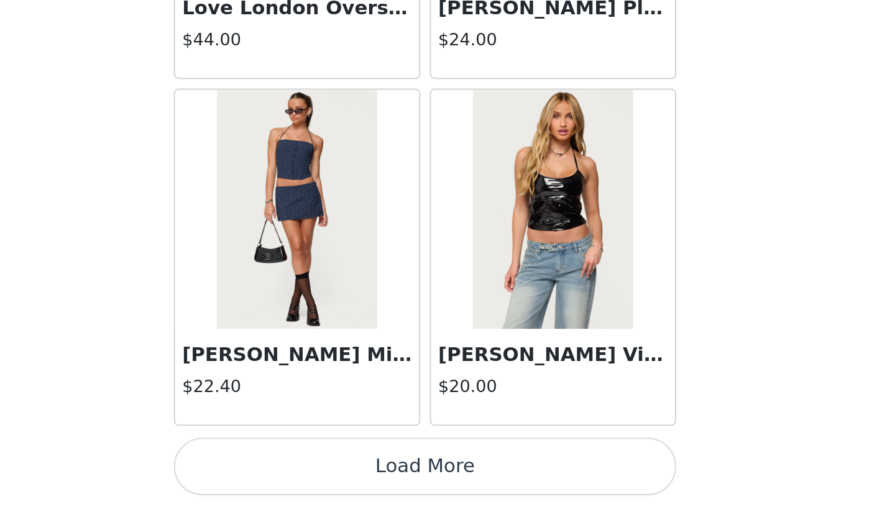
click at [488, 475] on button "Load More" at bounding box center [447, 486] width 261 height 30
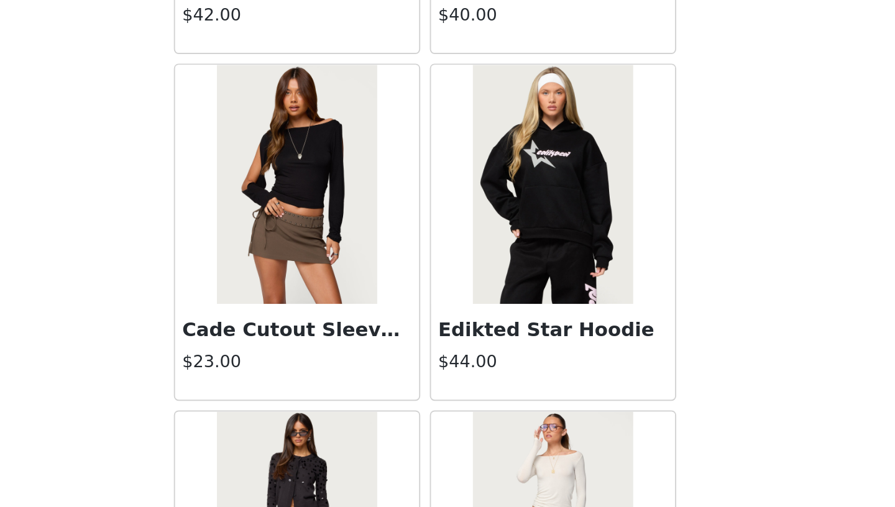
scroll to position [23019, 0]
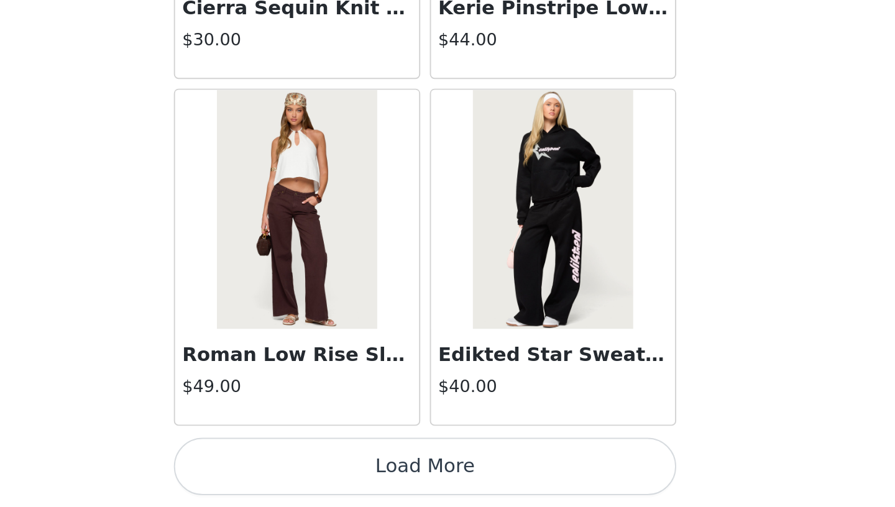
click at [477, 495] on button "Load More" at bounding box center [447, 486] width 261 height 30
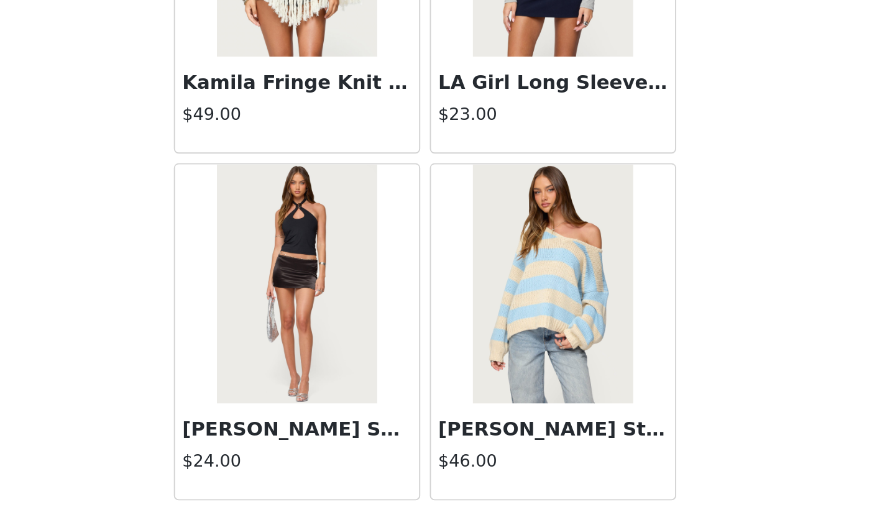
scroll to position [24821, 0]
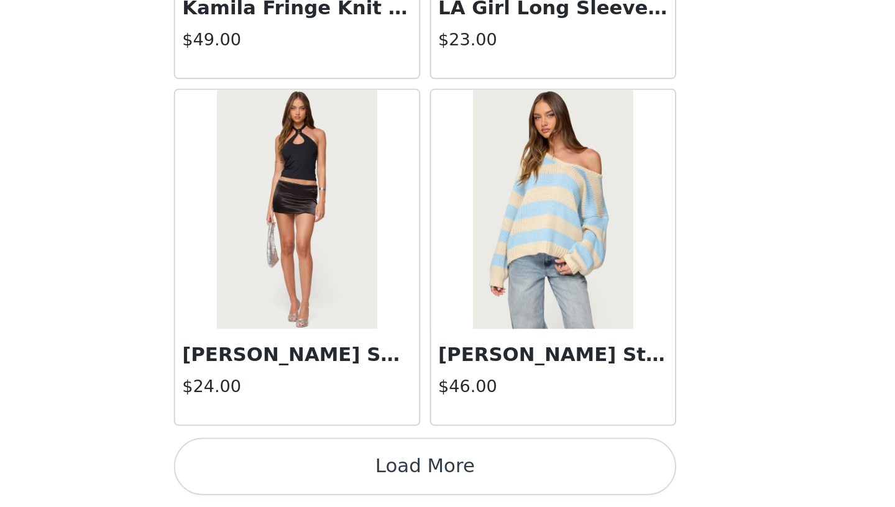
click at [481, 480] on button "Load More" at bounding box center [447, 486] width 261 height 30
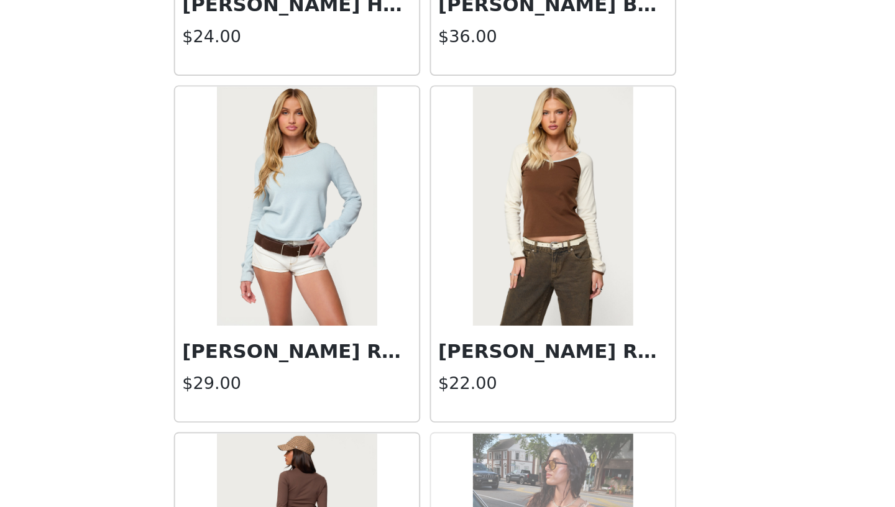
scroll to position [26086, 0]
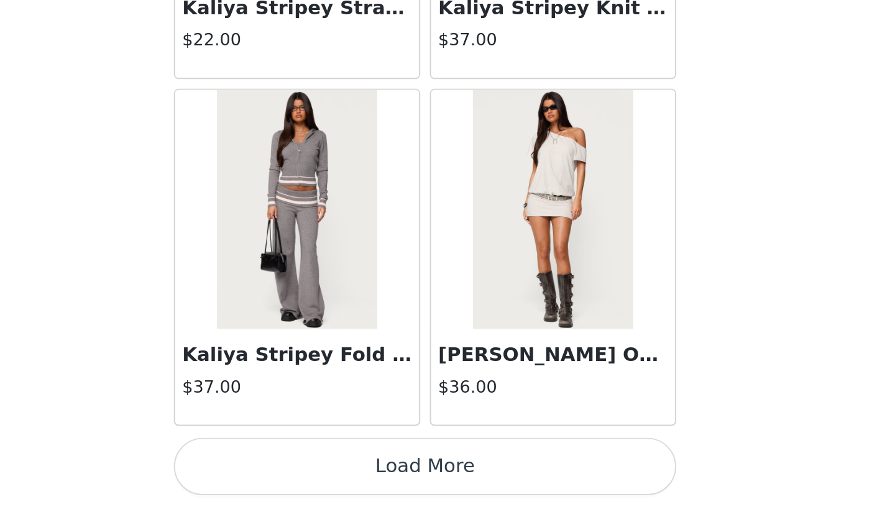
click at [482, 480] on button "Load More" at bounding box center [447, 486] width 261 height 30
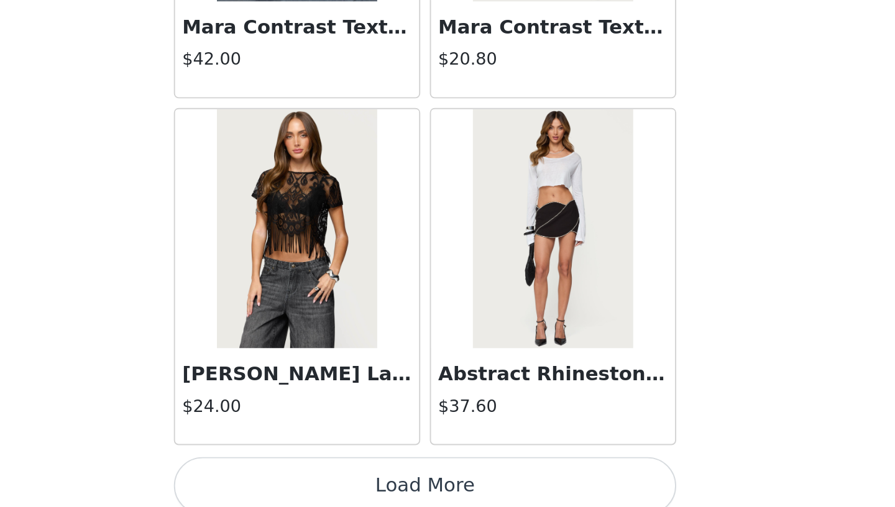
scroll to position [28425, 0]
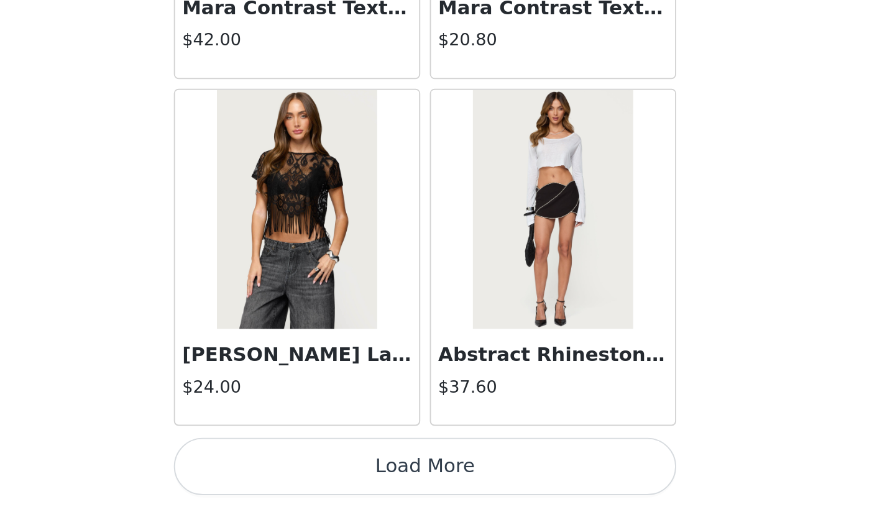
click at [477, 487] on button "Load More" at bounding box center [447, 486] width 261 height 30
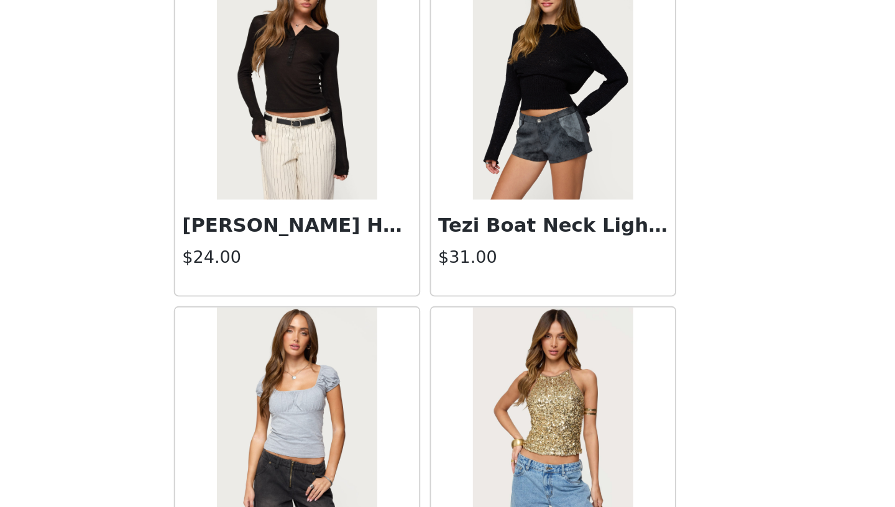
scroll to position [30112, 0]
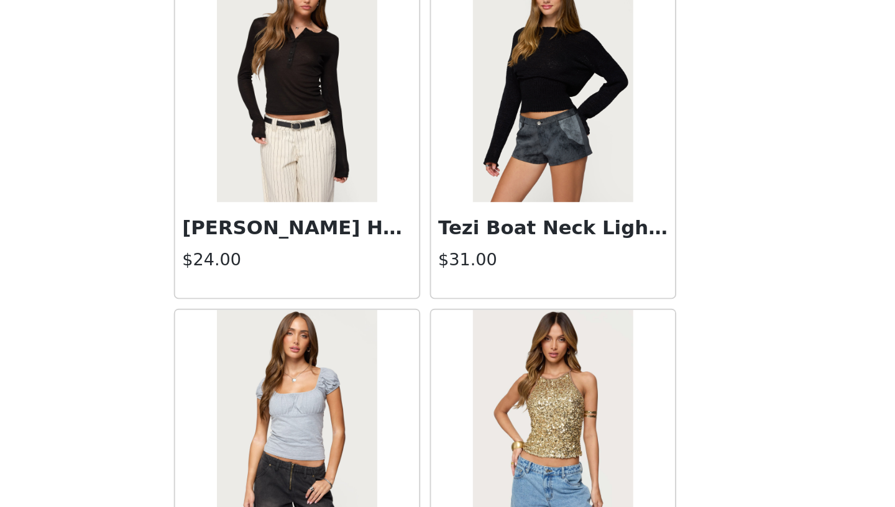
click at [364, 284] on img at bounding box center [380, 286] width 83 height 124
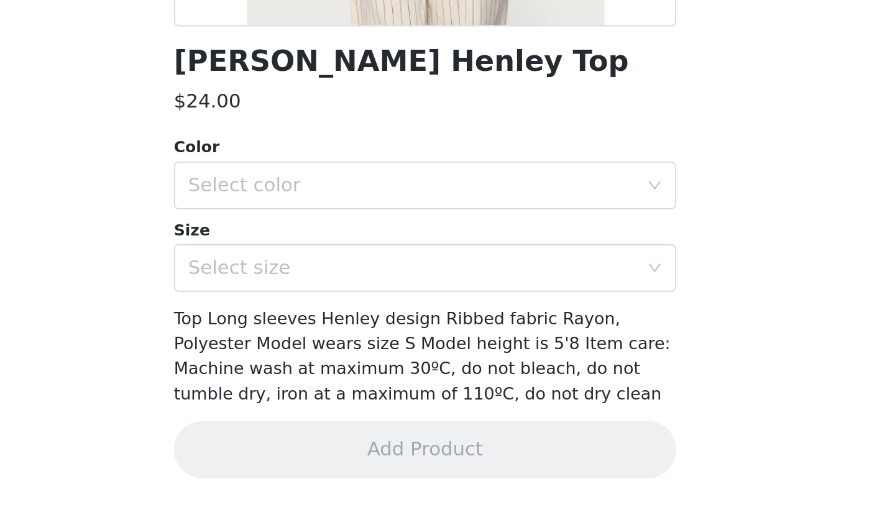
scroll to position [85, 0]
click at [385, 349] on div "Select color" at bounding box center [443, 340] width 238 height 24
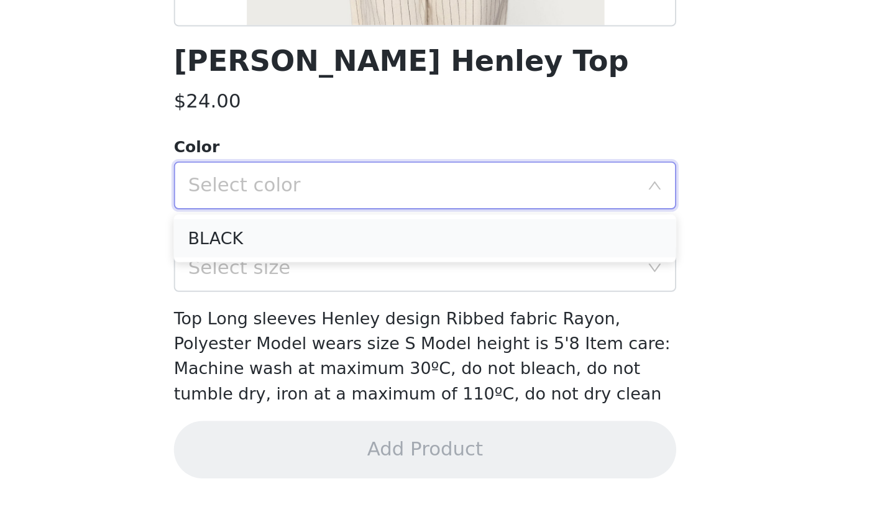
click at [385, 373] on li "BLACK" at bounding box center [447, 367] width 261 height 20
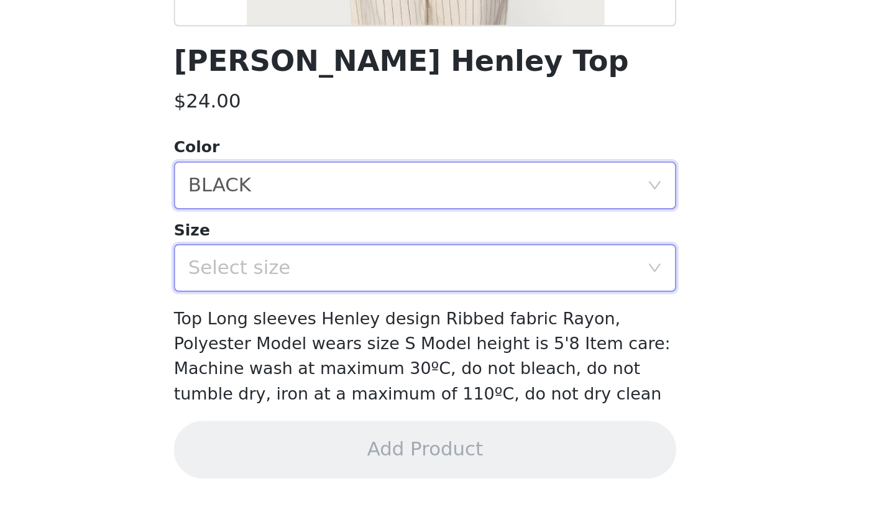
click at [385, 389] on div "Select size" at bounding box center [443, 383] width 238 height 24
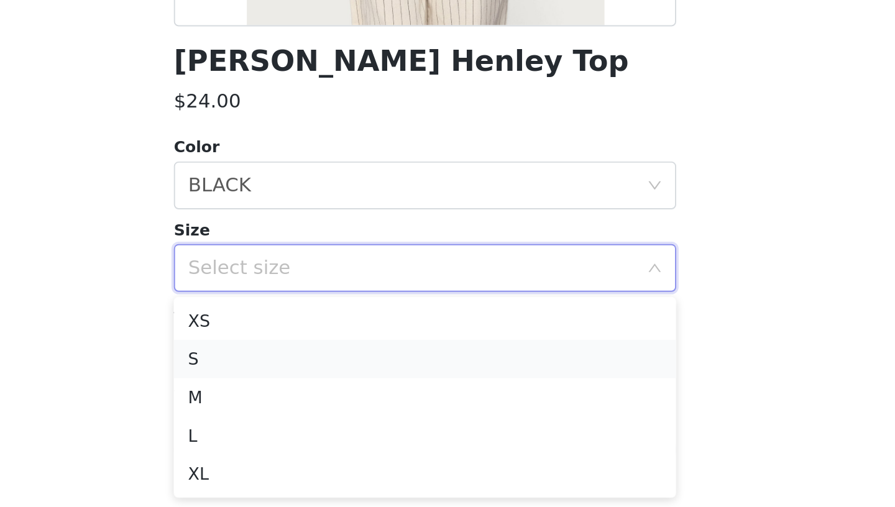
click at [373, 428] on li "S" at bounding box center [447, 430] width 261 height 20
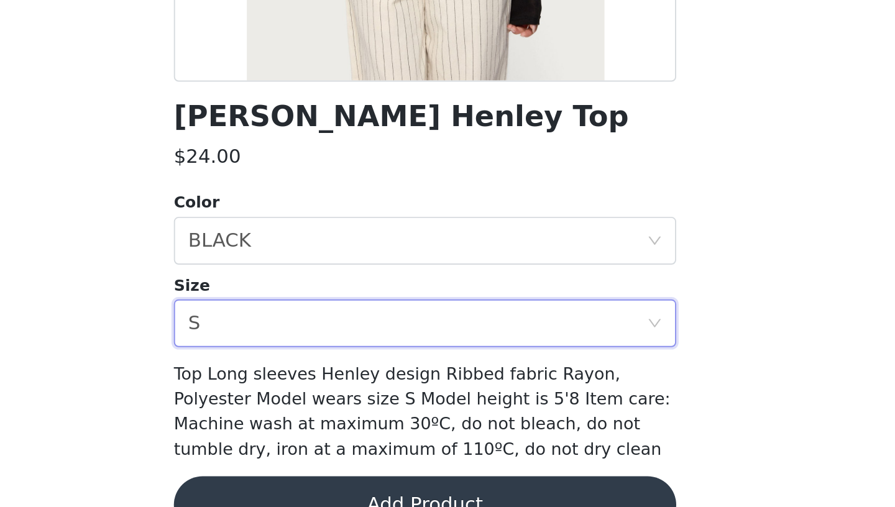
click at [417, 462] on button "Add Product" at bounding box center [447, 477] width 261 height 30
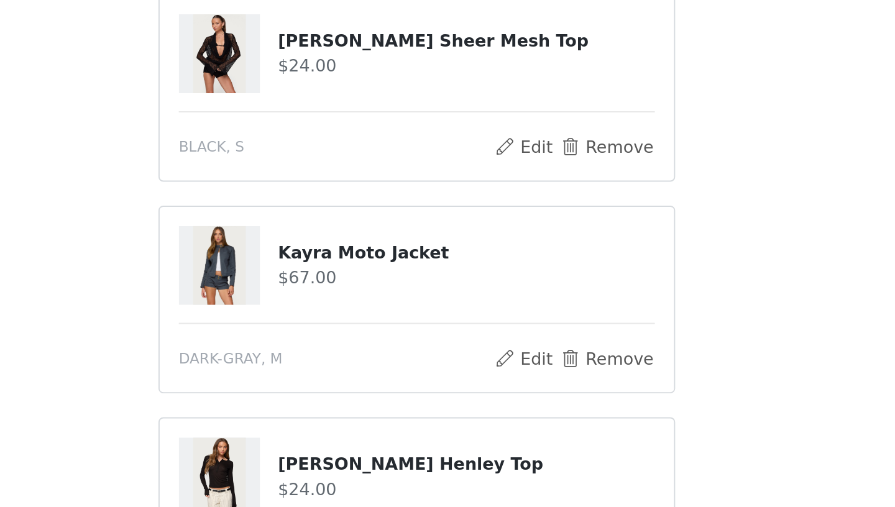
scroll to position [718, 0]
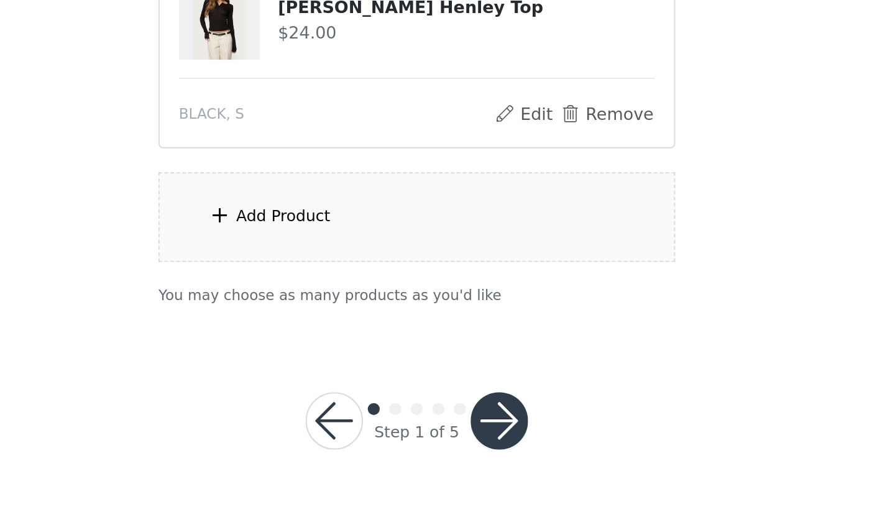
click at [490, 454] on button "button" at bounding box center [490, 462] width 30 height 30
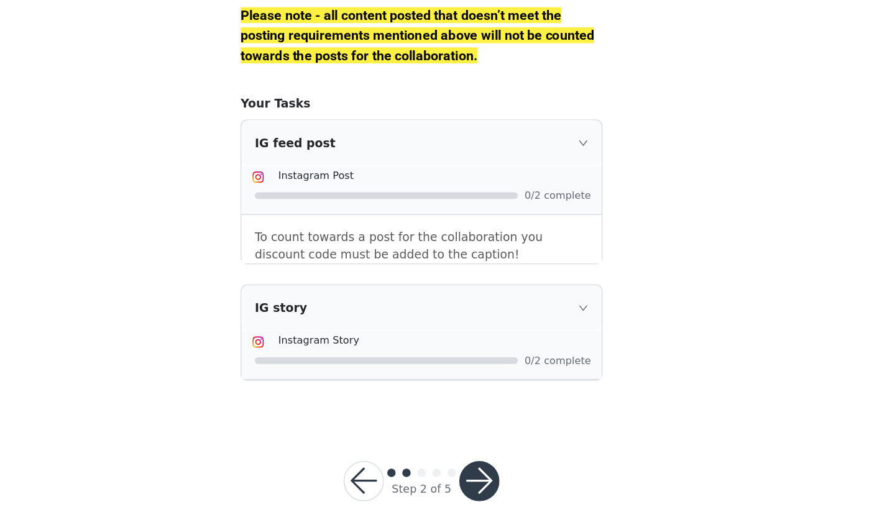
scroll to position [1791, 0]
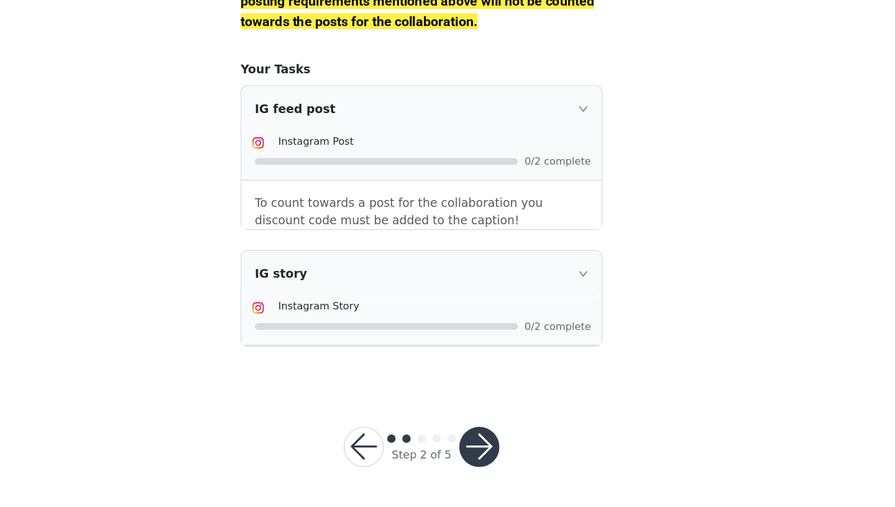
click at [500, 464] on button "button" at bounding box center [490, 462] width 30 height 30
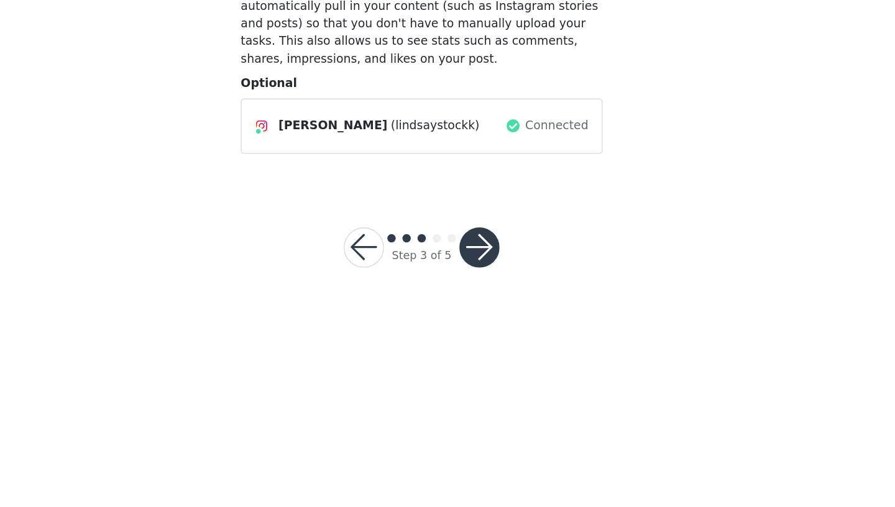
click at [497, 316] on button "button" at bounding box center [490, 315] width 30 height 30
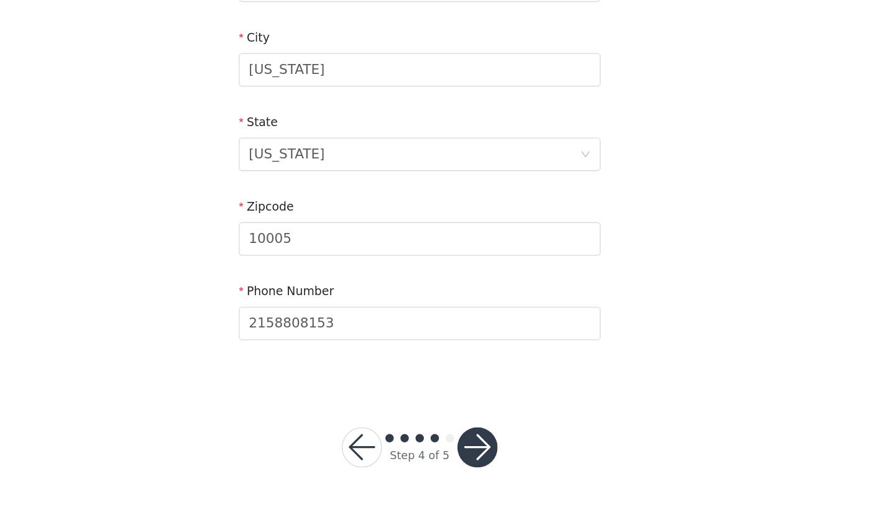
scroll to position [341, 0]
click at [495, 467] on button "button" at bounding box center [490, 462] width 30 height 30
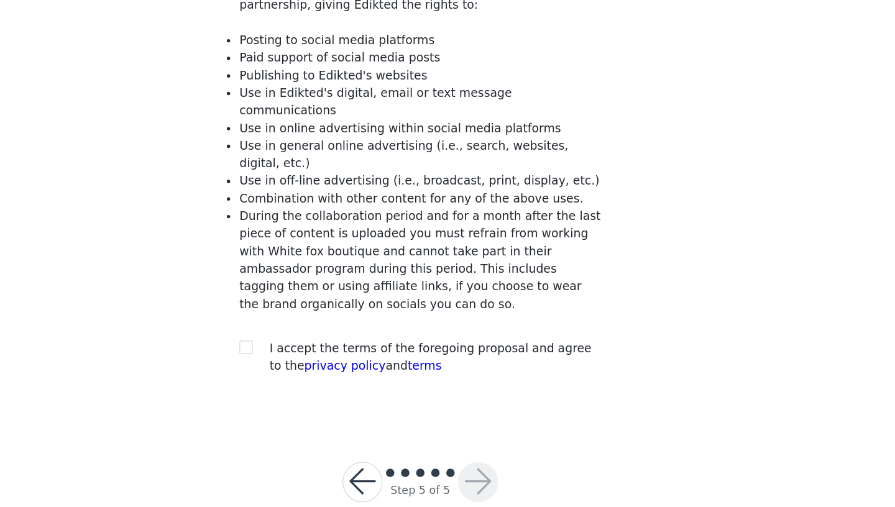
scroll to position [59, 0]
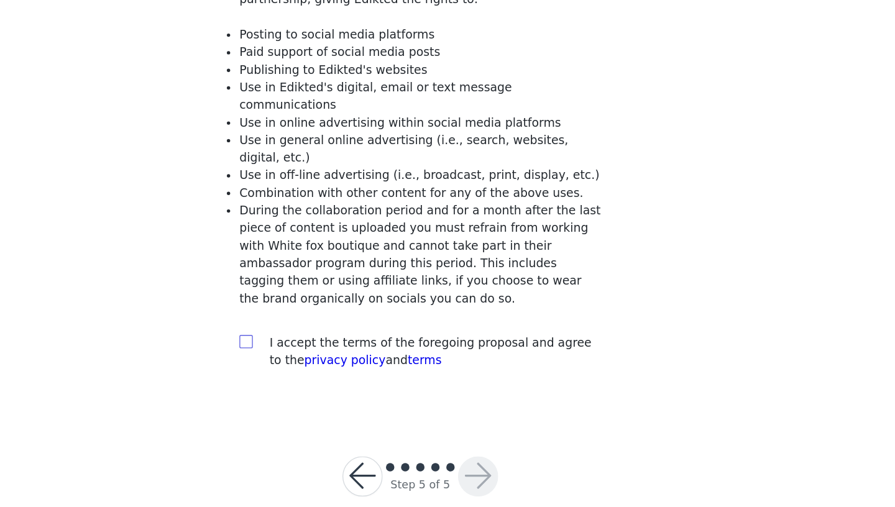
click at [314, 378] on label at bounding box center [318, 384] width 10 height 13
click at [314, 379] on input "checkbox" at bounding box center [317, 383] width 9 height 9
checkbox input "true"
click at [492, 477] on button "button" at bounding box center [490, 484] width 30 height 30
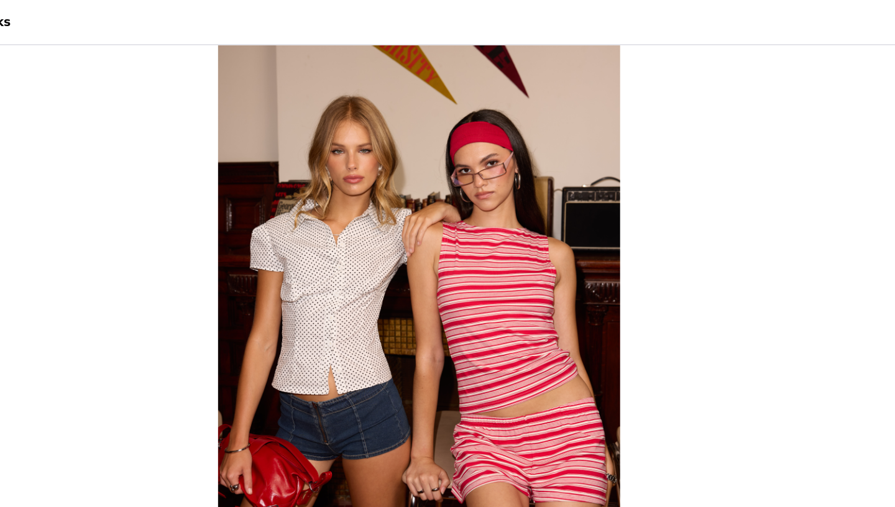
scroll to position [2, 0]
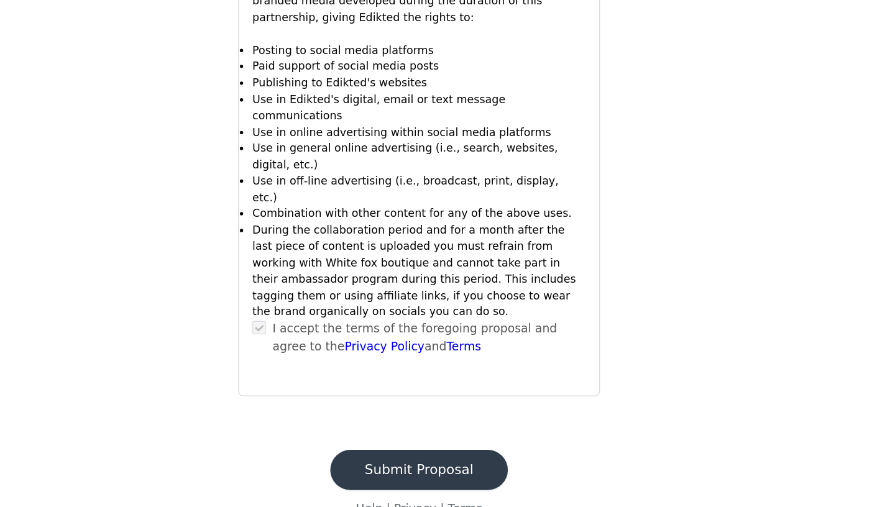
click at [496, 465] on button "Submit Proposal" at bounding box center [448, 480] width 132 height 30
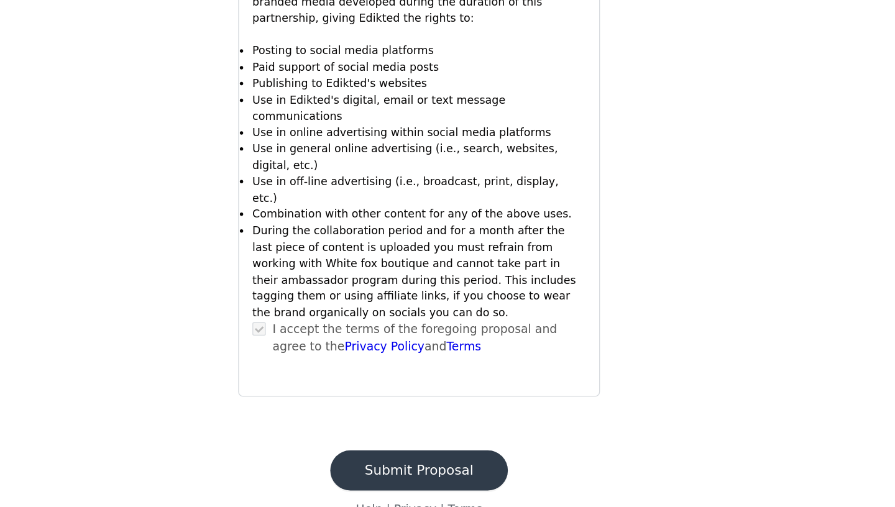
scroll to position [0, 0]
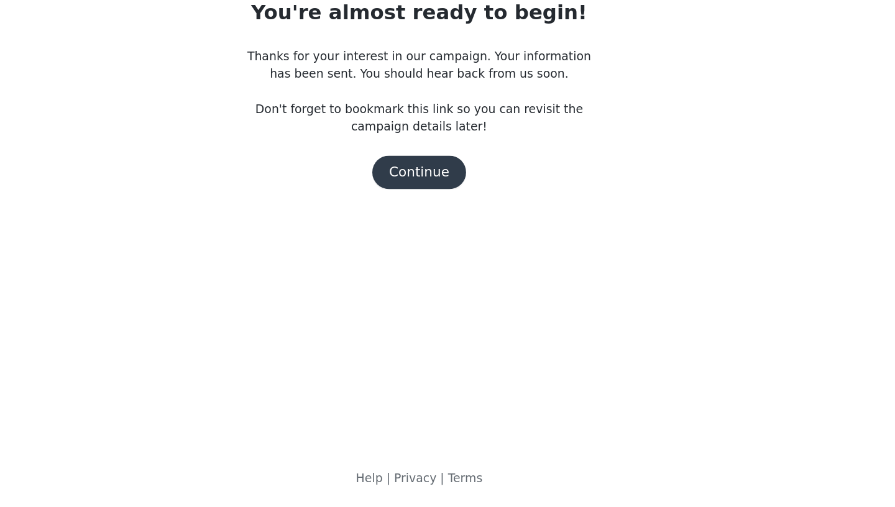
click at [449, 259] on button "Continue" at bounding box center [448, 258] width 70 height 25
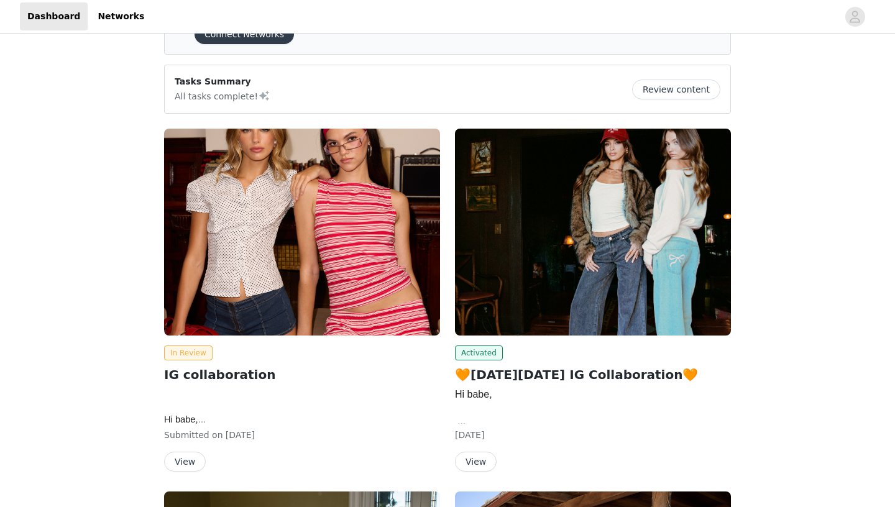
scroll to position [70, 0]
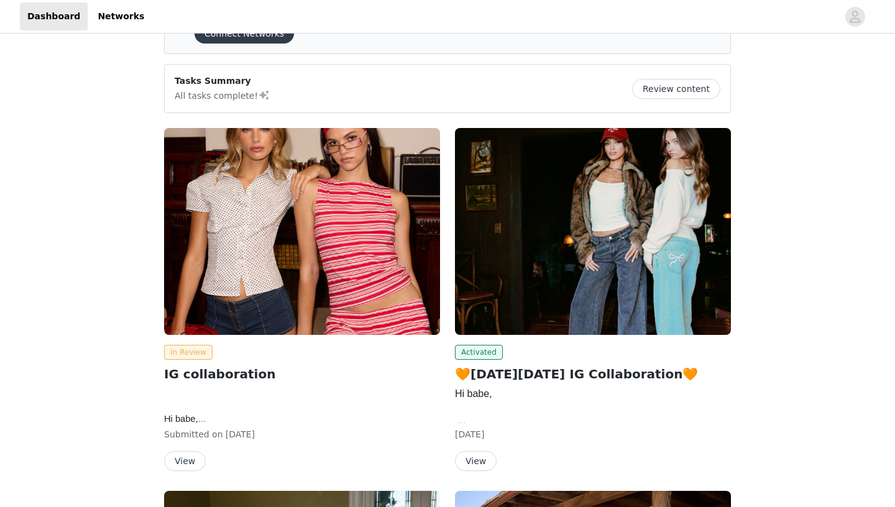
click at [343, 304] on img at bounding box center [302, 231] width 276 height 207
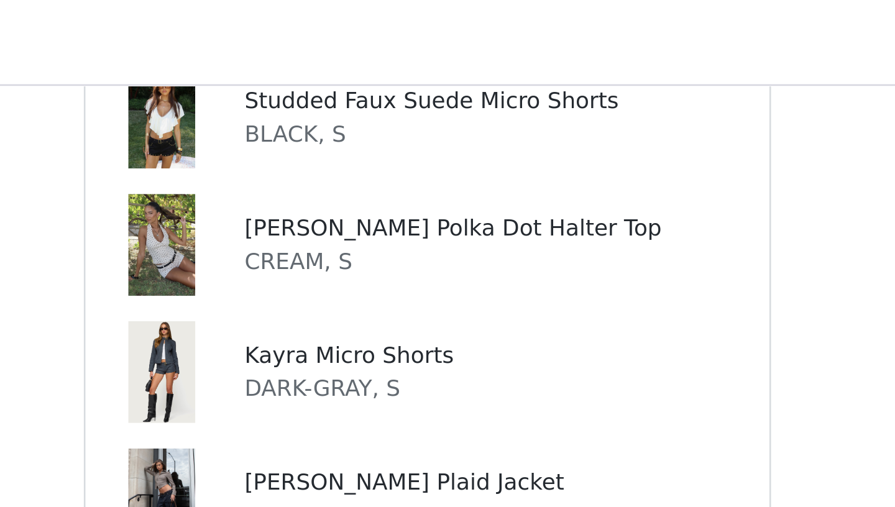
scroll to position [833, 0]
